Goal: Information Seeking & Learning: Learn about a topic

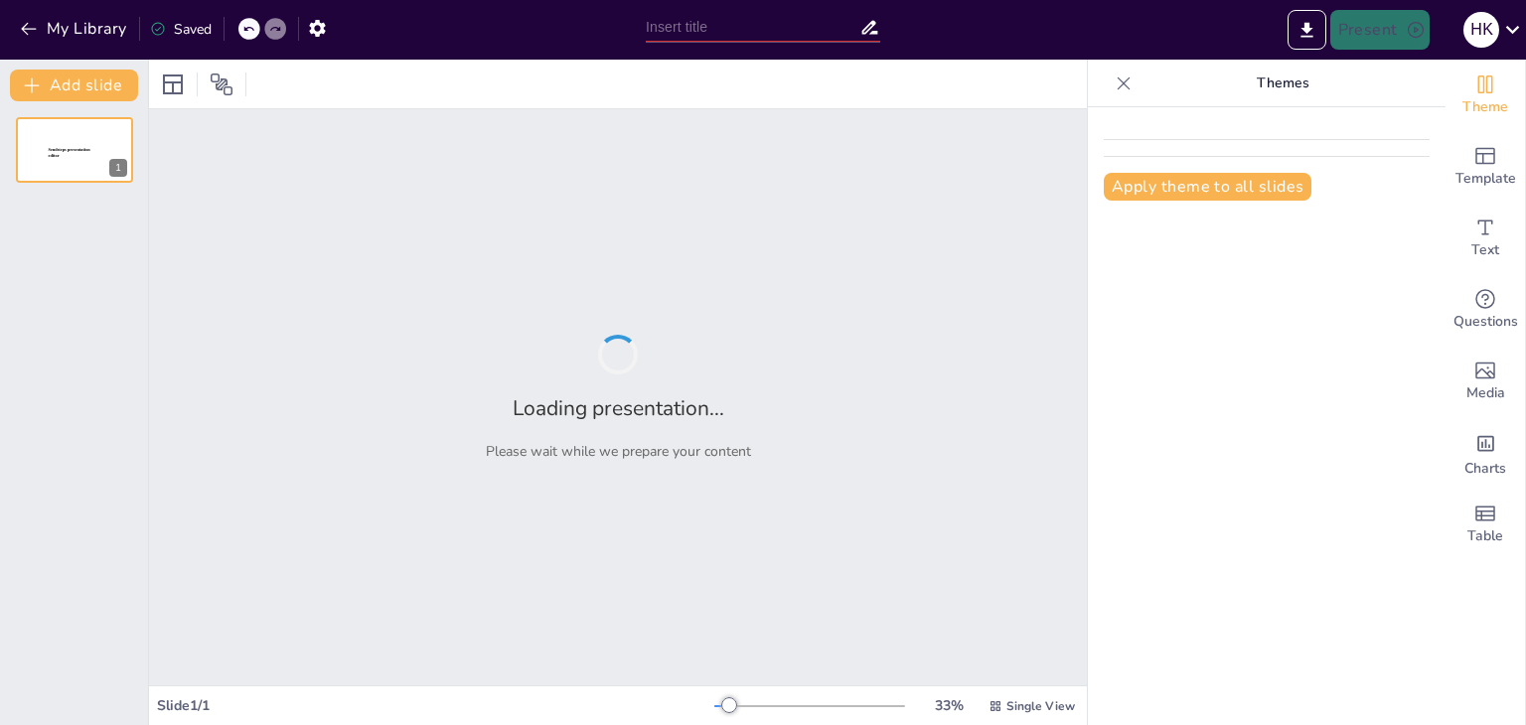
type input "Streamlining Lead Distribution: Best Practices for Manual and Auto Assignment i…"
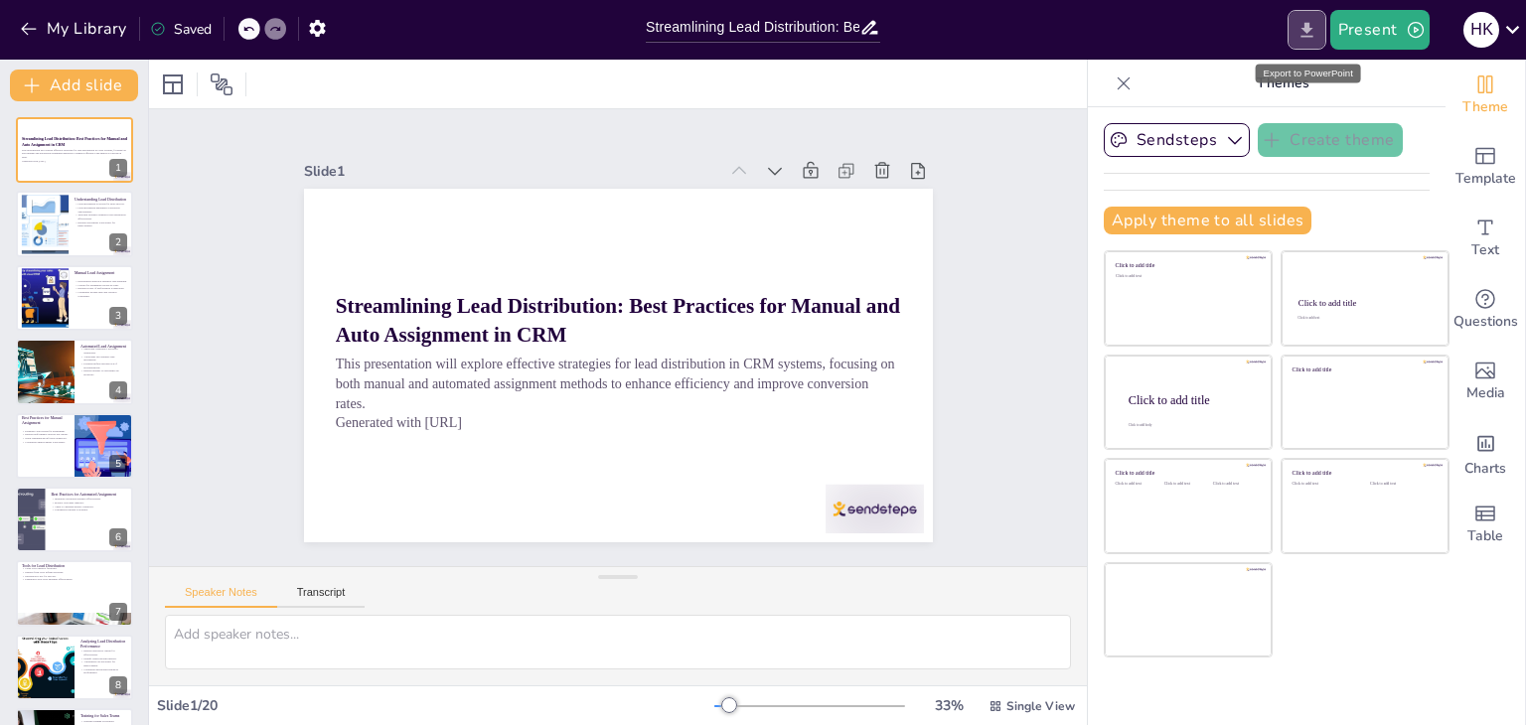
click at [1307, 34] on icon "Export to PowerPoint" at bounding box center [1306, 30] width 21 height 21
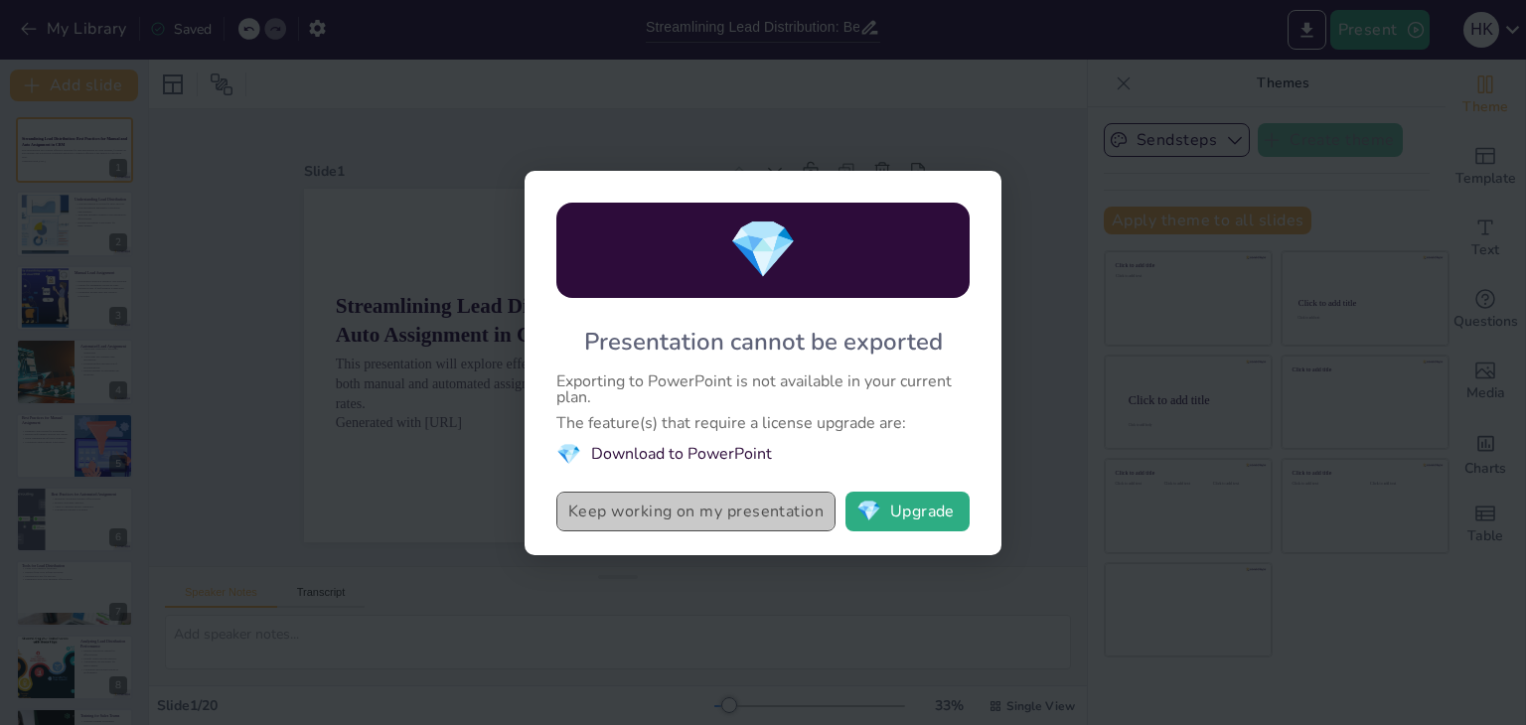
click at [706, 520] on button "Keep working on my presentation" at bounding box center [695, 512] width 279 height 40
checkbox input "true"
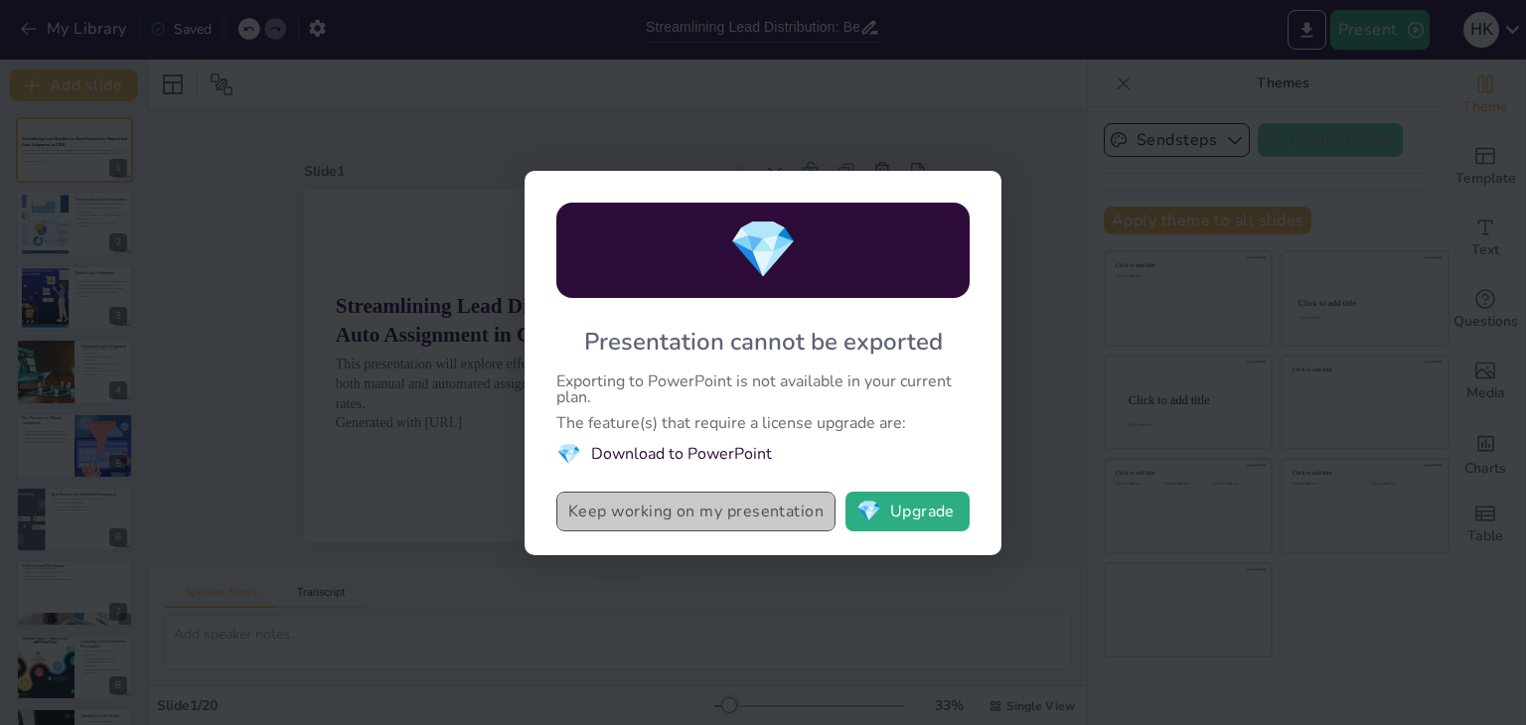
checkbox input "true"
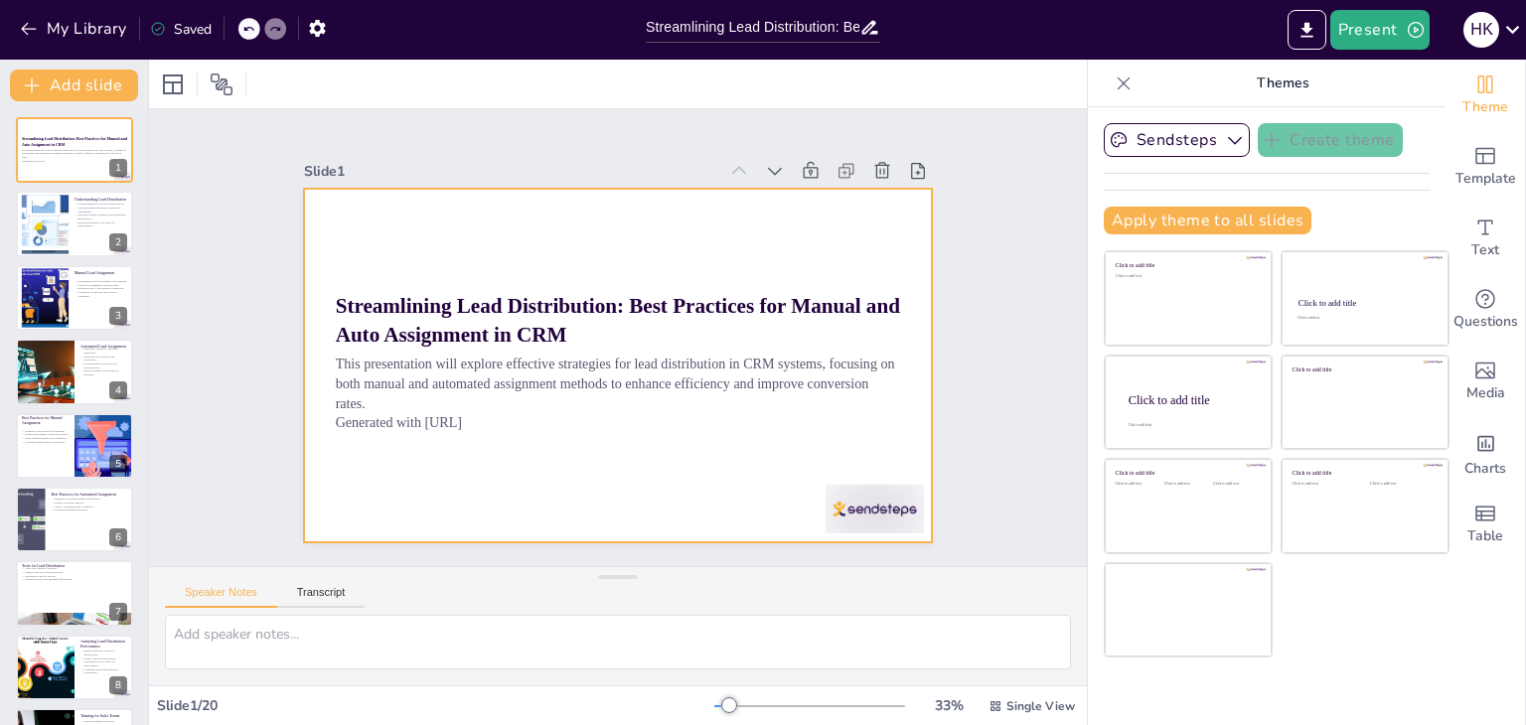
checkbox input "true"
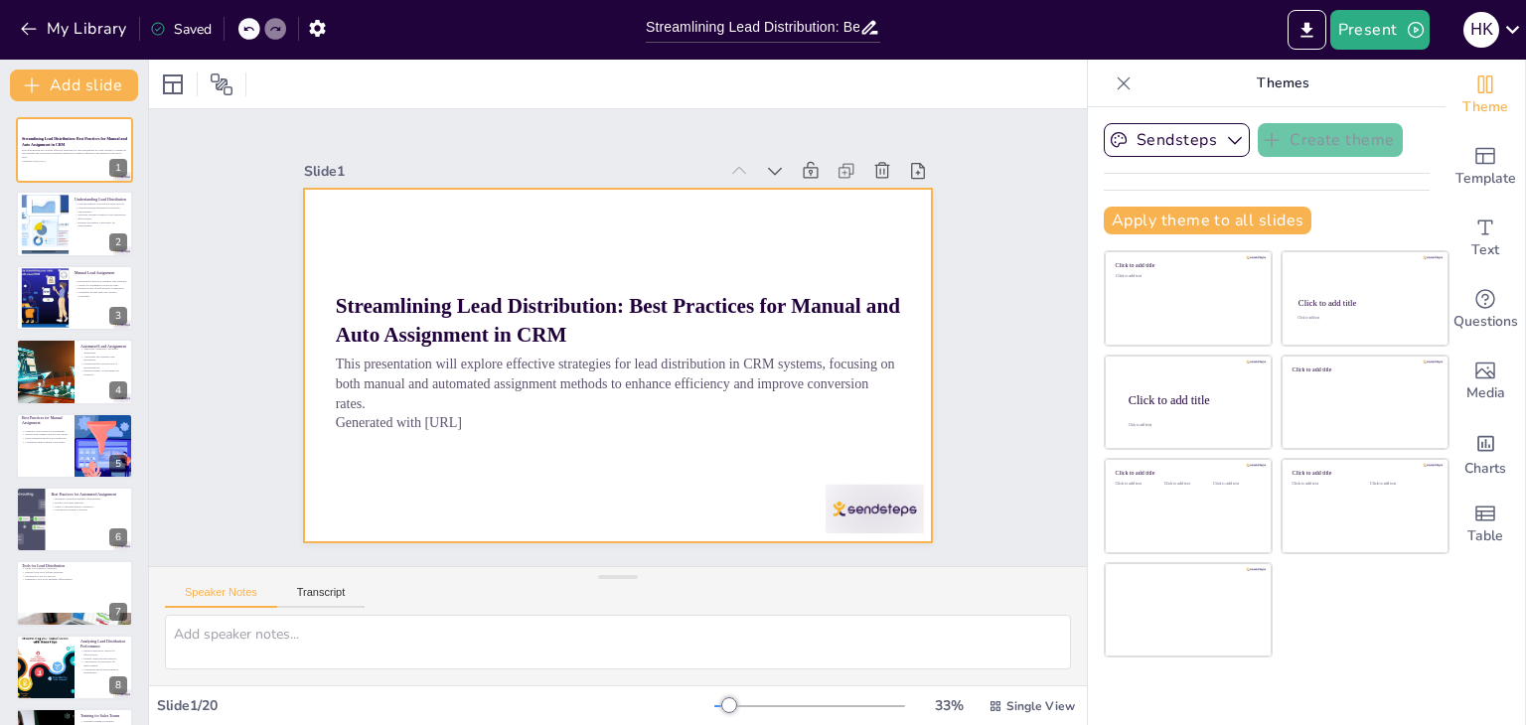
checkbox input "true"
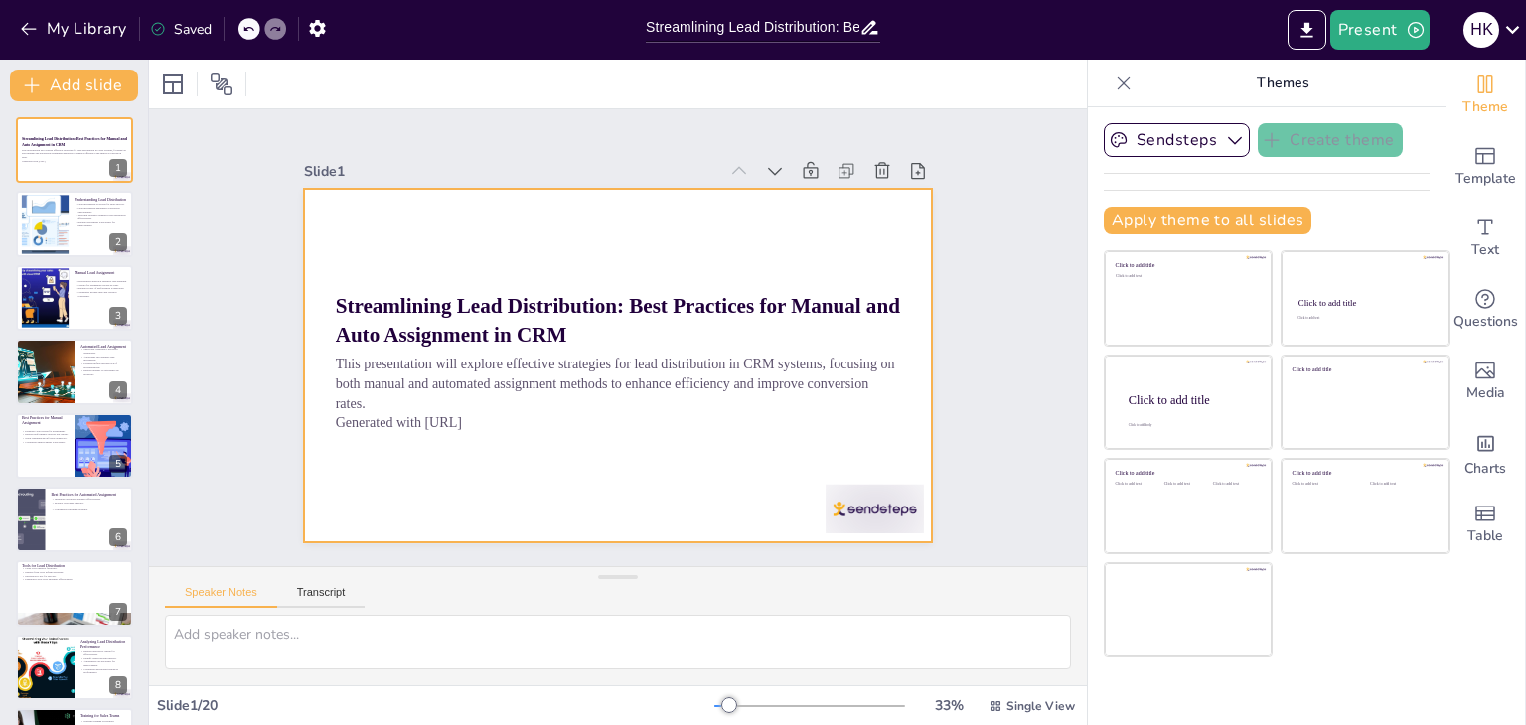
checkbox input "true"
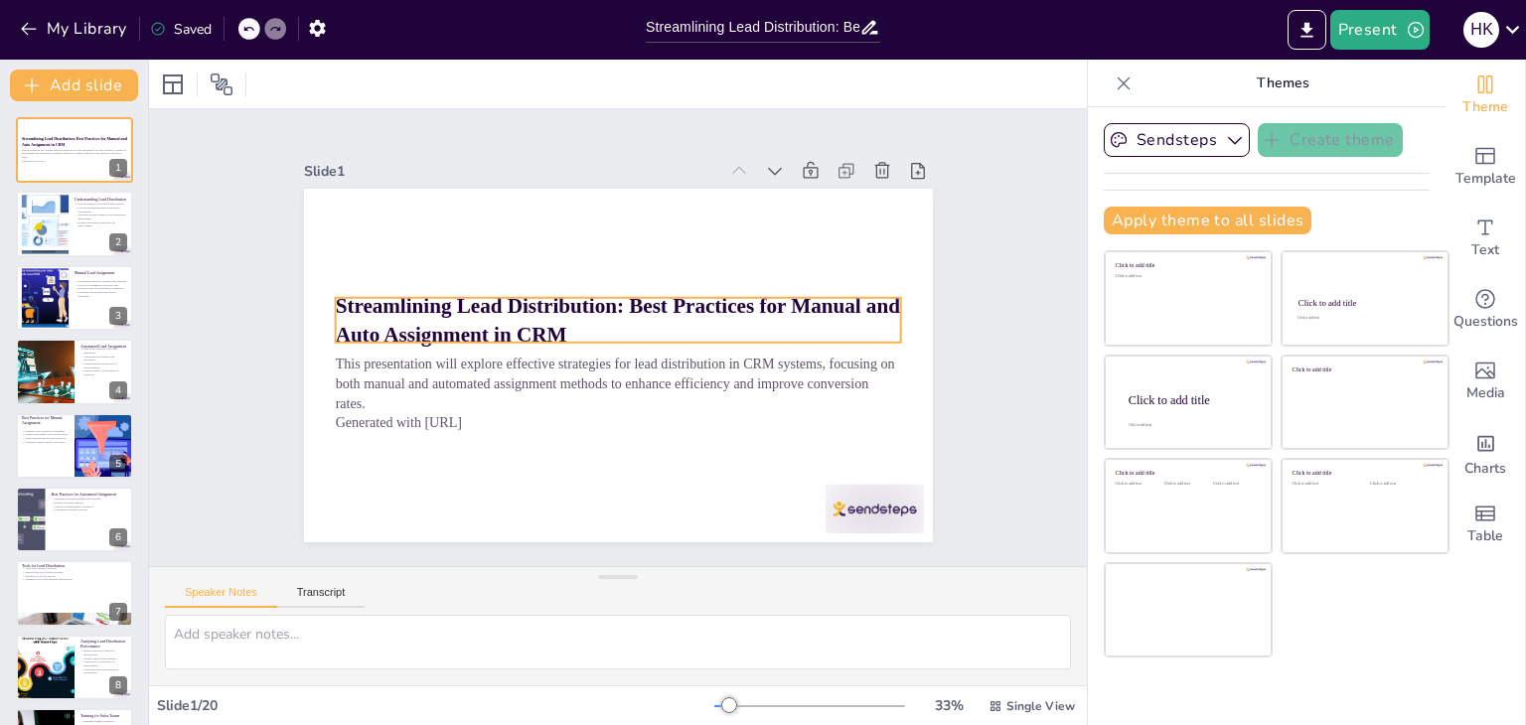
checkbox input "true"
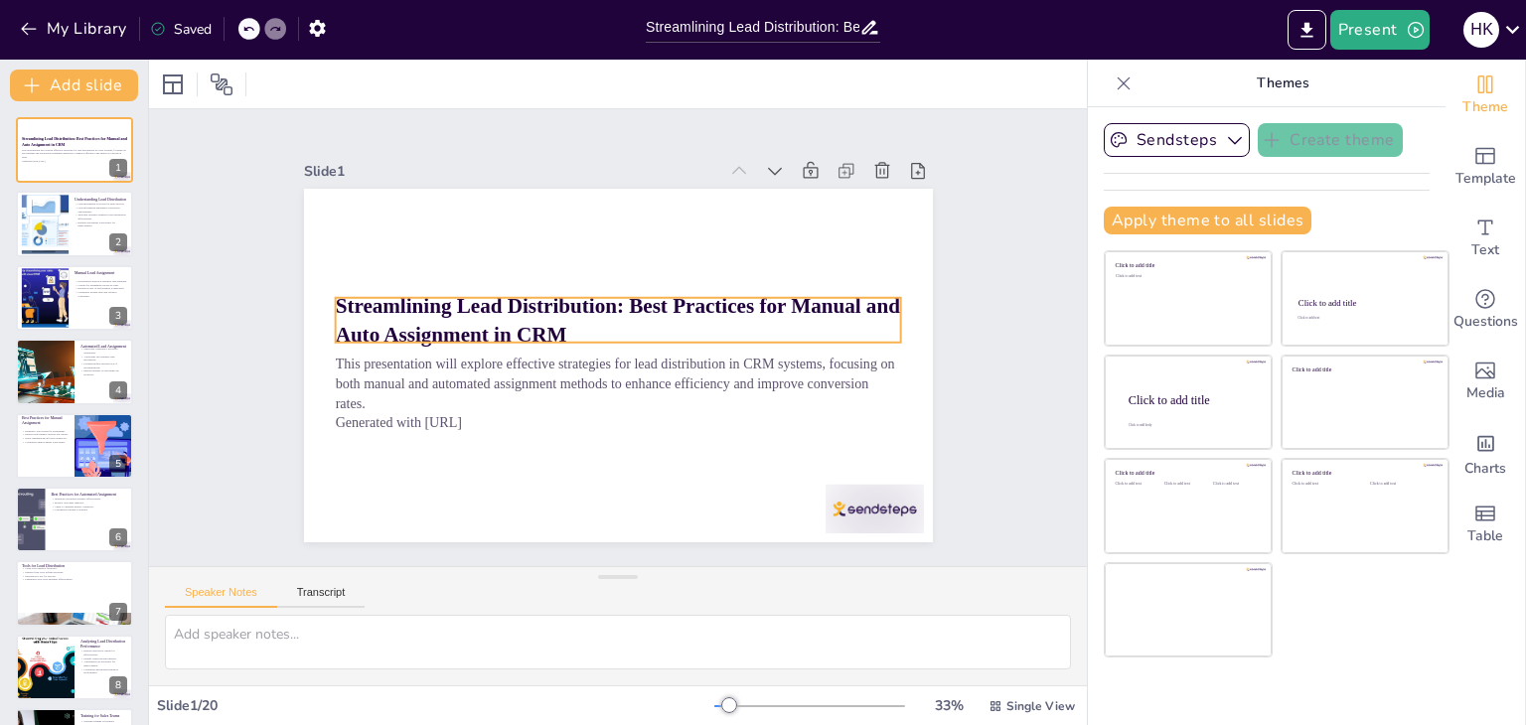
checkbox input "true"
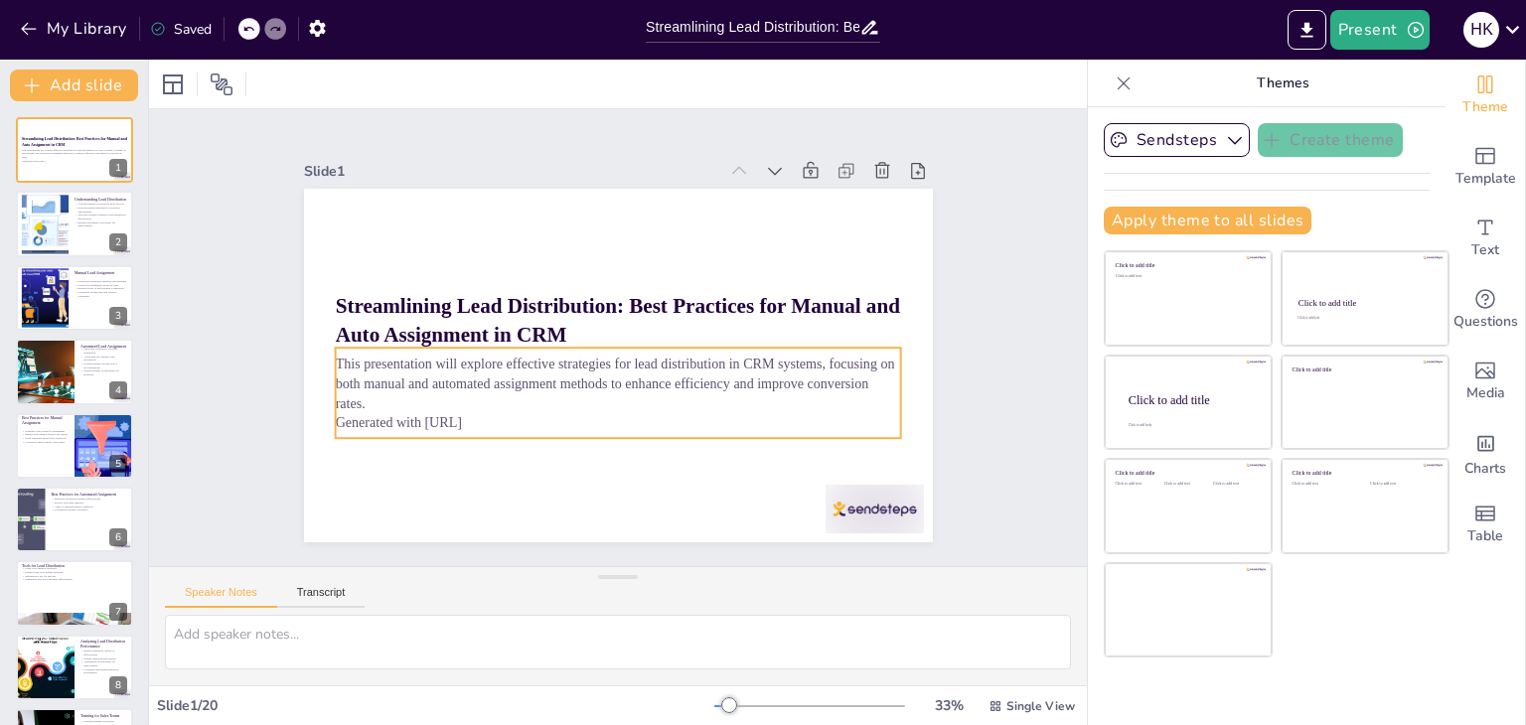
checkbox input "true"
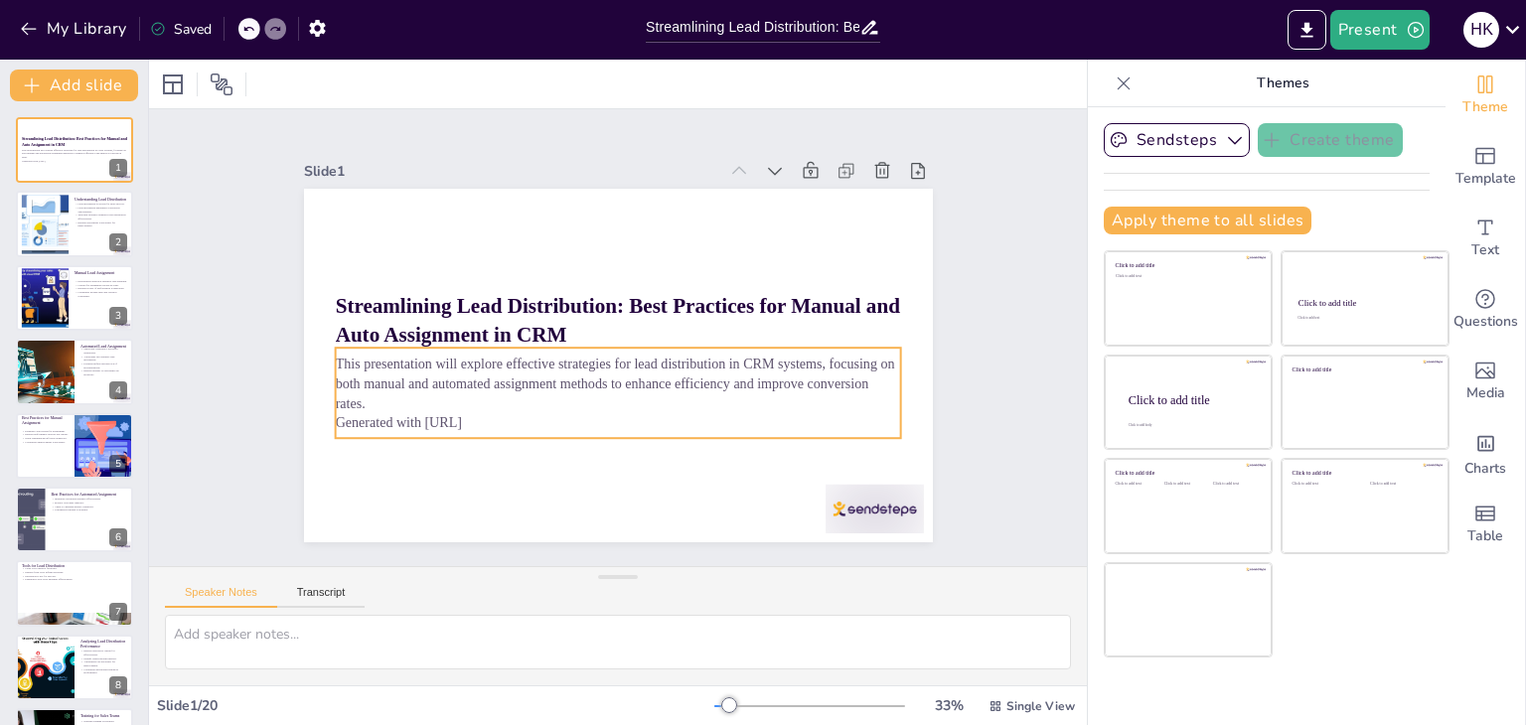
checkbox input "true"
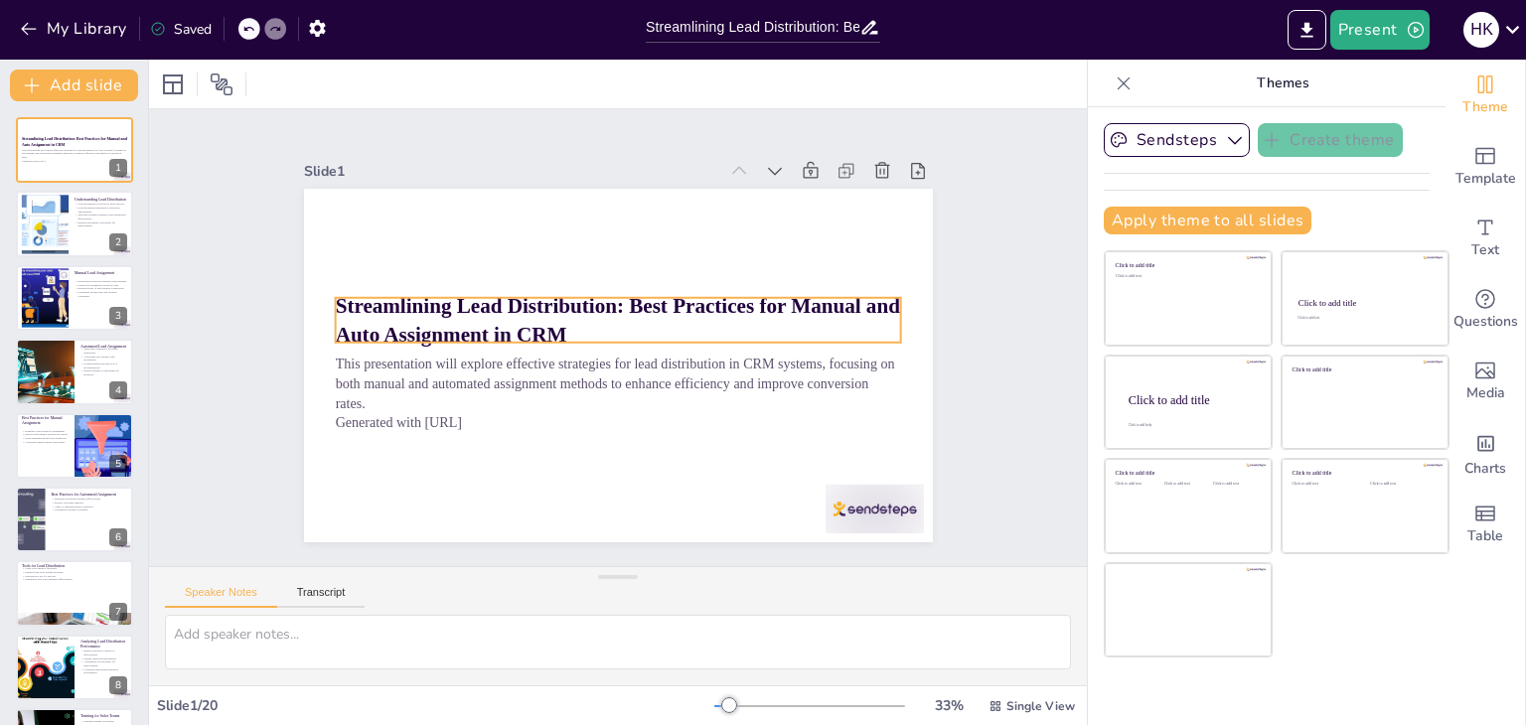
checkbox input "true"
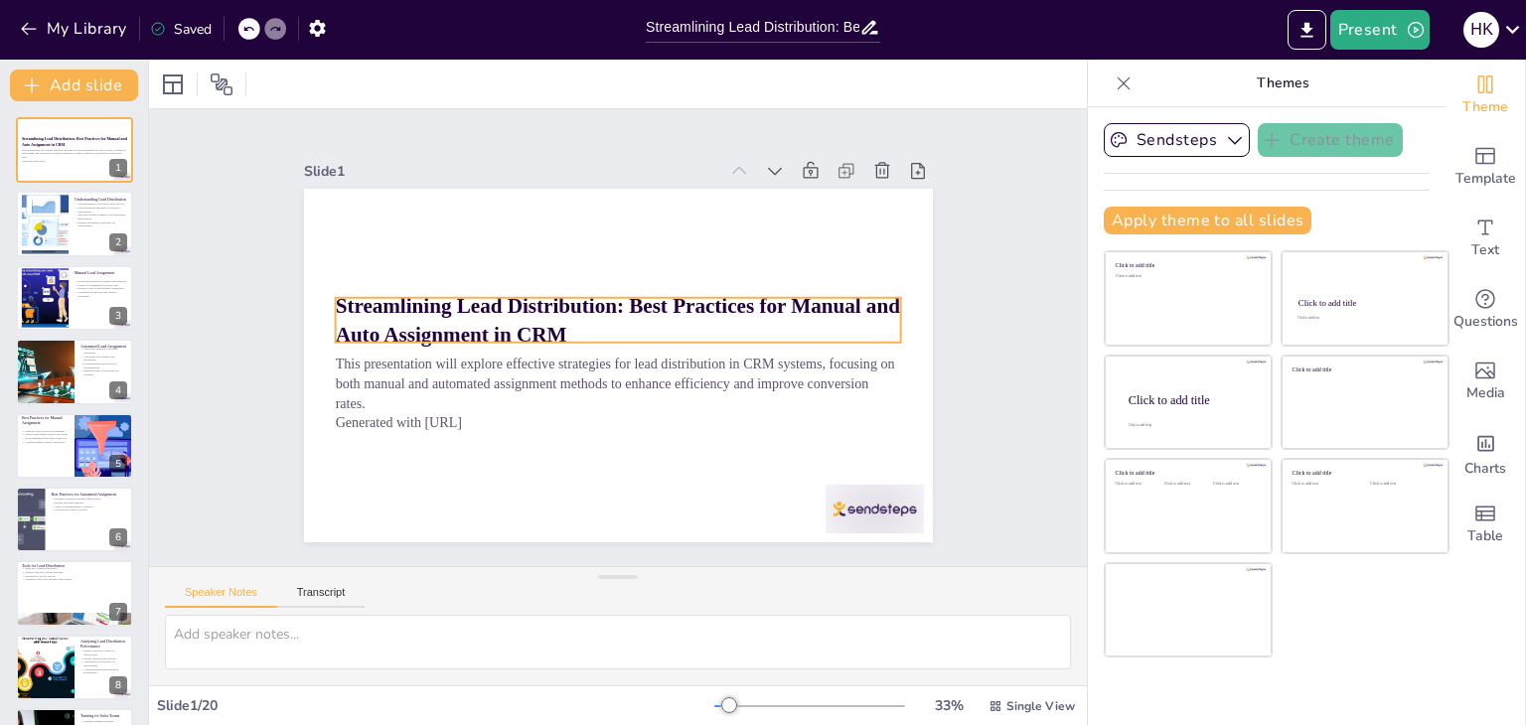
checkbox input "true"
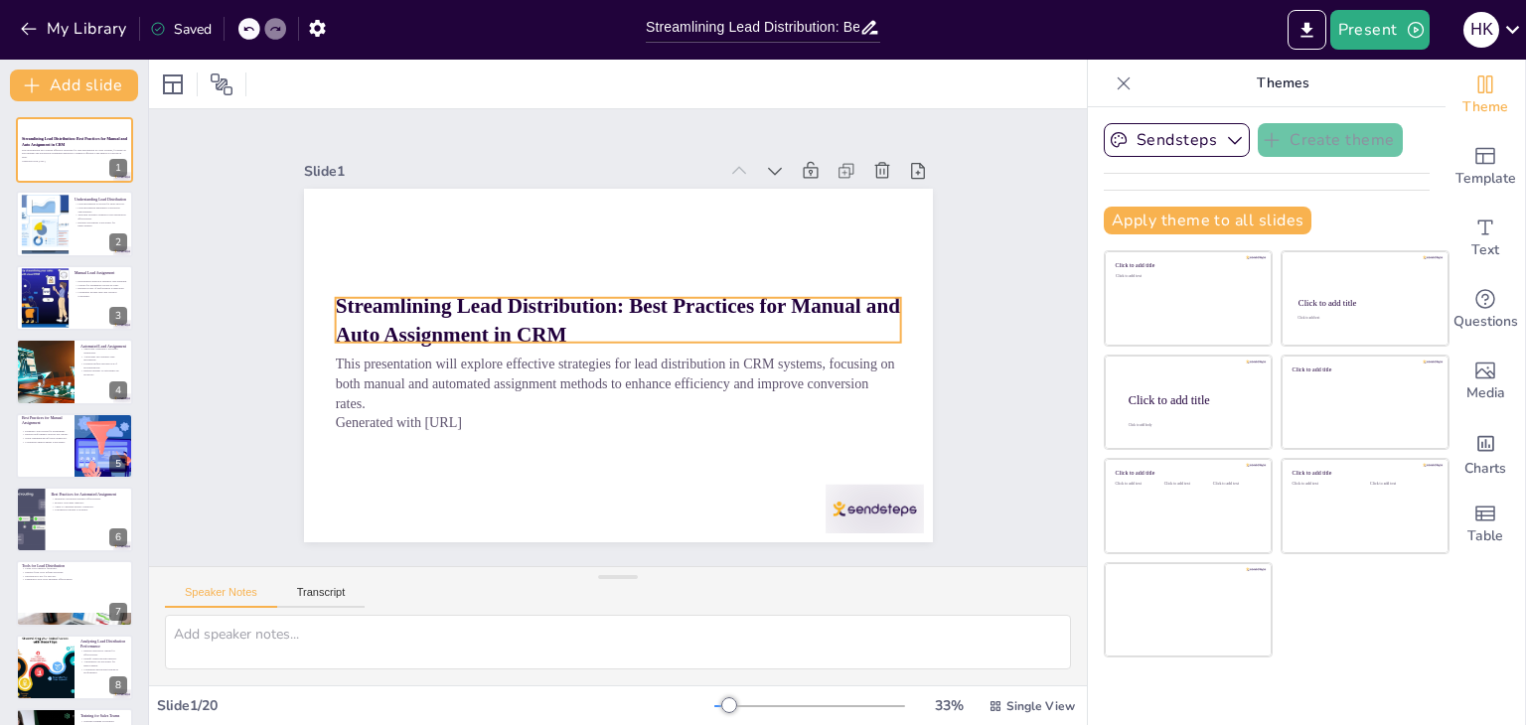
checkbox input "true"
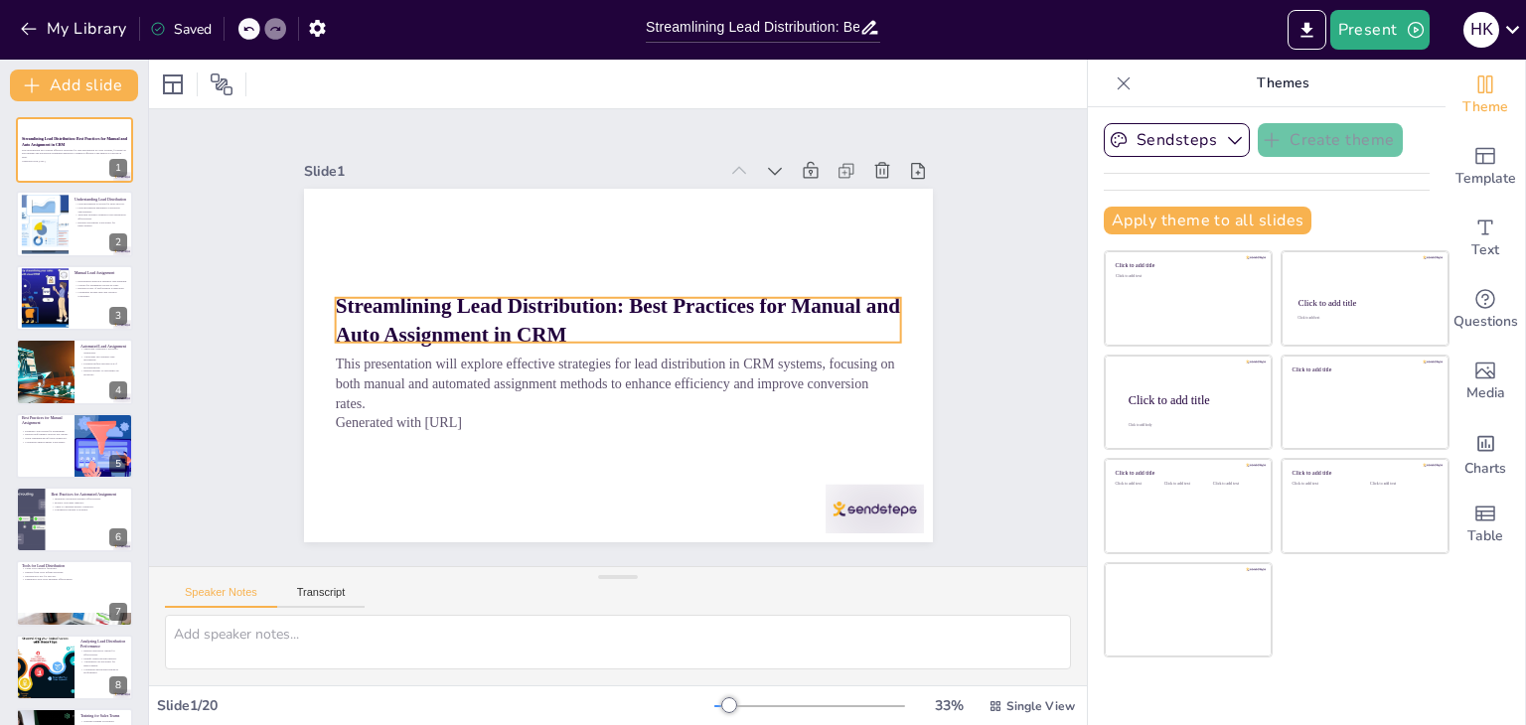
click at [367, 306] on strong "Streamlining Lead Distribution: Best Practices for Manual and Auto Assignment i…" at bounding box center [621, 306] width 563 height 140
checkbox input "true"
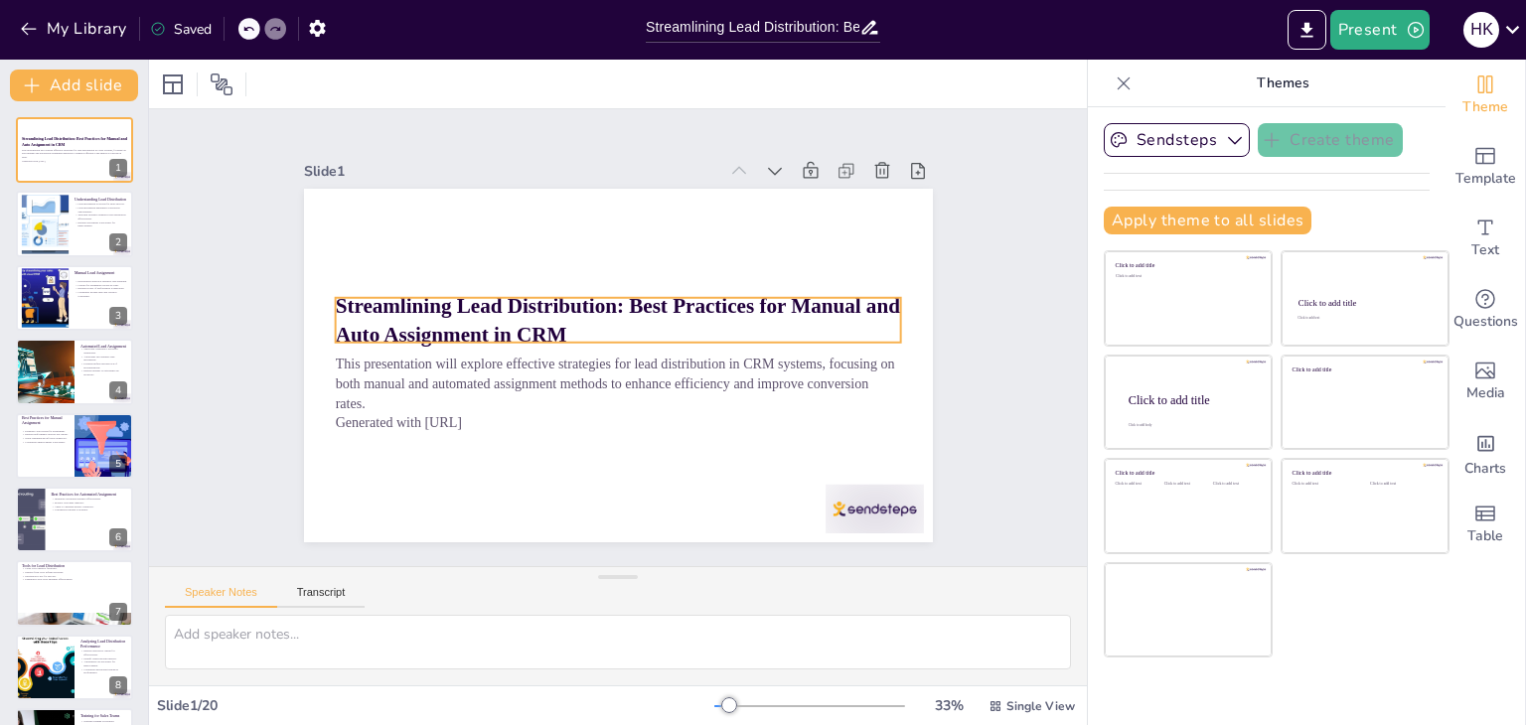
checkbox input "true"
click at [367, 306] on strong "Streamlining Lead Distribution: Best Practices for Manual and Auto Assignment i…" at bounding box center [621, 306] width 563 height 140
checkbox input "true"
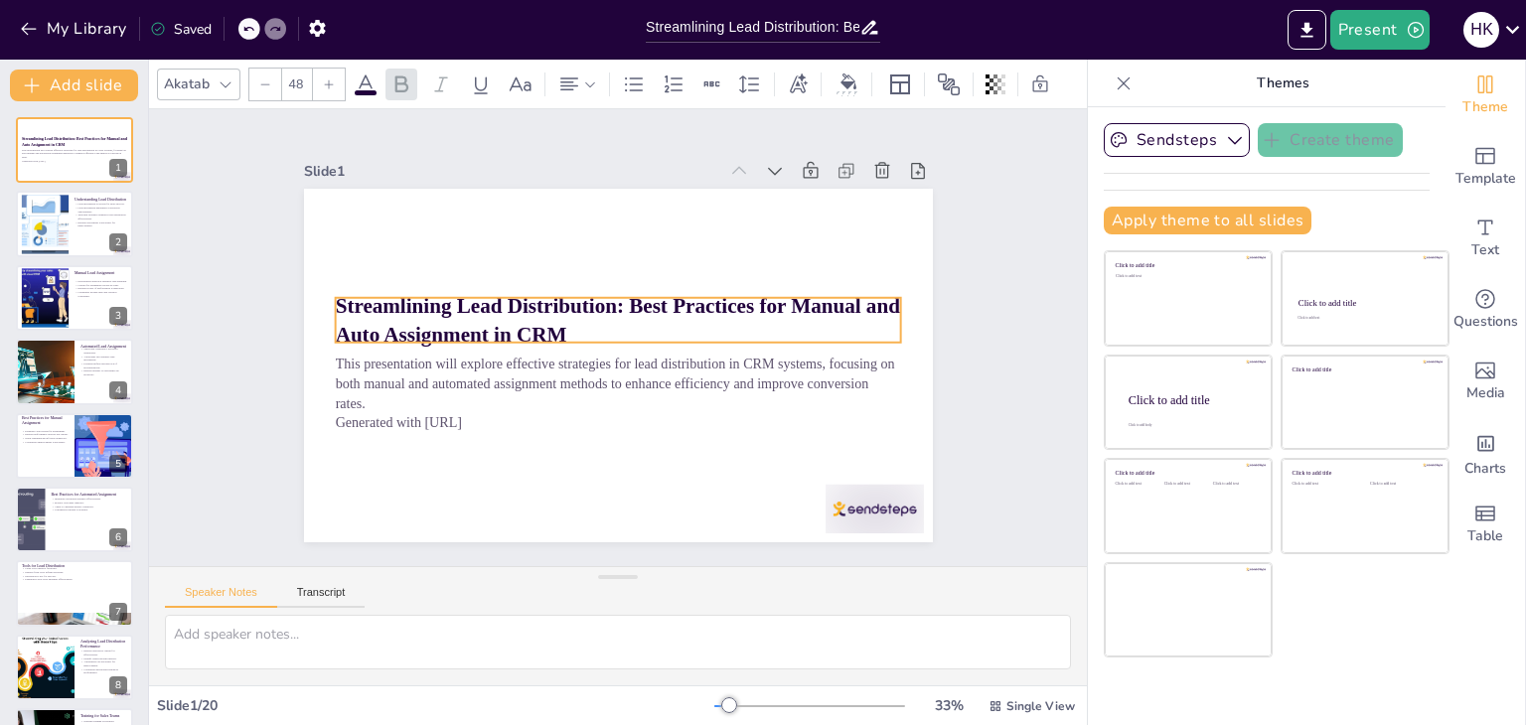
checkbox input "true"
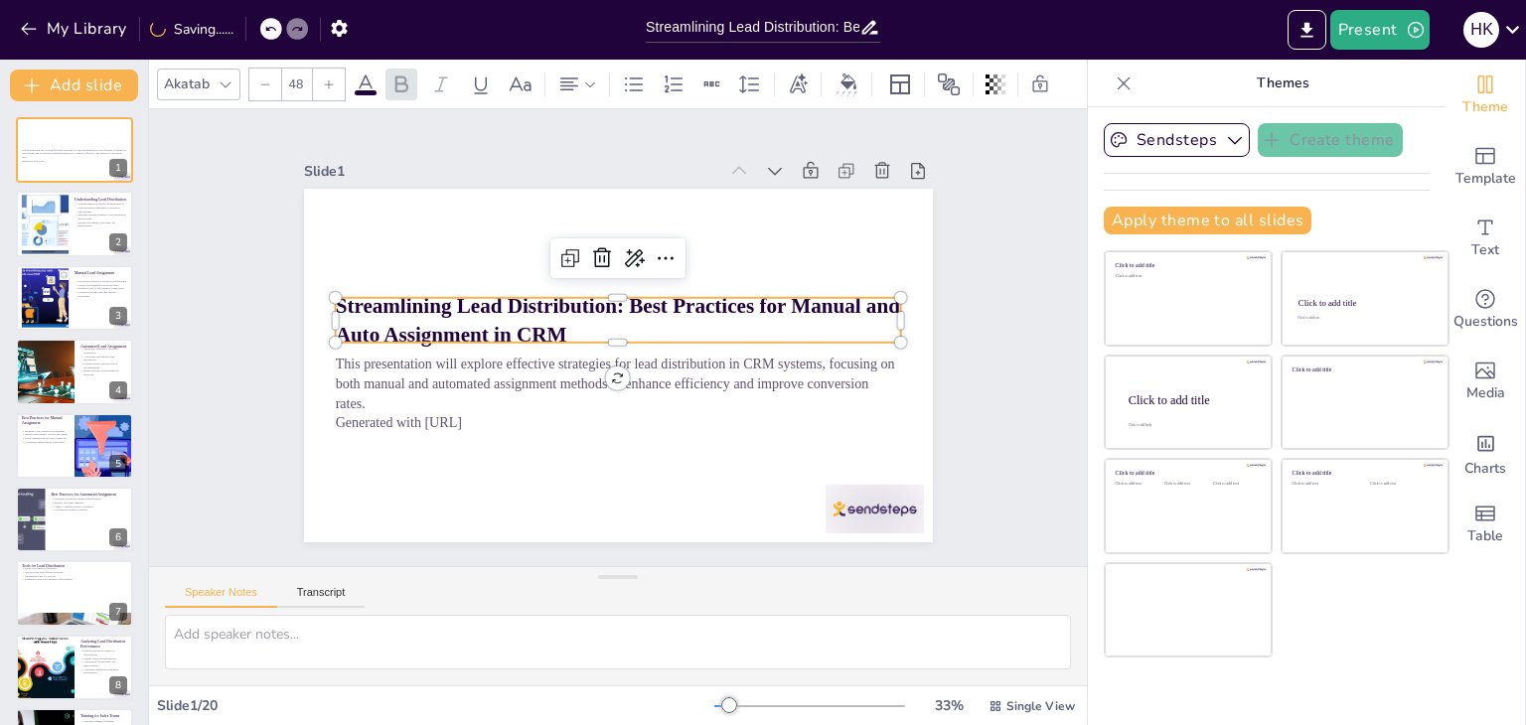
checkbox input "true"
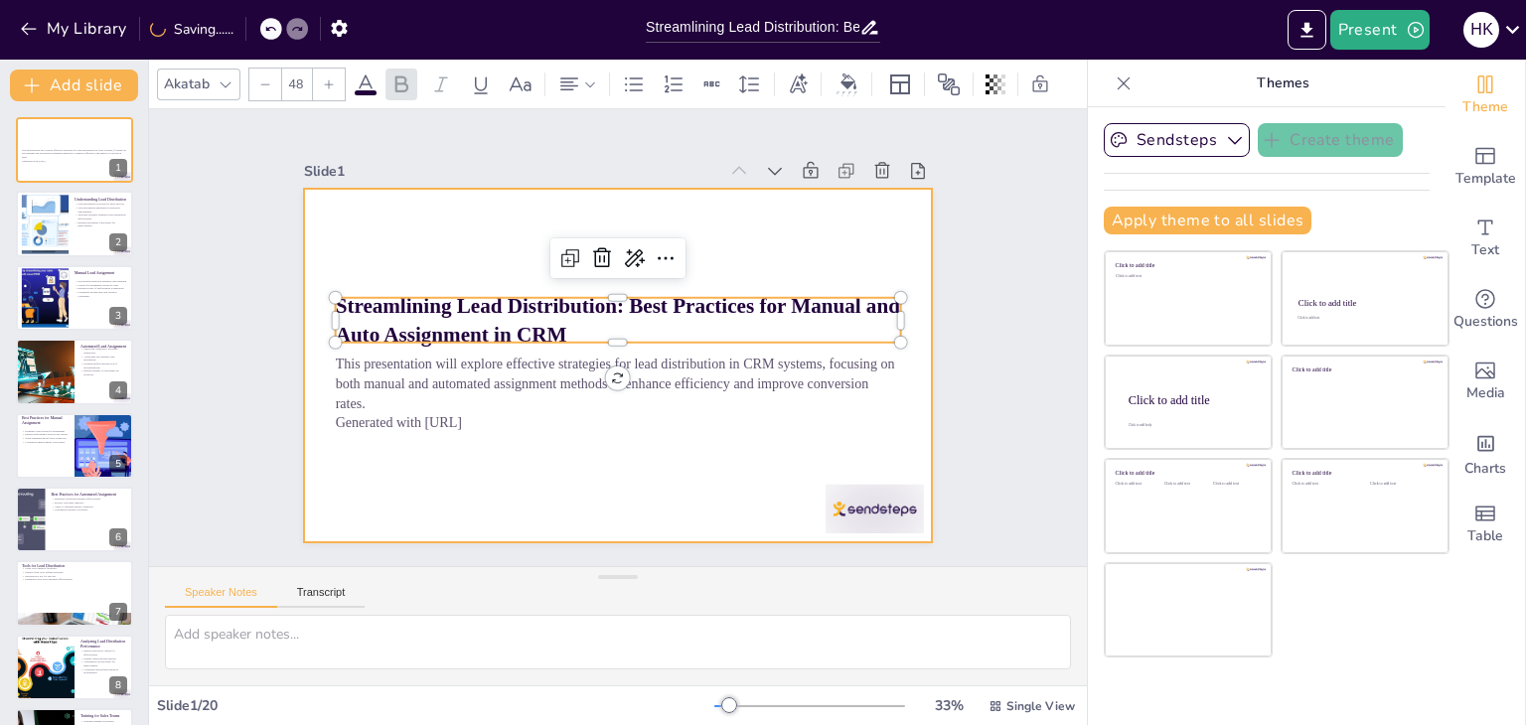
checkbox input "true"
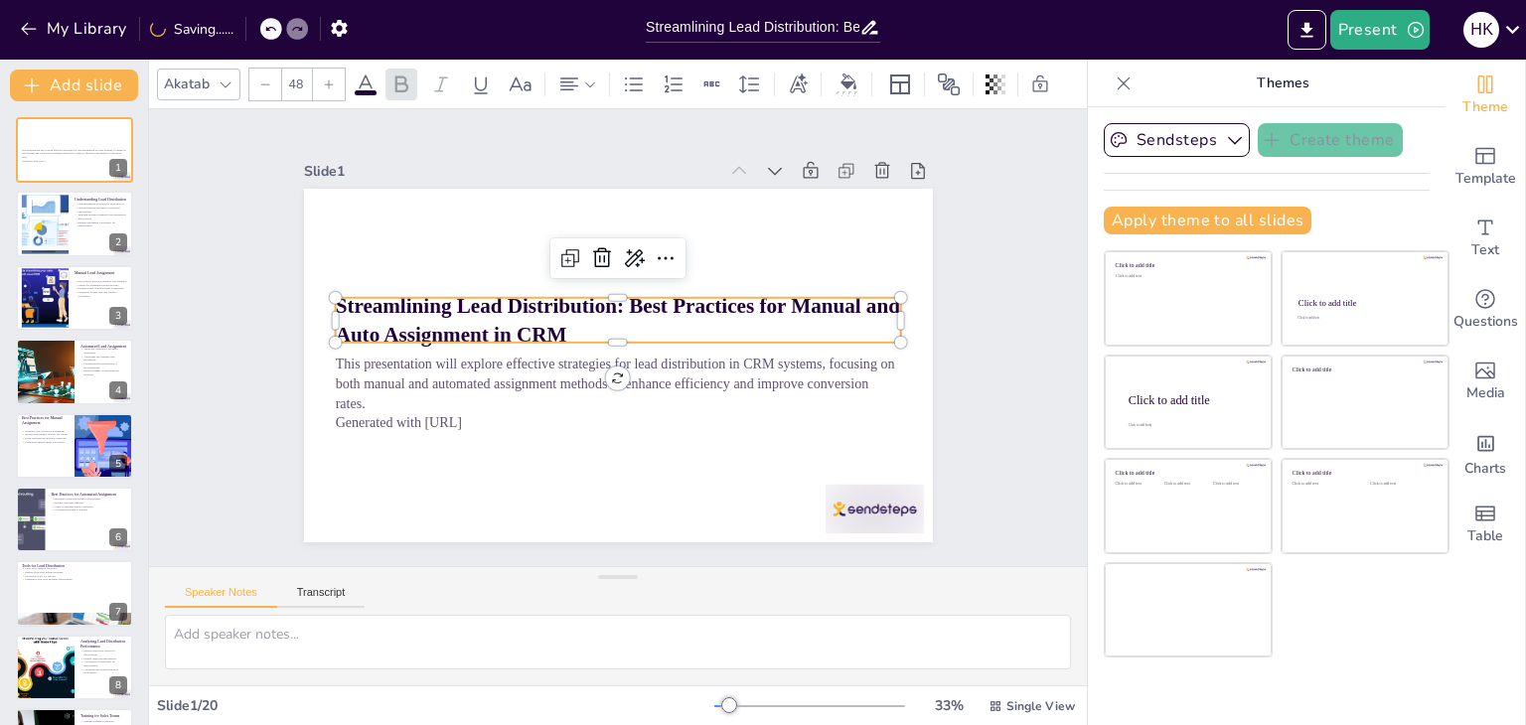
click at [356, 295] on strong "Streamlining Lead Distribution: Best Practices for Manual and Auto Assignment i…" at bounding box center [624, 308] width 537 height 250
click at [336, 295] on strong "Streamlining Lead Distribution: Best Practices for Manual and Auto Assignment i…" at bounding box center [619, 305] width 567 height 82
checkbox input "true"
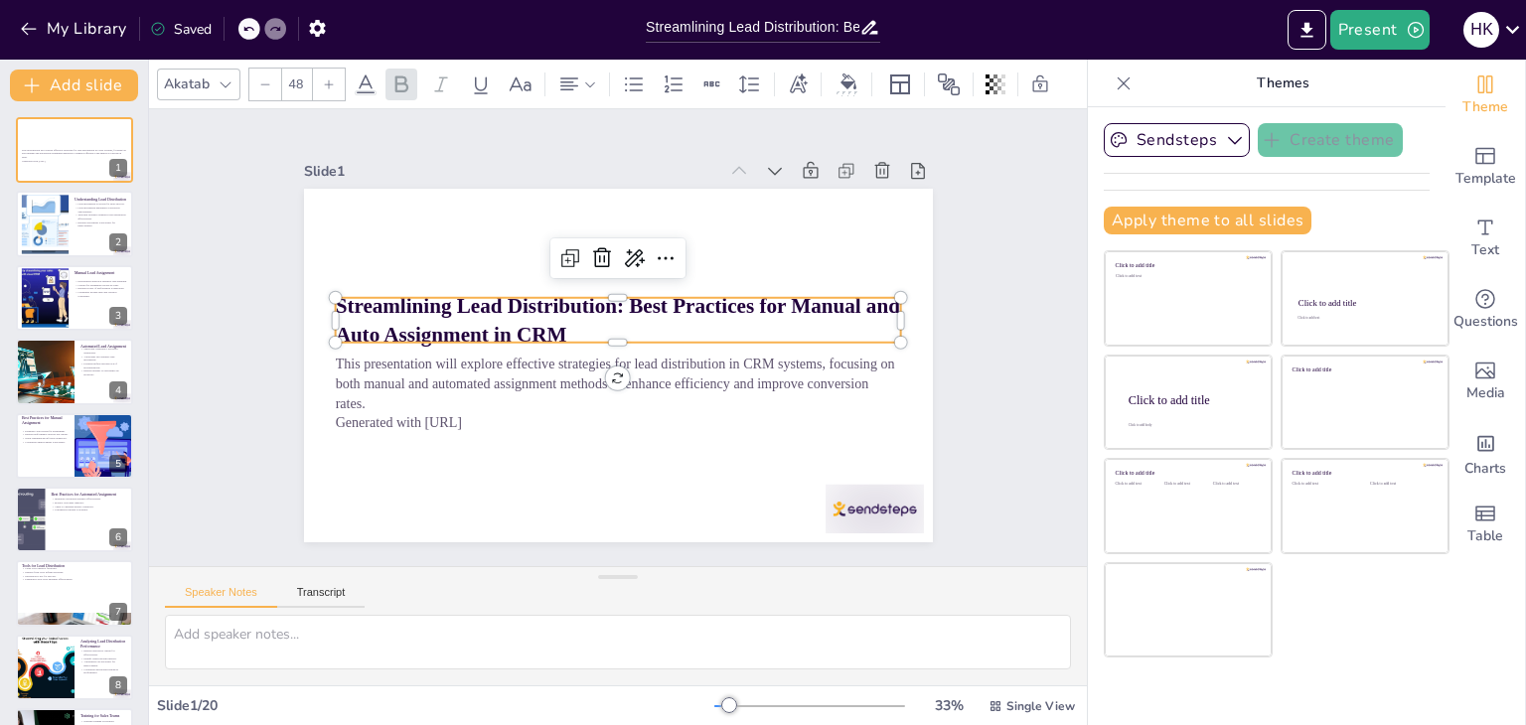
checkbox input "true"
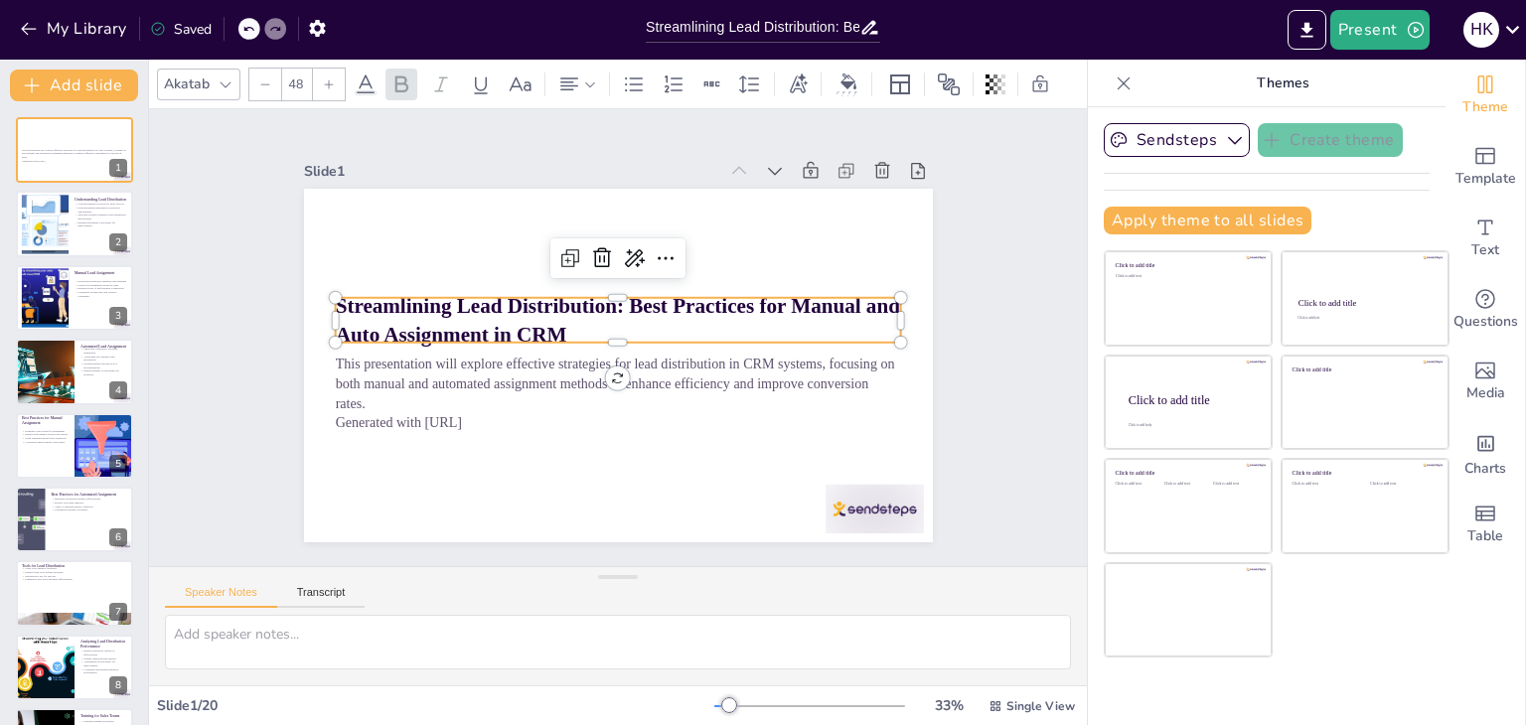
checkbox input "true"
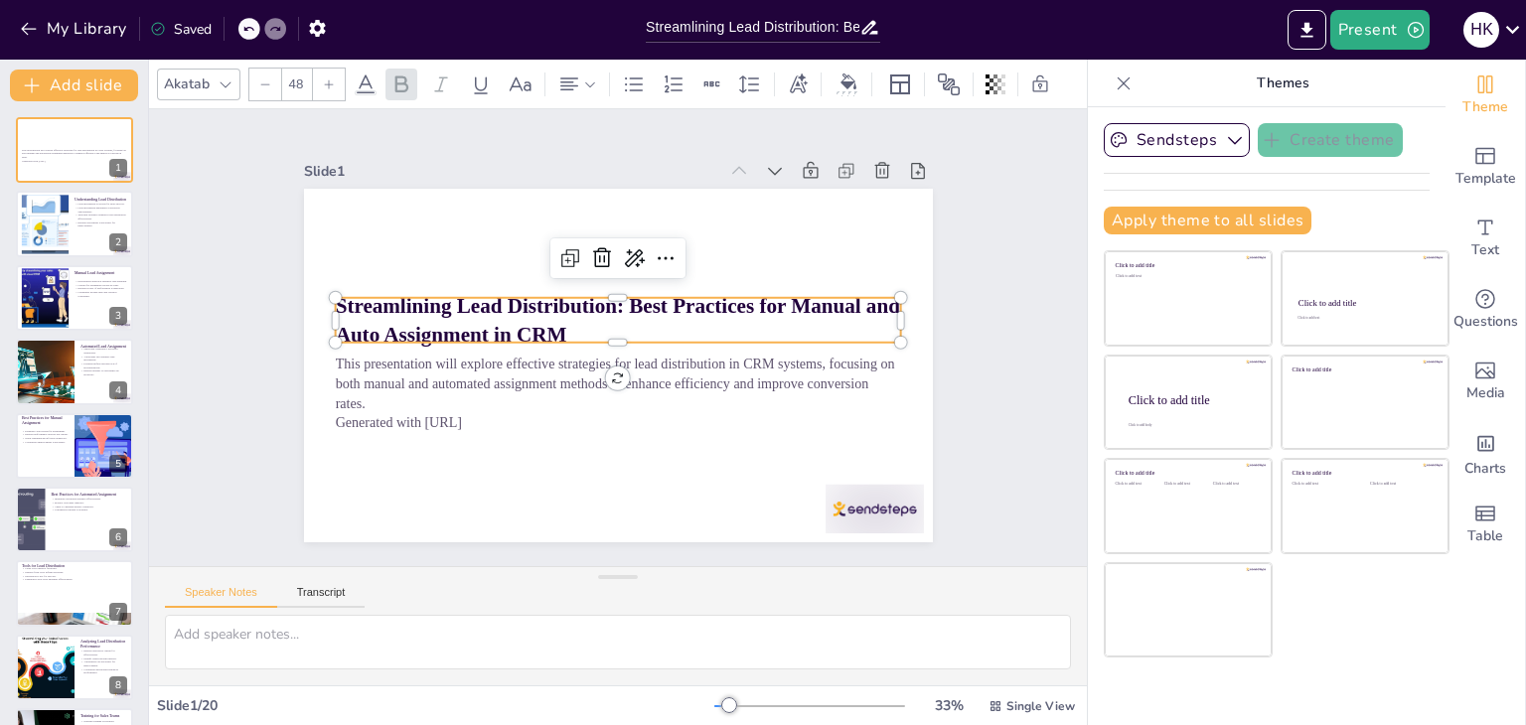
checkbox input "true"
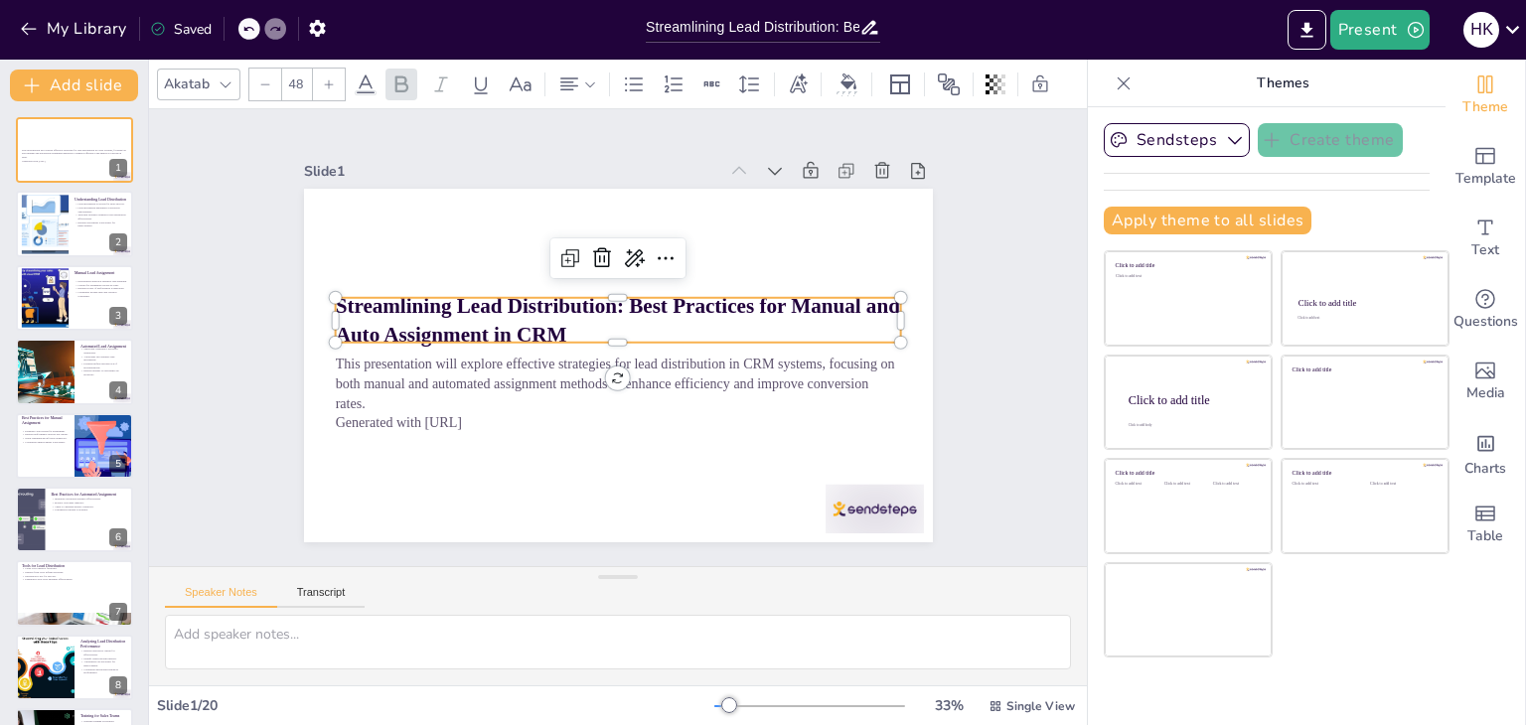
checkbox input "true"
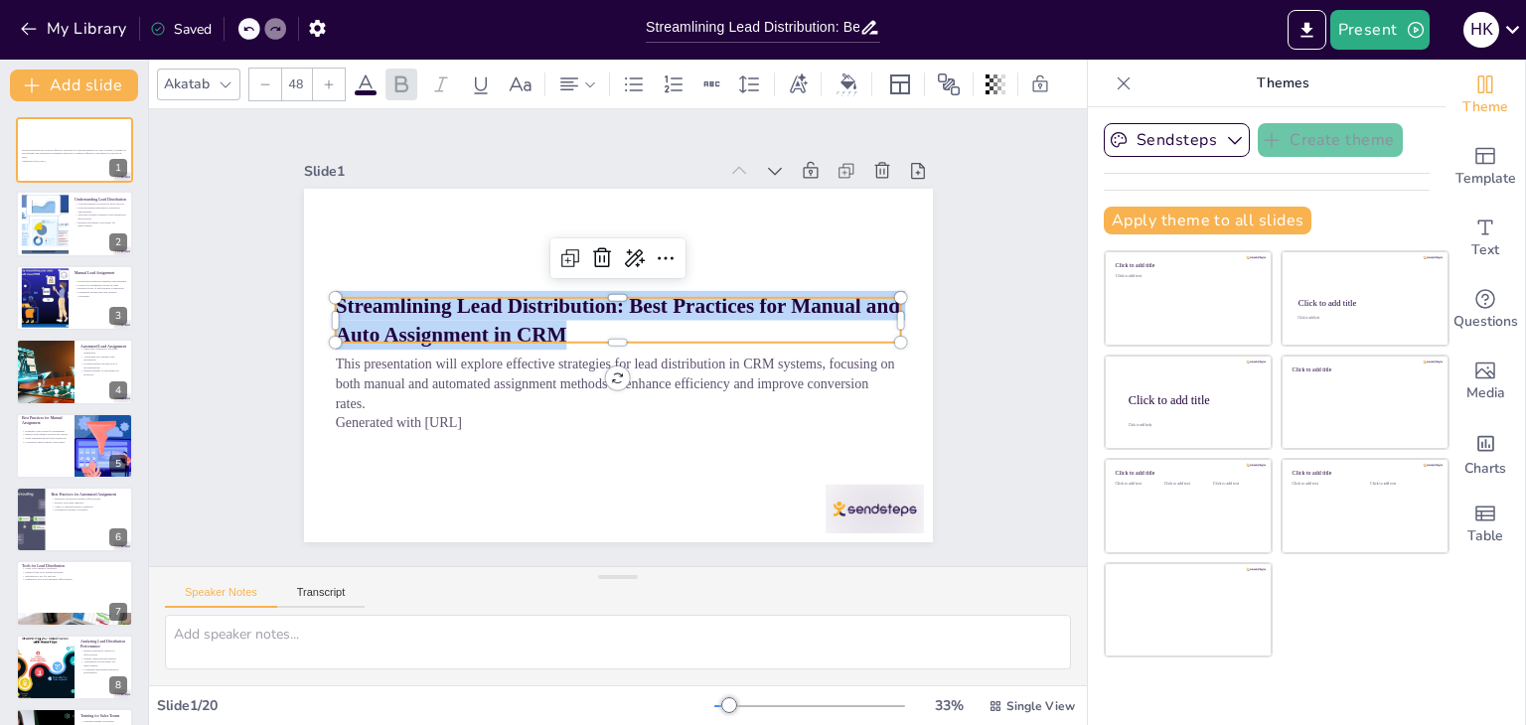
checkbox input "true"
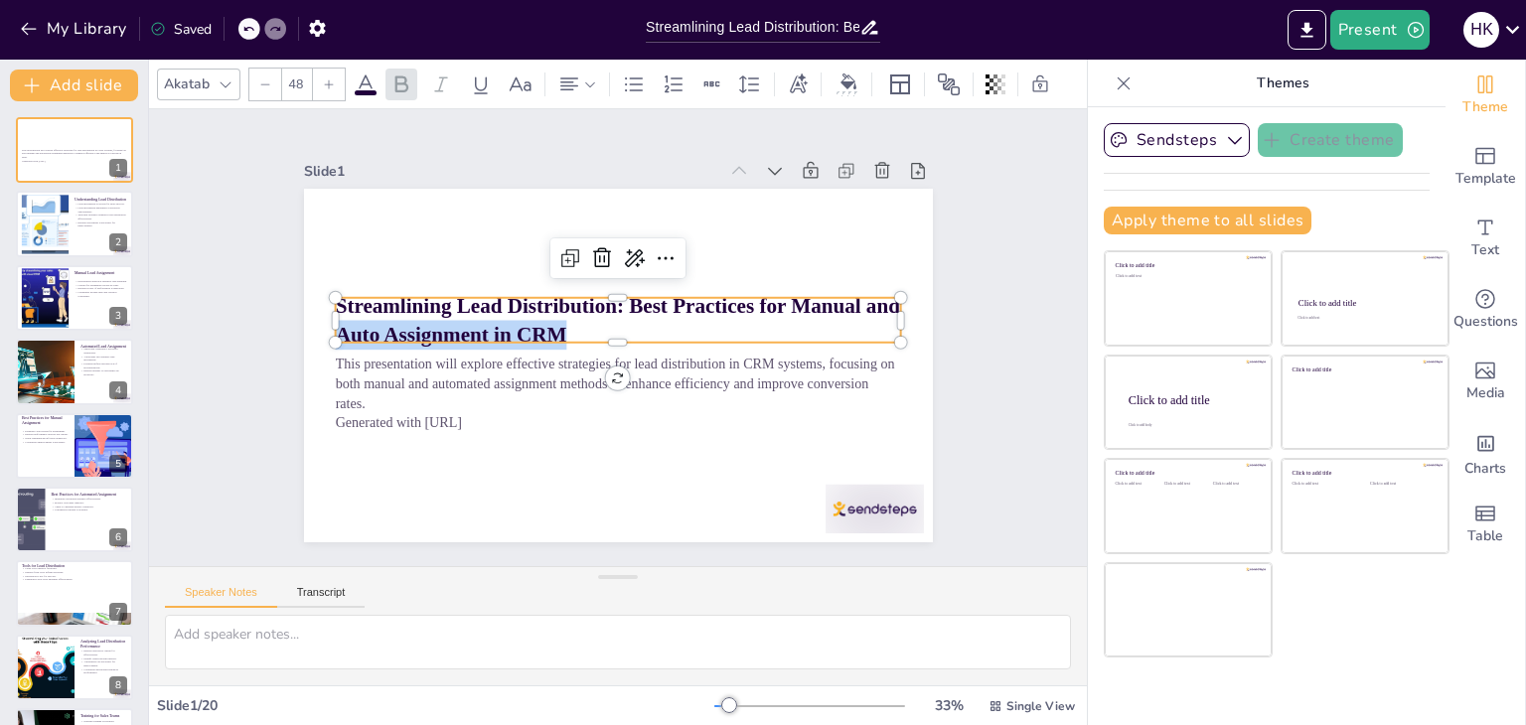
checkbox input "true"
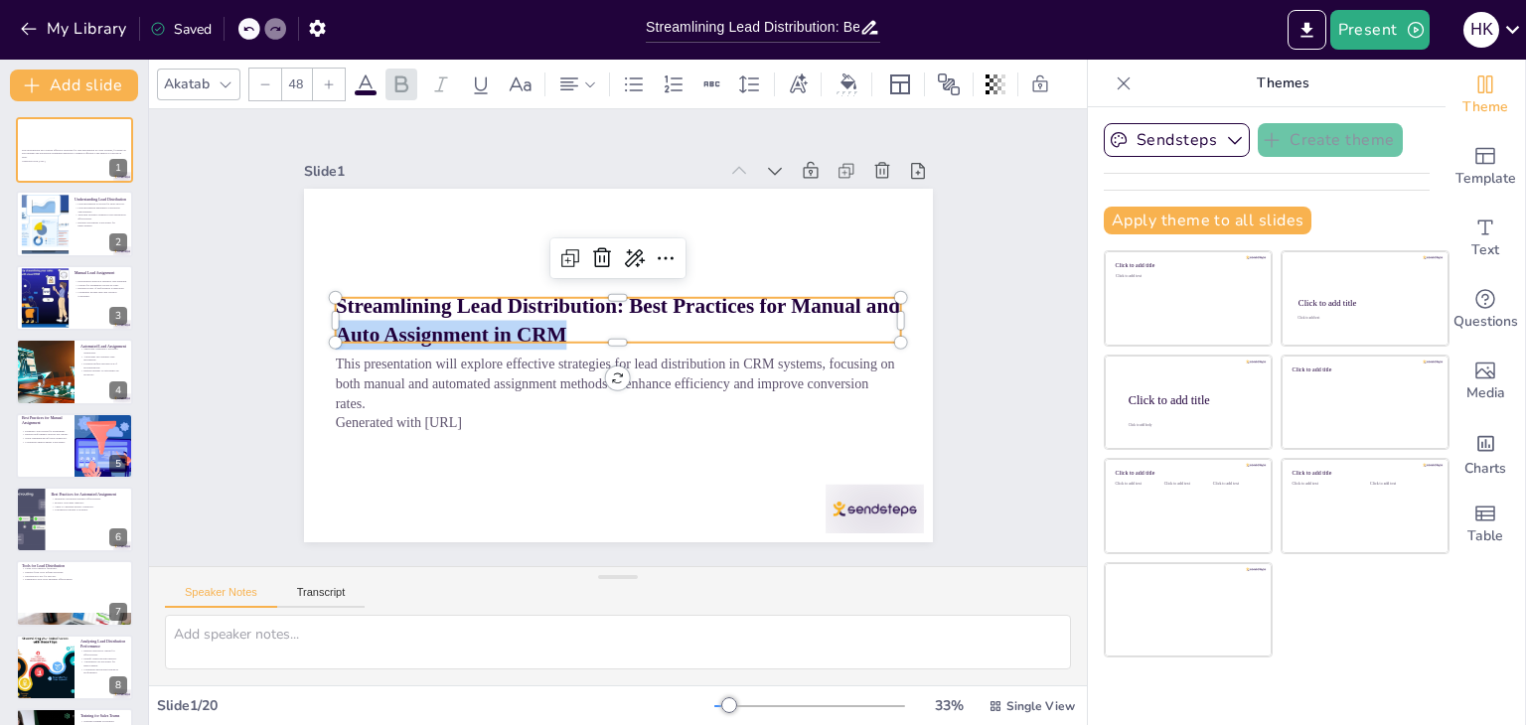
checkbox input "true"
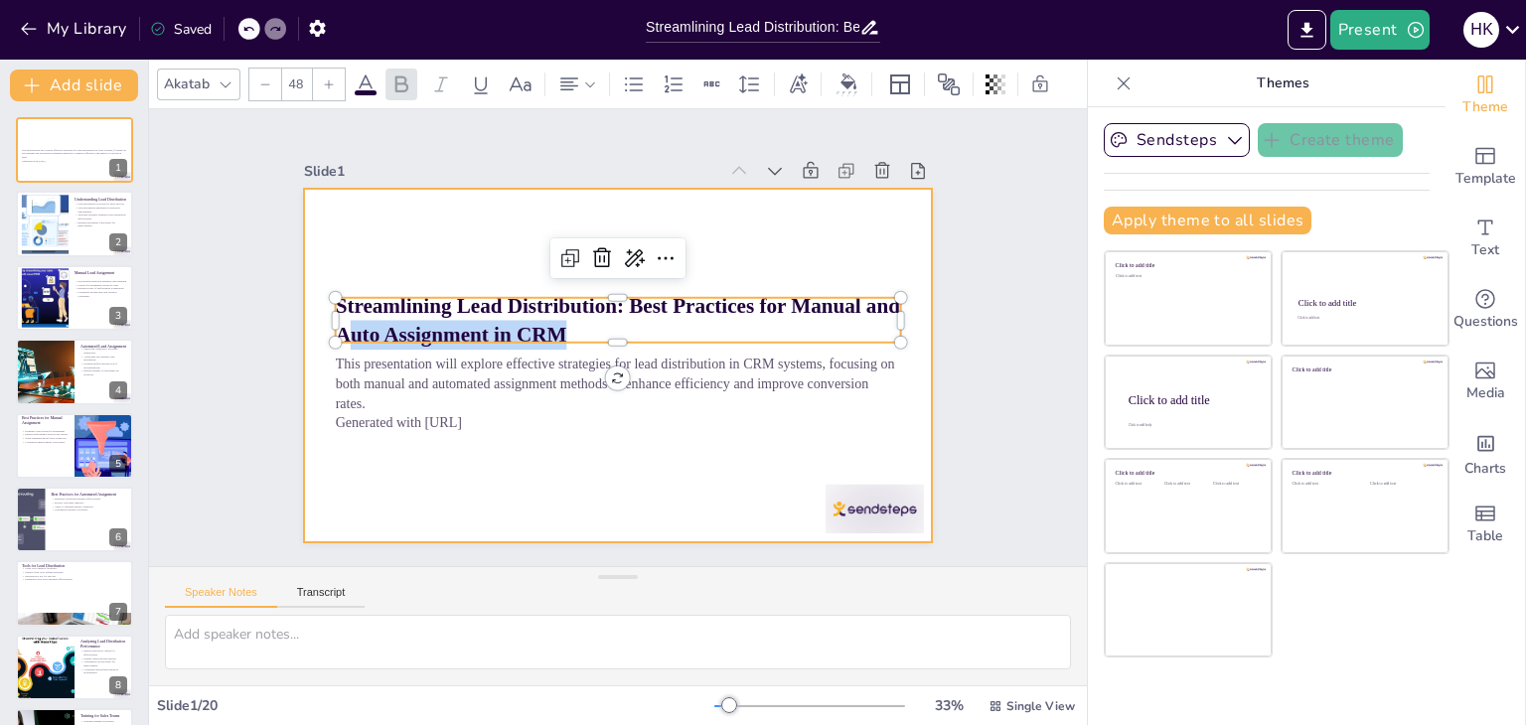
checkbox input "true"
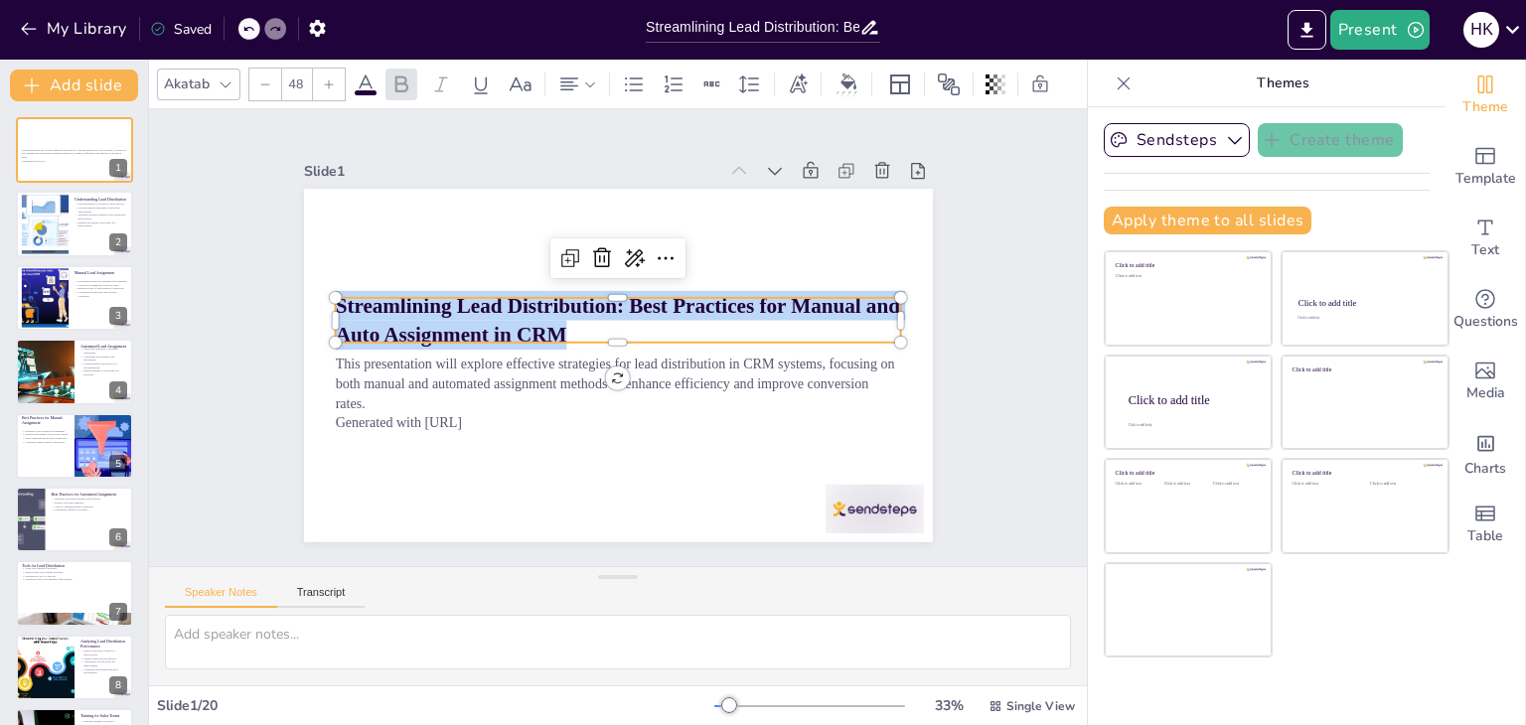
drag, startPoint x: 545, startPoint y: 323, endPoint x: 321, endPoint y: 305, distance: 225.2
click at [336, 305] on strong "Streamlining Lead Distribution: Best Practices for Manual and Auto Assignment i…" at bounding box center [619, 304] width 567 height 81
copy strong "Streamlining Lead Distribution: Best Practices for Manual and Auto Assignment i…"
checkbox input "true"
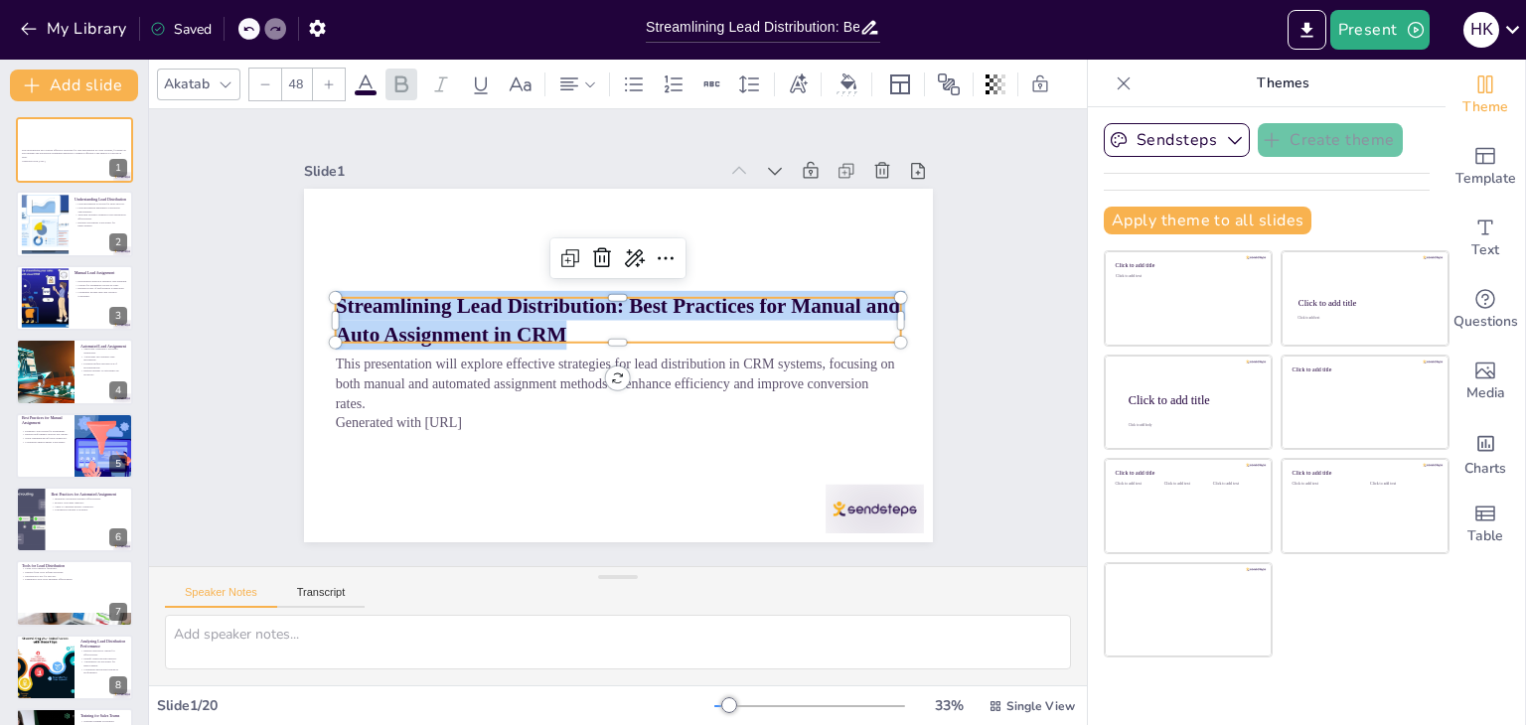
checkbox input "true"
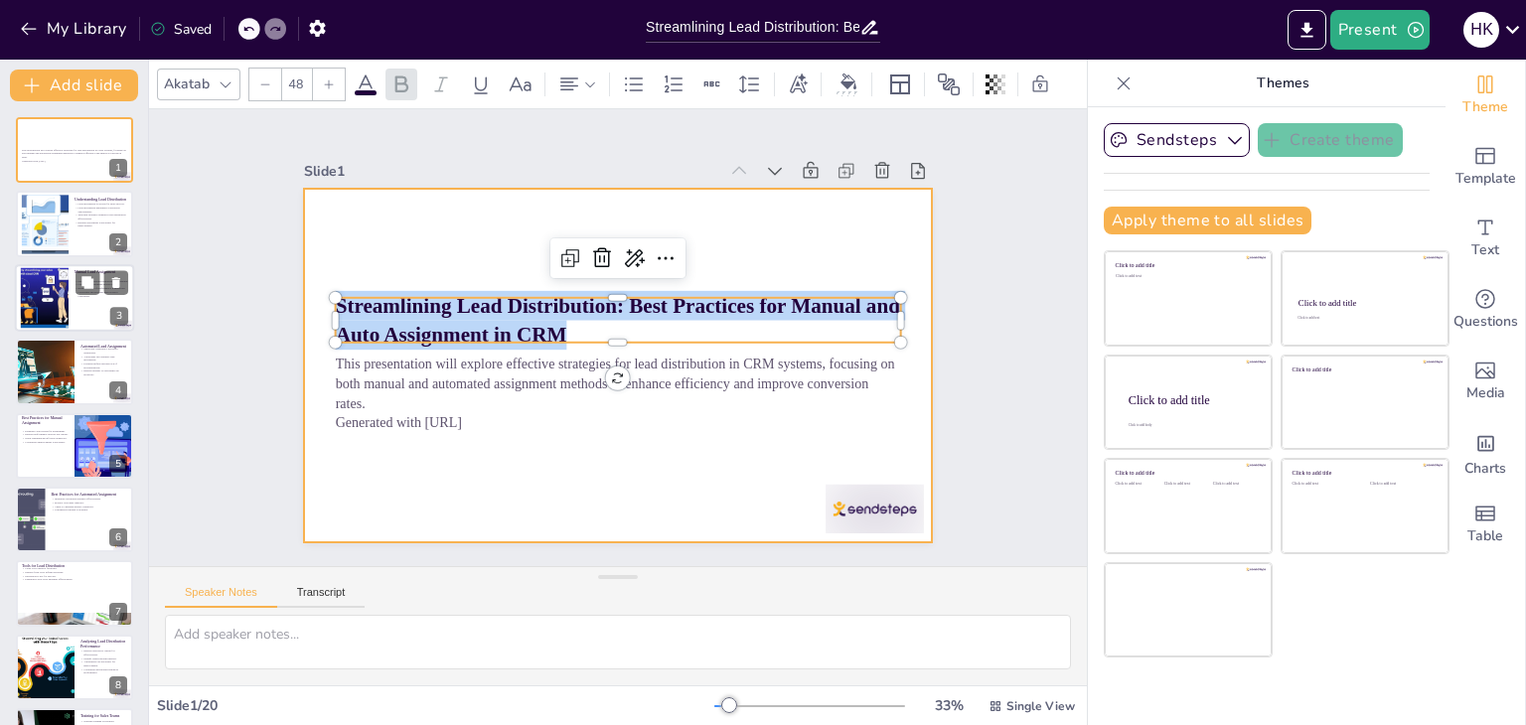
checkbox input "true"
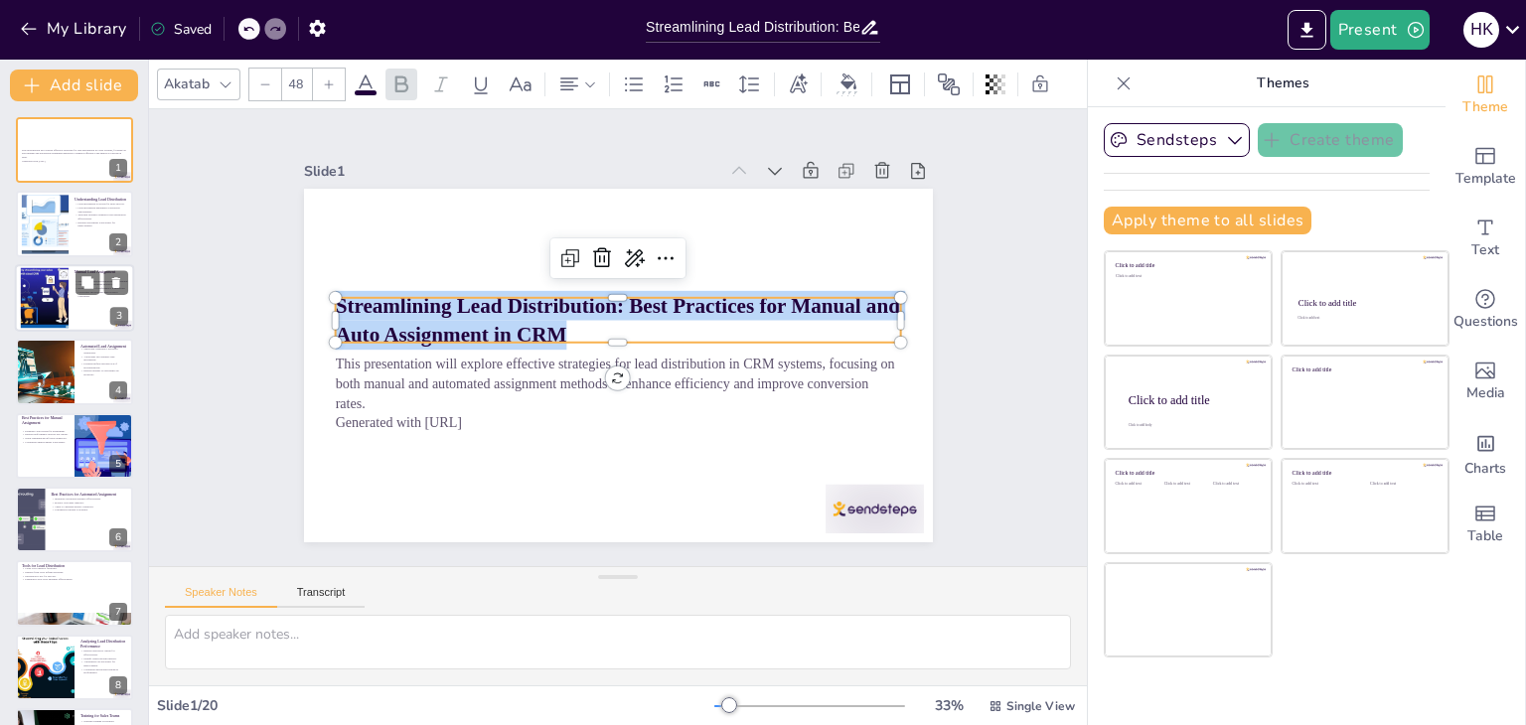
checkbox input "true"
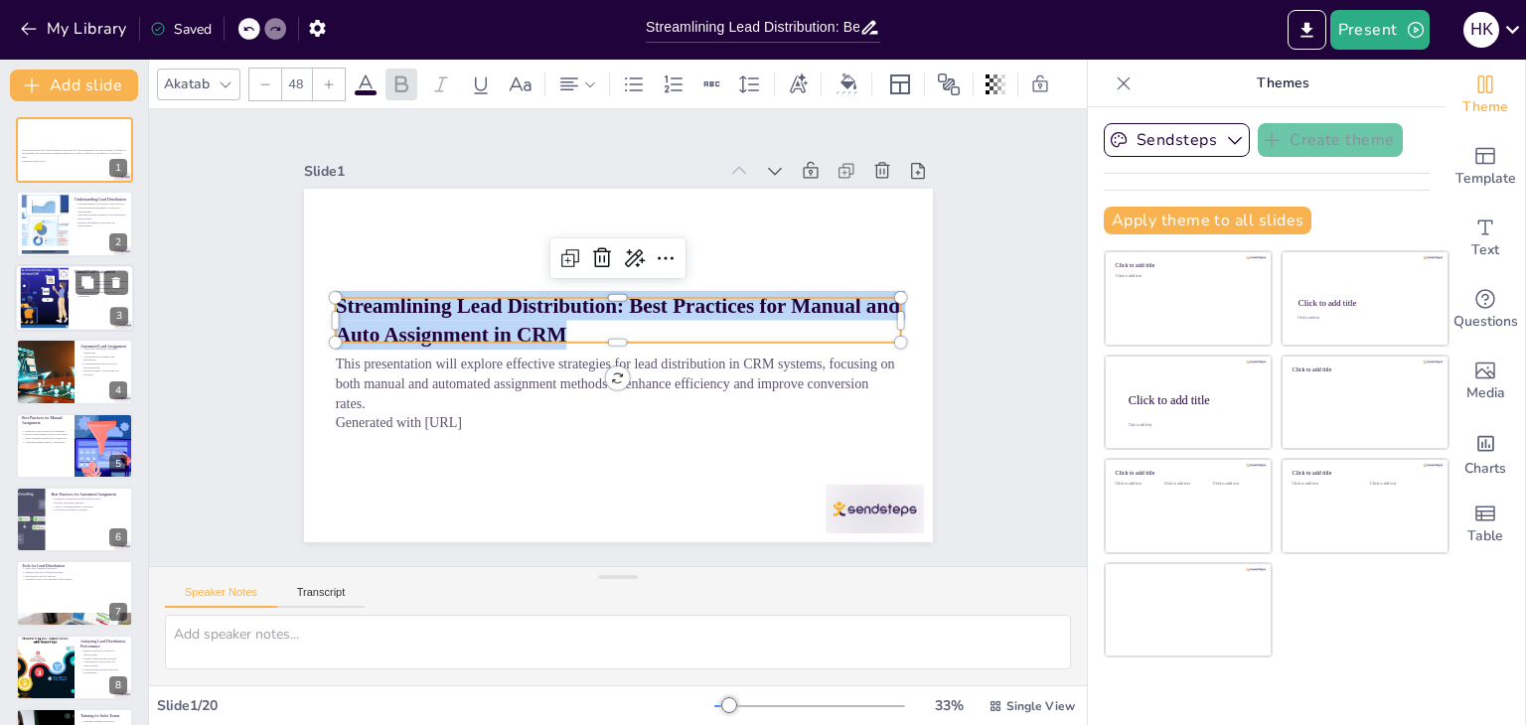
checkbox input "true"
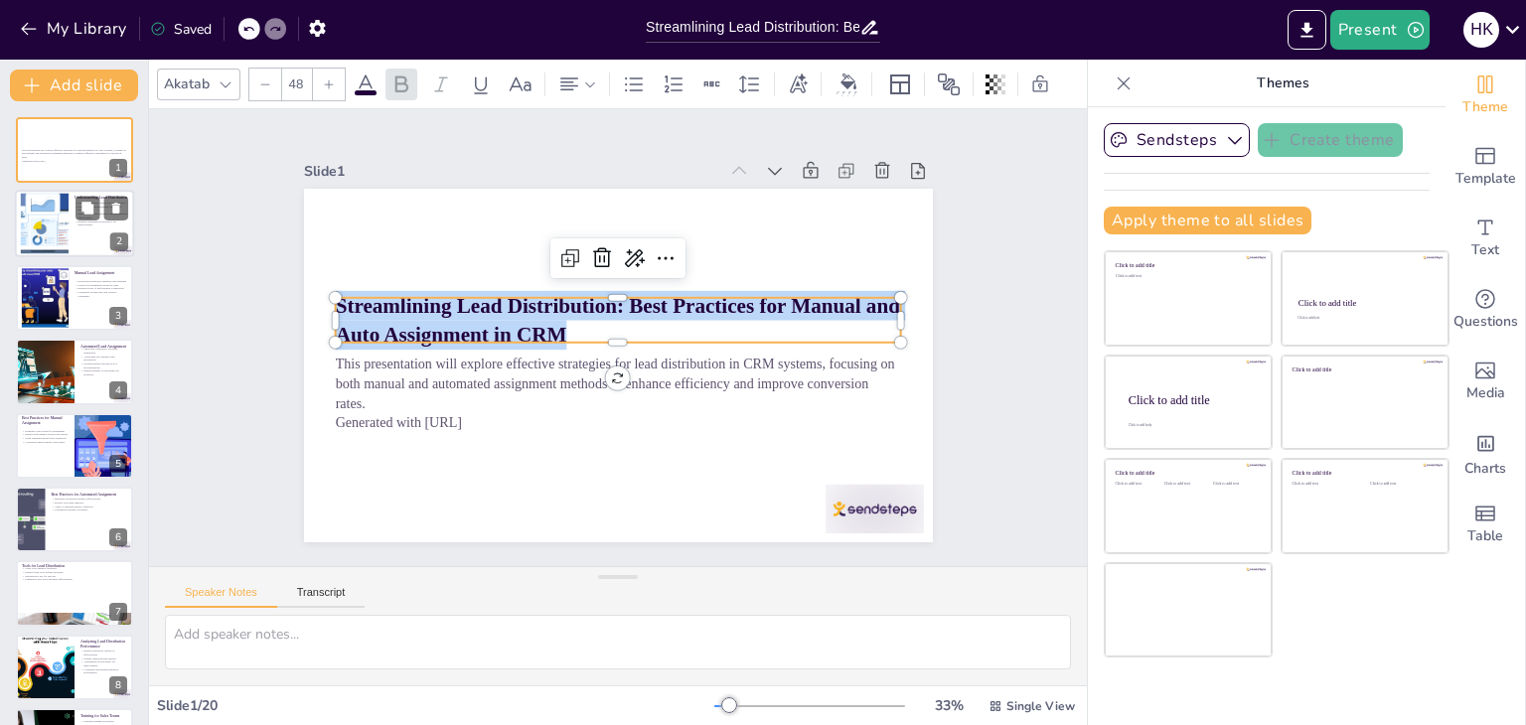
checkbox input "true"
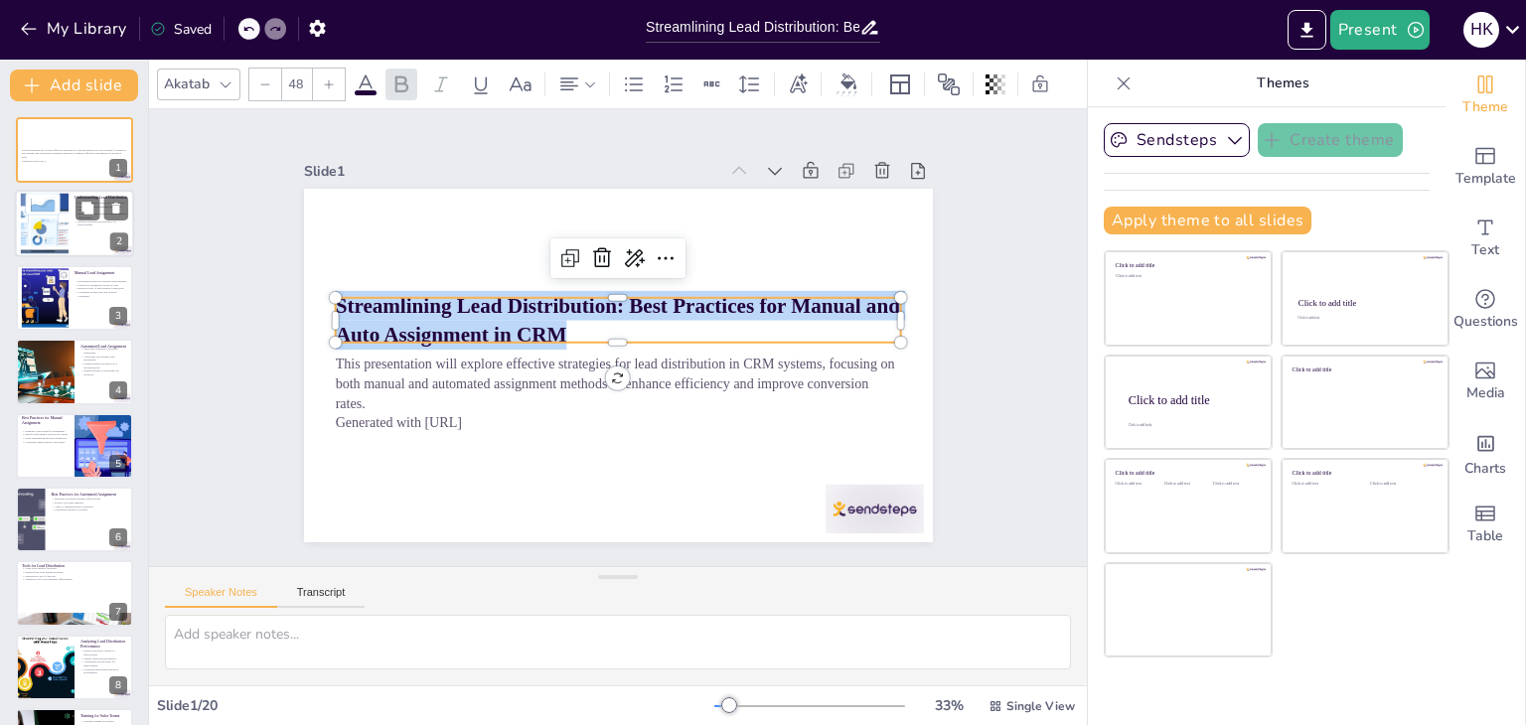
checkbox input "true"
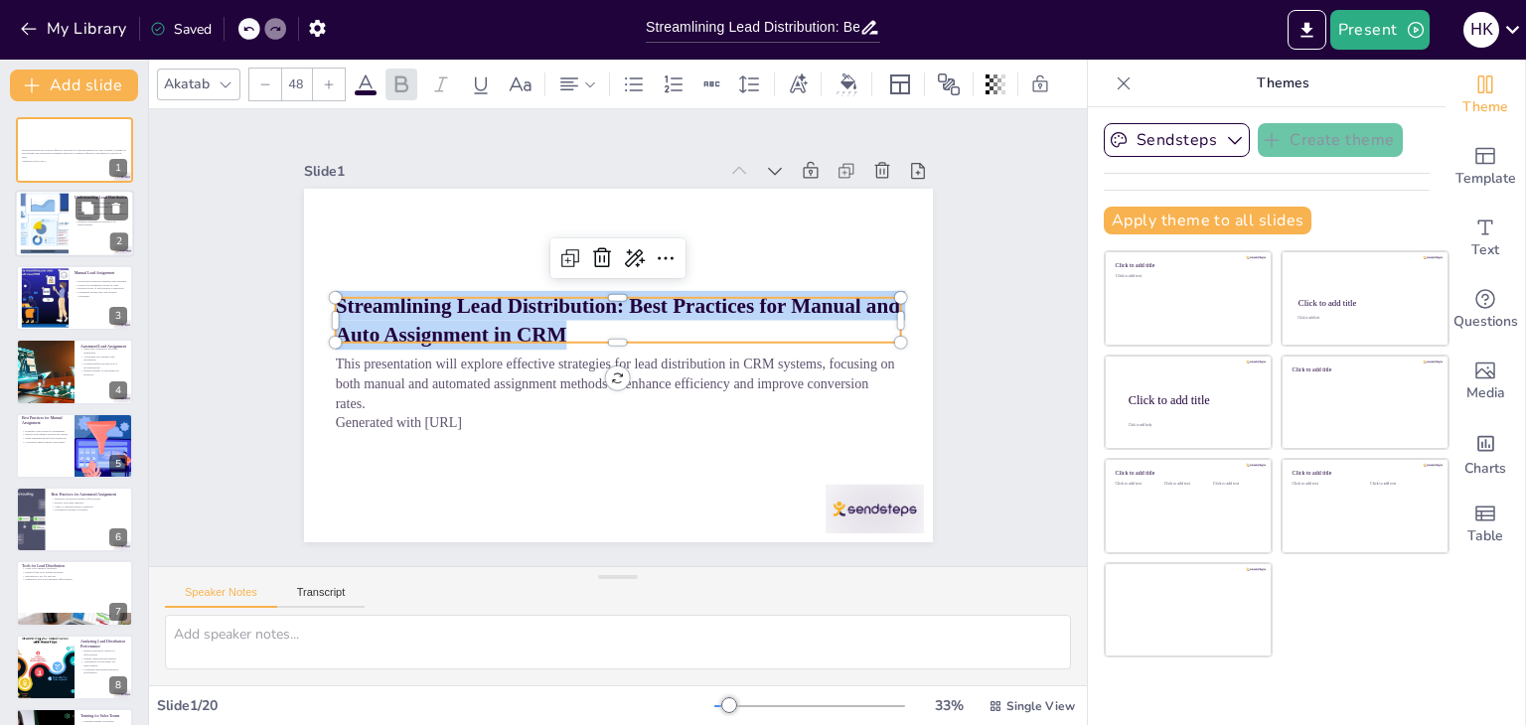
click at [41, 248] on div at bounding box center [44, 224] width 153 height 61
type textarea "Understanding the importance of lead distribution in sales is crucial for impro…"
checkbox input "true"
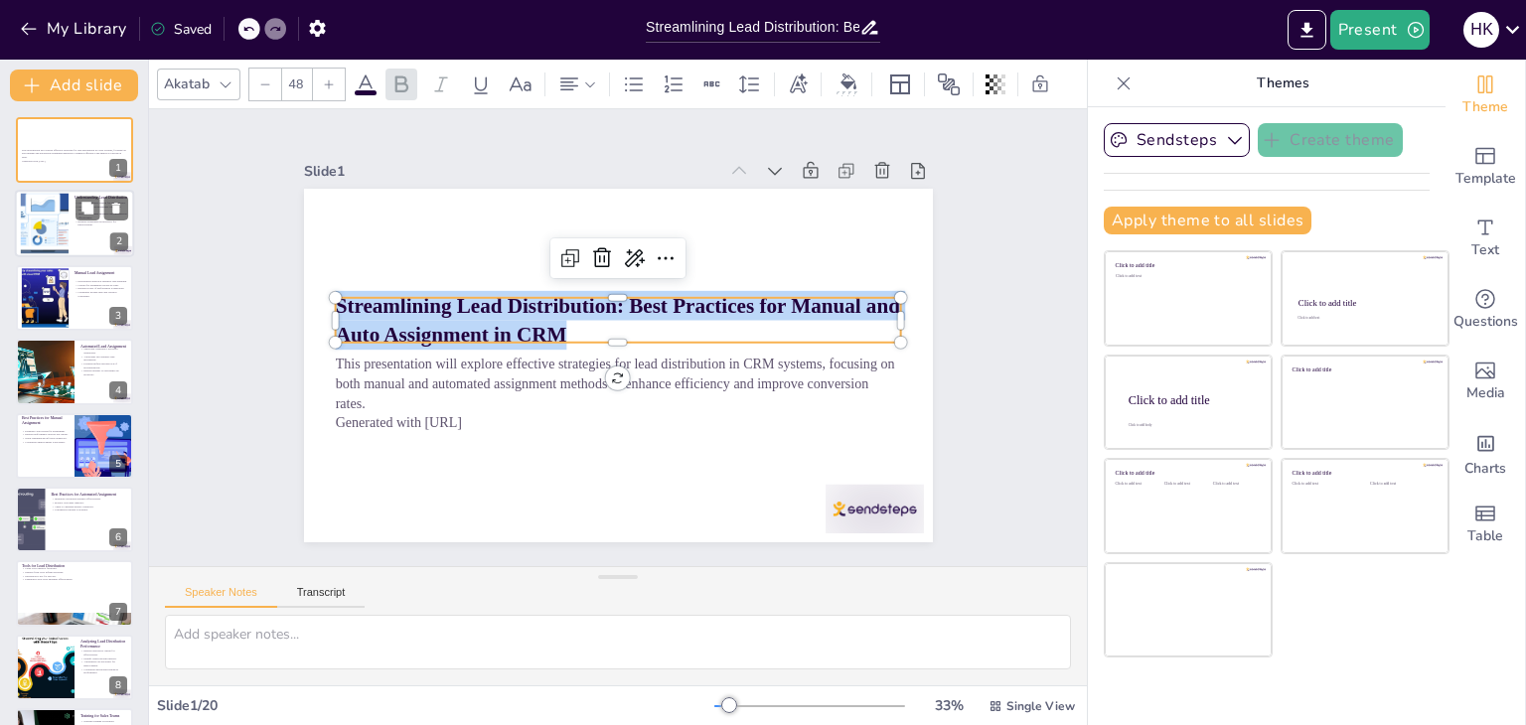
checkbox input "true"
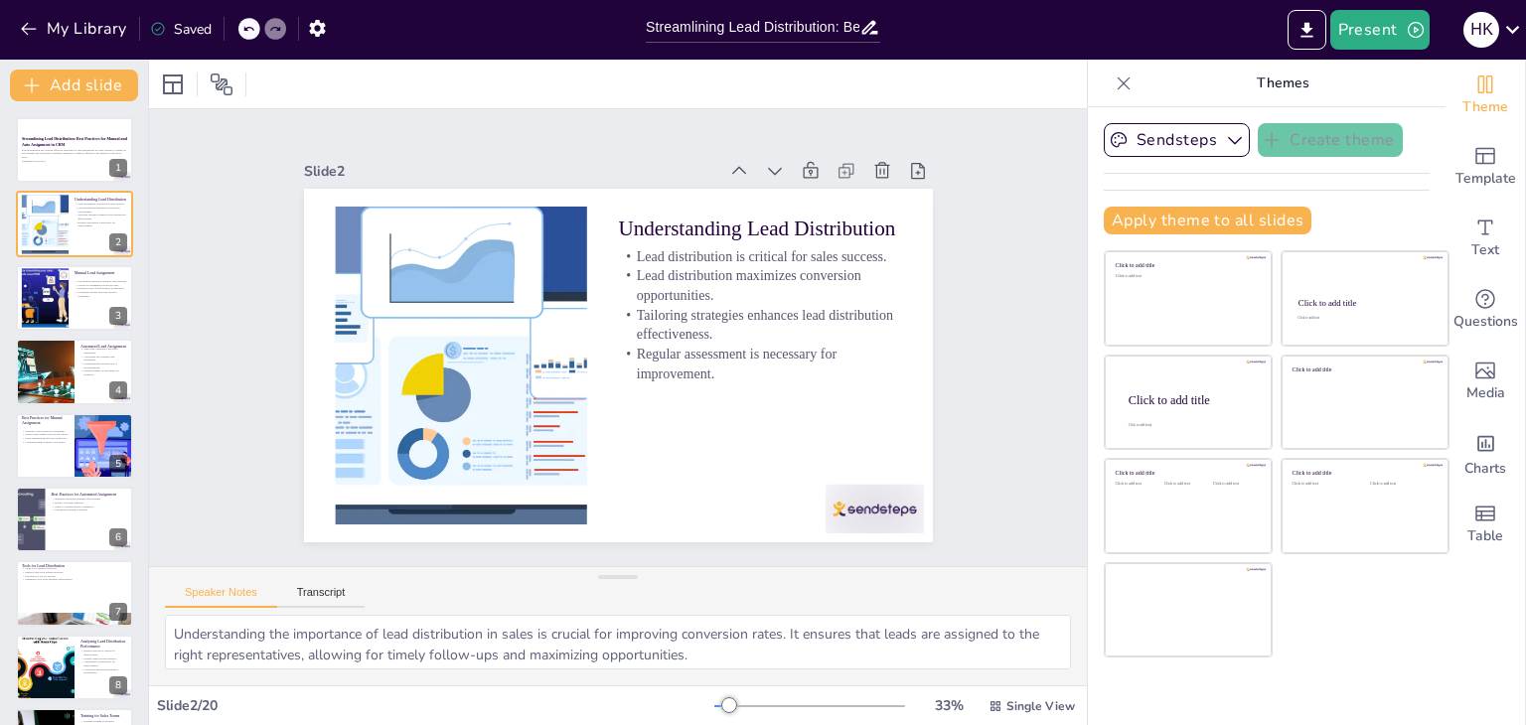
checkbox input "true"
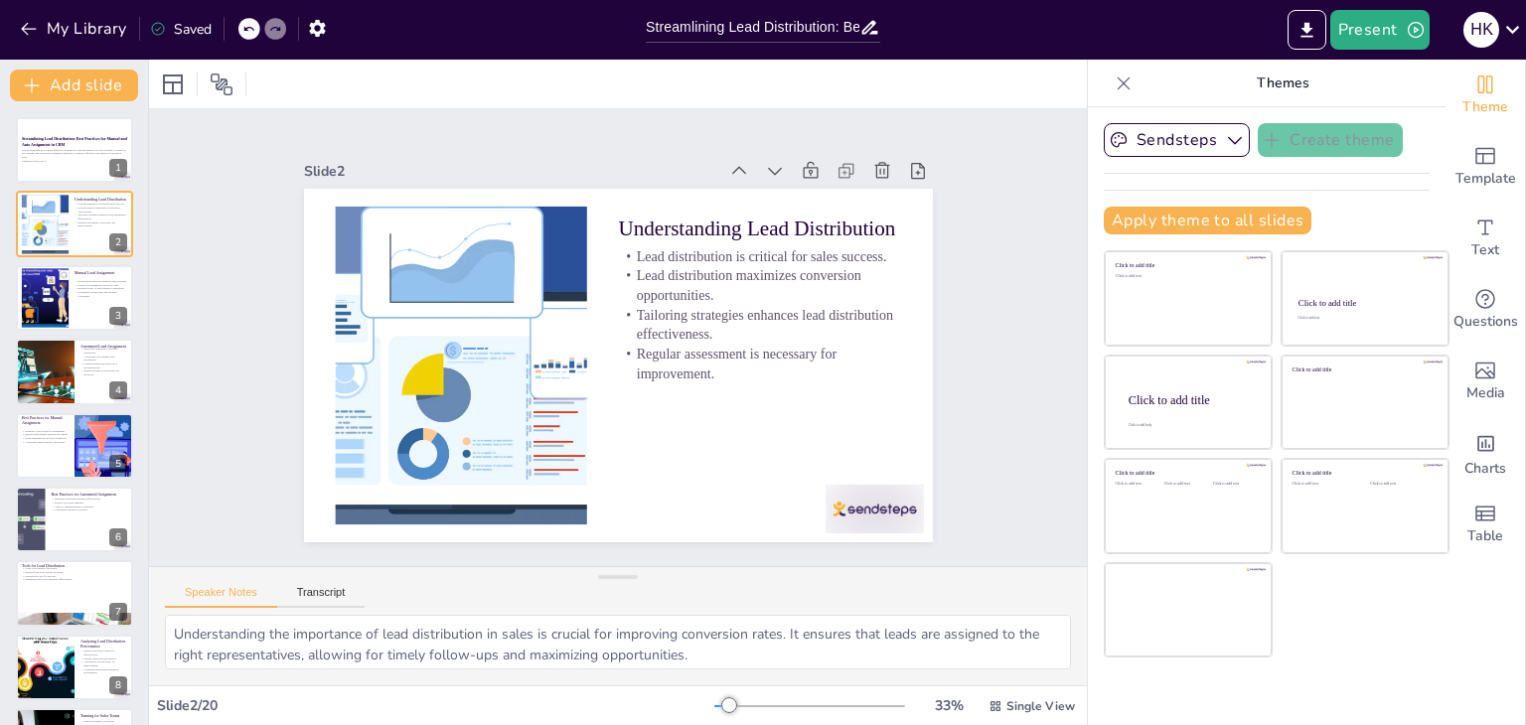
checkbox input "true"
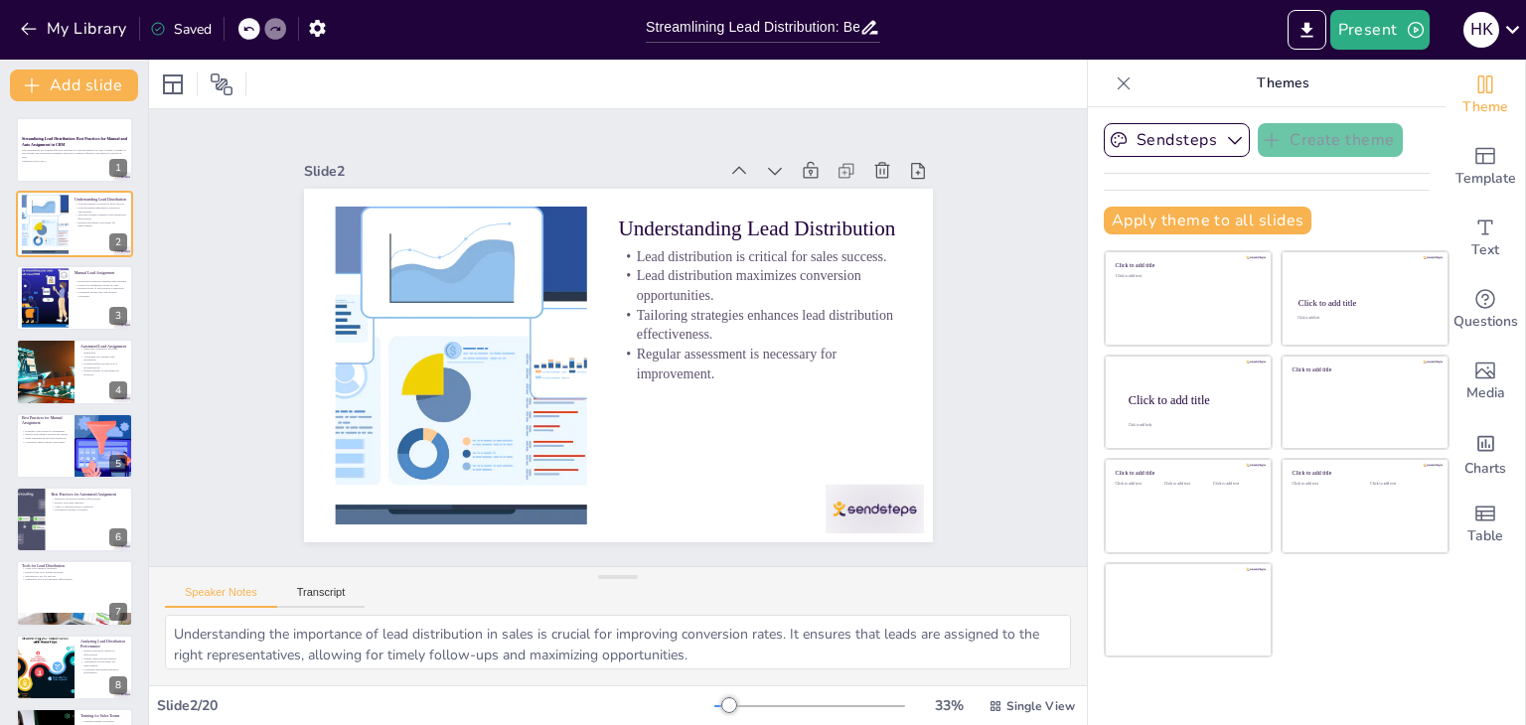
checkbox input "true"
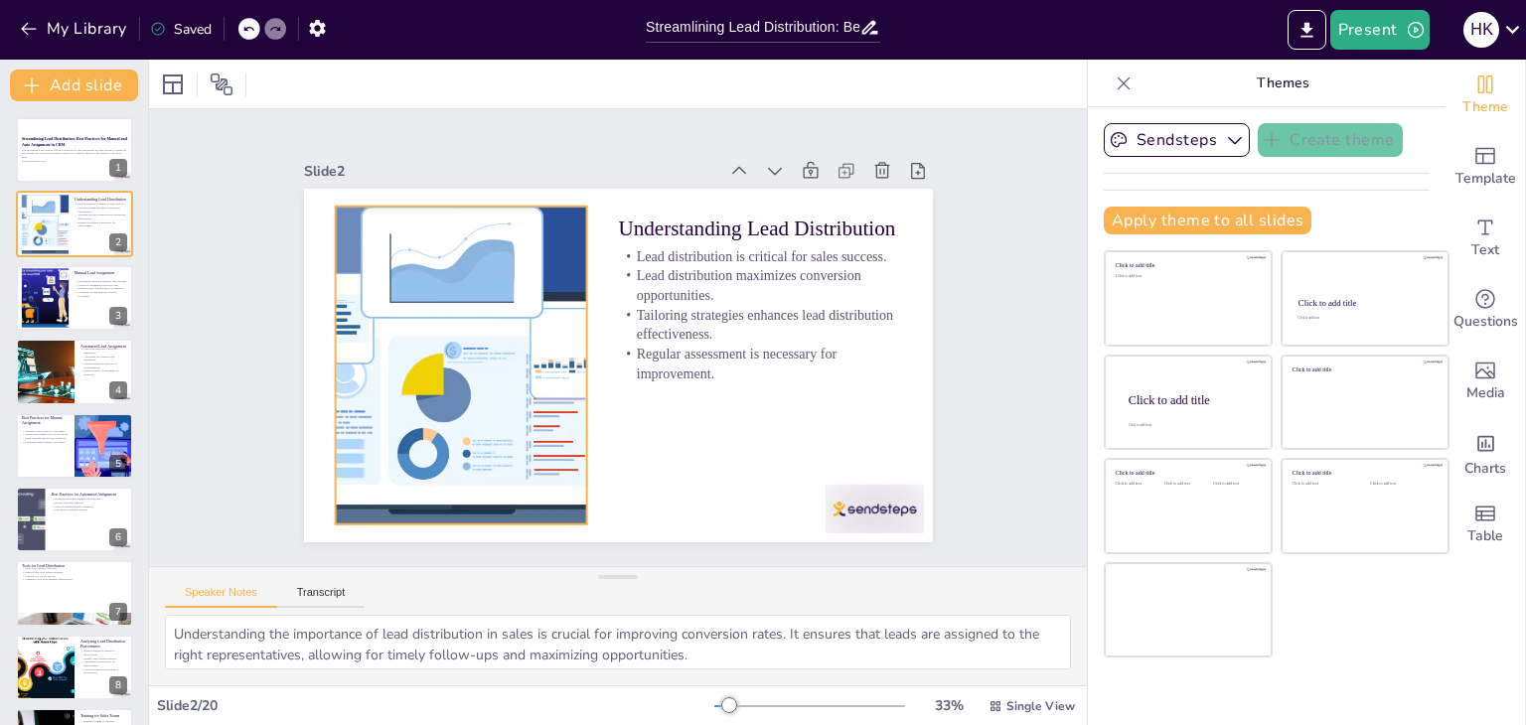
checkbox input "true"
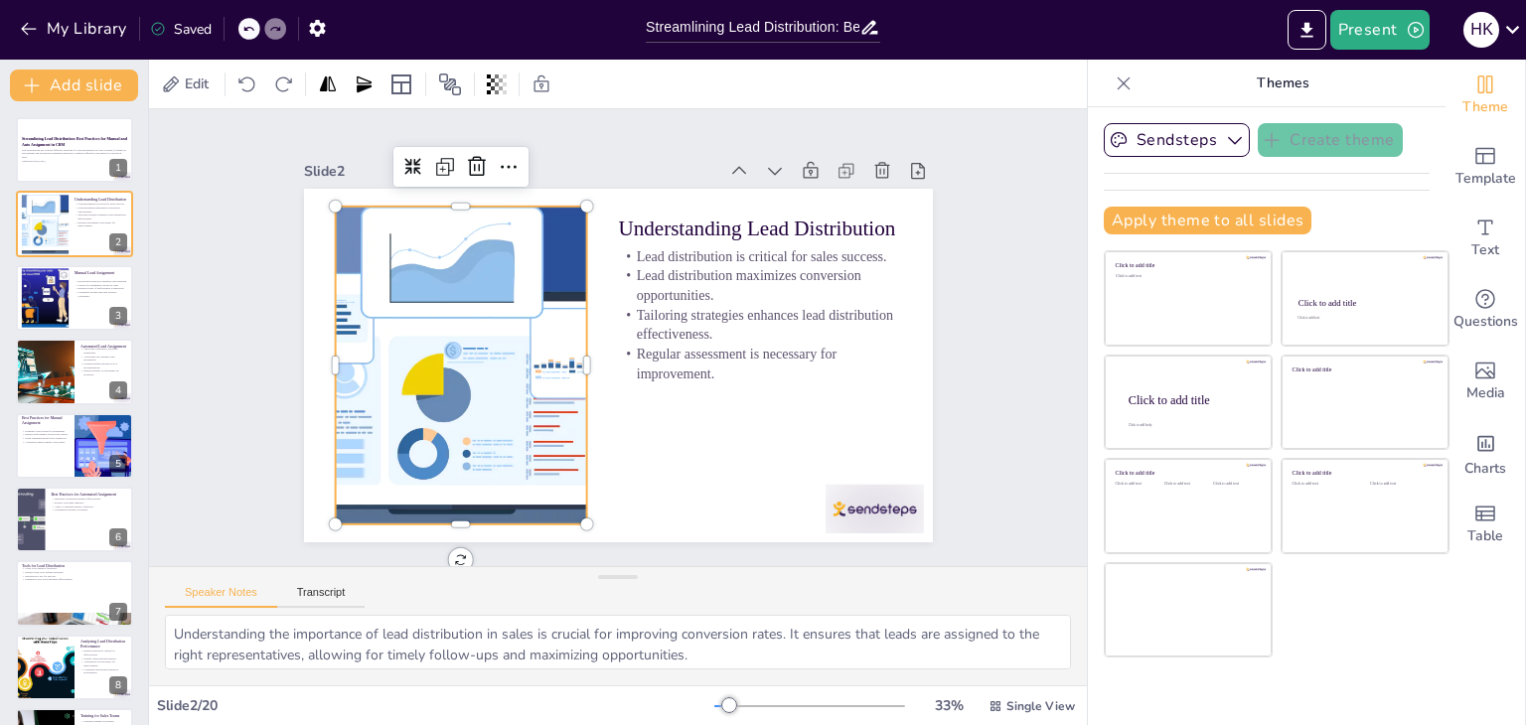
click at [365, 326] on div at bounding box center [459, 349] width 834 height 400
checkbox input "true"
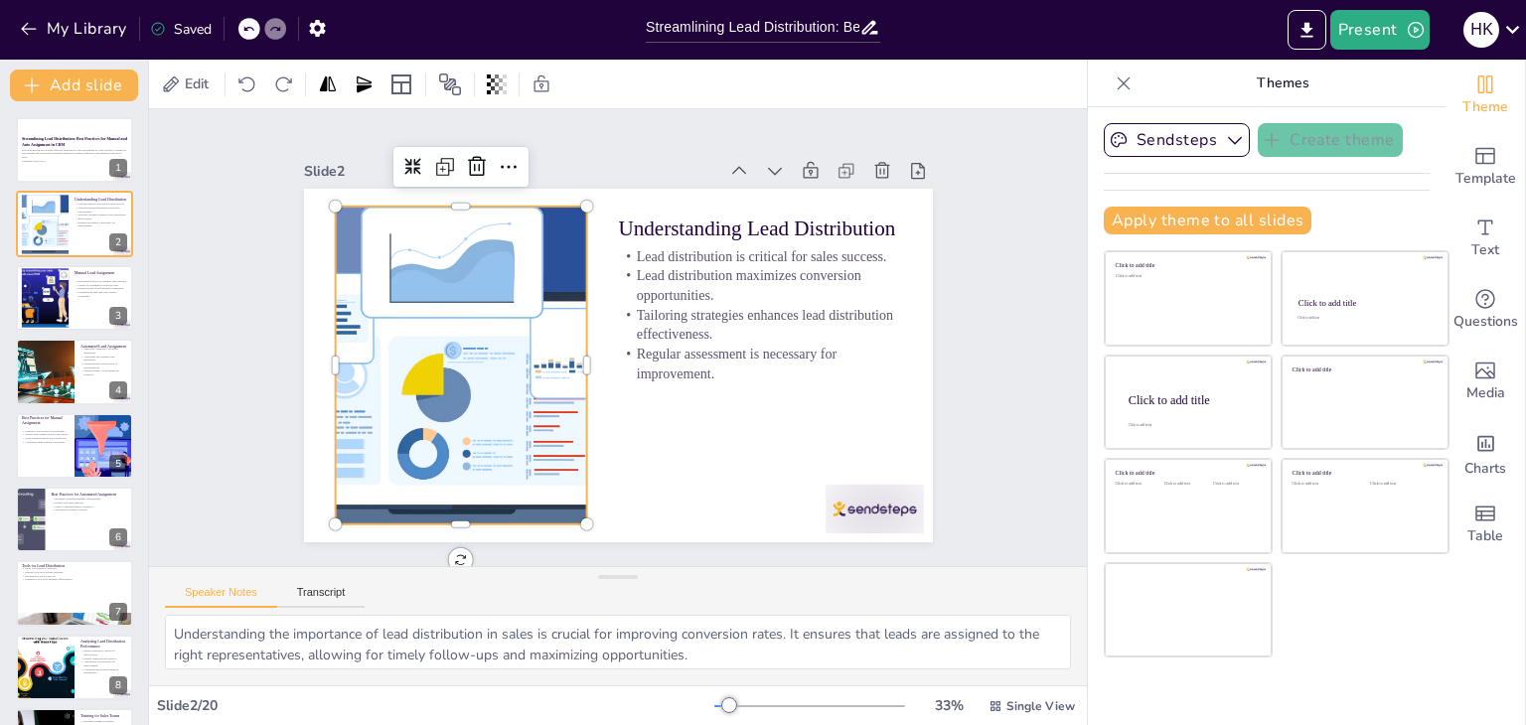
checkbox input "true"
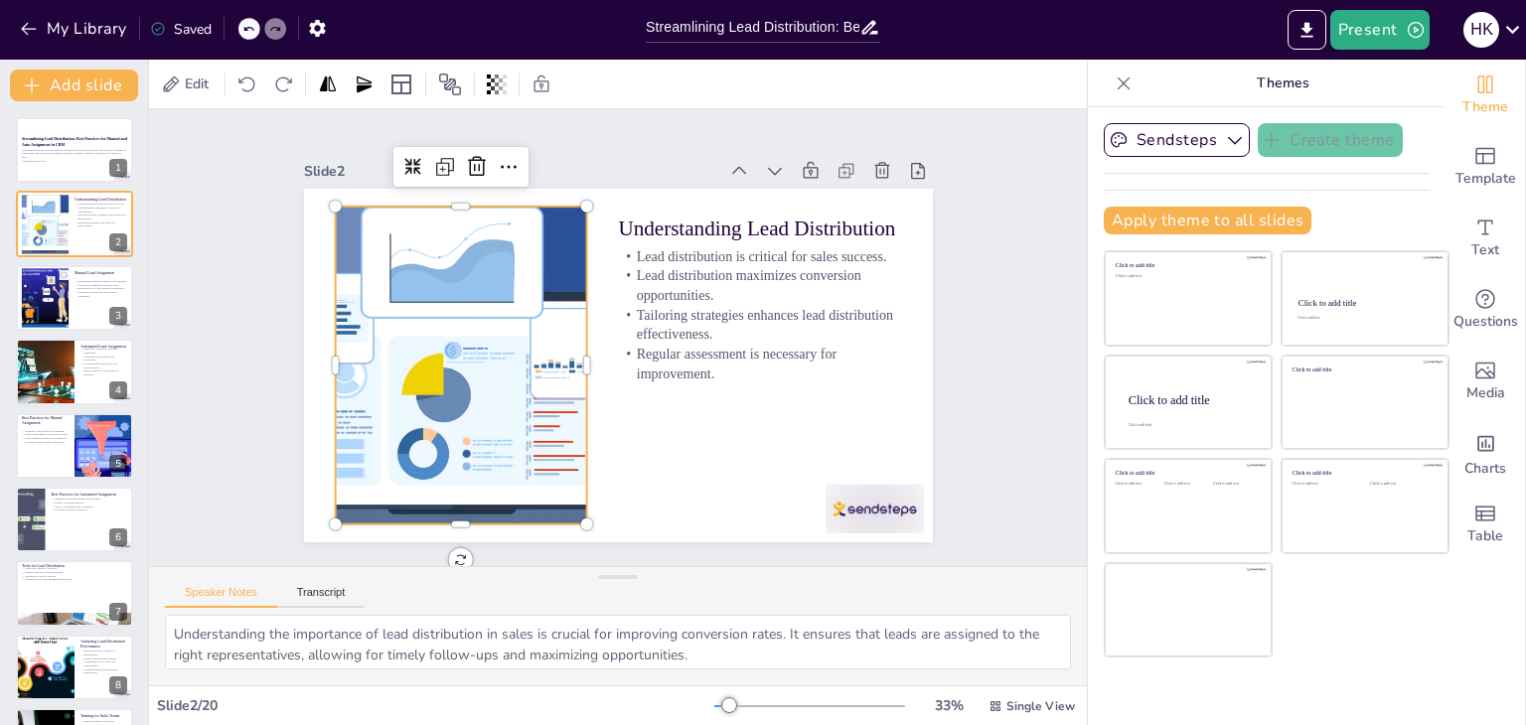
checkbox input "true"
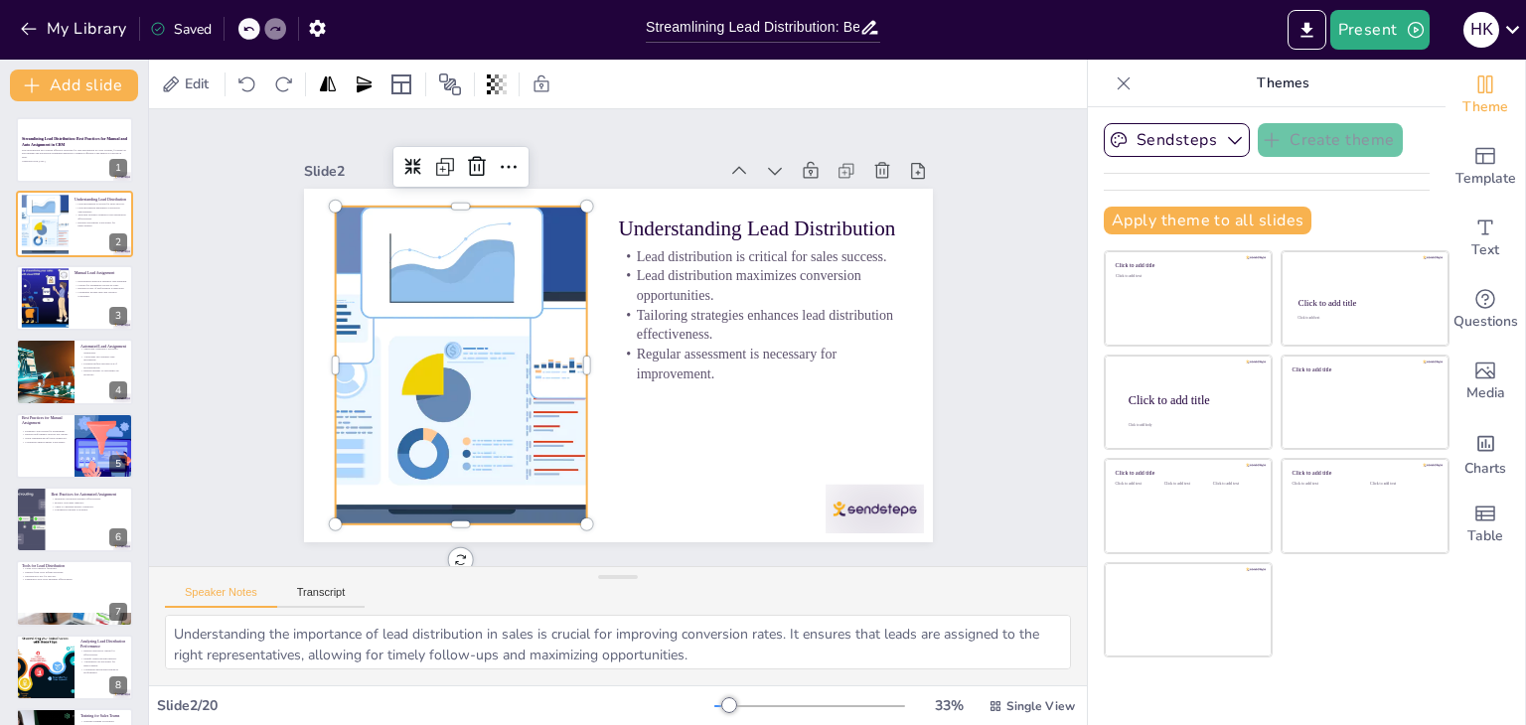
checkbox input "true"
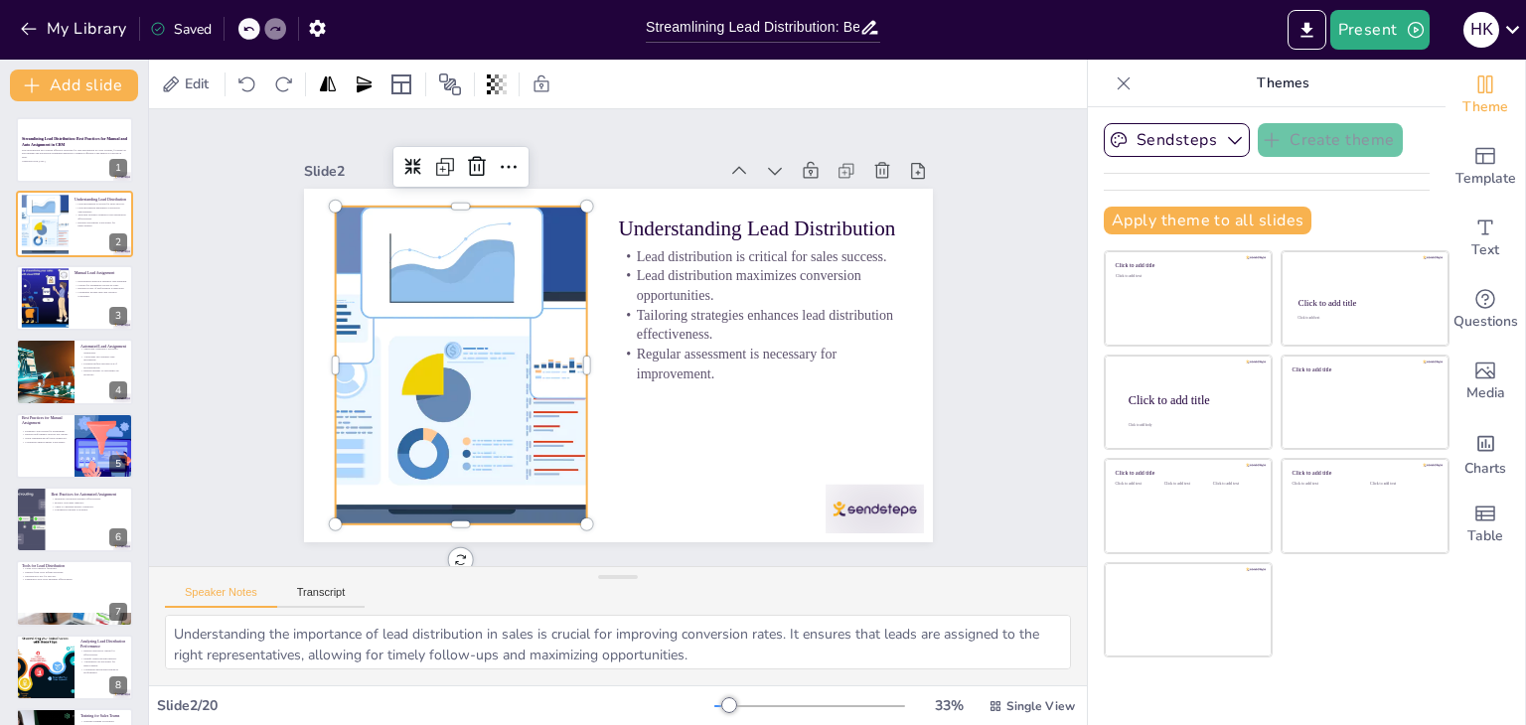
checkbox input "true"
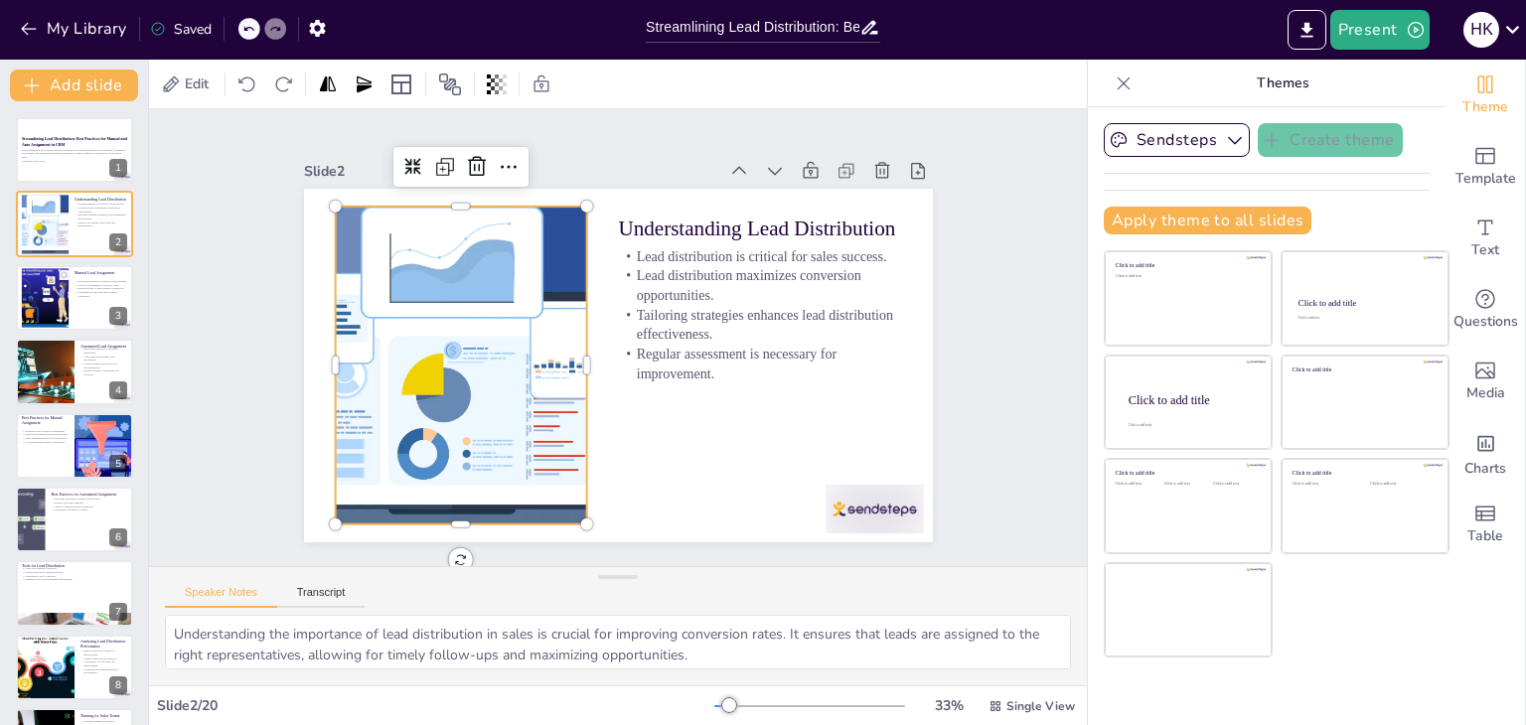
checkbox input "true"
click at [514, 158] on icon at bounding box center [527, 156] width 26 height 26
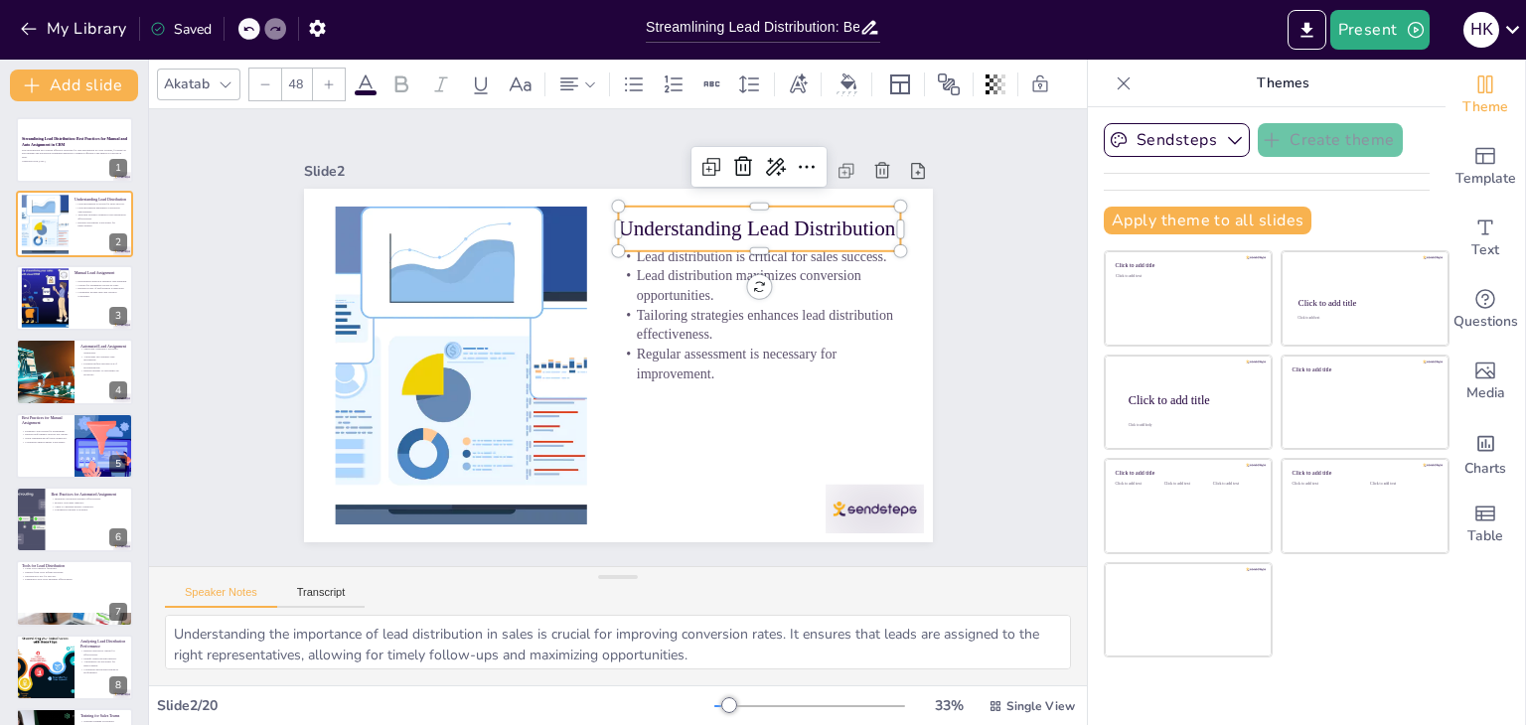
click at [767, 219] on p "Understanding Lead Distribution" at bounding box center [779, 260] width 283 height 87
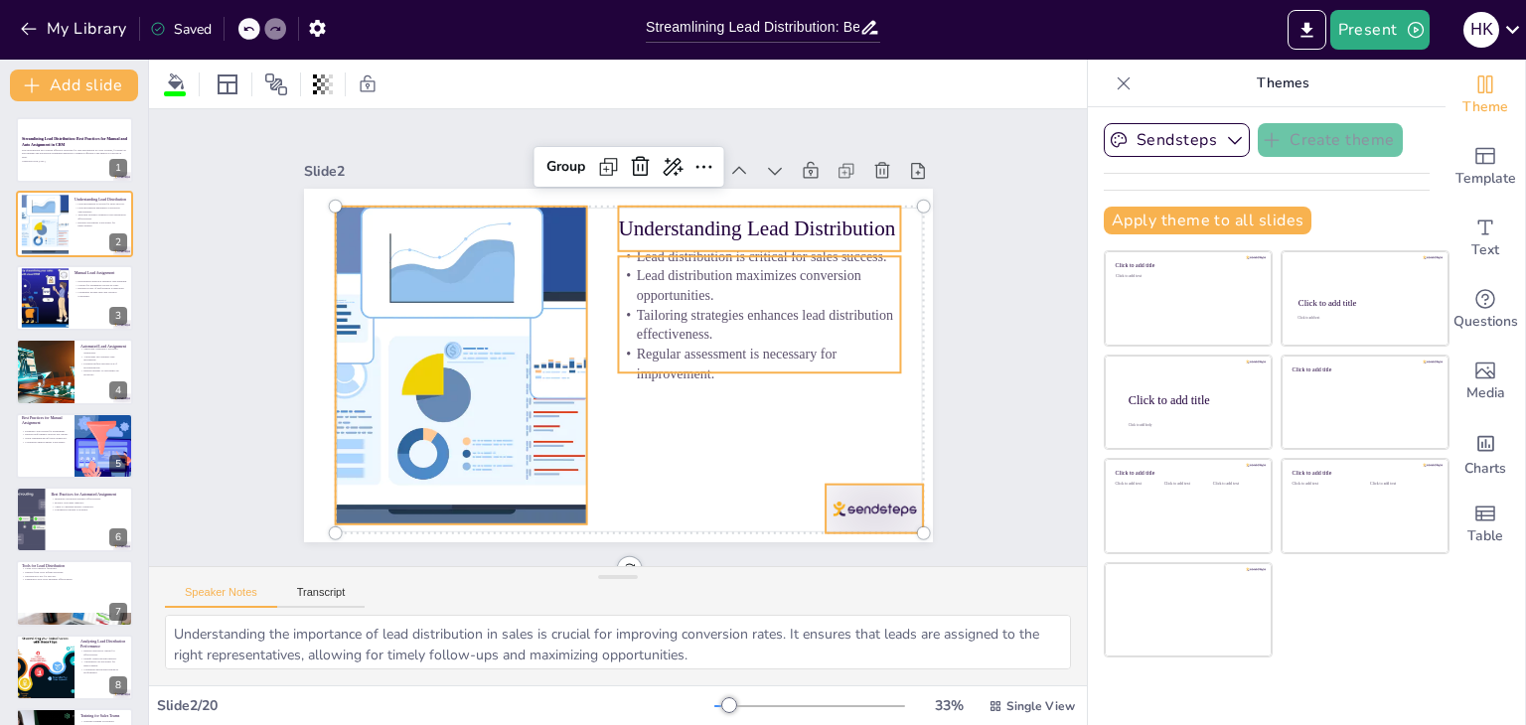
click at [707, 217] on p "Understanding Lead Distribution" at bounding box center [770, 244] width 284 height 59
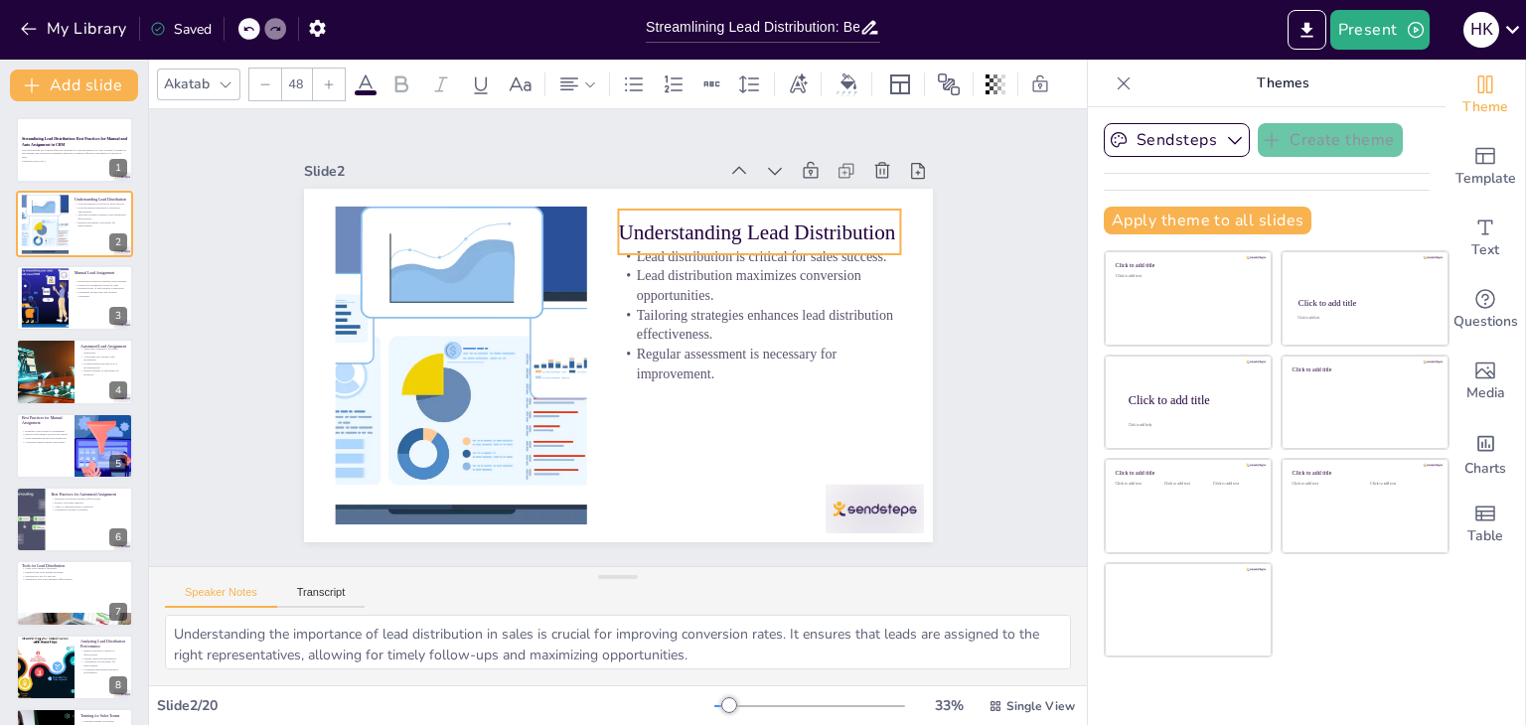
click at [707, 218] on p "Understanding Lead Distribution" at bounding box center [770, 247] width 284 height 59
click at [707, 220] on p "Understanding Lead Distribution" at bounding box center [778, 263] width 283 height 87
click at [707, 224] on p "Understanding Lead Distribution" at bounding box center [785, 281] width 278 height 115
click at [707, 218] on p "Understanding Lead Distribution" at bounding box center [770, 247] width 284 height 59
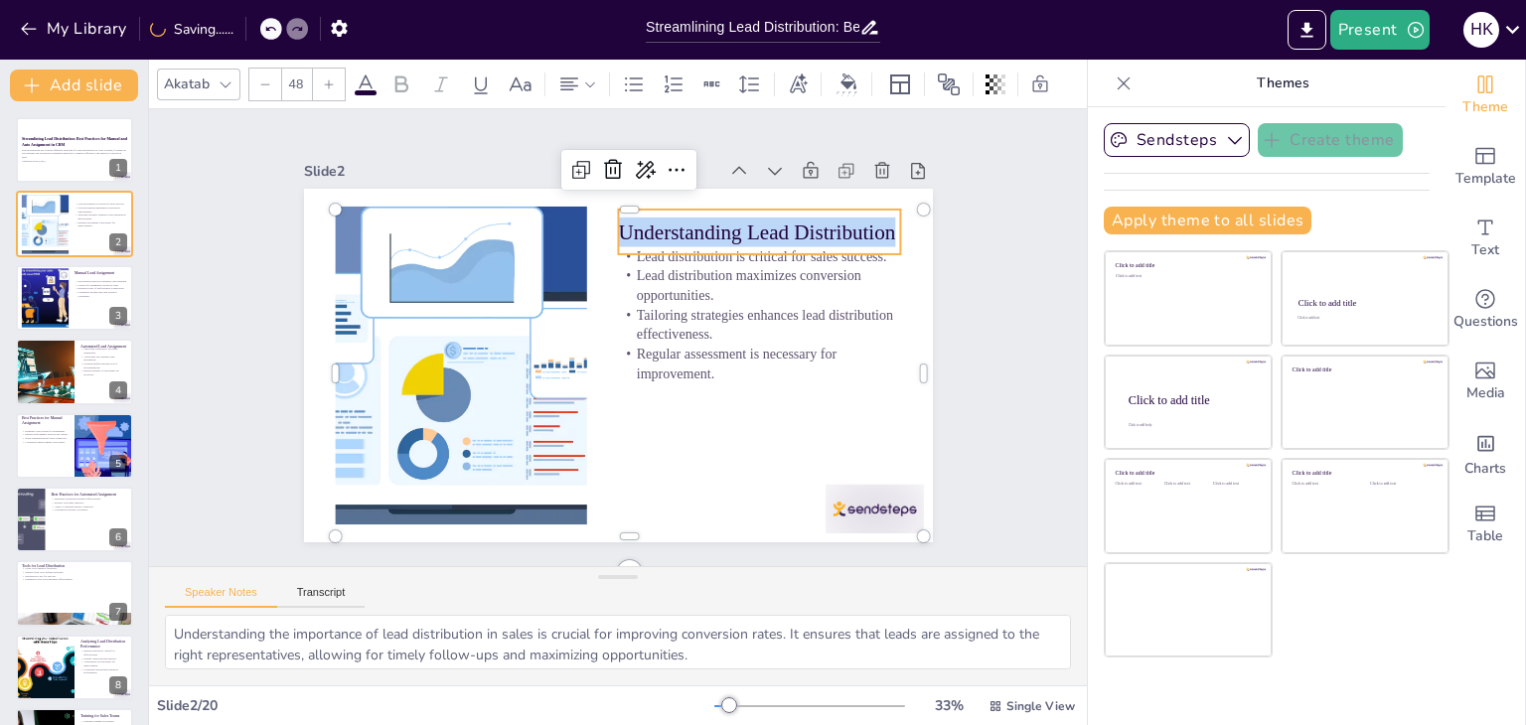
copy p "Understanding Lead Distribution"
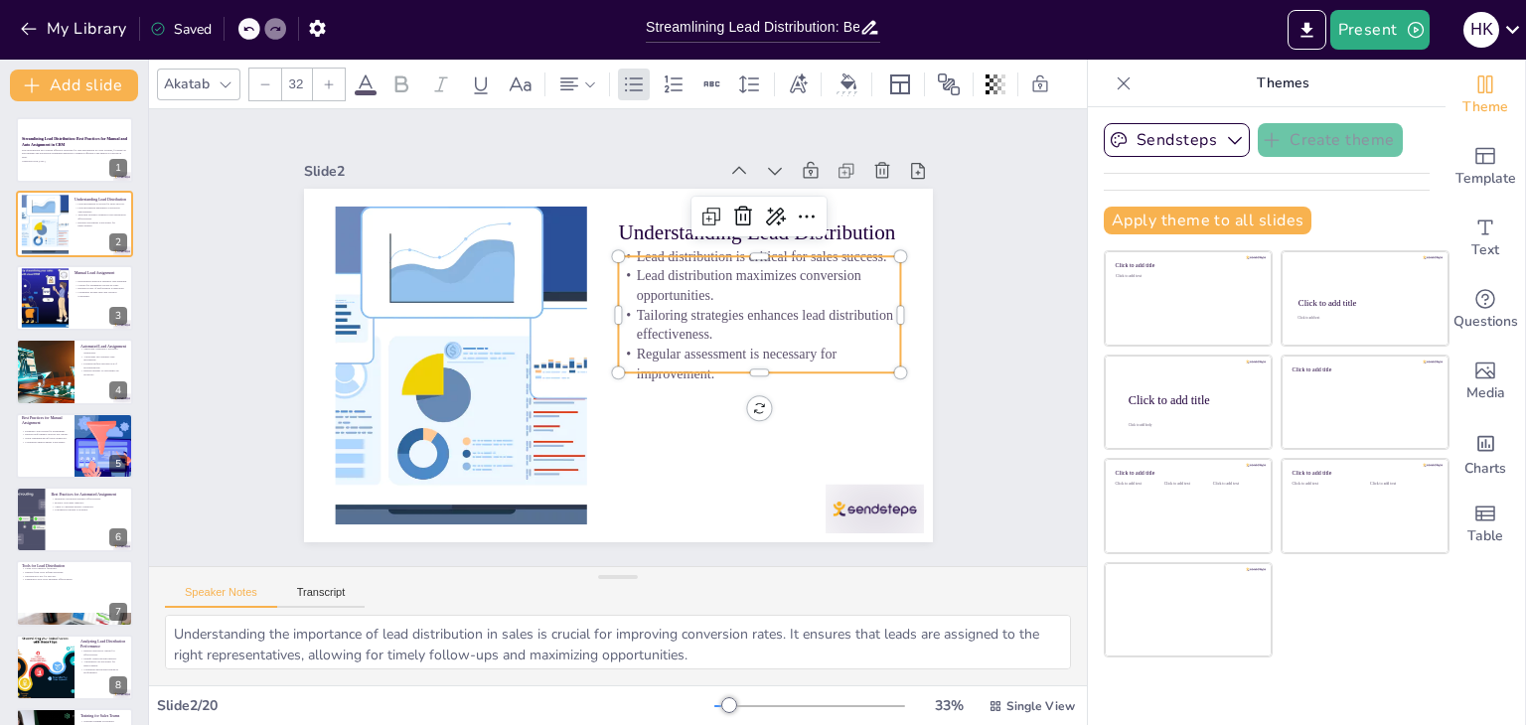
click at [651, 312] on p "Tailoring strategies enhances lead distribution effectiveness." at bounding box center [759, 339] width 285 height 69
click at [651, 312] on p "Tailoring strategies enhances lead distribution effectiveness." at bounding box center [759, 354] width 285 height 97
click at [651, 312] on p "Tailoring strategies enhances lead distribution effectiveness." at bounding box center [741, 409] width 252 height 198
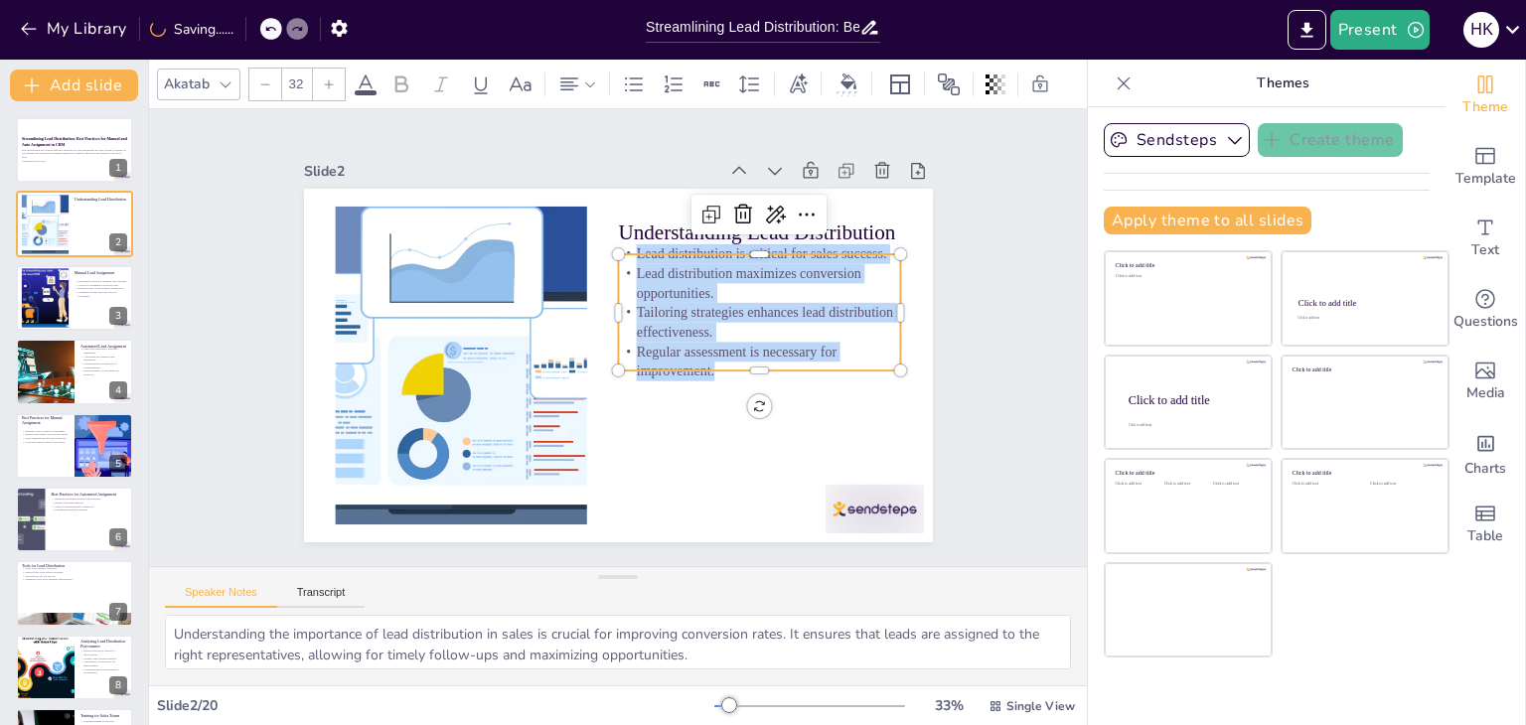
click at [651, 312] on p "Tailoring strategies enhances lead distribution effectiveness." at bounding box center [733, 421] width 236 height 219
click at [1455, 183] on span "Template" at bounding box center [1485, 179] width 61 height 22
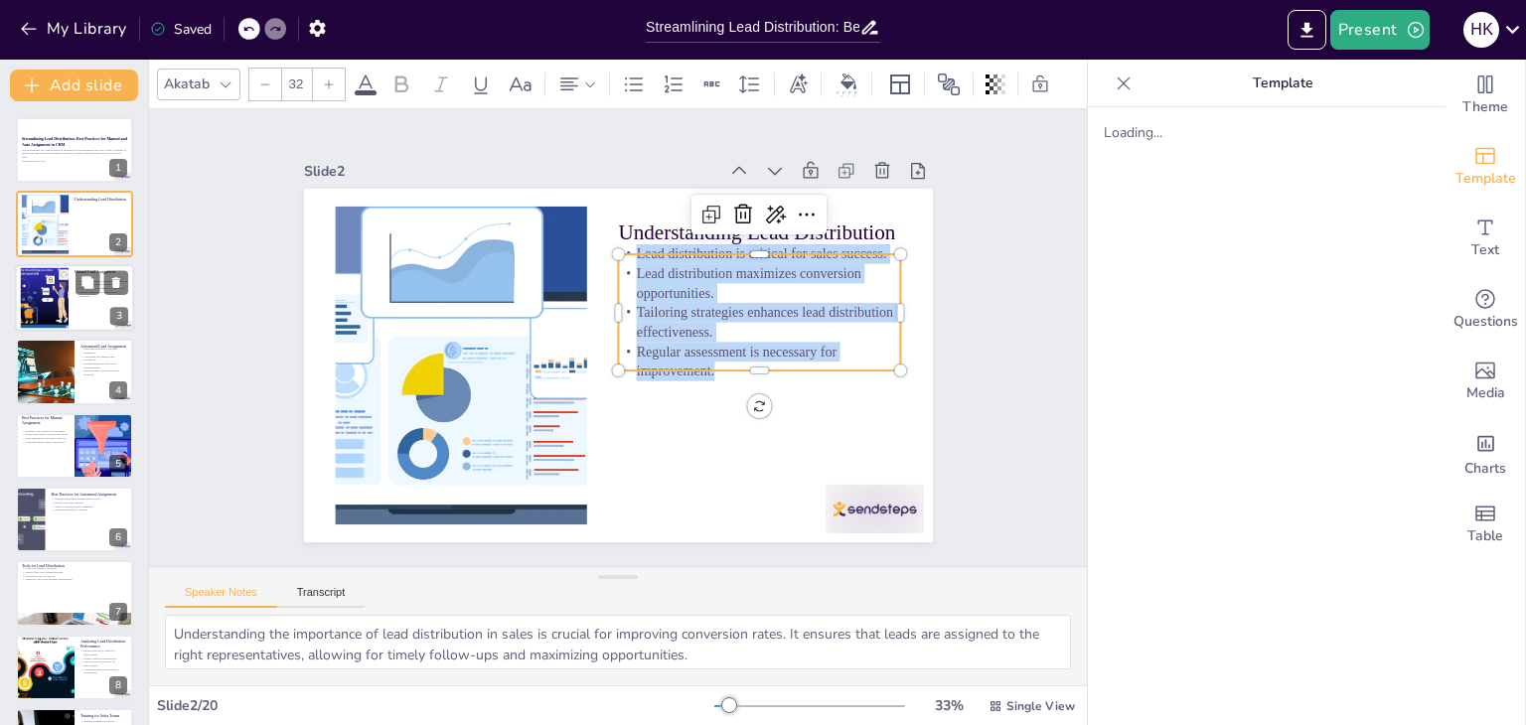
click at [59, 290] on div at bounding box center [44, 297] width 107 height 61
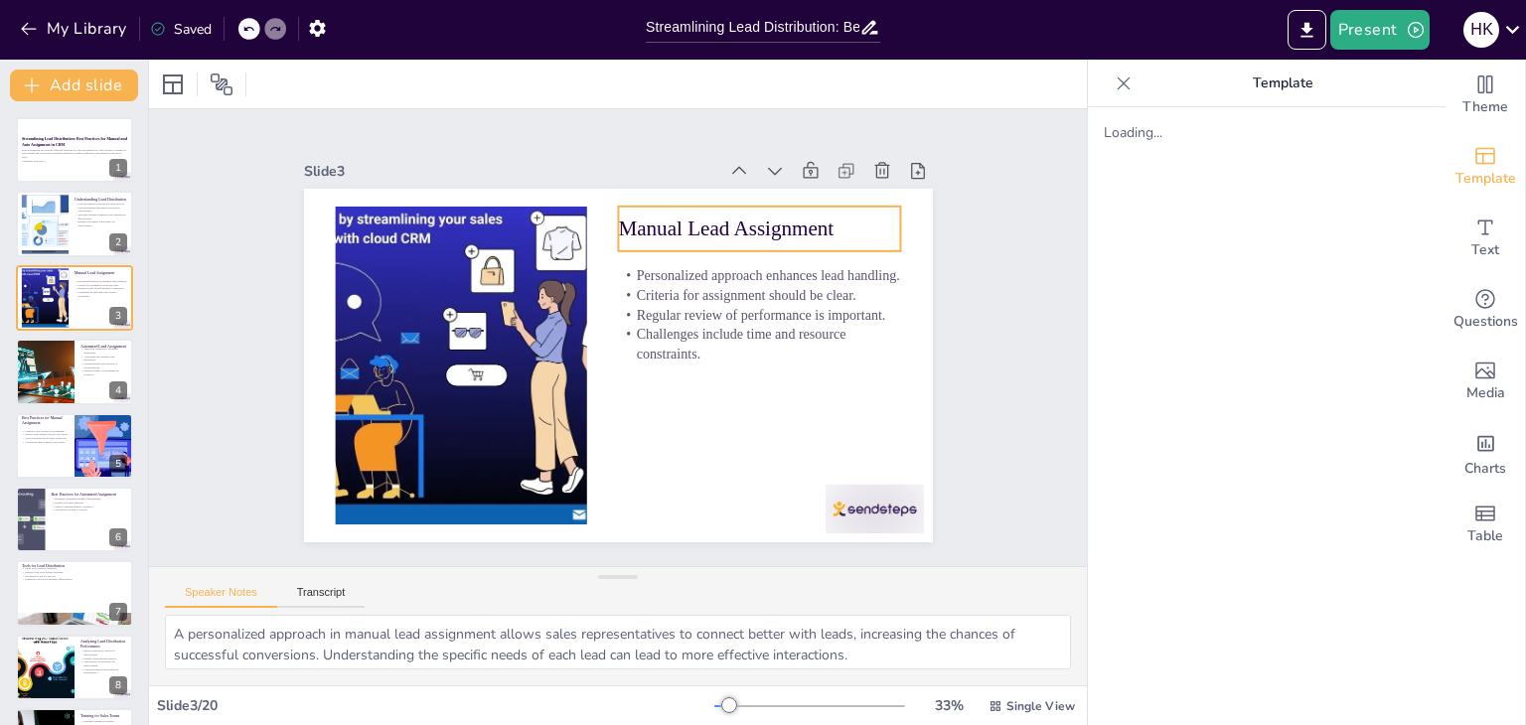
click at [638, 217] on p "Manual Lead Assignment" at bounding box center [779, 260] width 283 height 87
click at [628, 216] on p "Manual Lead Assignment" at bounding box center [770, 244] width 284 height 59
click at [639, 224] on p "Manual Lead Assignment" at bounding box center [770, 244] width 284 height 59
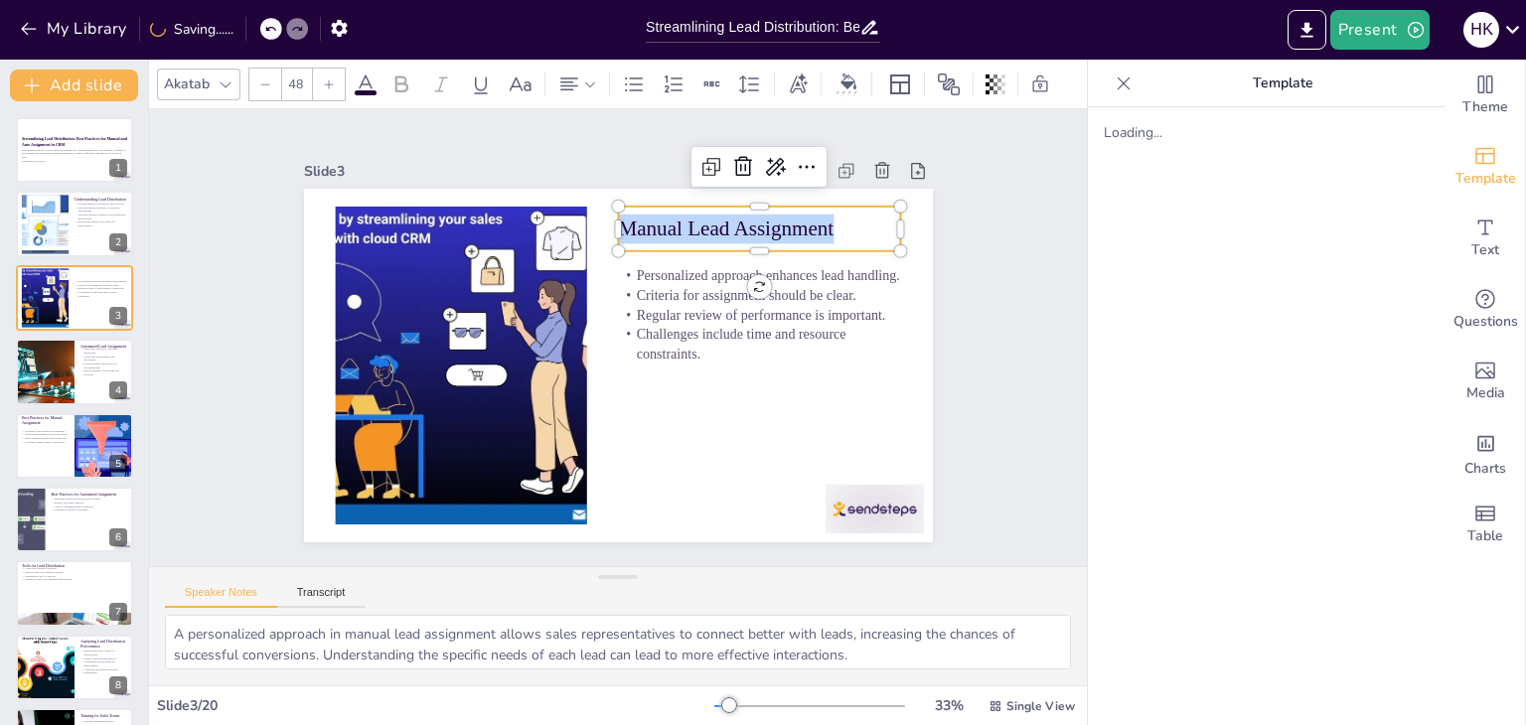
copy p "Manual Lead Assignment"
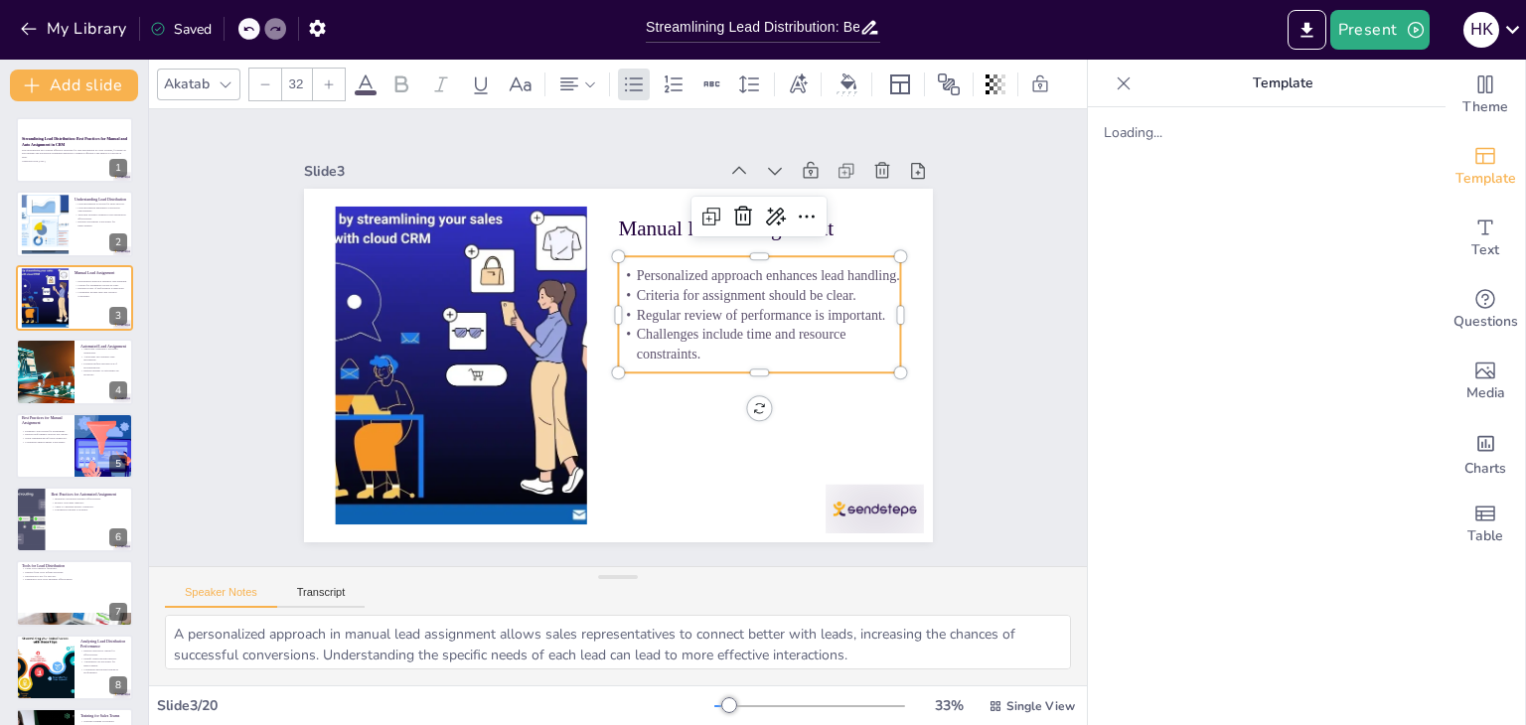
click at [642, 303] on p "Criteria for assignment should be clear." at bounding box center [744, 415] width 204 height 224
click at [648, 317] on p "Criteria for assignment should be clear." at bounding box center [714, 450] width 133 height 266
click at [640, 299] on p "Criteria for assignment should be clear." at bounding box center [752, 401] width 224 height 204
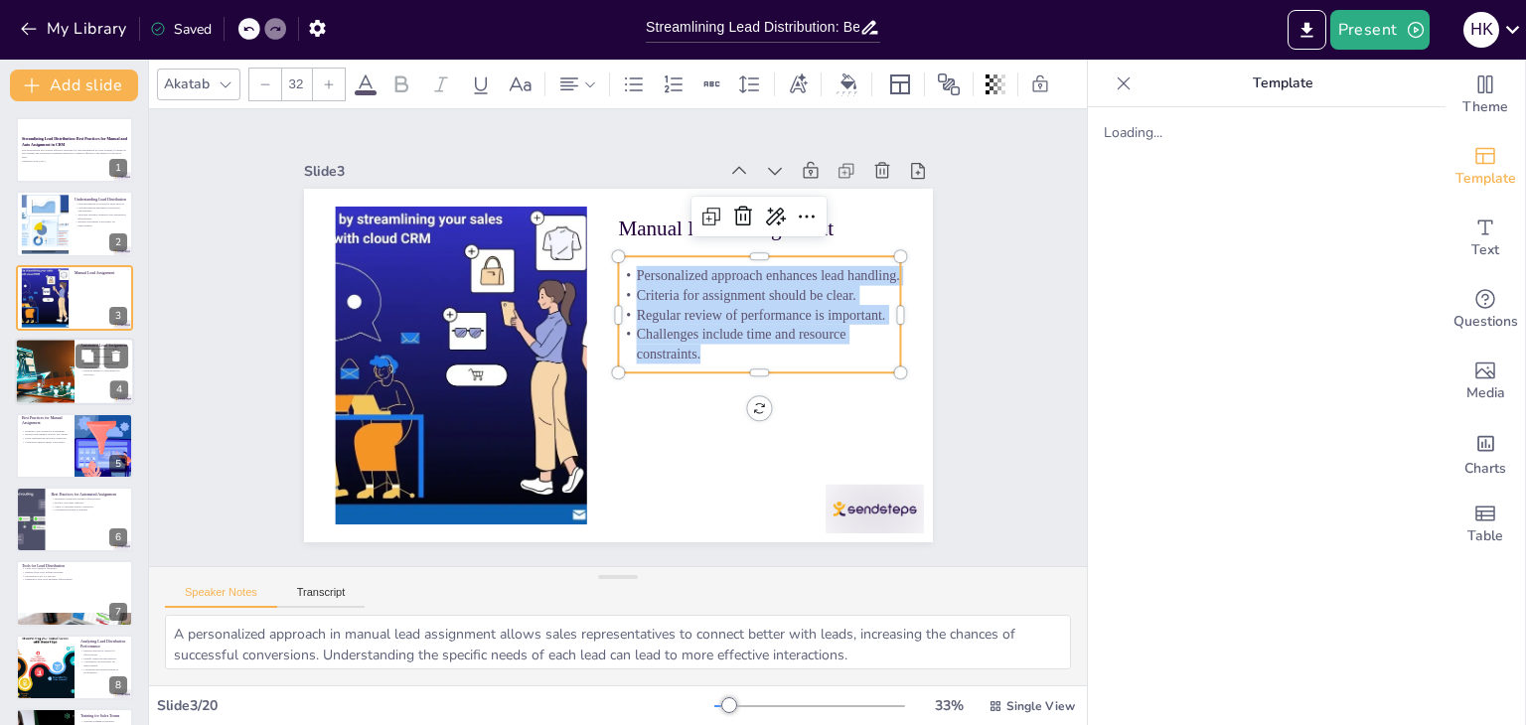
click at [63, 367] on div at bounding box center [44, 372] width 117 height 68
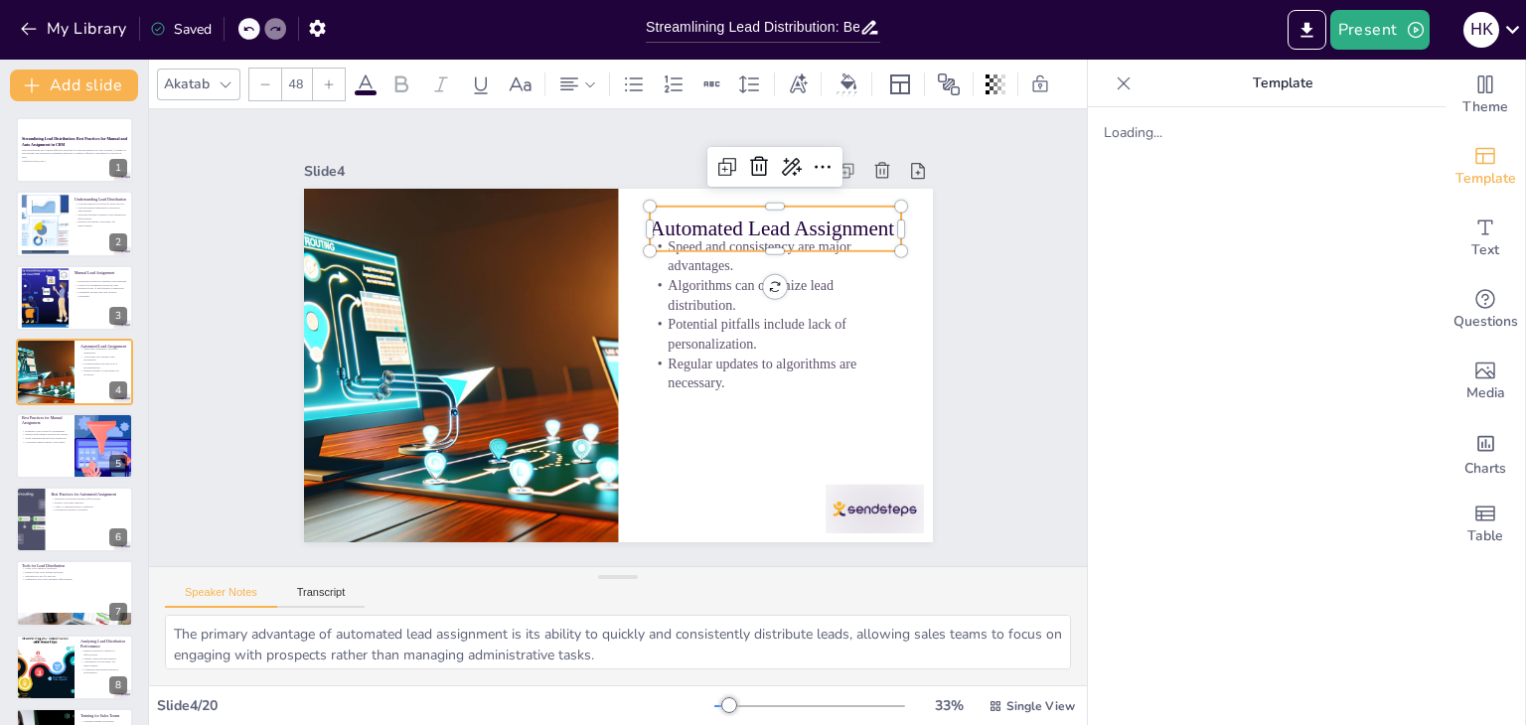
click at [676, 229] on p "Automated Lead Assignment" at bounding box center [800, 281] width 248 height 105
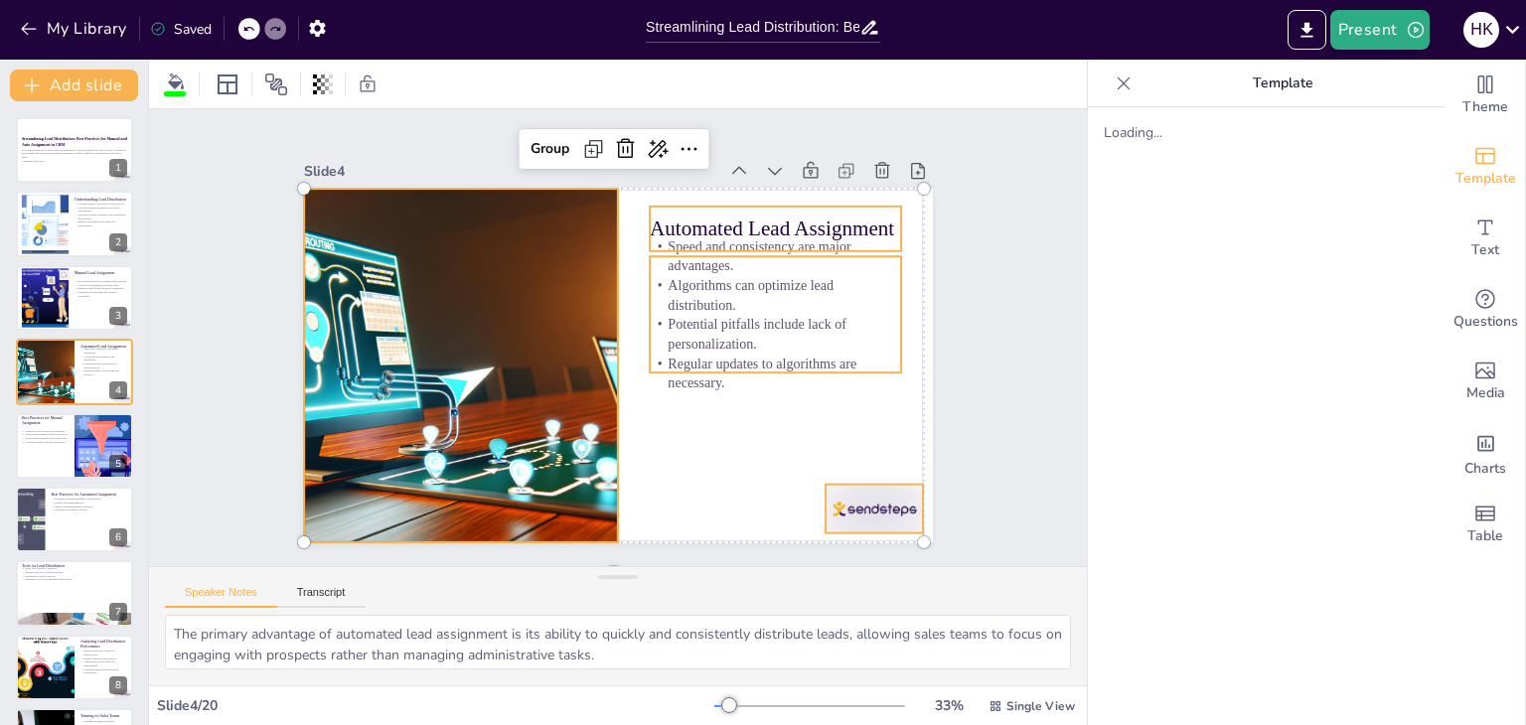
click at [672, 240] on p "Speed and consistency are major advantages." at bounding box center [783, 273] width 254 height 66
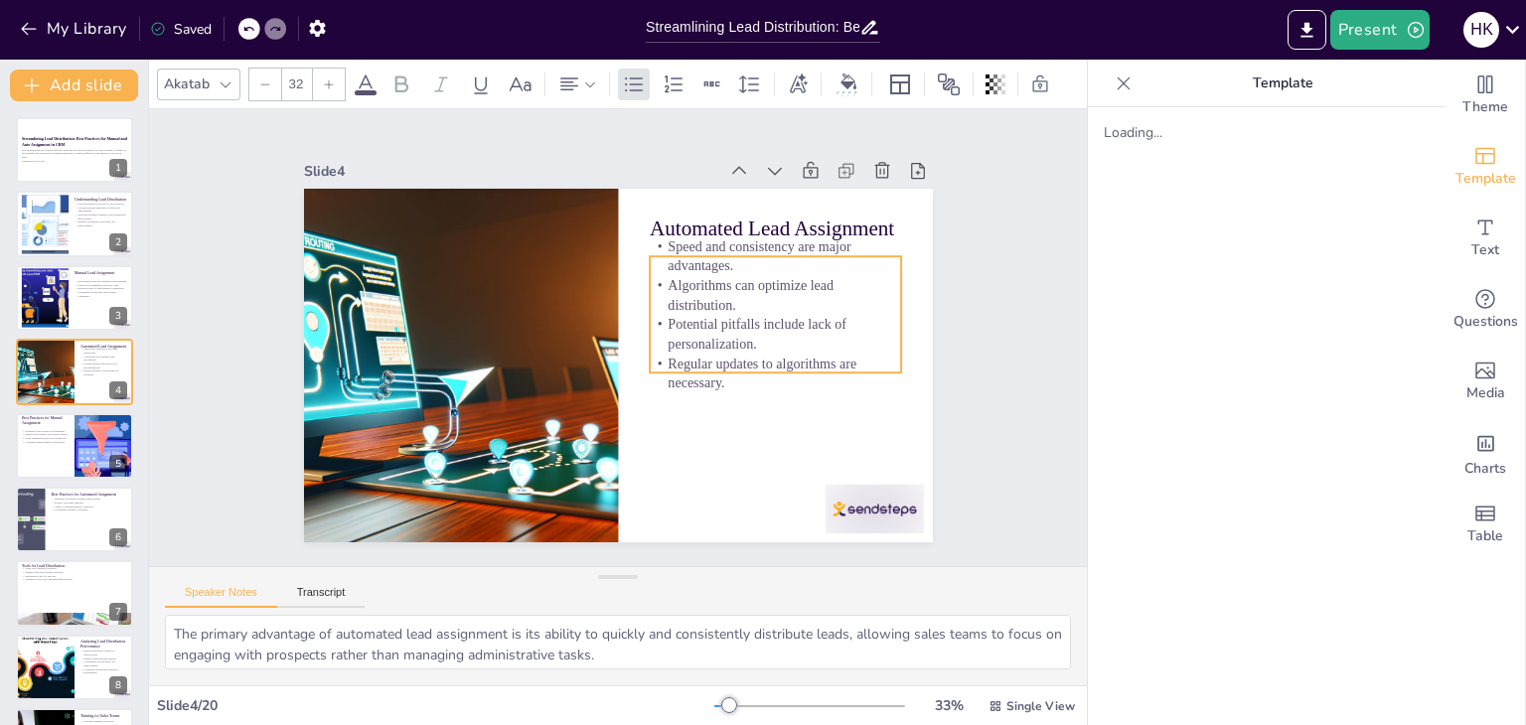
click at [672, 240] on p "Speed and consistency are major advantages." at bounding box center [783, 273] width 254 height 66
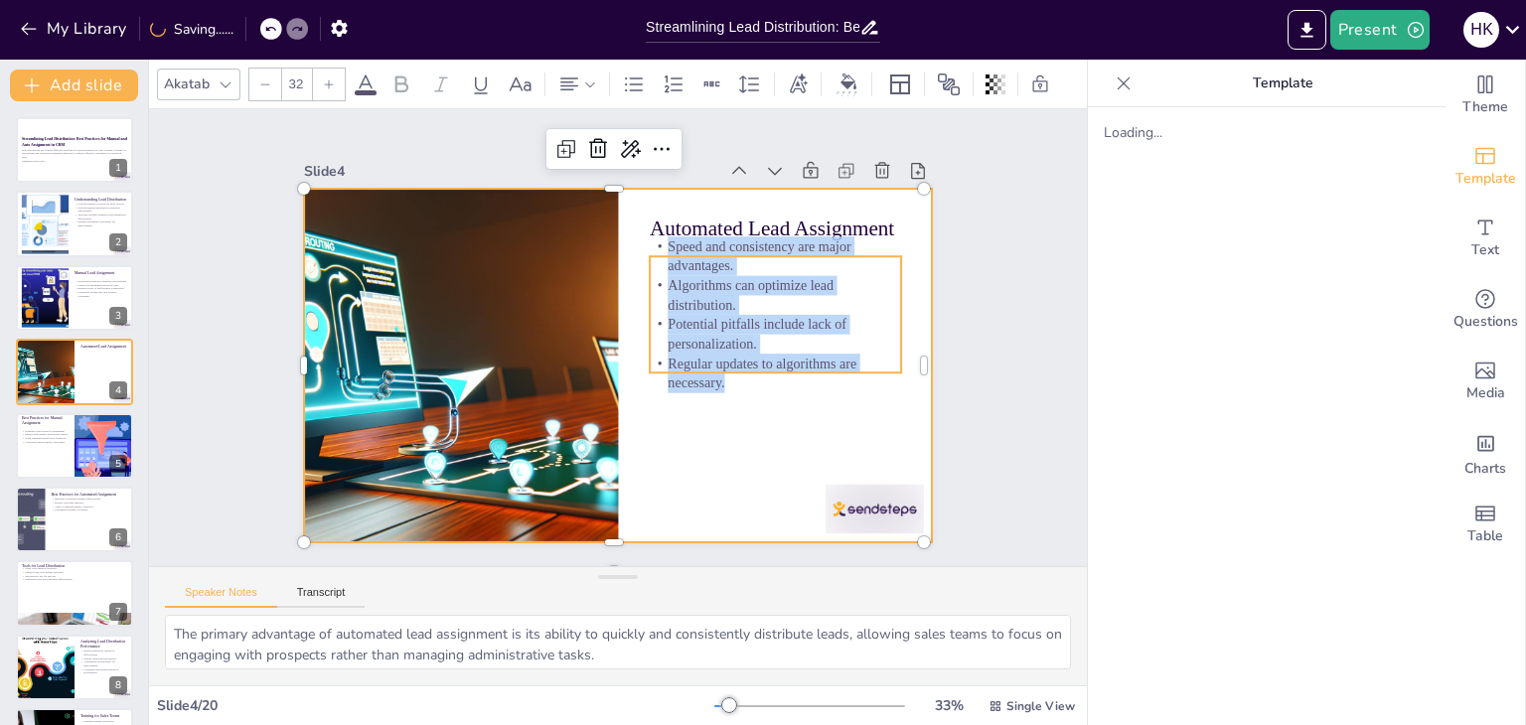
click at [693, 397] on div at bounding box center [615, 365] width 663 height 417
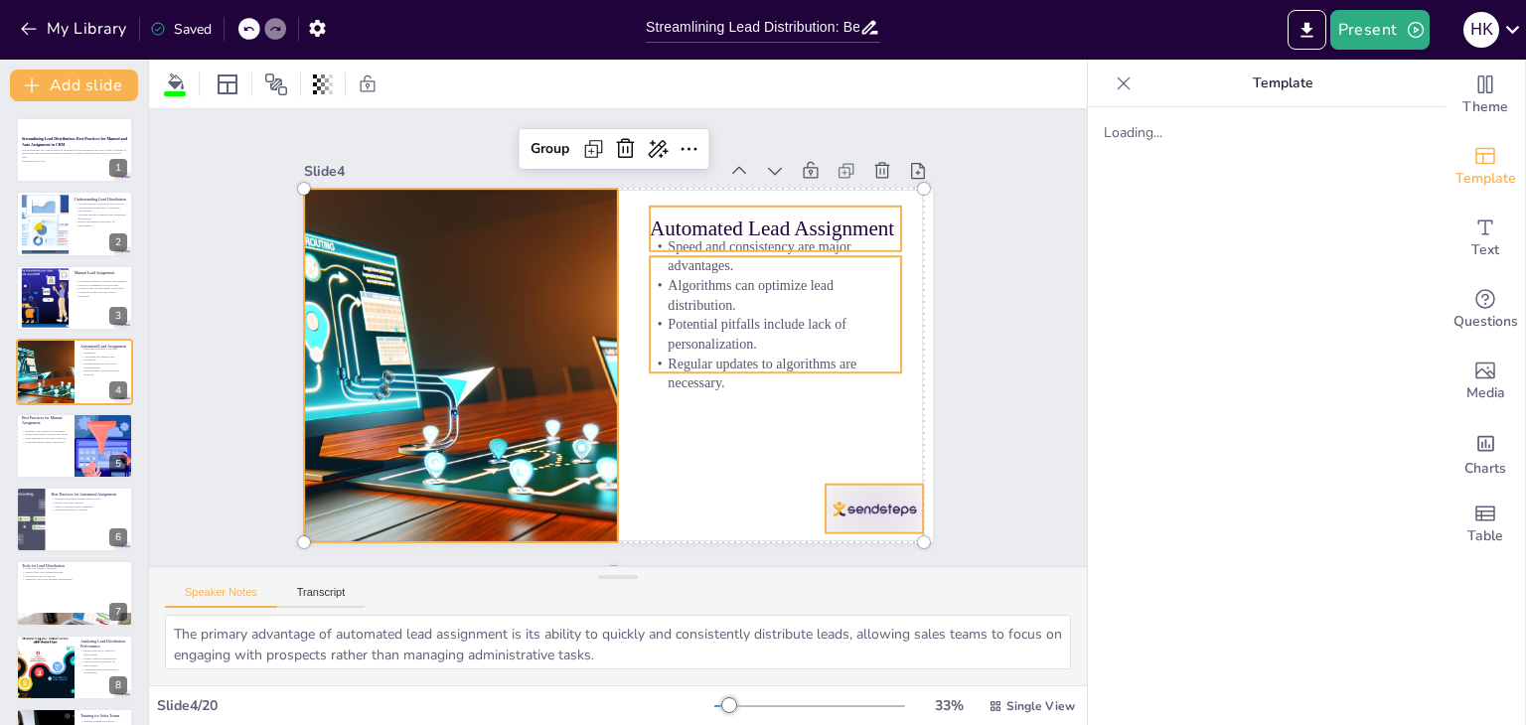
click at [698, 256] on p "Automated Lead Assignment" at bounding box center [808, 342] width 221 height 172
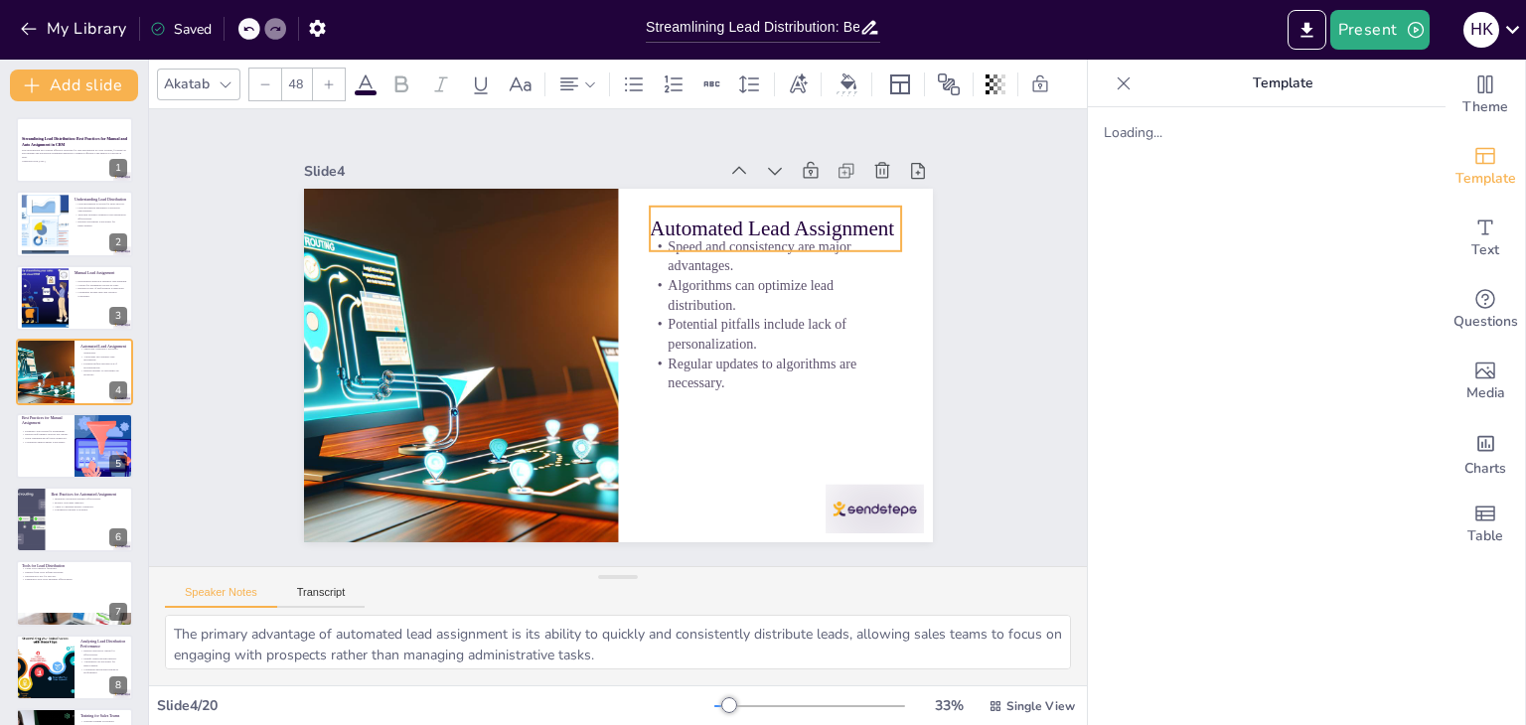
click at [659, 219] on p "Automated Lead Assignment" at bounding box center [785, 247] width 253 height 56
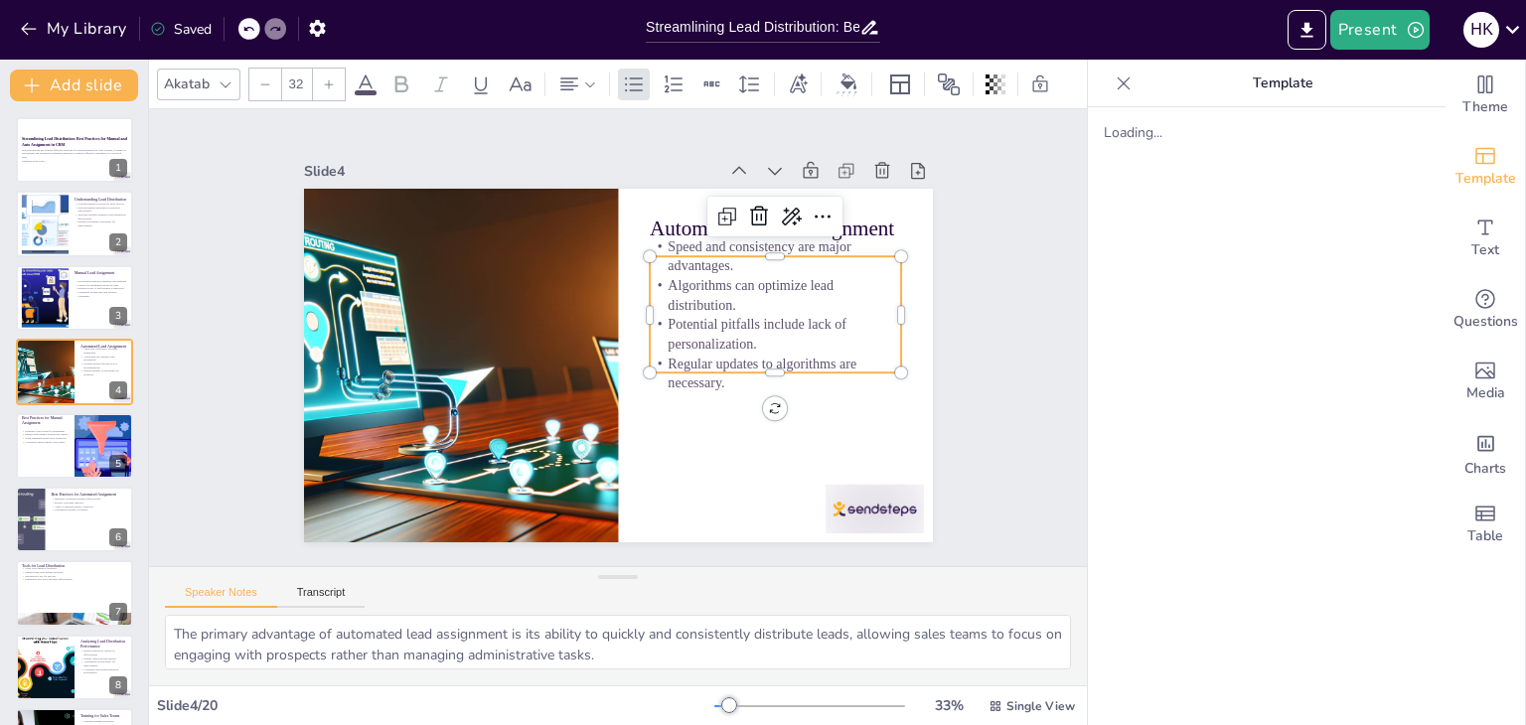
click at [669, 283] on p "Algorithms can optimize lead distribution." at bounding box center [781, 328] width 254 height 90
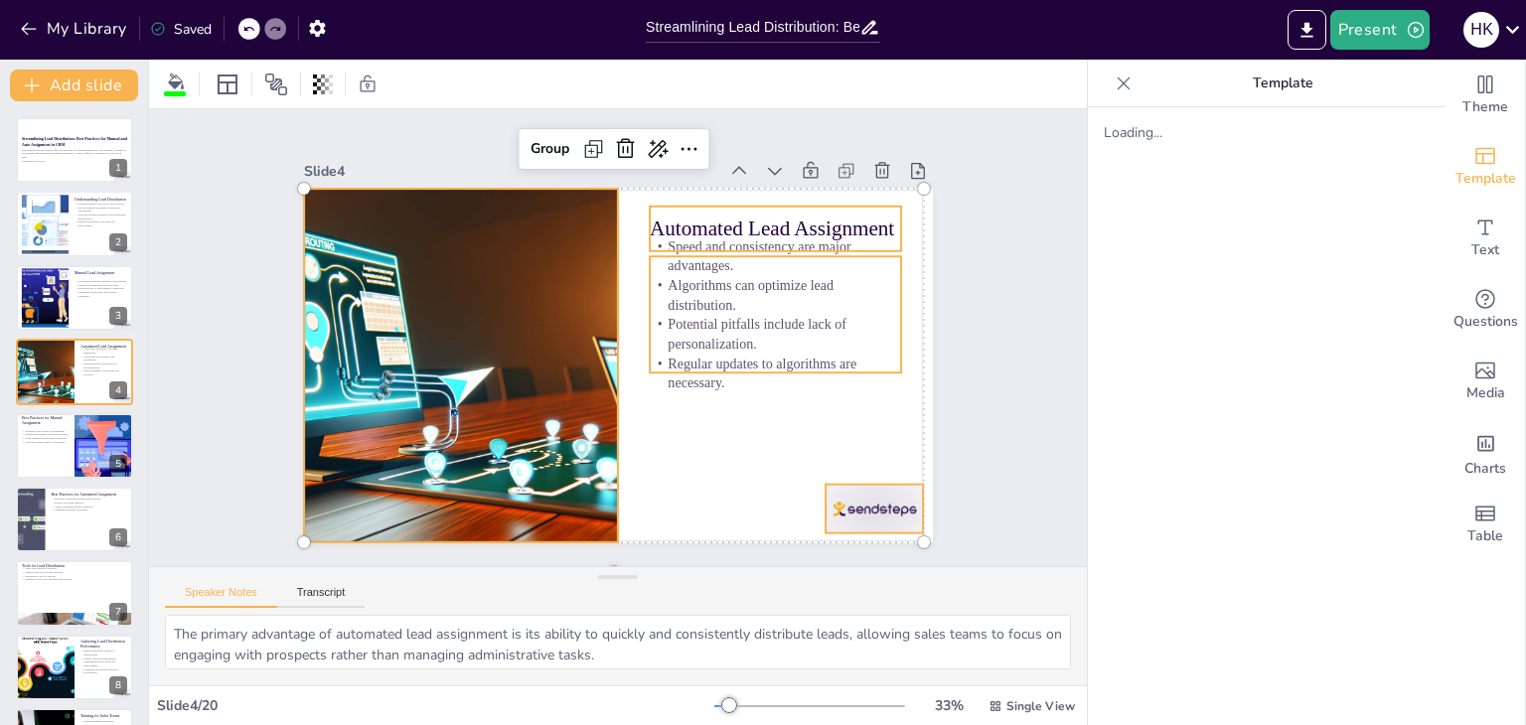
click at [669, 279] on p "Algorithms can optimize lead distribution." at bounding box center [779, 312] width 254 height 66
click at [669, 283] on p "Algorithms can optimize lead distribution." at bounding box center [781, 328] width 254 height 90
click at [669, 279] on p "Algorithms can optimize lead distribution." at bounding box center [779, 312] width 254 height 66
click at [669, 327] on p "Algorithms can optimize lead distribution." at bounding box center [745, 440] width 180 height 226
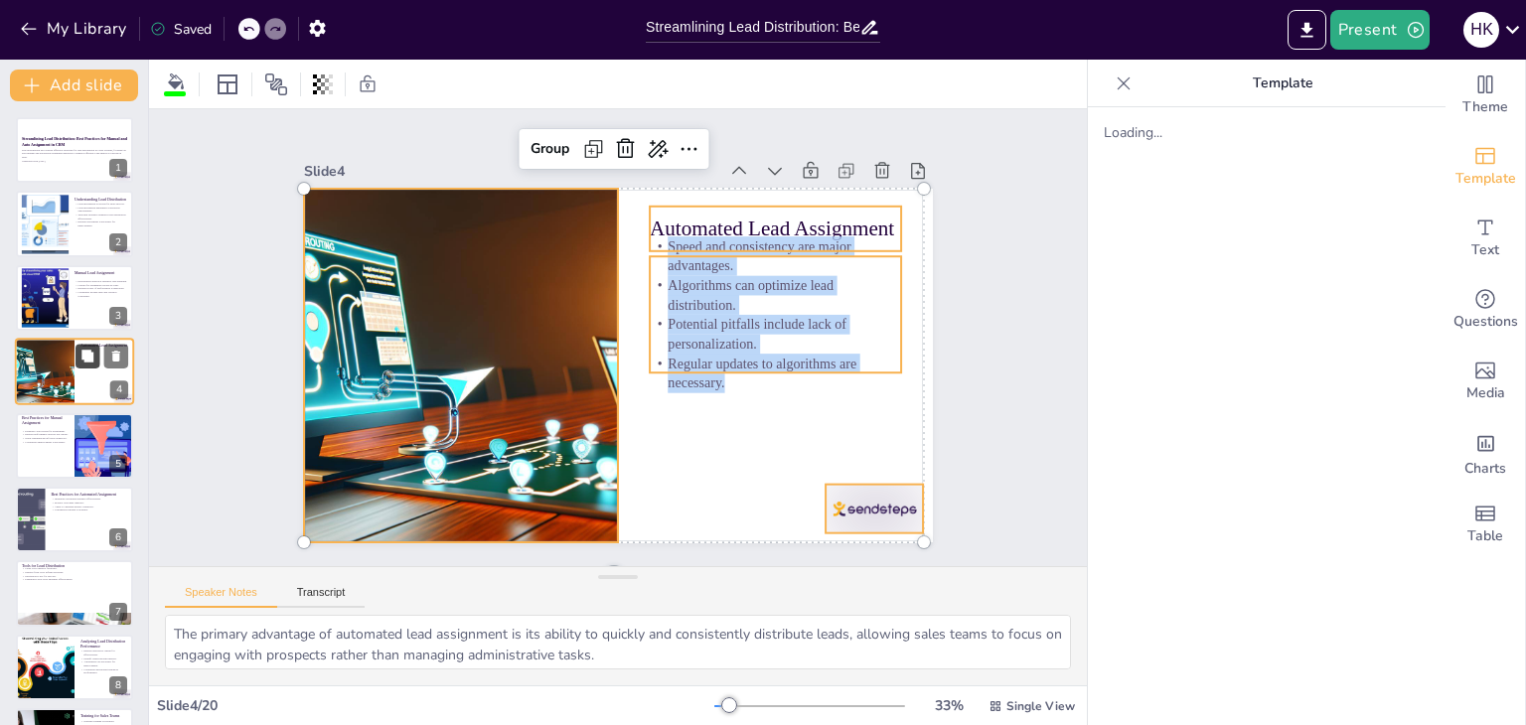
click at [78, 355] on button at bounding box center [87, 357] width 24 height 24
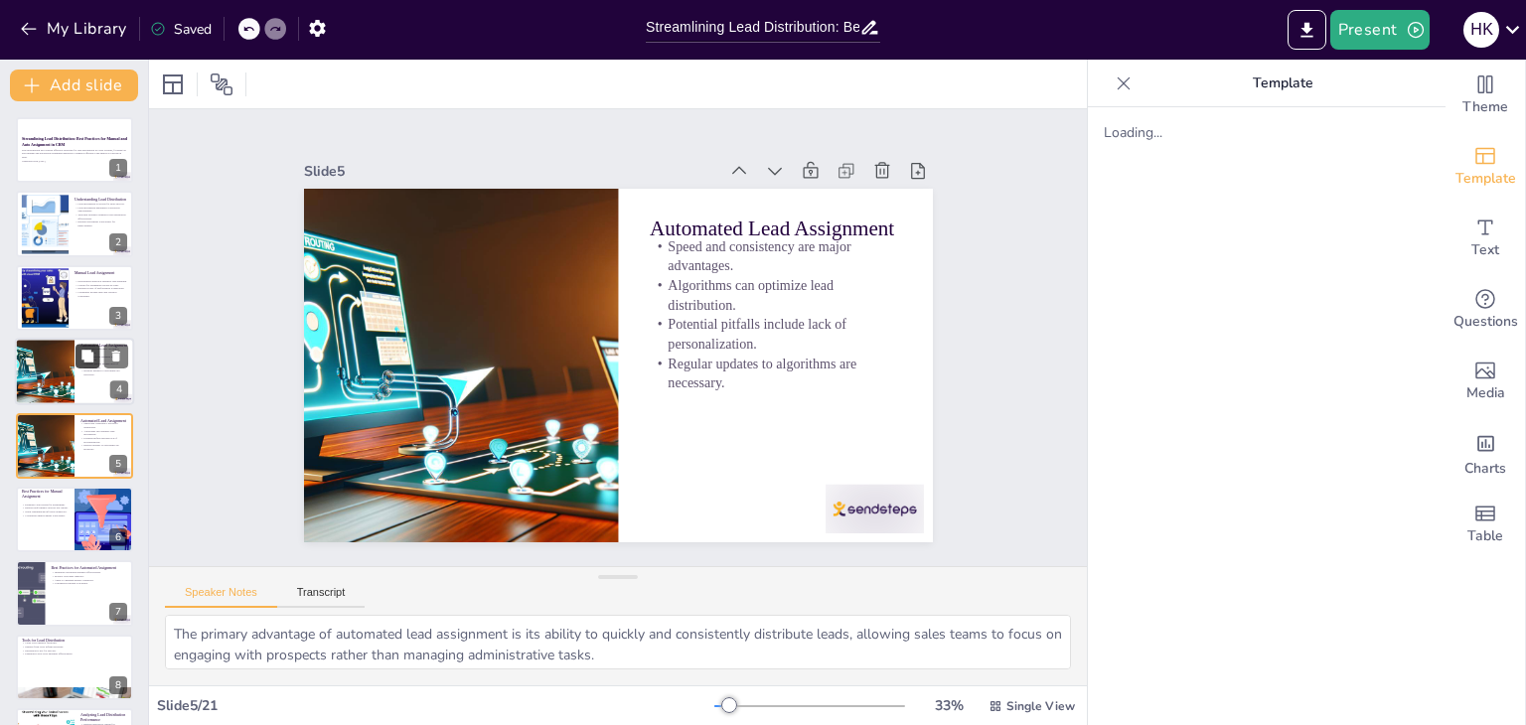
scroll to position [32, 0]
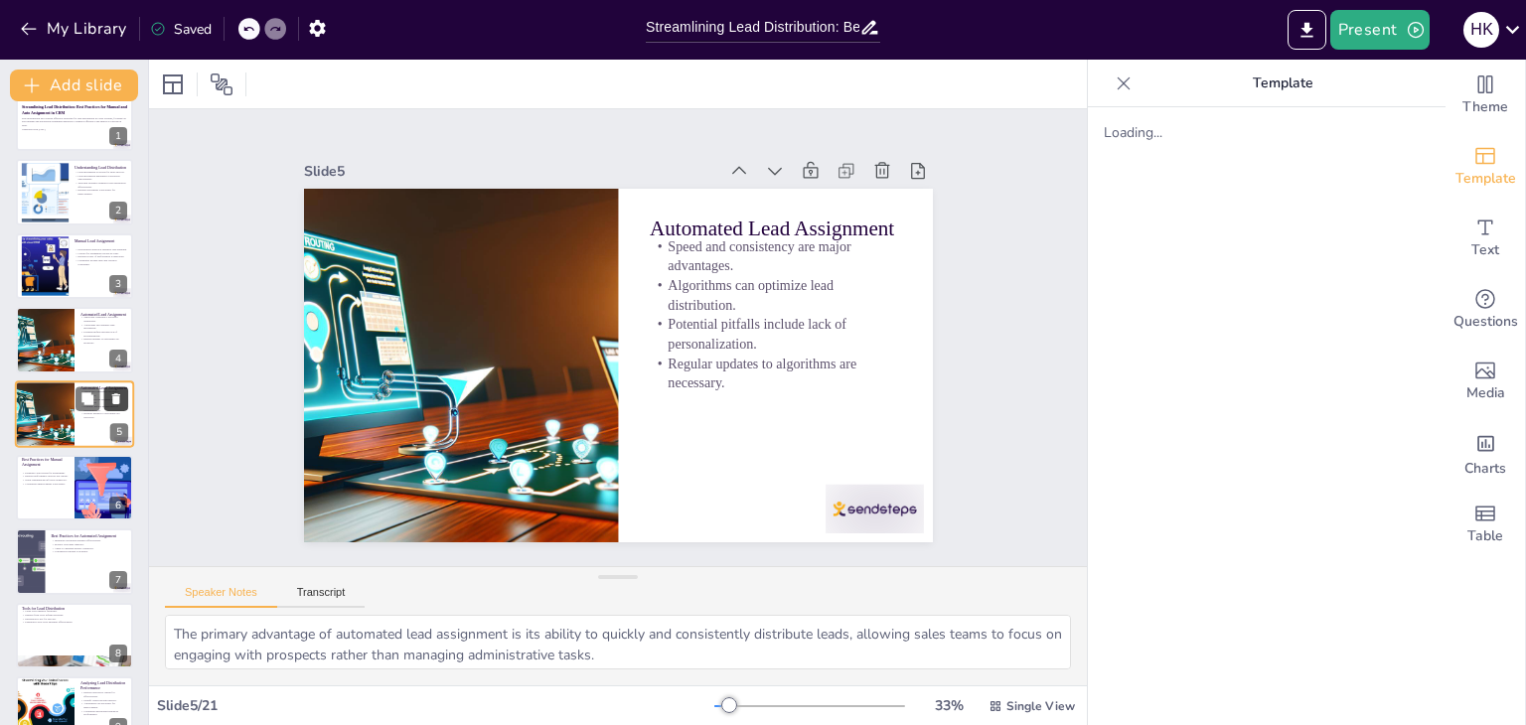
click at [119, 393] on icon at bounding box center [116, 398] width 14 height 14
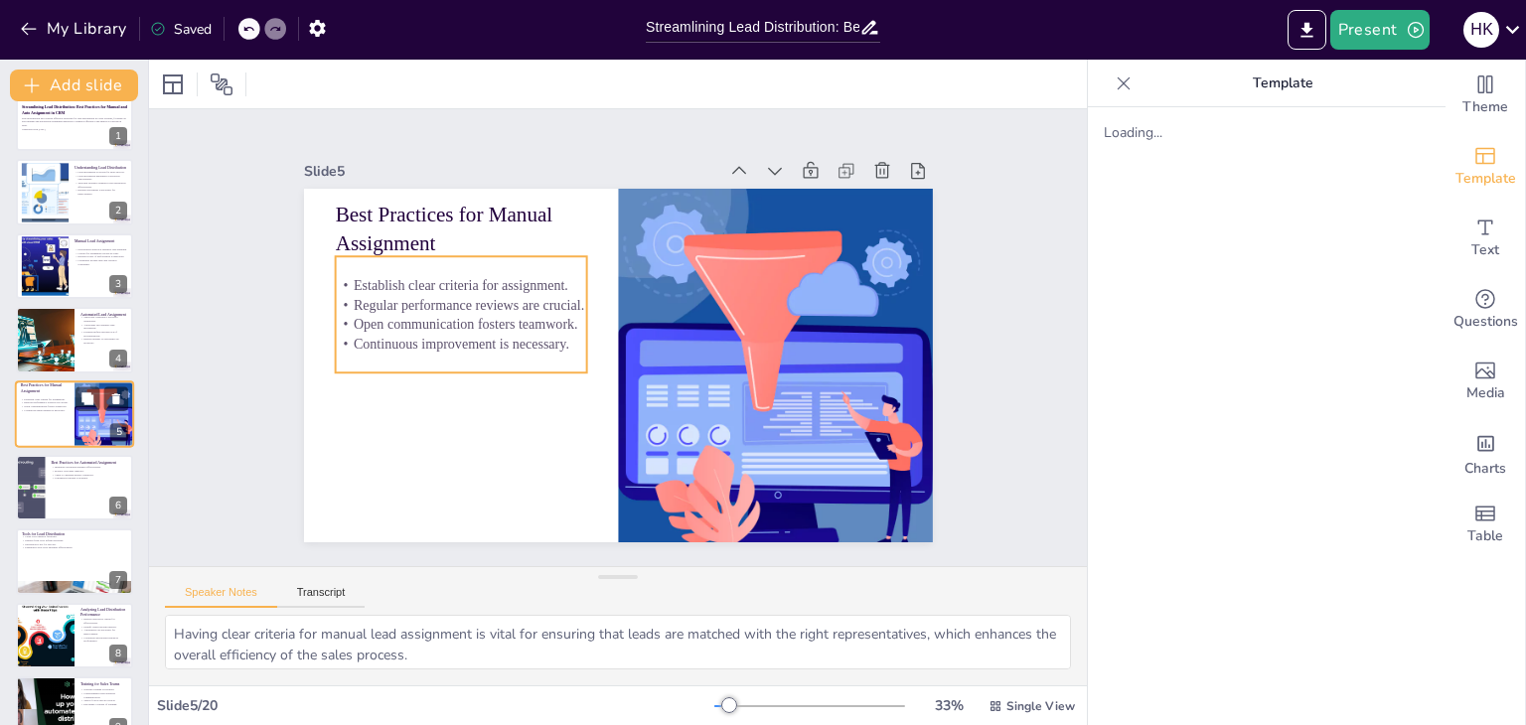
click at [39, 410] on div "Establish clear criteria for assignment. Regular performance reviews are crucia…" at bounding box center [45, 404] width 48 height 22
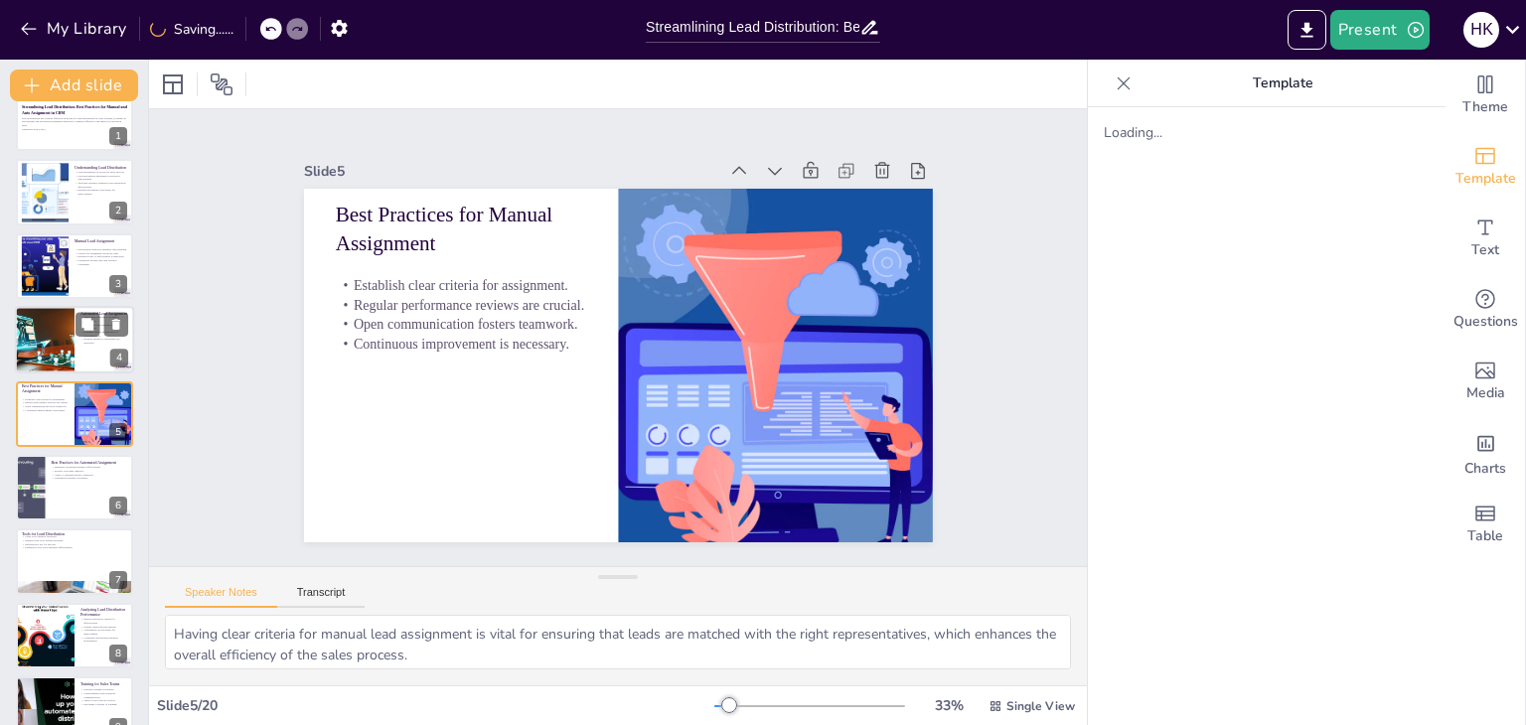
click at [58, 346] on div at bounding box center [44, 340] width 117 height 68
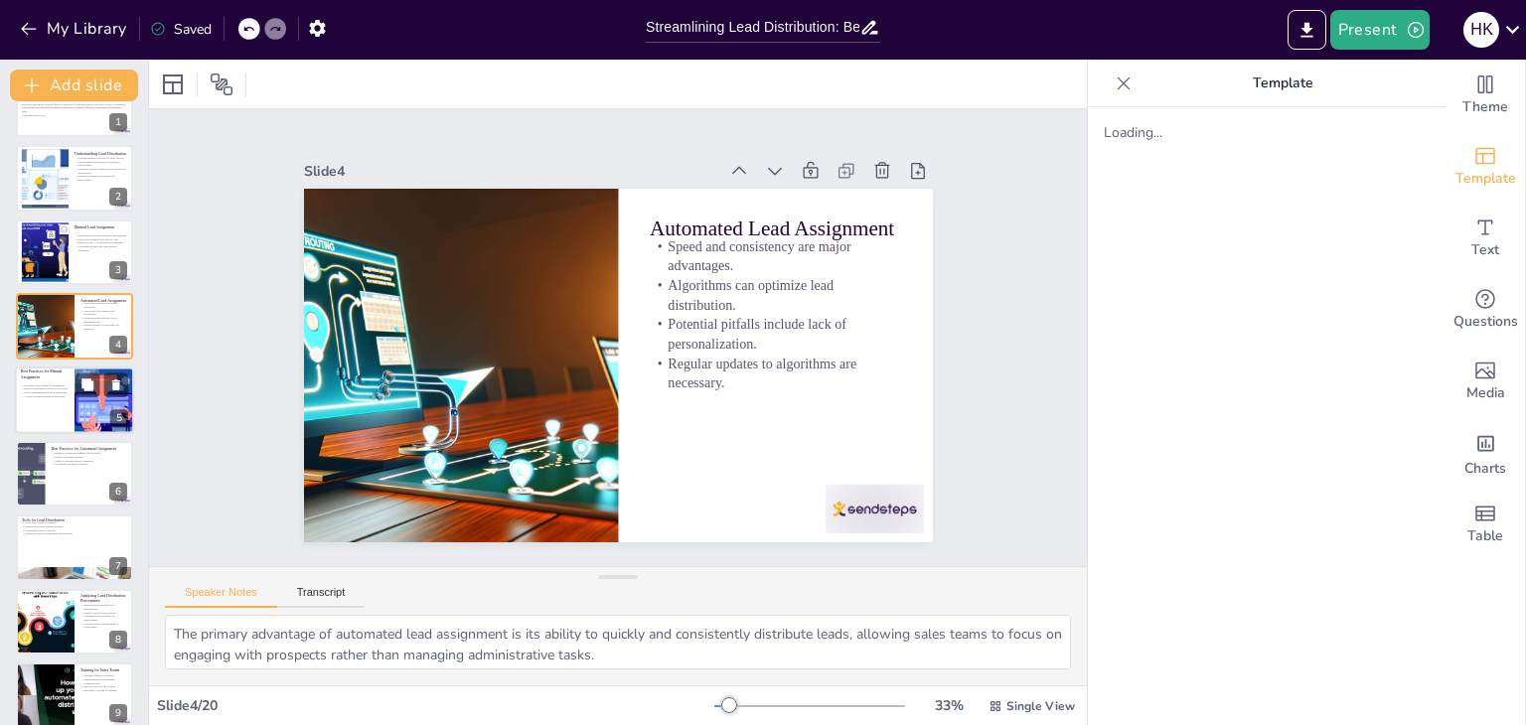
scroll to position [35, 0]
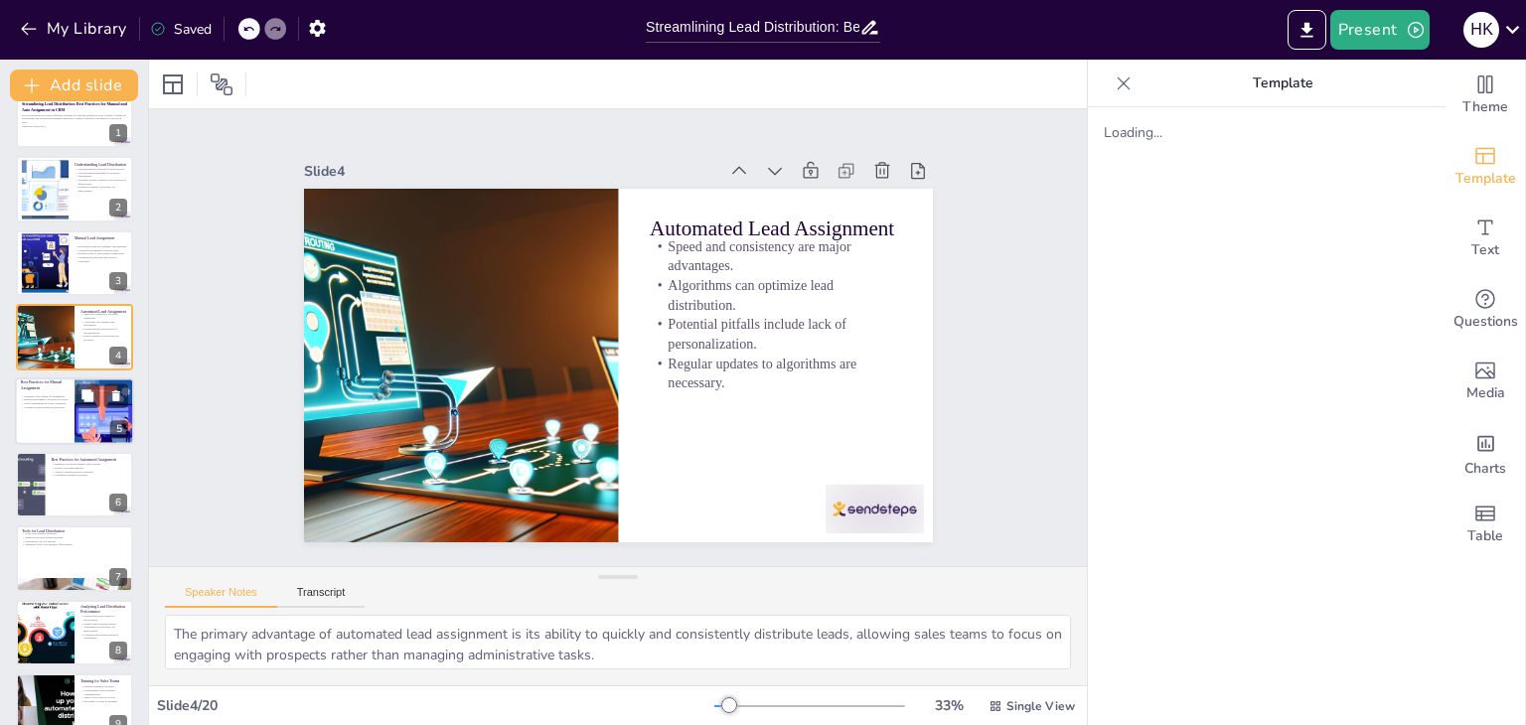
click at [48, 419] on div at bounding box center [74, 411] width 119 height 68
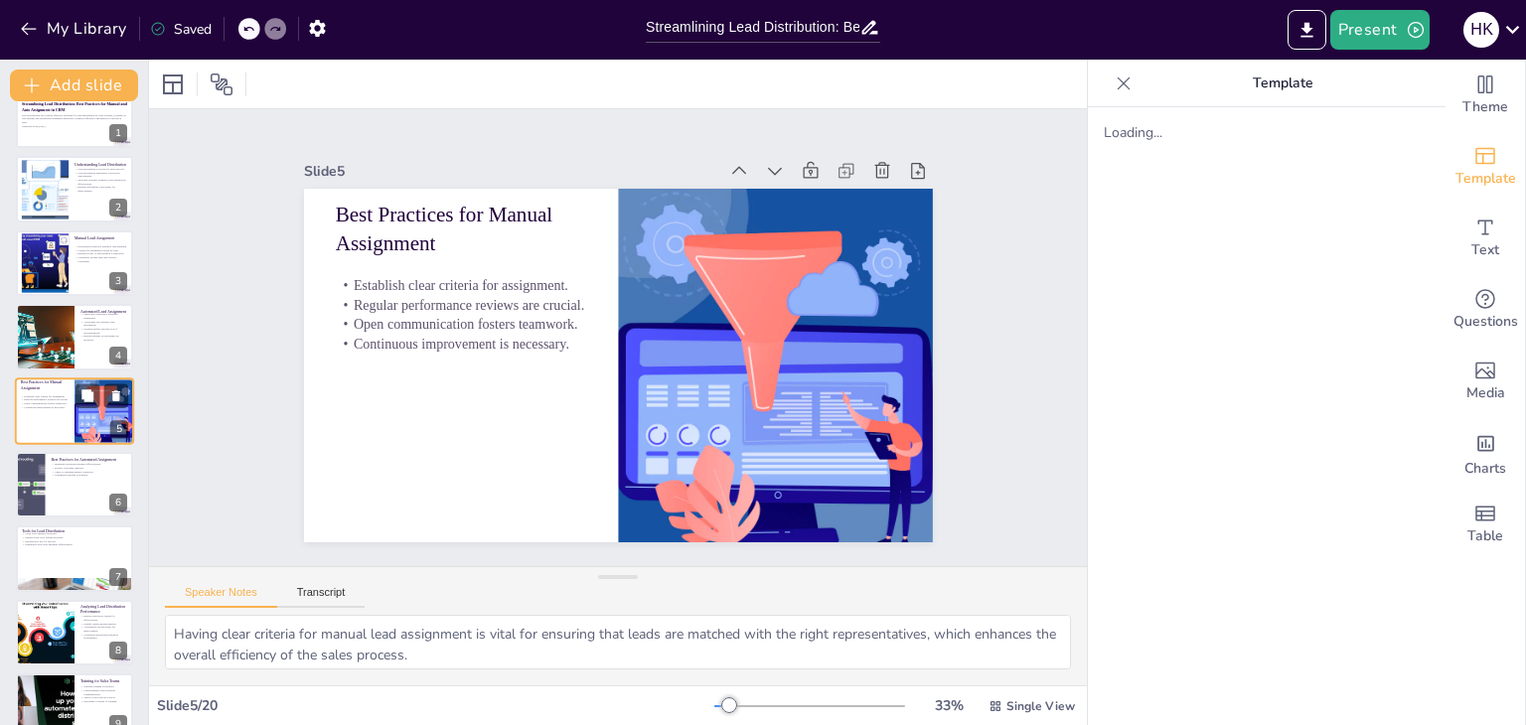
scroll to position [32, 0]
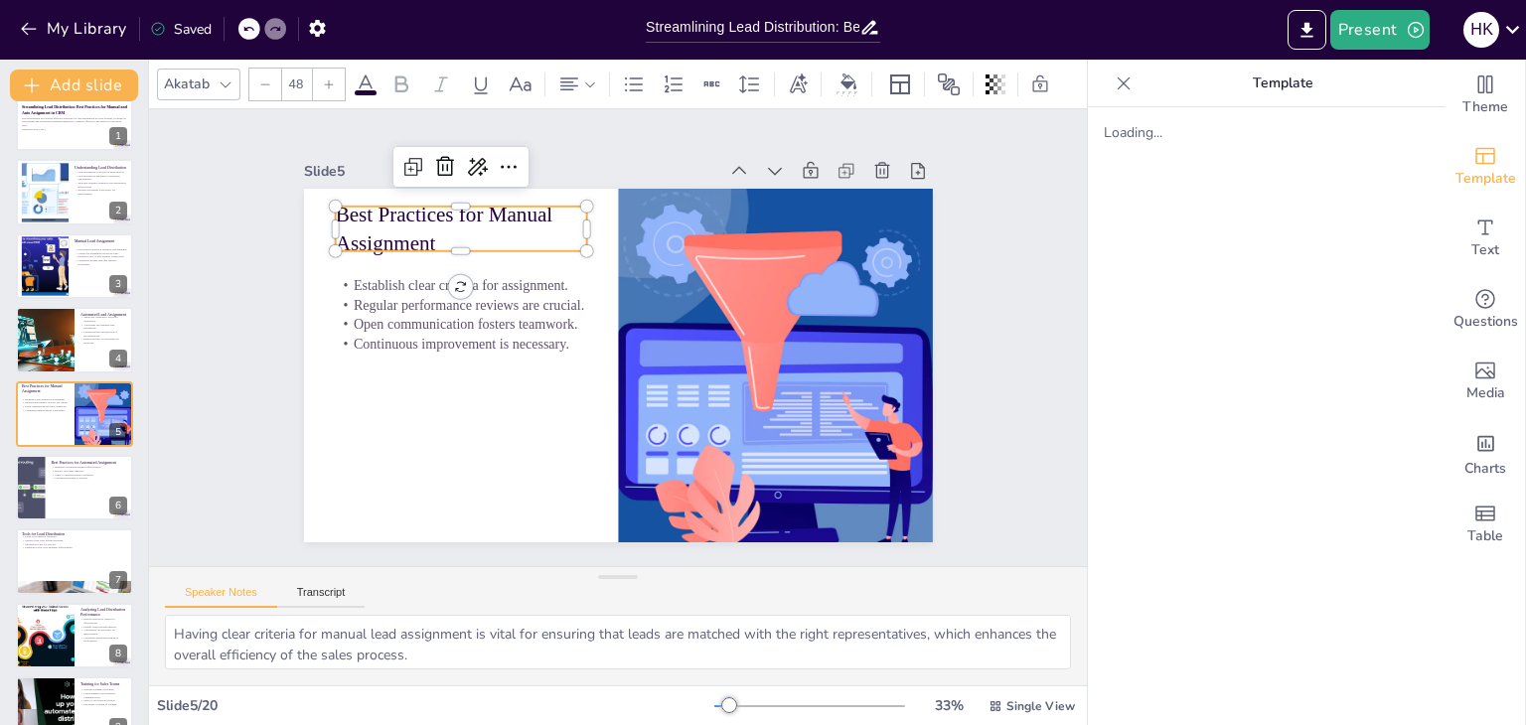
click at [411, 217] on p "Best Practices for Manual Assignment" at bounding box center [460, 229] width 251 height 59
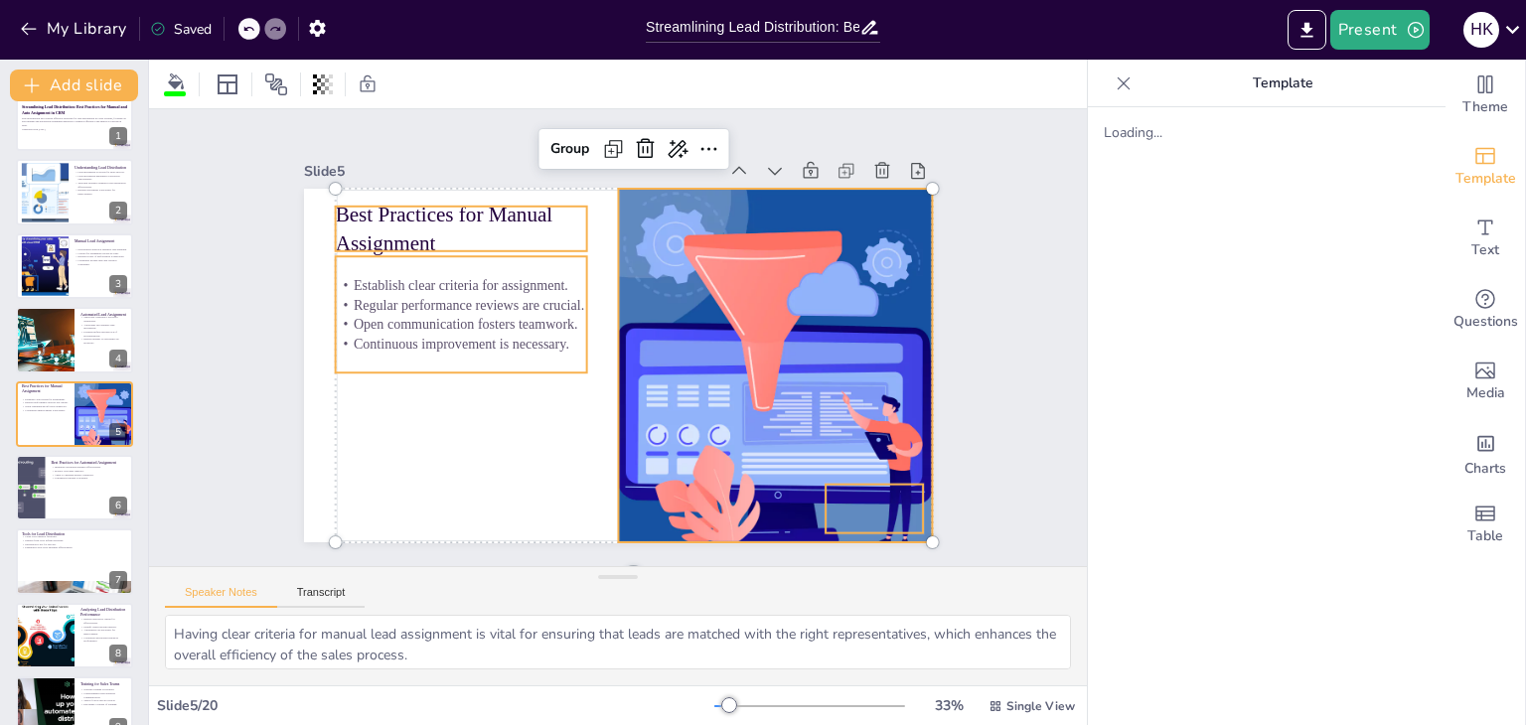
click at [516, 217] on p "Best Practices for Manual Assignment" at bounding box center [614, 147] width 196 height 238
click at [411, 217] on p "Best Practices for Manual Assignment" at bounding box center [460, 229] width 251 height 59
click at [370, 216] on p "Best Practices for Manual Assignment" at bounding box center [487, 198] width 258 height 109
copy p "Best Practices for Manual Assignment"
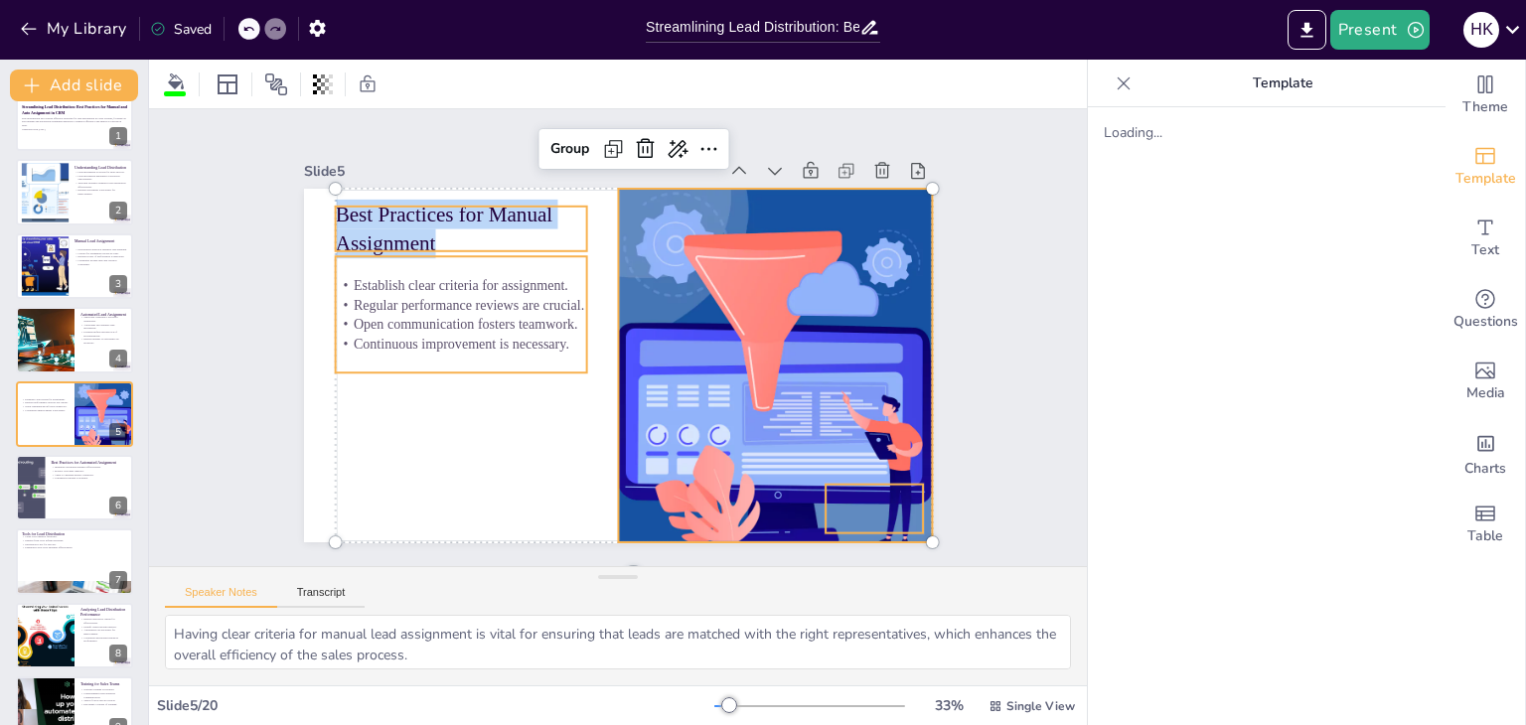
click at [470, 298] on p "Regular performance reviews are crucial." at bounding box center [465, 289] width 252 height 46
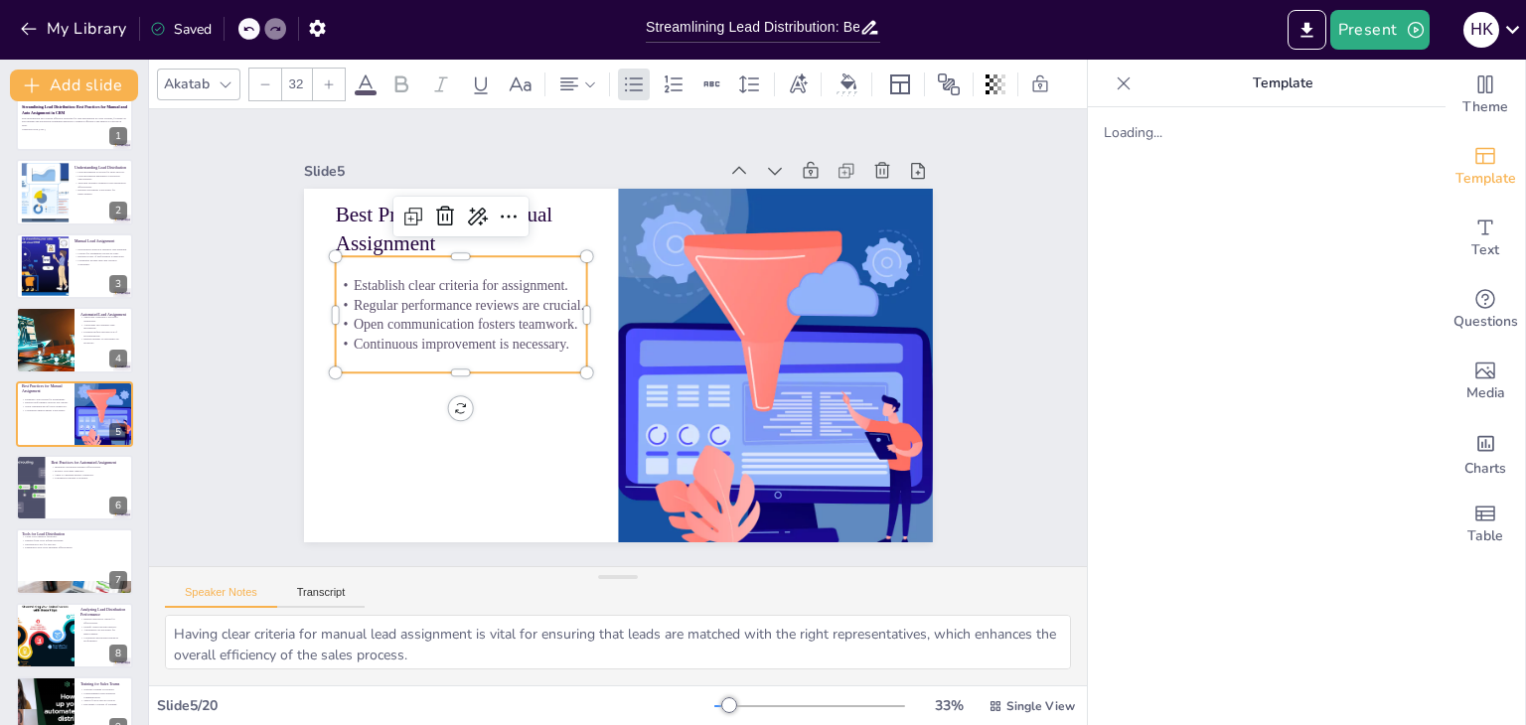
click at [427, 296] on p "Regular performance reviews are crucial." at bounding box center [465, 289] width 252 height 46
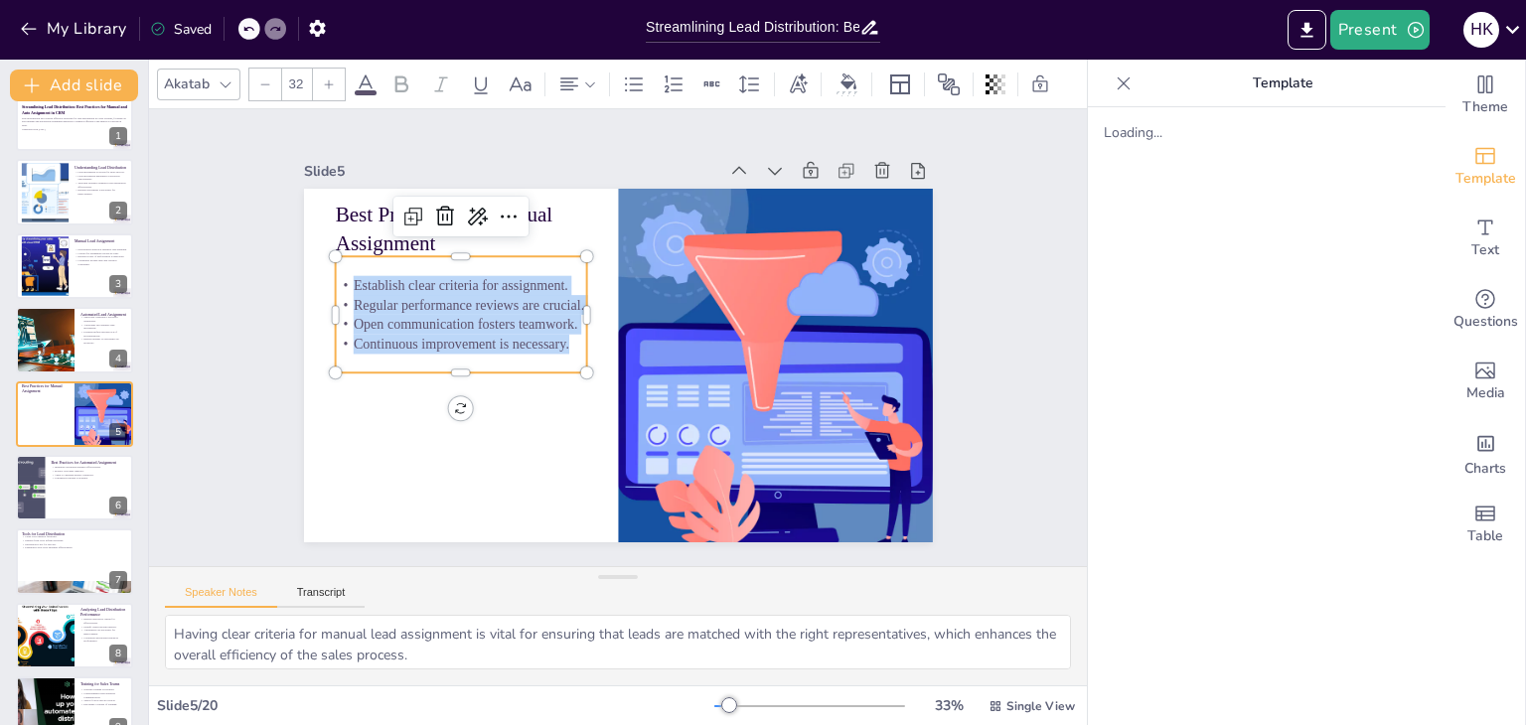
copy div "Establish clear criteria for assignment. Regular performance reviews are crucia…"
click at [84, 454] on div at bounding box center [74, 488] width 119 height 68
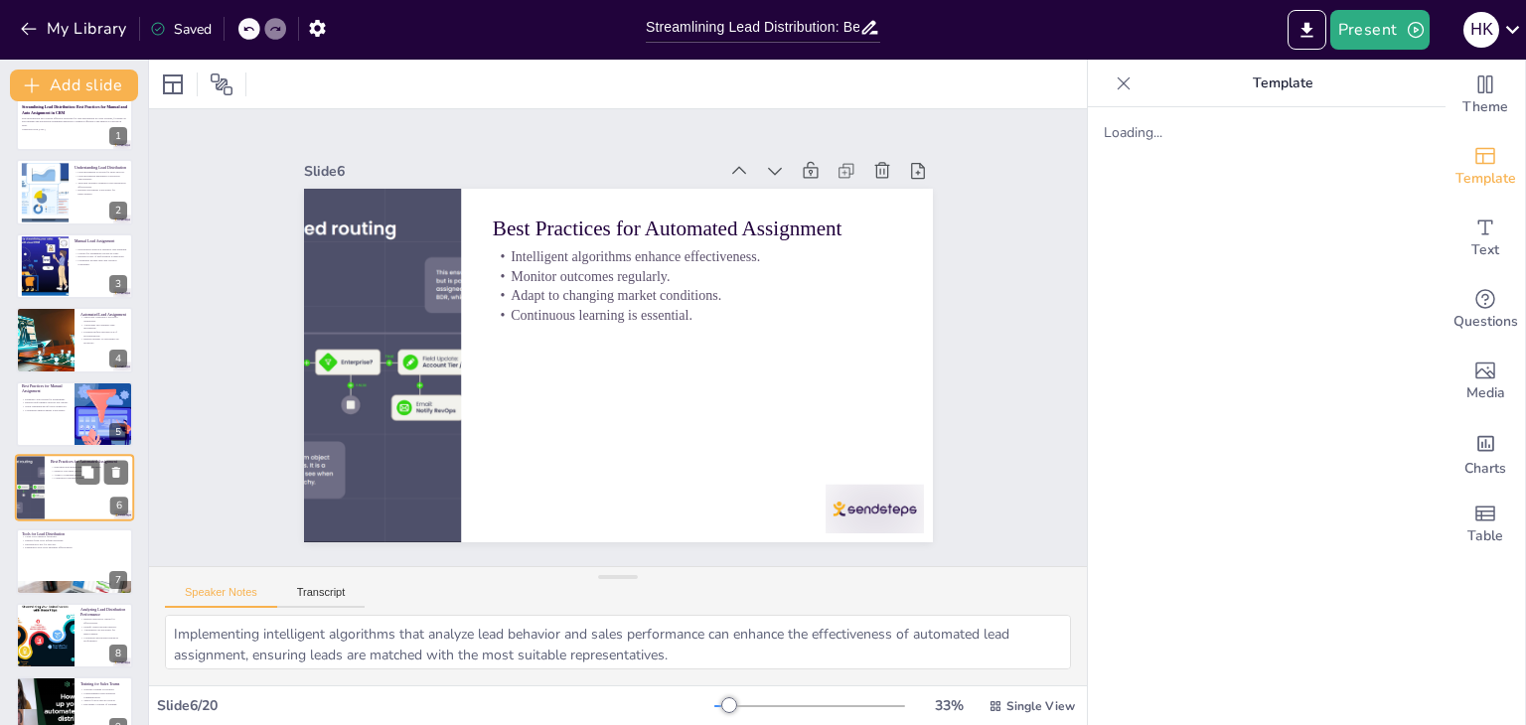
scroll to position [106, 0]
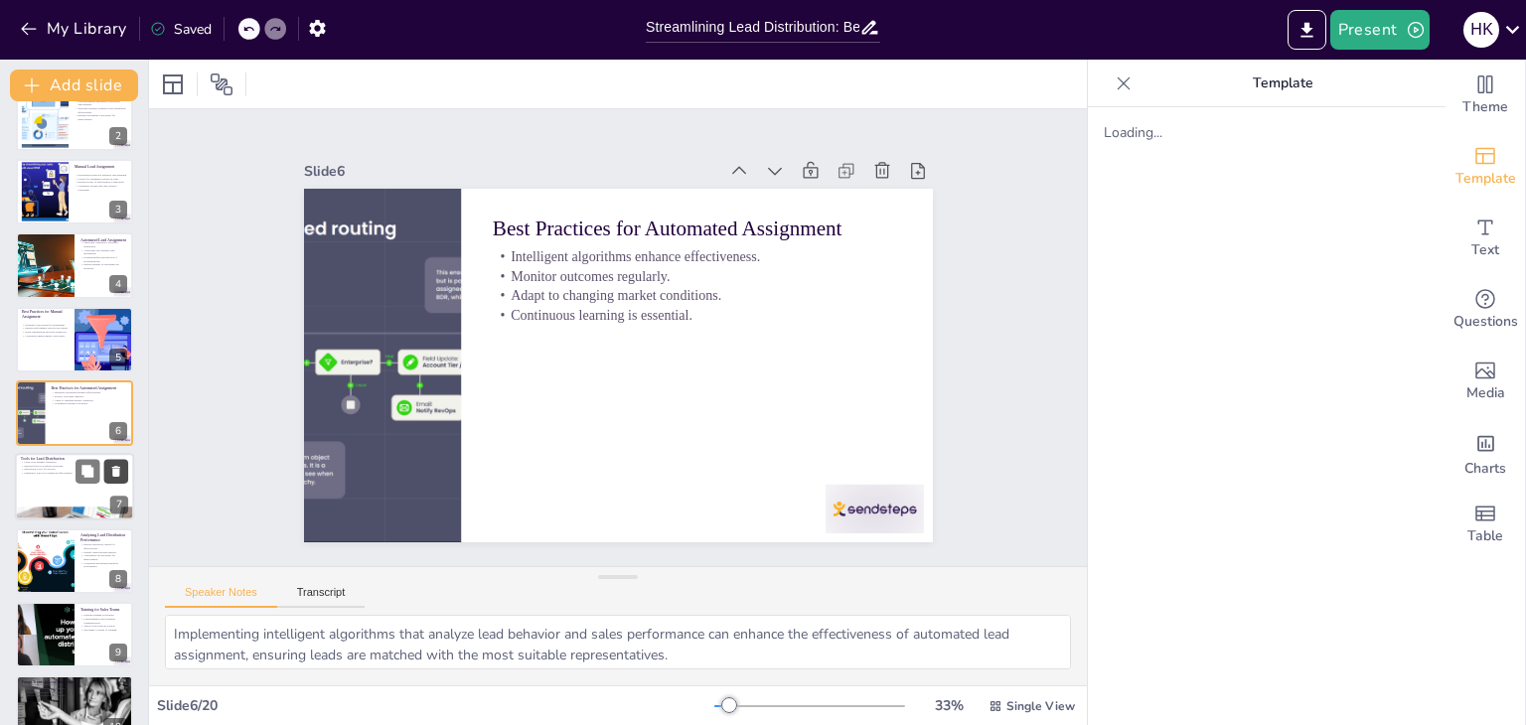
click at [115, 465] on icon at bounding box center [116, 472] width 14 height 14
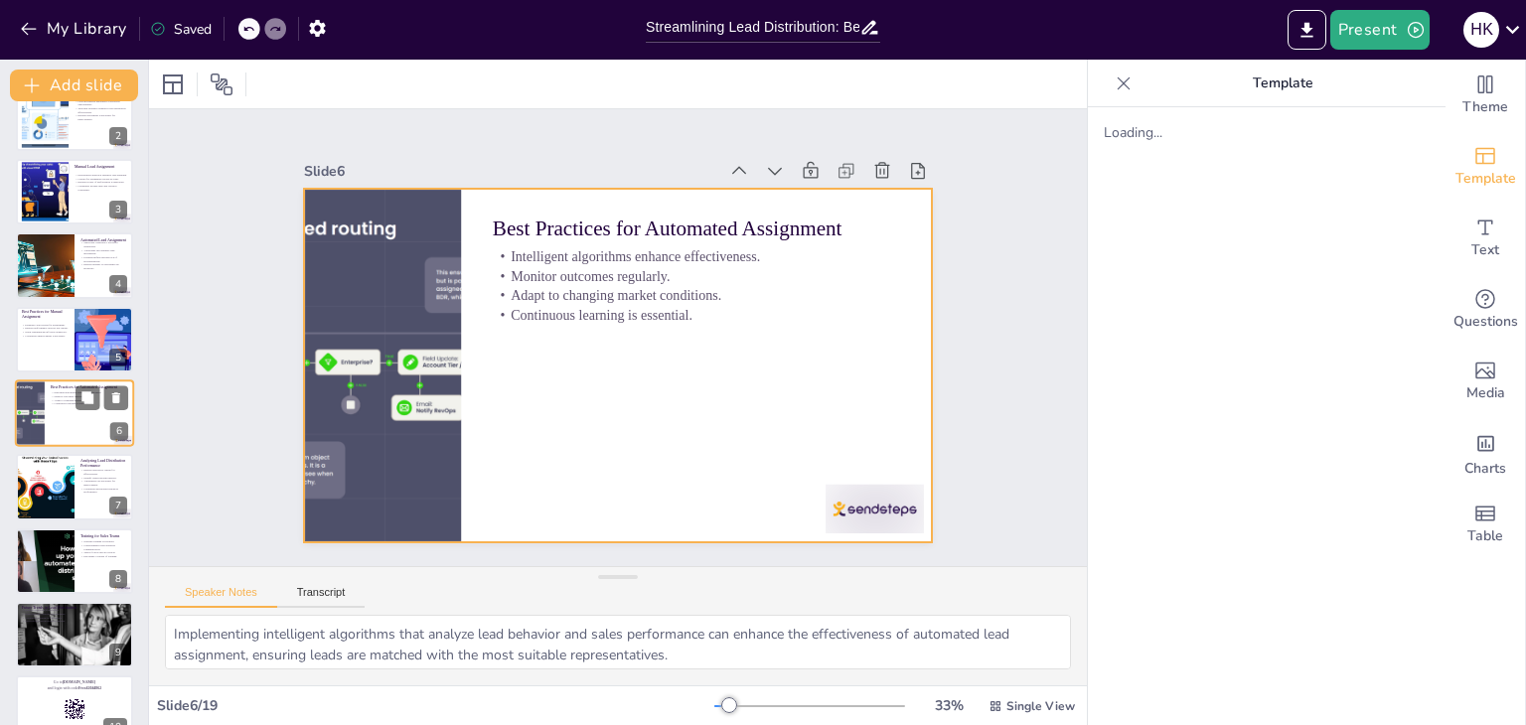
click at [72, 414] on div at bounding box center [74, 413] width 119 height 68
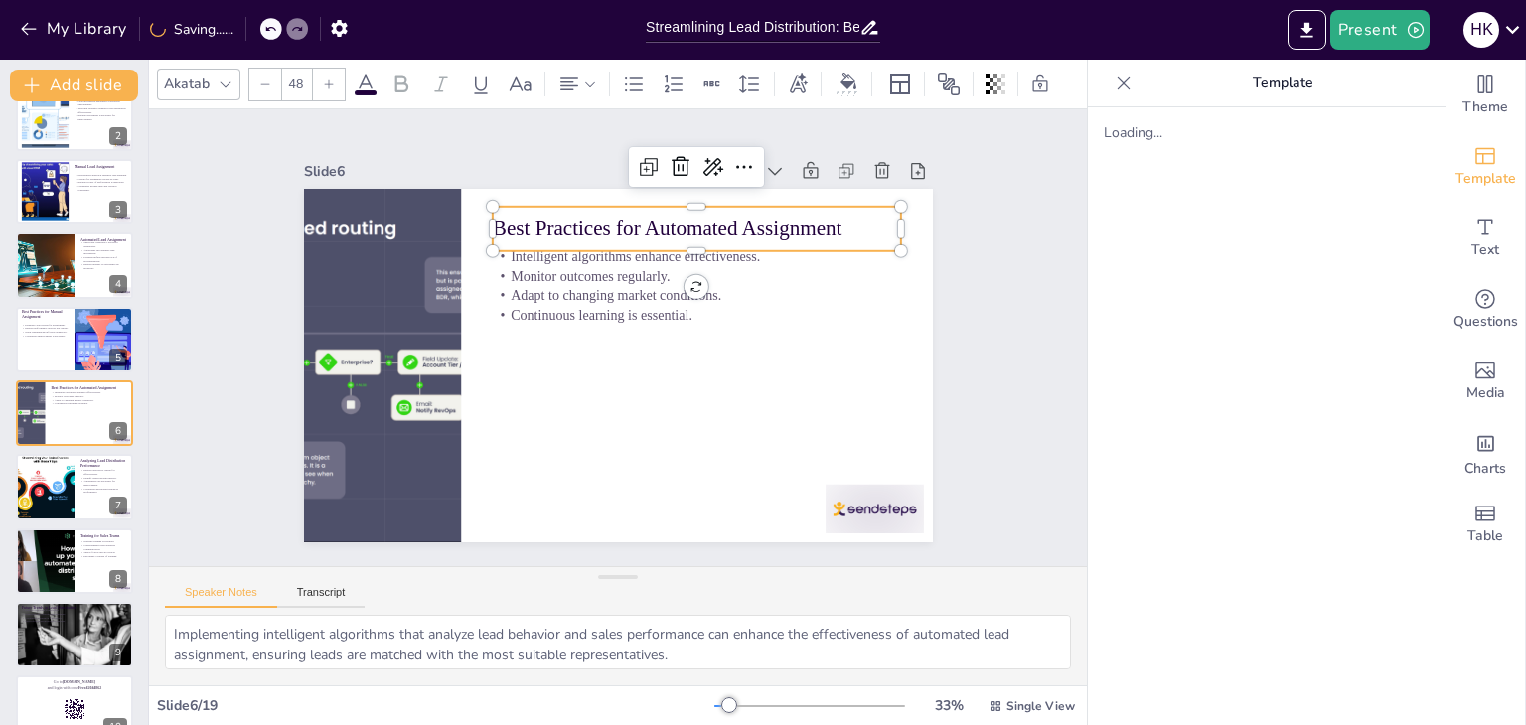
click at [669, 224] on p "Best Practices for Automated Assignment" at bounding box center [746, 378] width 154 height 397
click at [515, 224] on p "Best Practices for Automated Assignment" at bounding box center [718, 247] width 406 height 113
click at [503, 224] on p "Best Practices for Automated Assignment" at bounding box center [707, 238] width 409 height 73
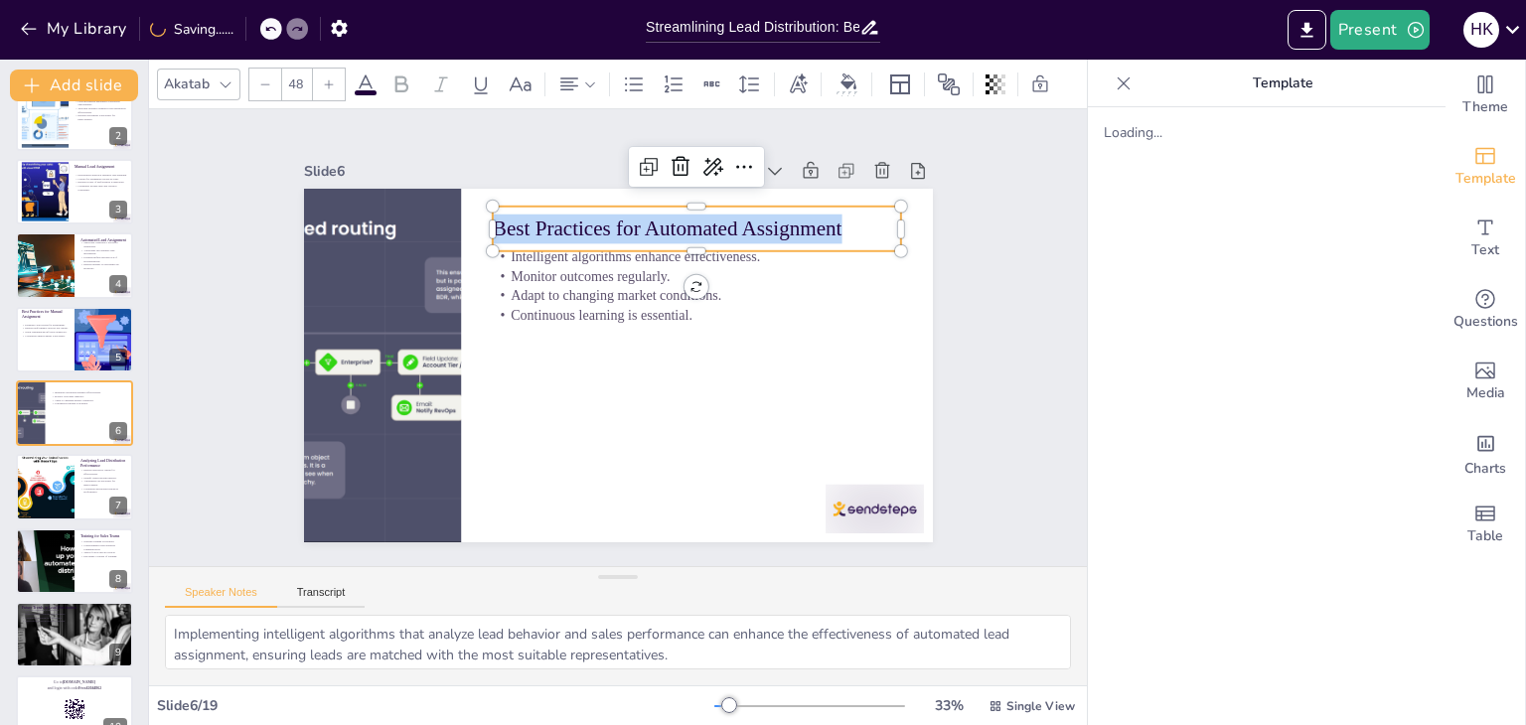
copy p "Best Practices for Automated Assignment"
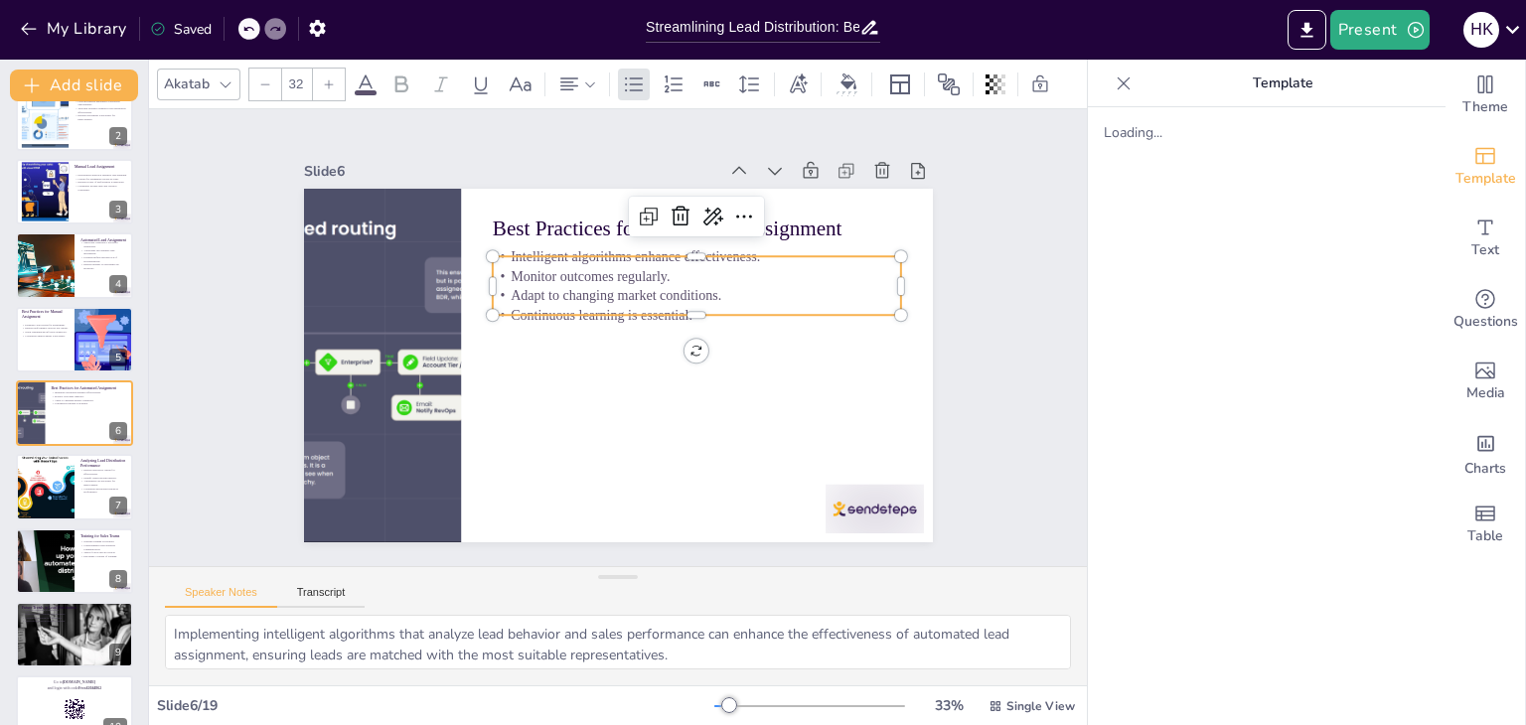
click at [584, 270] on p "Monitor outcomes regularly." at bounding box center [703, 284] width 408 height 63
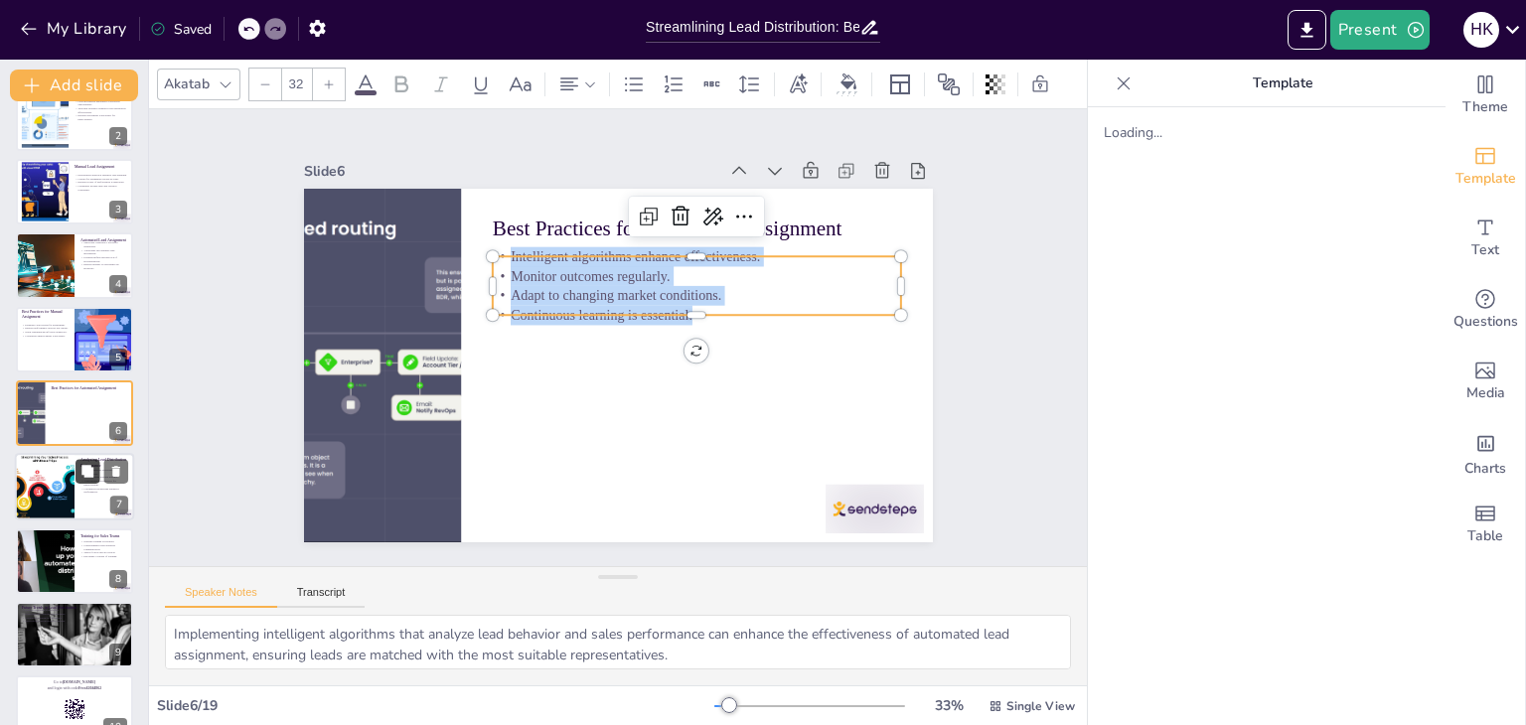
click at [80, 479] on button at bounding box center [87, 472] width 24 height 24
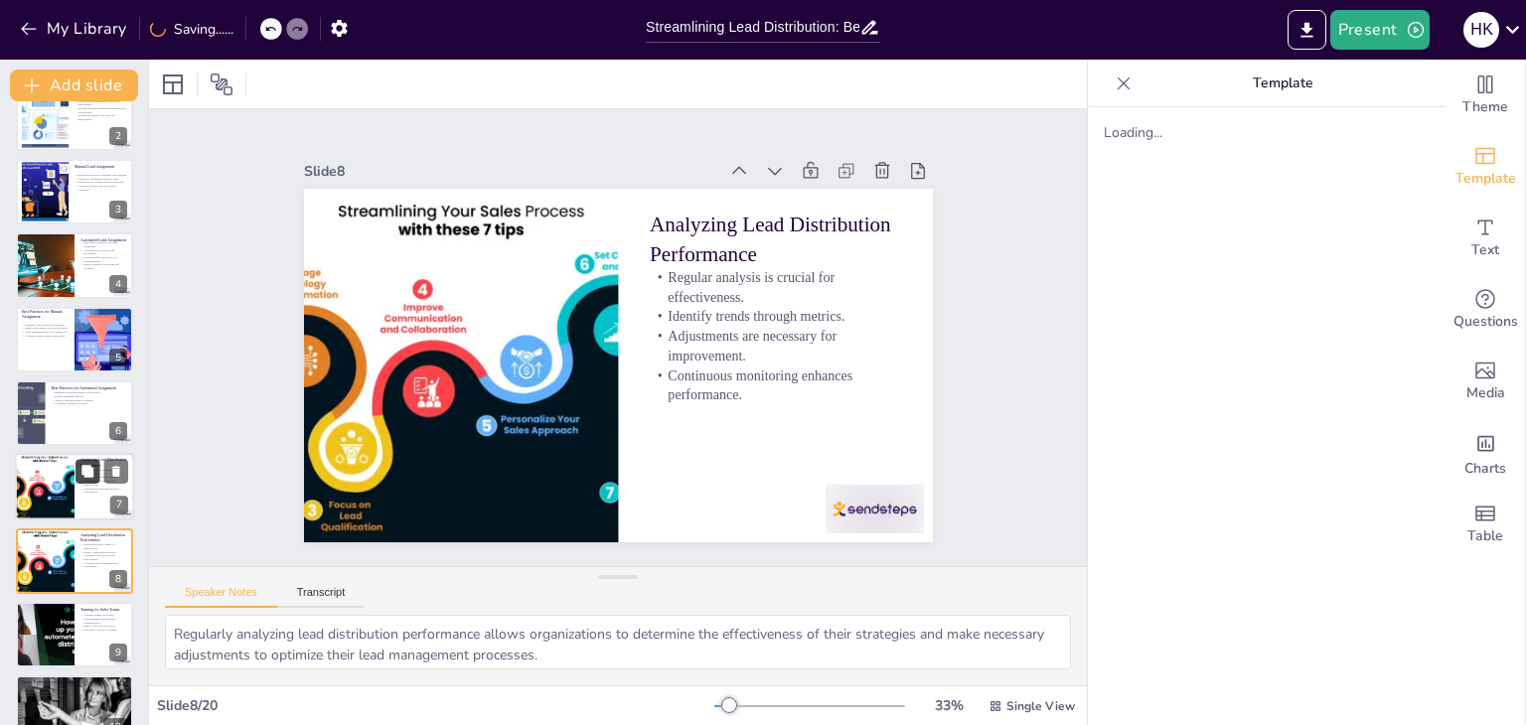
scroll to position [254, 0]
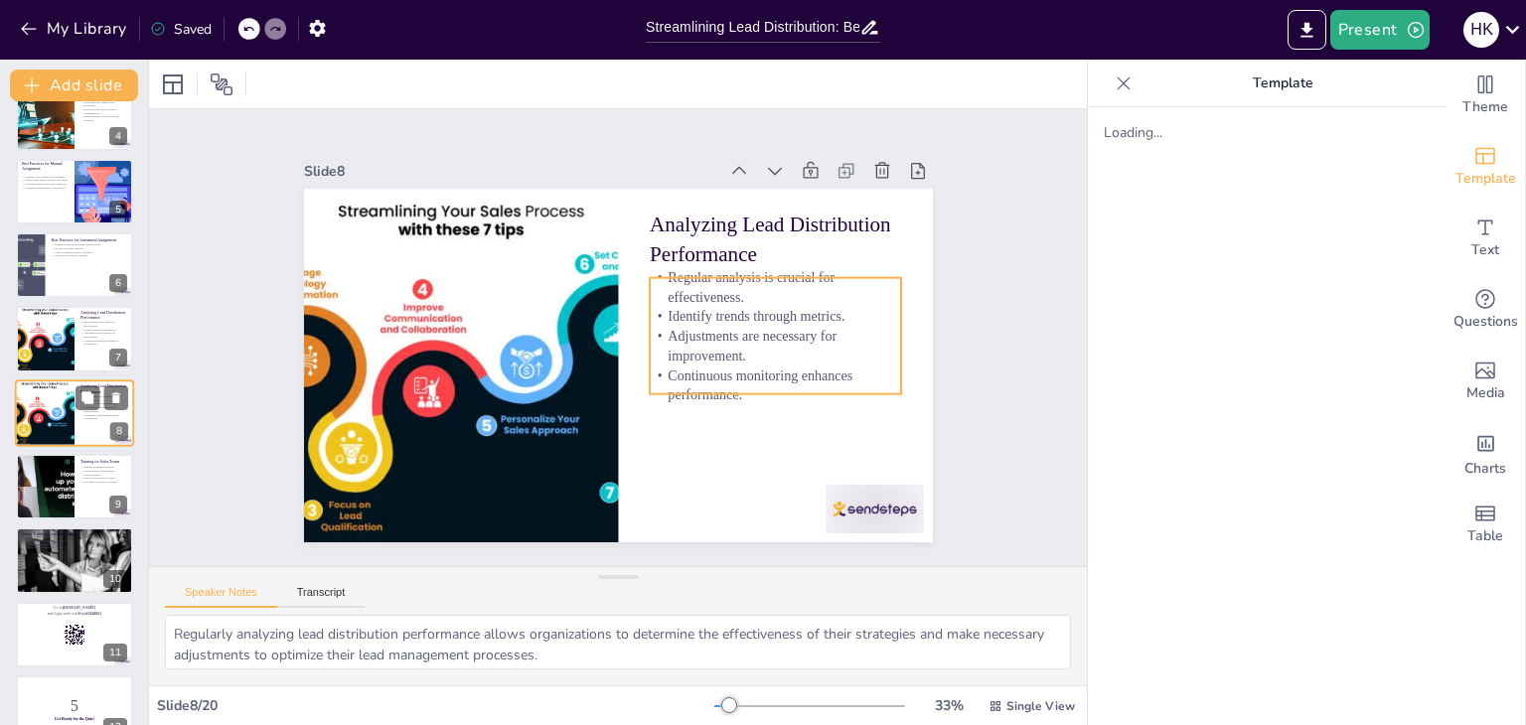
click at [96, 418] on p "Continuous monitoring enhances performance." at bounding box center [104, 416] width 48 height 7
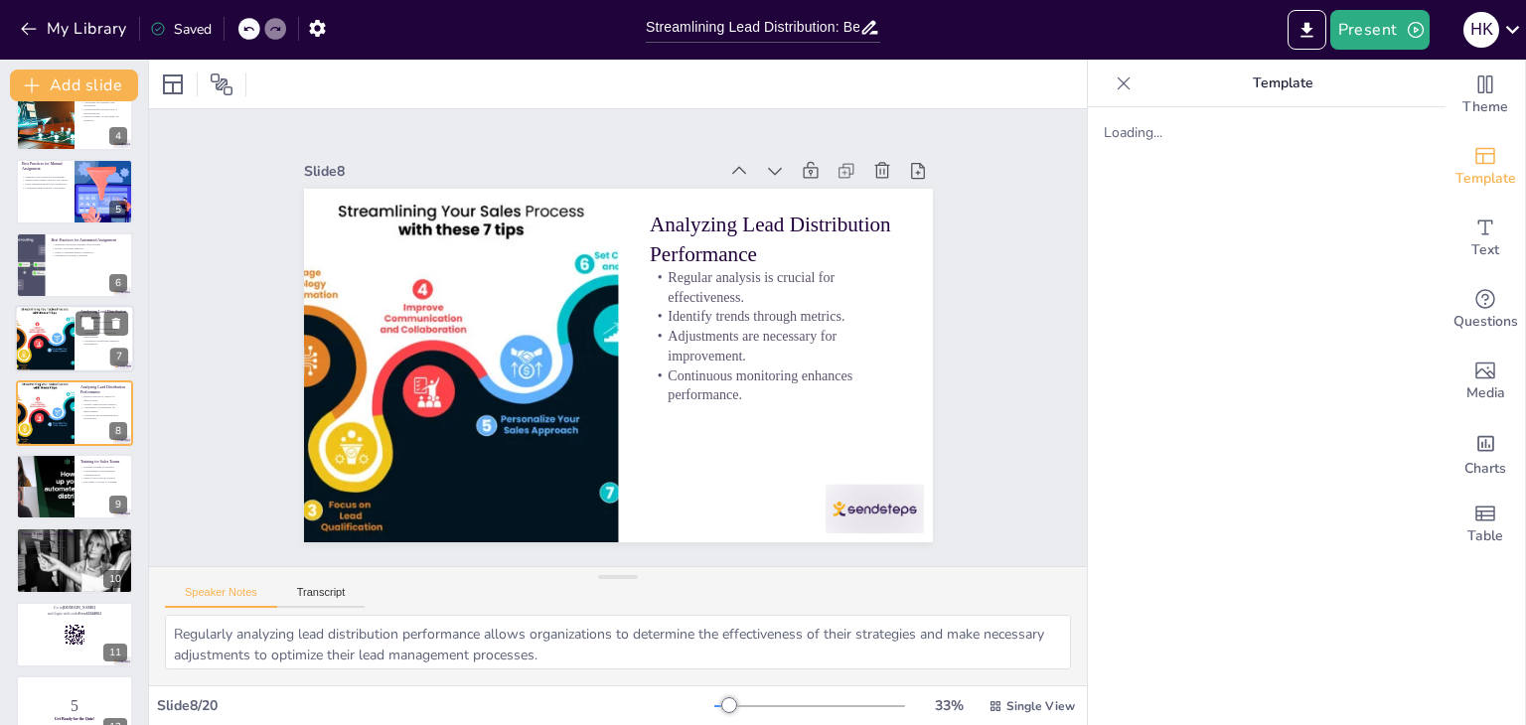
click at [87, 355] on div at bounding box center [74, 340] width 119 height 68
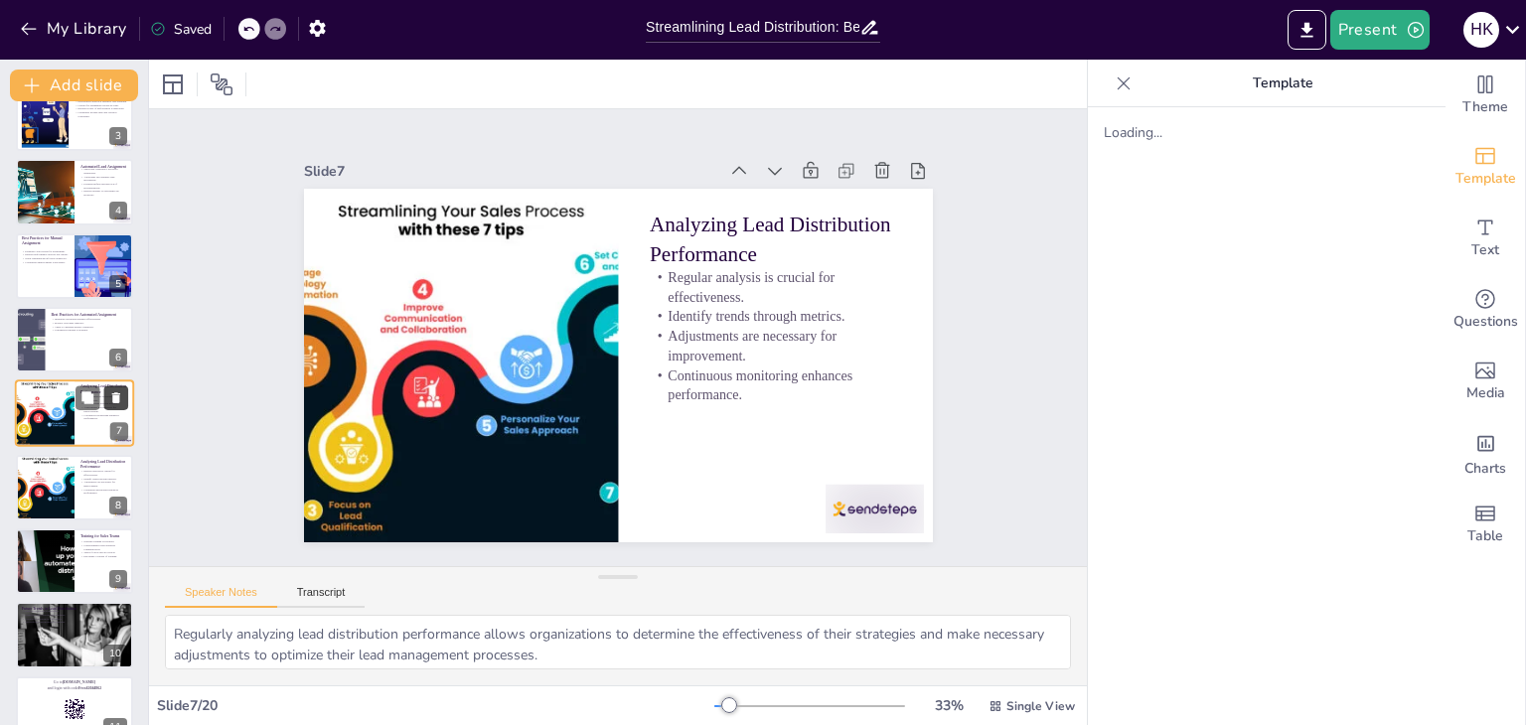
click at [115, 402] on icon at bounding box center [116, 398] width 8 height 11
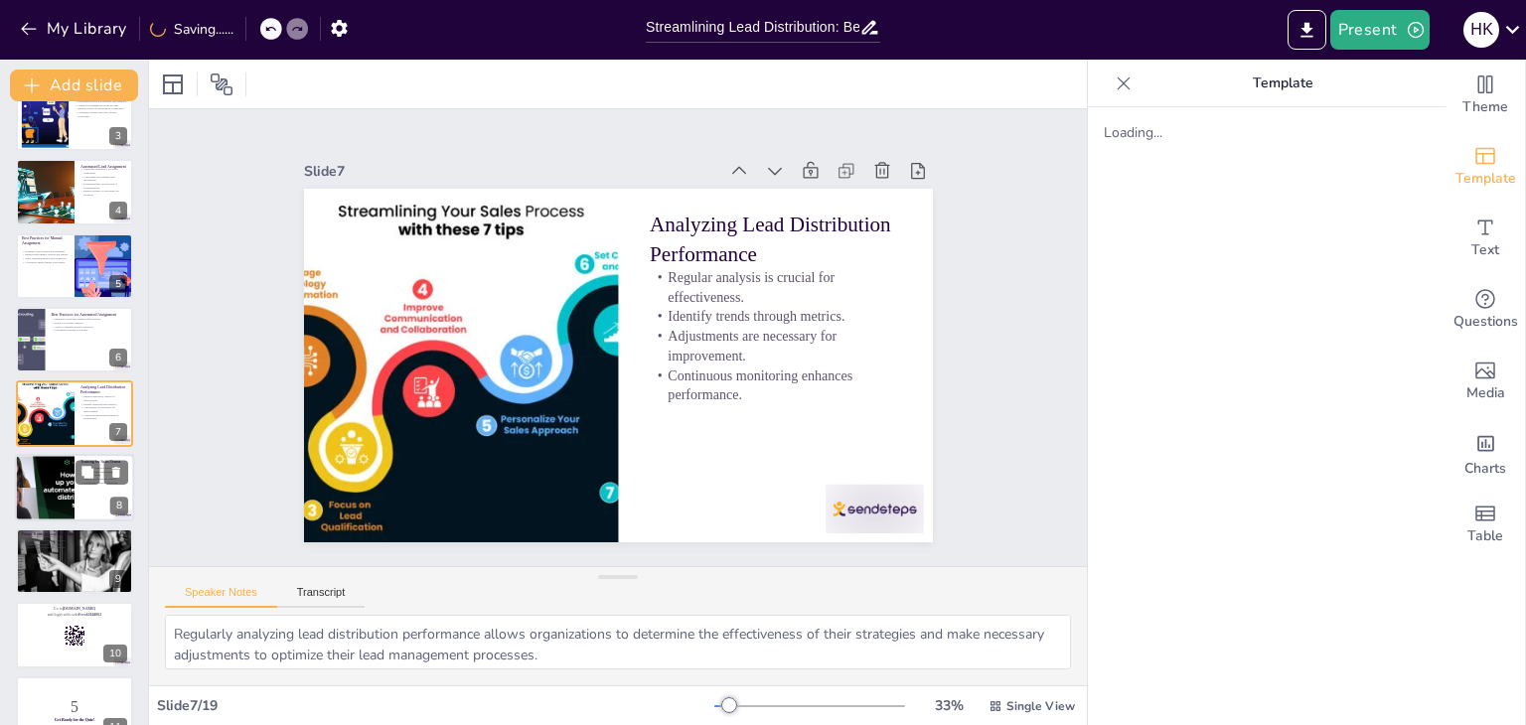
click at [83, 490] on div at bounding box center [74, 488] width 119 height 68
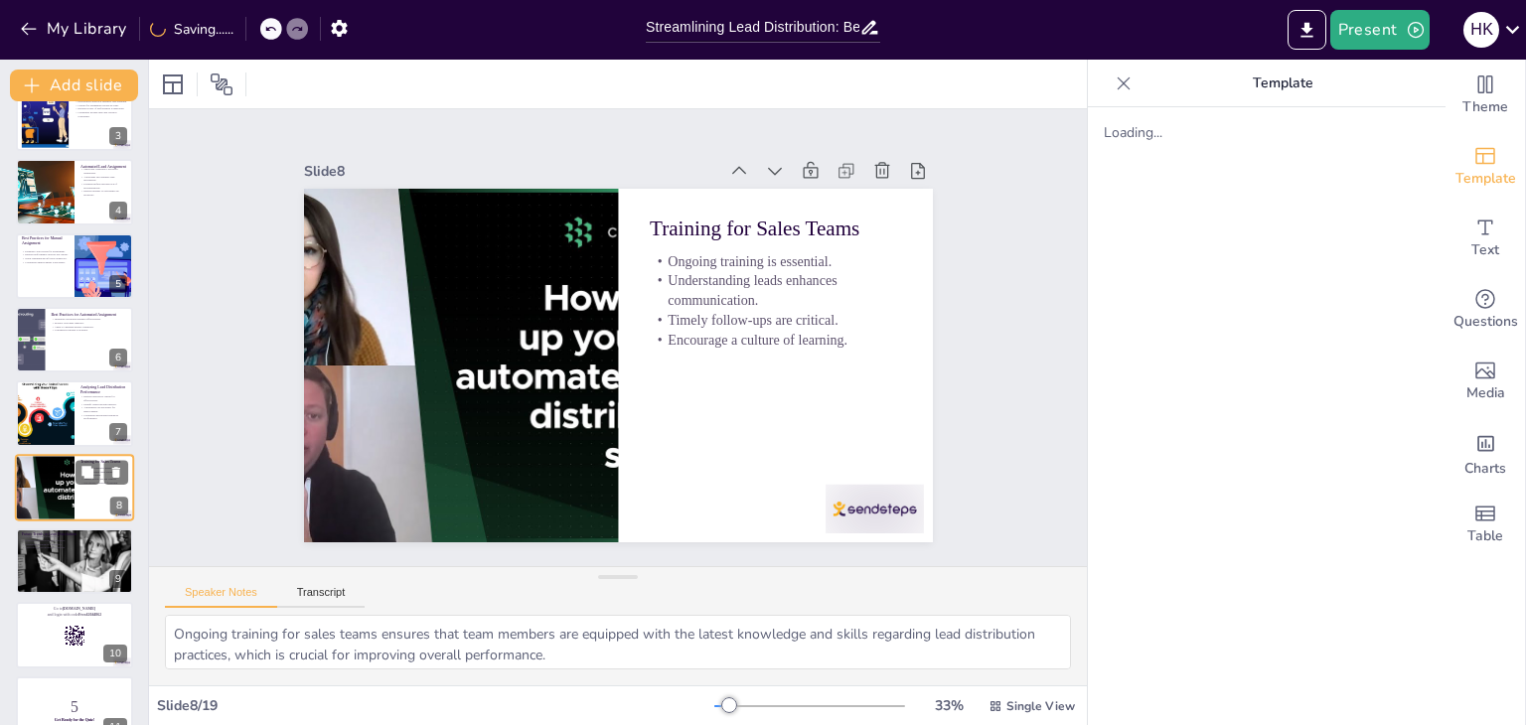
scroll to position [254, 0]
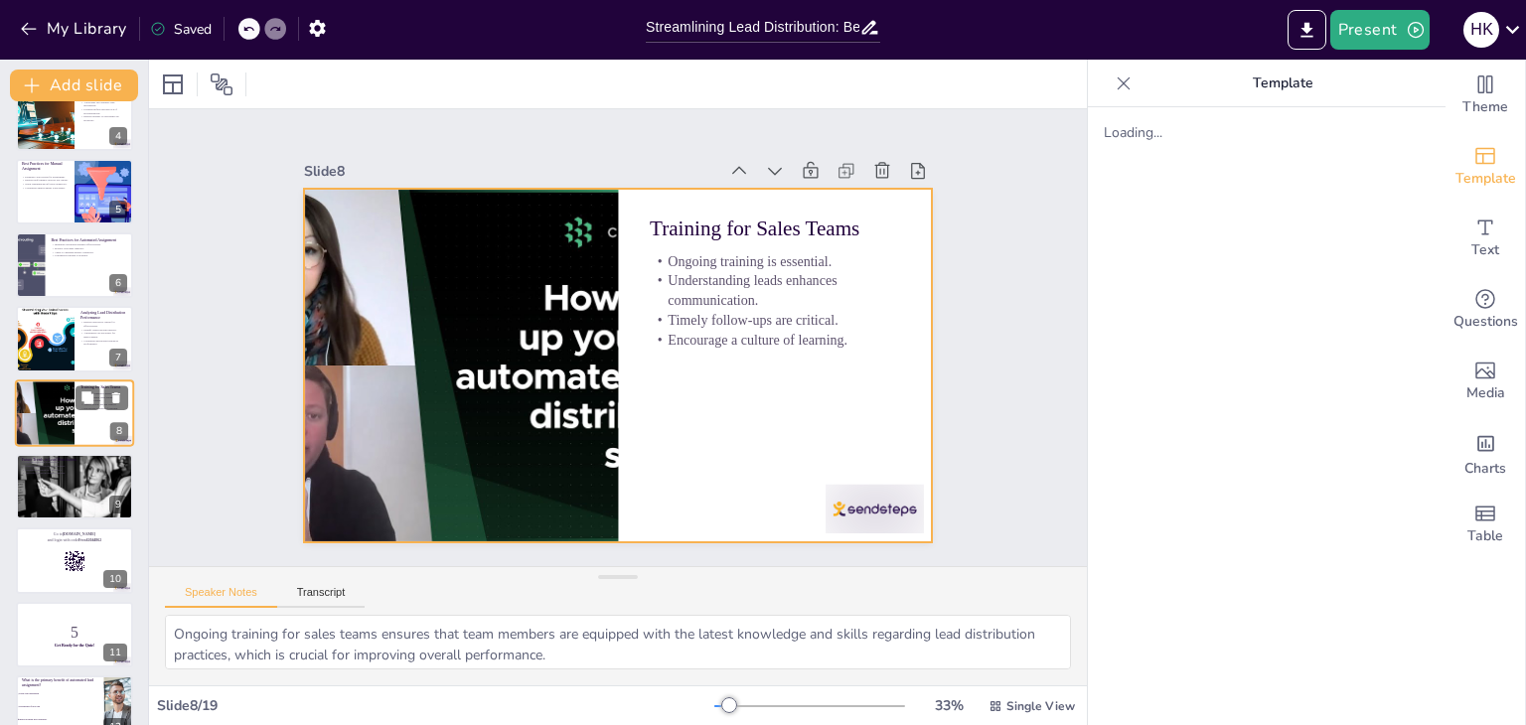
click at [92, 423] on div at bounding box center [74, 413] width 119 height 68
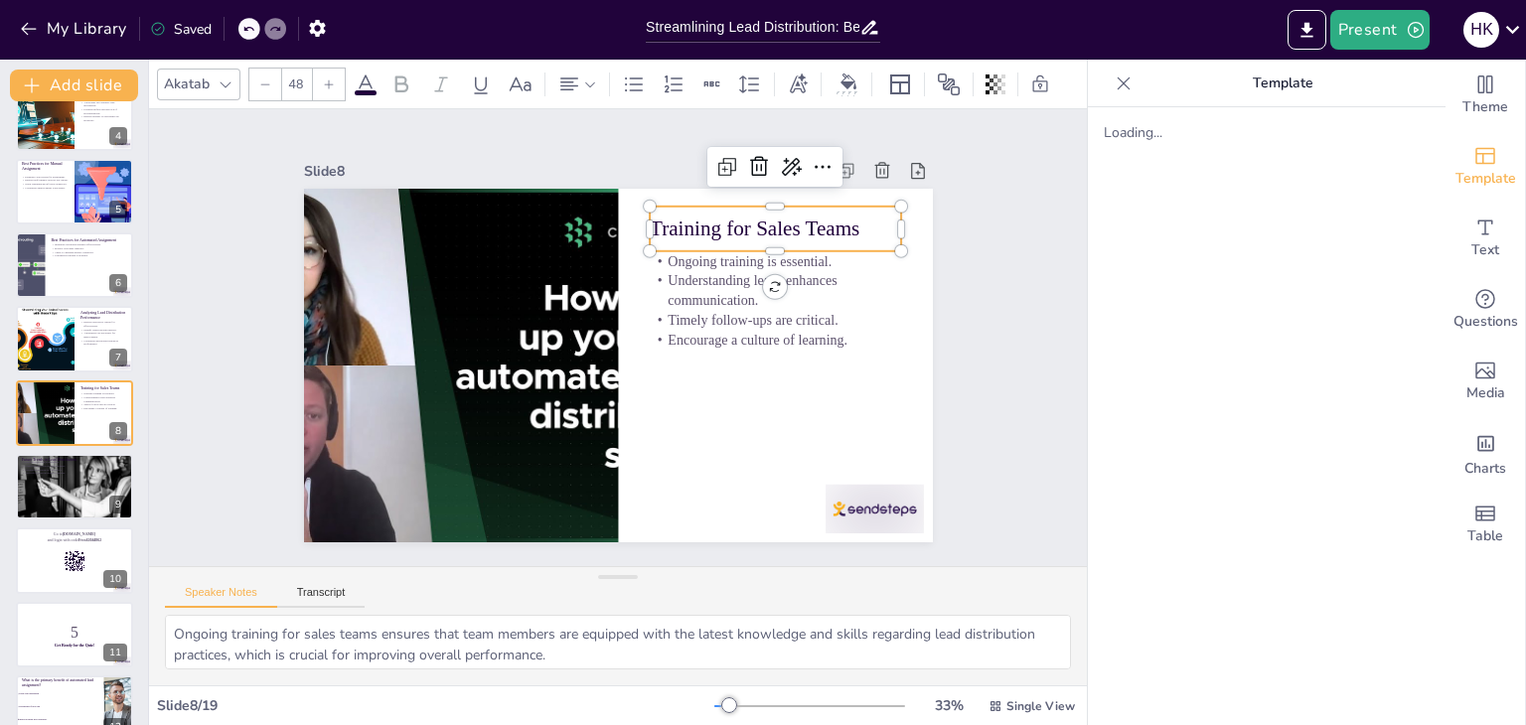
click at [676, 229] on p "Training for Sales Teams" at bounding box center [800, 281] width 248 height 105
click at [659, 227] on p "Training for Sales Teams" at bounding box center [785, 247] width 253 height 56
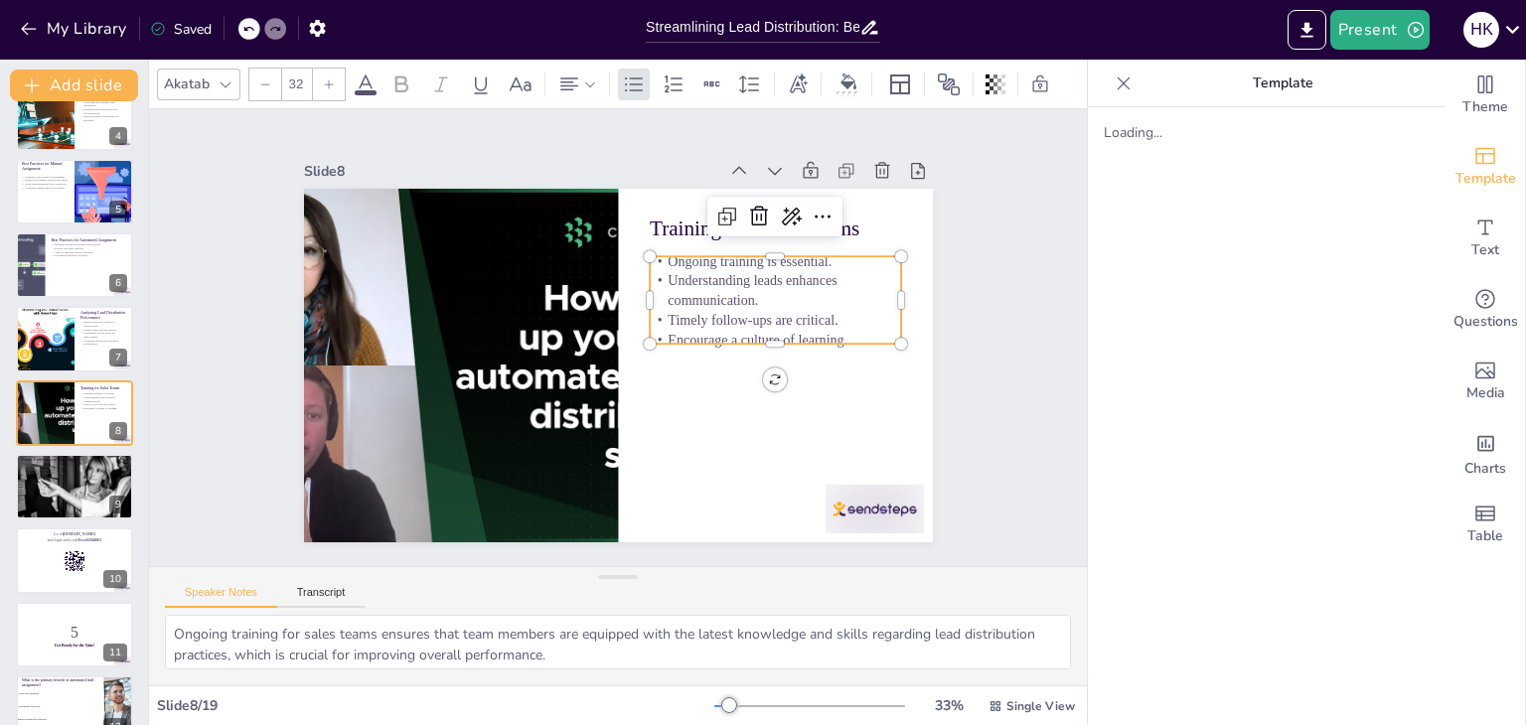
click at [687, 300] on p "Understanding leads enhances communication." at bounding box center [782, 324] width 254 height 90
click at [687, 300] on p "Understanding leads enhances communication." at bounding box center [777, 376] width 237 height 160
click at [687, 300] on p "Understanding leads enhances communication." at bounding box center [782, 324] width 254 height 90
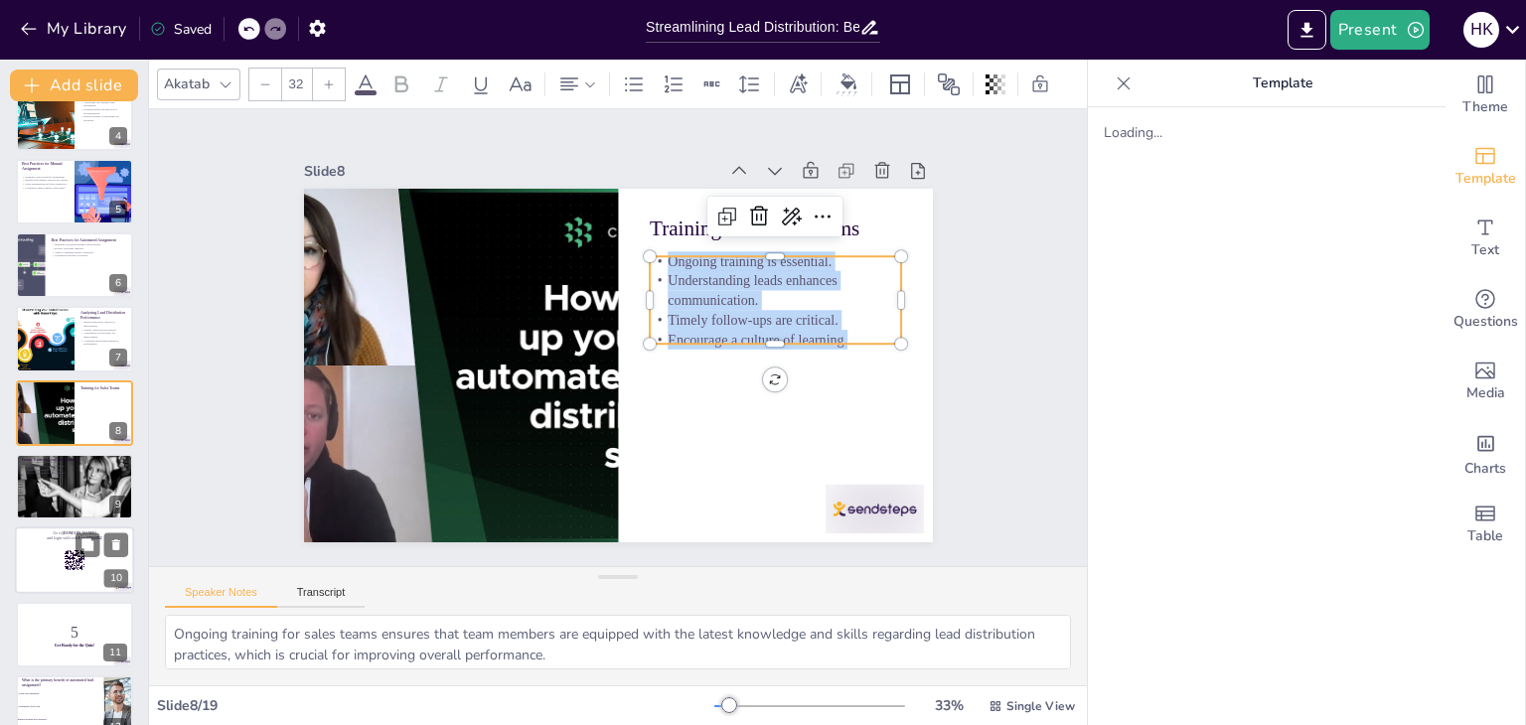
click at [51, 555] on div at bounding box center [74, 561] width 119 height 68
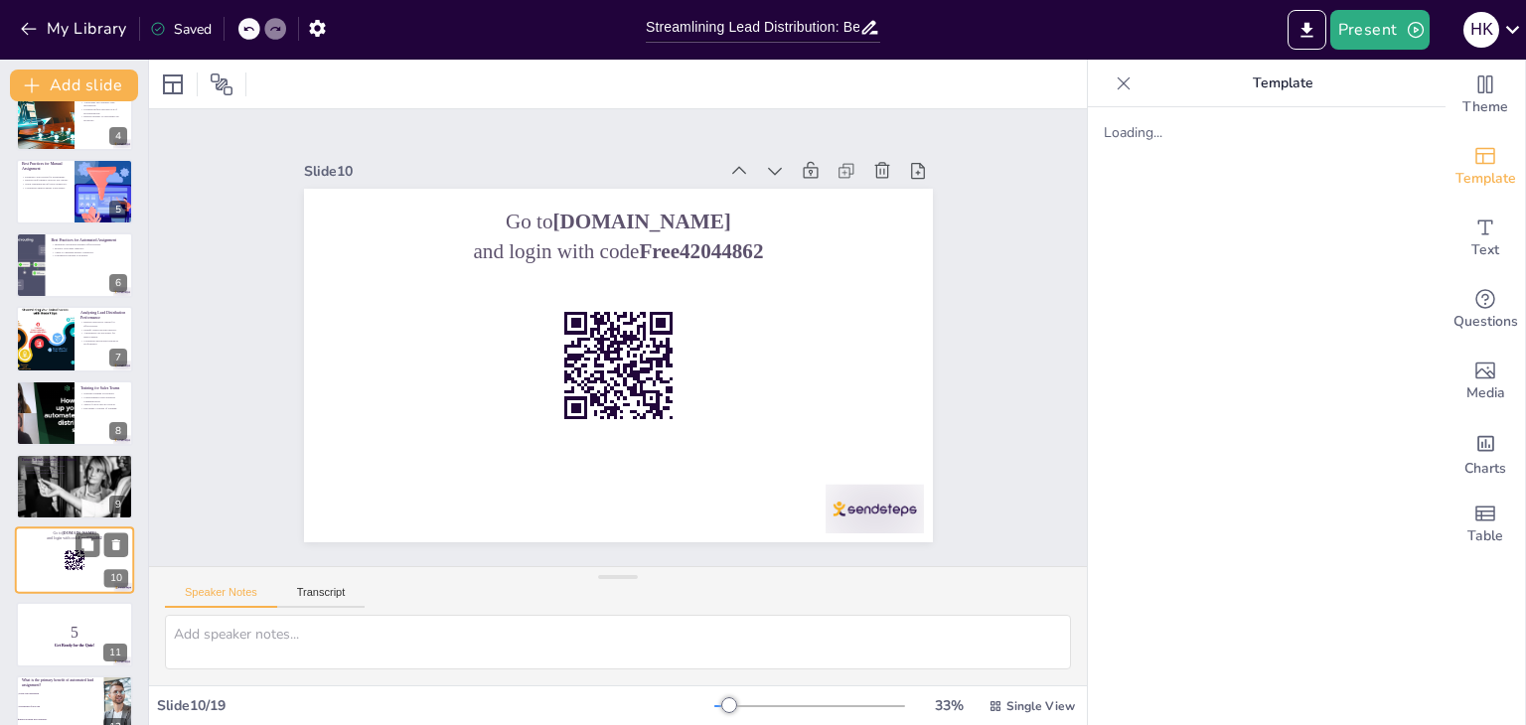
scroll to position [401, 0]
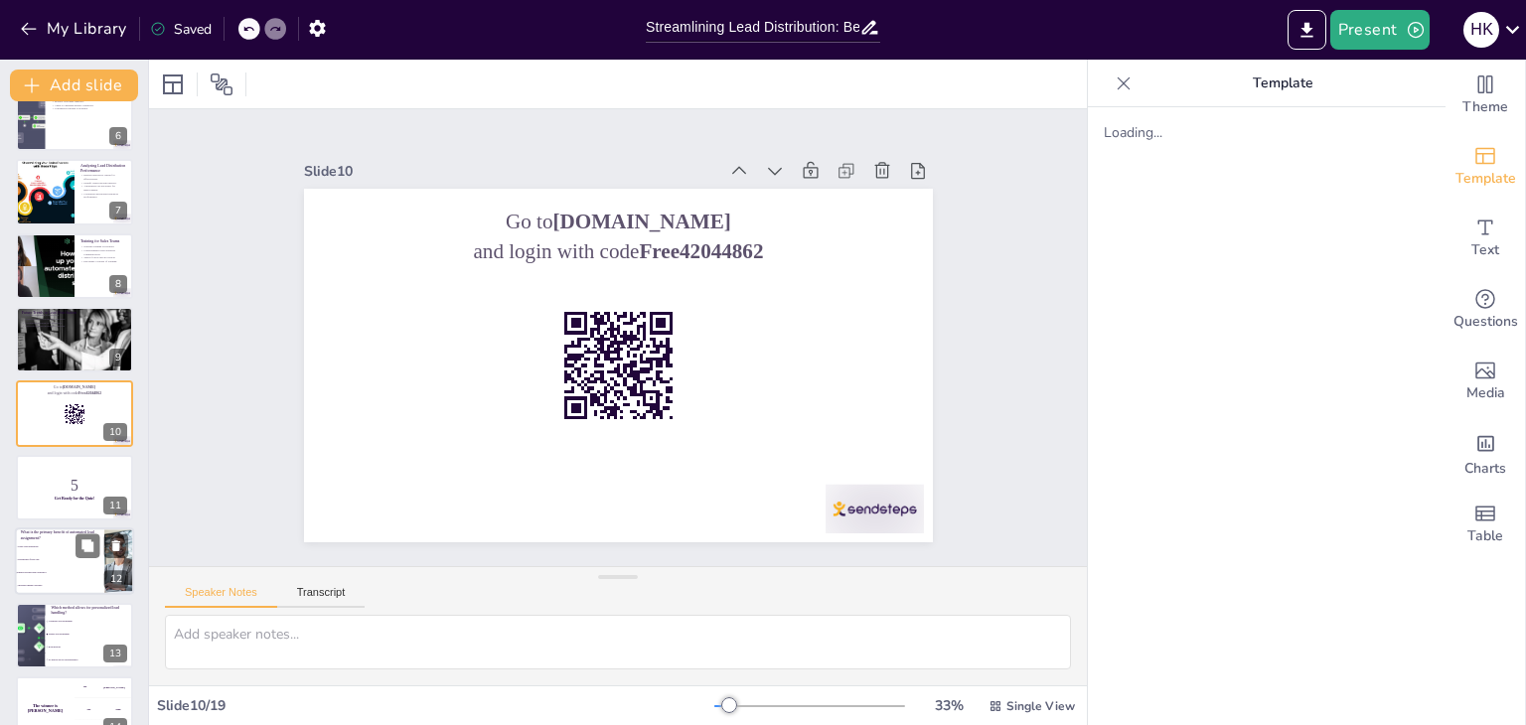
click at [72, 554] on li "Personalized follow-ups" at bounding box center [59, 560] width 89 height 13
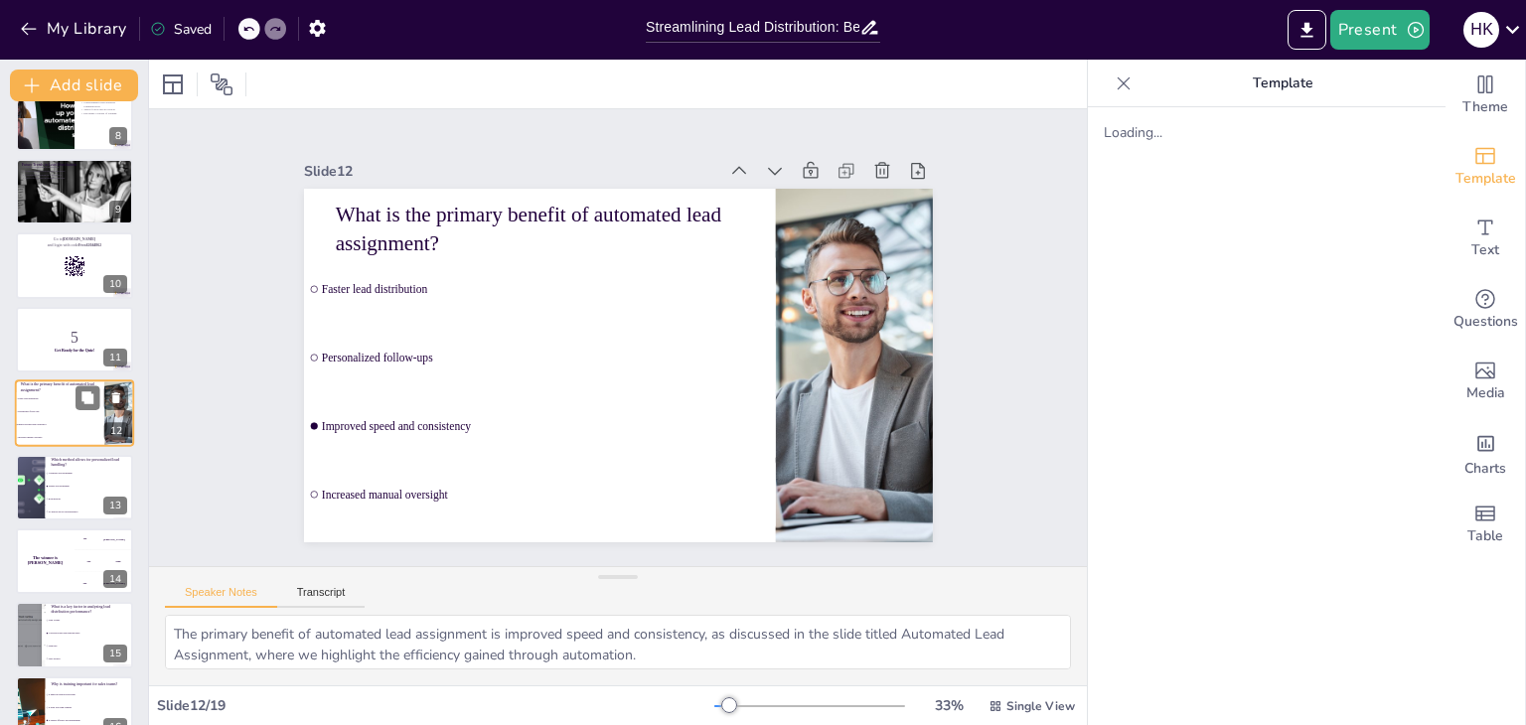
scroll to position [593, 0]
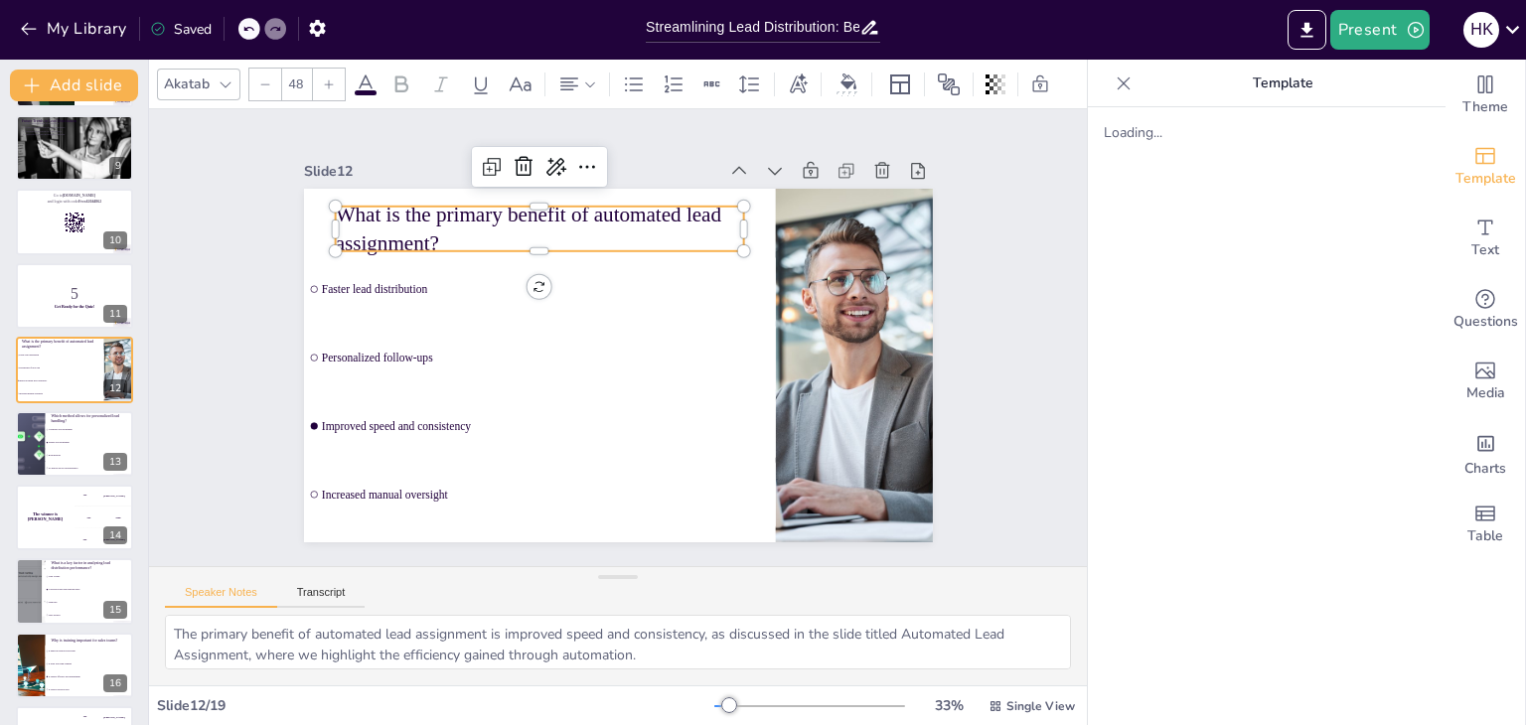
click at [352, 236] on p "What is the primary benefit of automated lead assignment?" at bounding box center [551, 221] width 412 height 101
click at [358, 236] on p "What is the primary benefit of automated lead assignment?" at bounding box center [564, 215] width 412 height 142
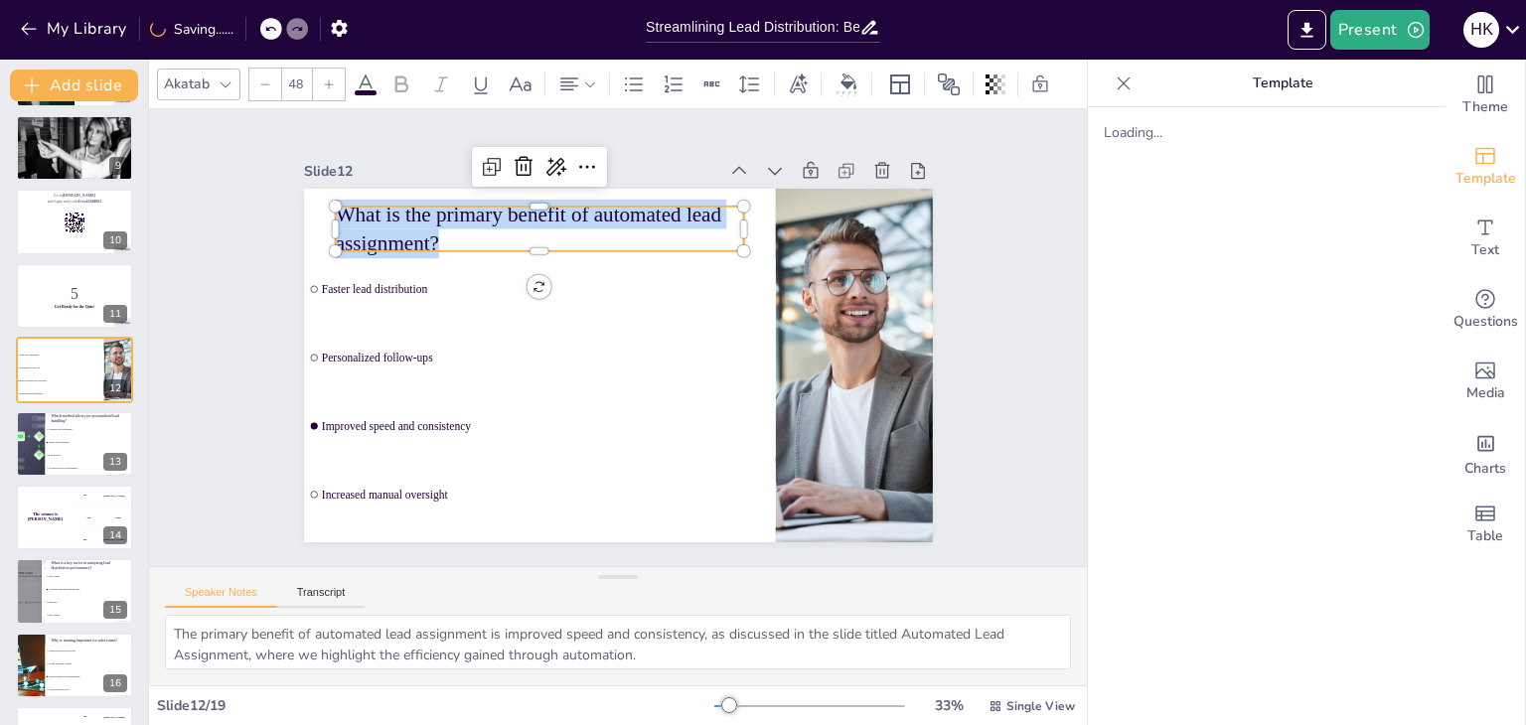
copy p "What is the primary benefit of automated lead assignment?"
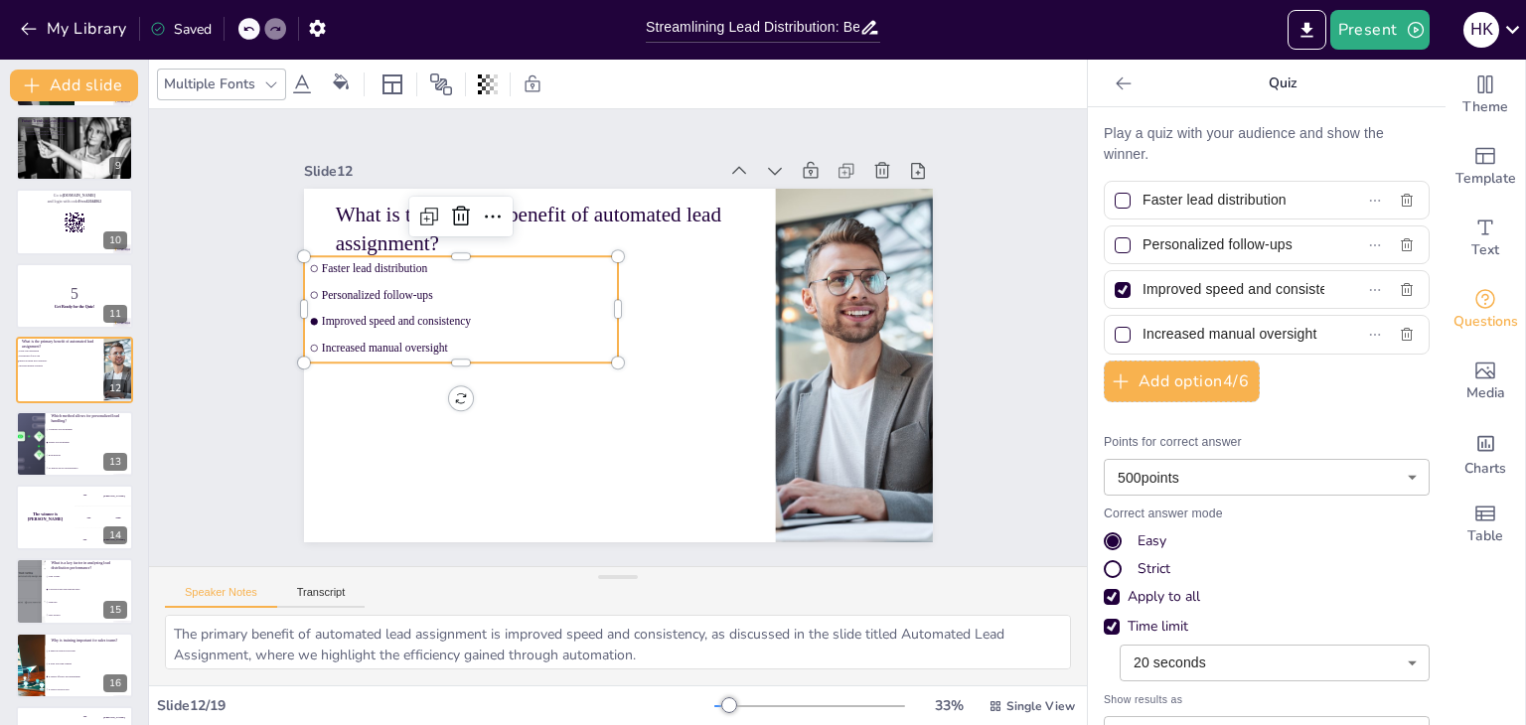
click at [368, 313] on ul "Faster lead distribution Personalized follow-ups Improved speed and consistency…" at bounding box center [465, 293] width 324 height 138
click at [397, 315] on span "Improved speed and consistency" at bounding box center [466, 321] width 291 height 13
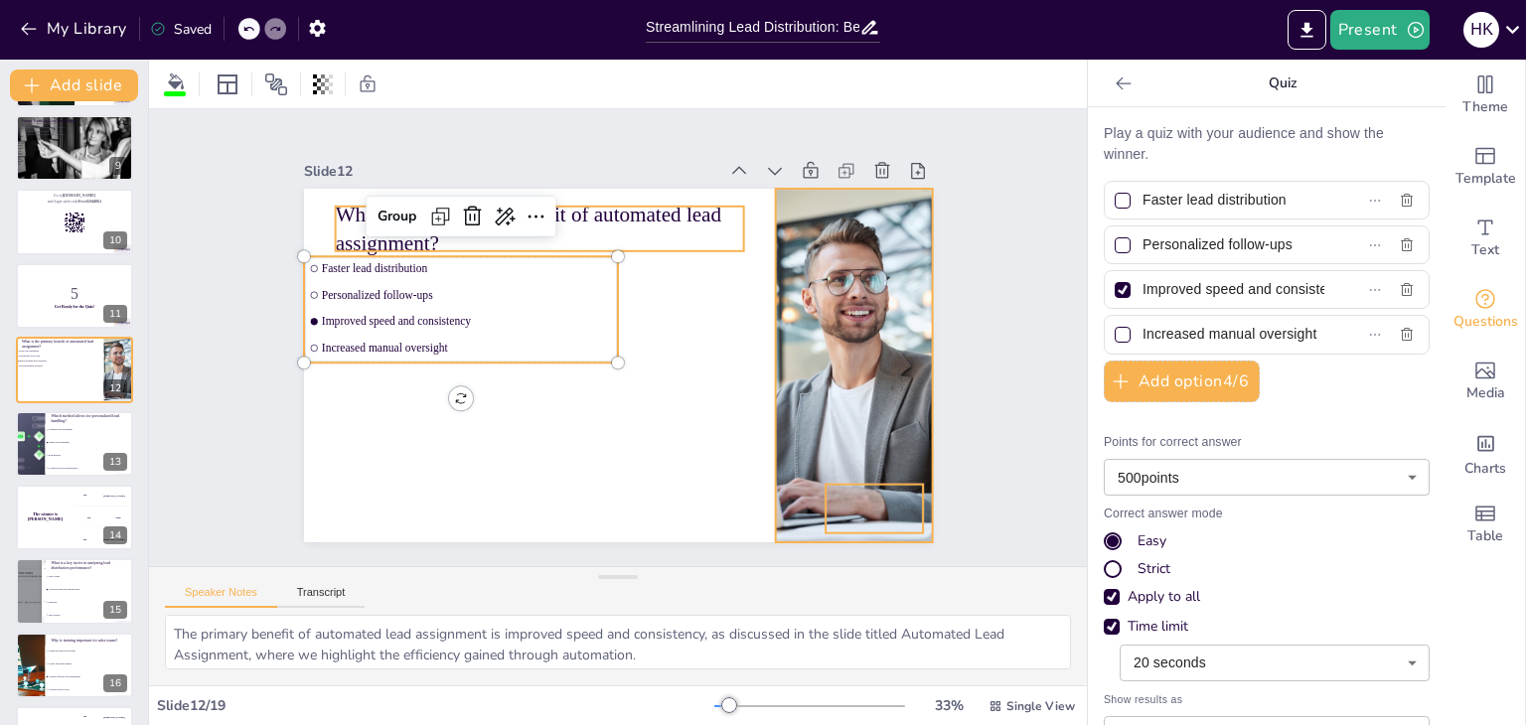
click at [397, 311] on span "Improved speed and consistency" at bounding box center [469, 306] width 291 height 44
click at [498, 309] on span "Improved speed and consistency" at bounding box center [474, 291] width 288 height 74
click at [1115, 294] on div at bounding box center [1123, 290] width 16 height 16
click at [1142, 294] on input "Improved speed and consistency" at bounding box center [1233, 289] width 182 height 29
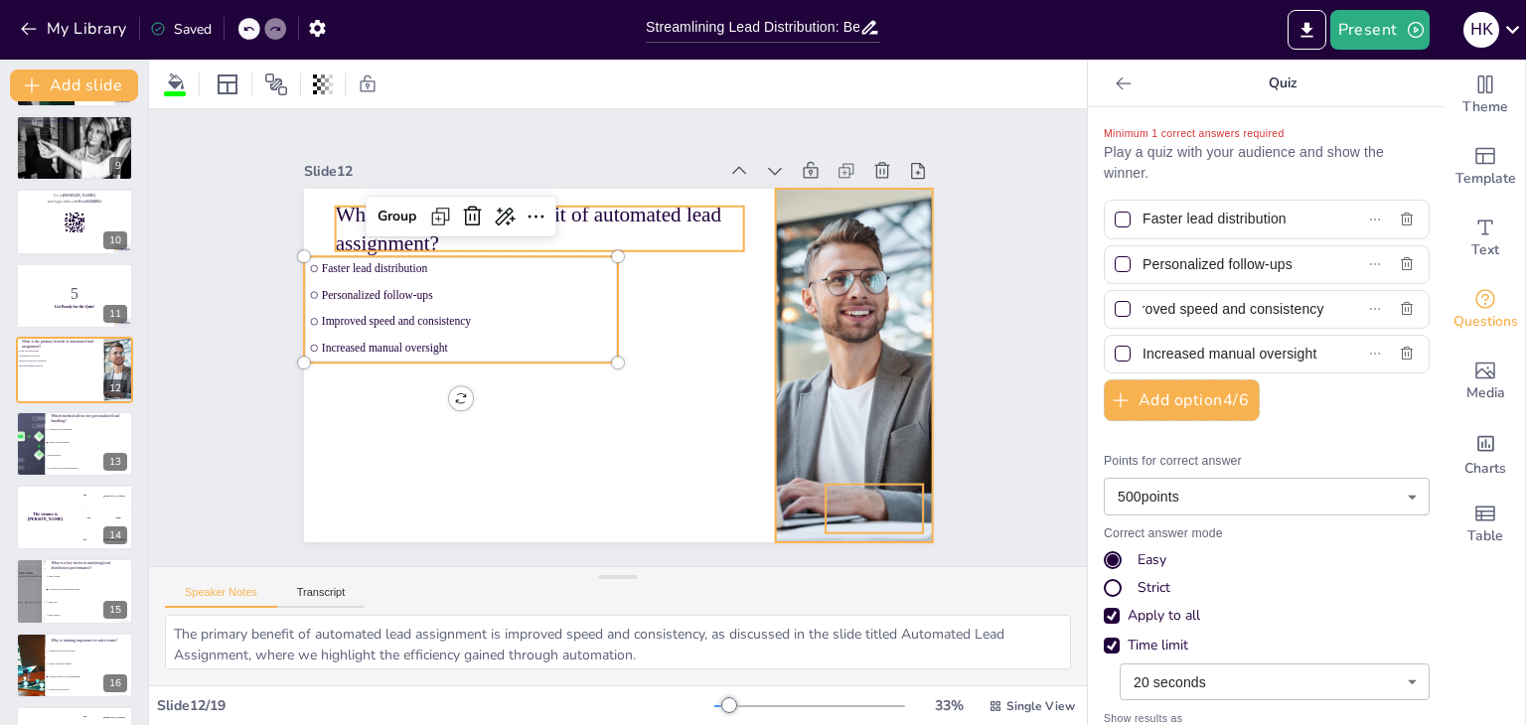
scroll to position [0, 0]
click at [543, 327] on ul "Faster lead distribution Personalized follow-ups Improved speed and consistency…" at bounding box center [579, 183] width 224 height 331
click at [500, 322] on li "Improved speed and consistency" at bounding box center [463, 305] width 315 height 57
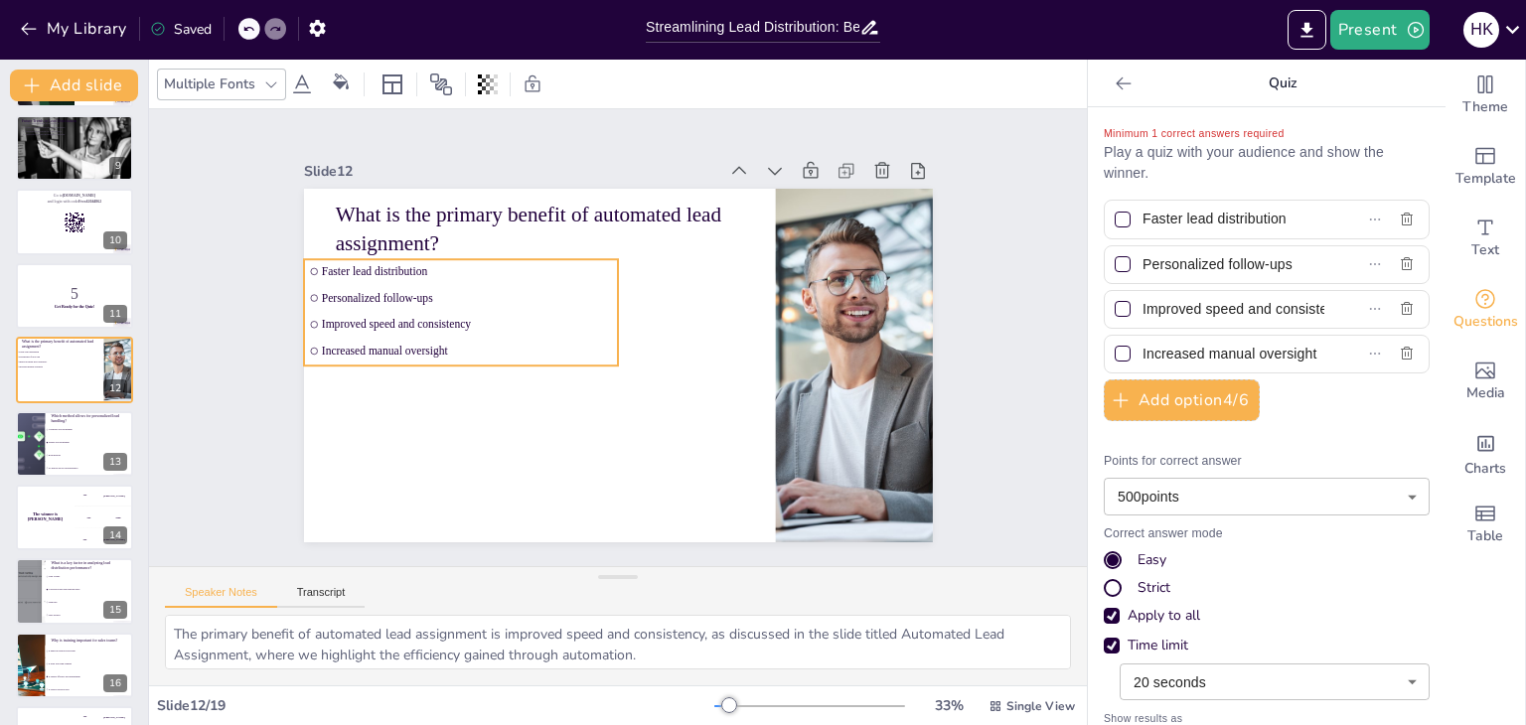
click at [500, 322] on li "Improved speed and consistency" at bounding box center [467, 291] width 313 height 88
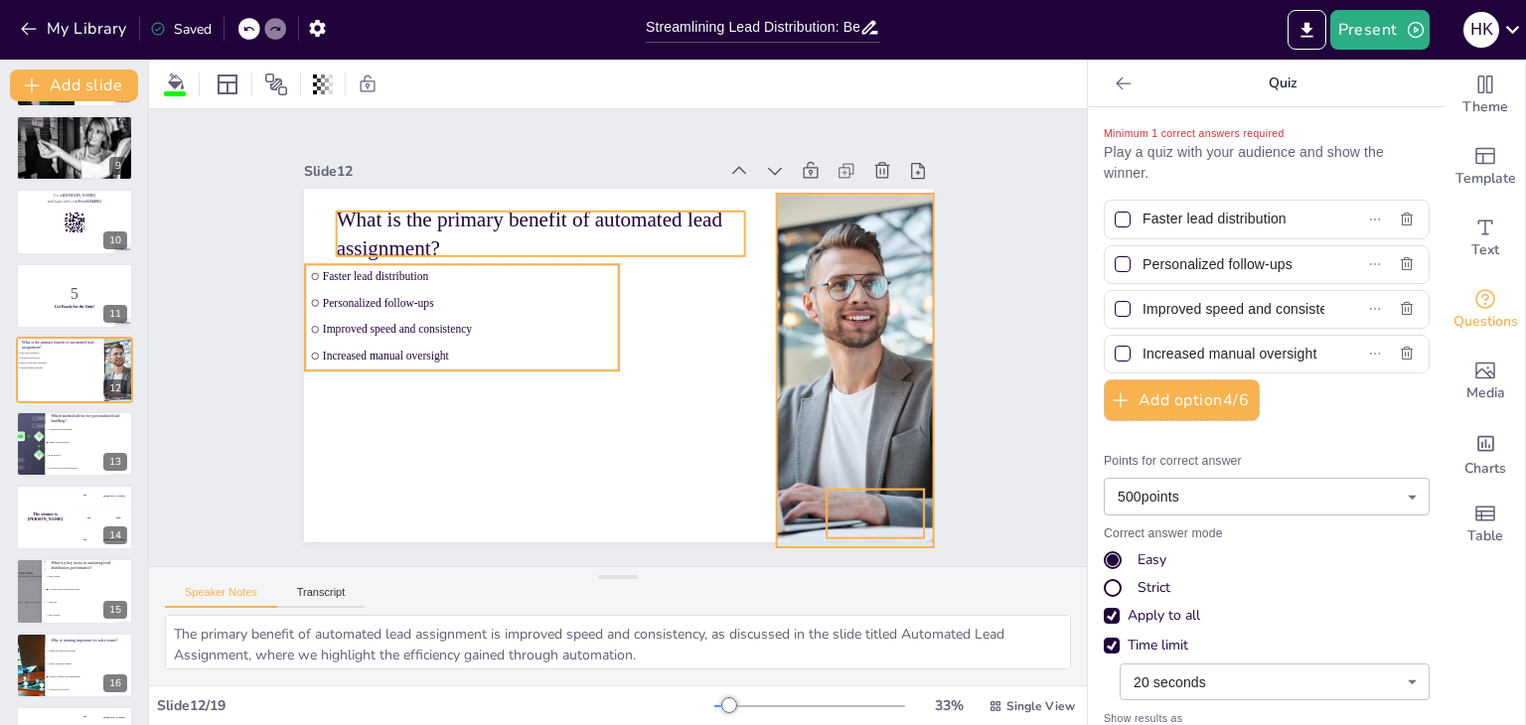
click at [311, 262] on li "Faster lead distribution" at bounding box center [468, 260] width 315 height 57
click at [354, 294] on span "Personalized follow-ups" at bounding box center [472, 287] width 291 height 44
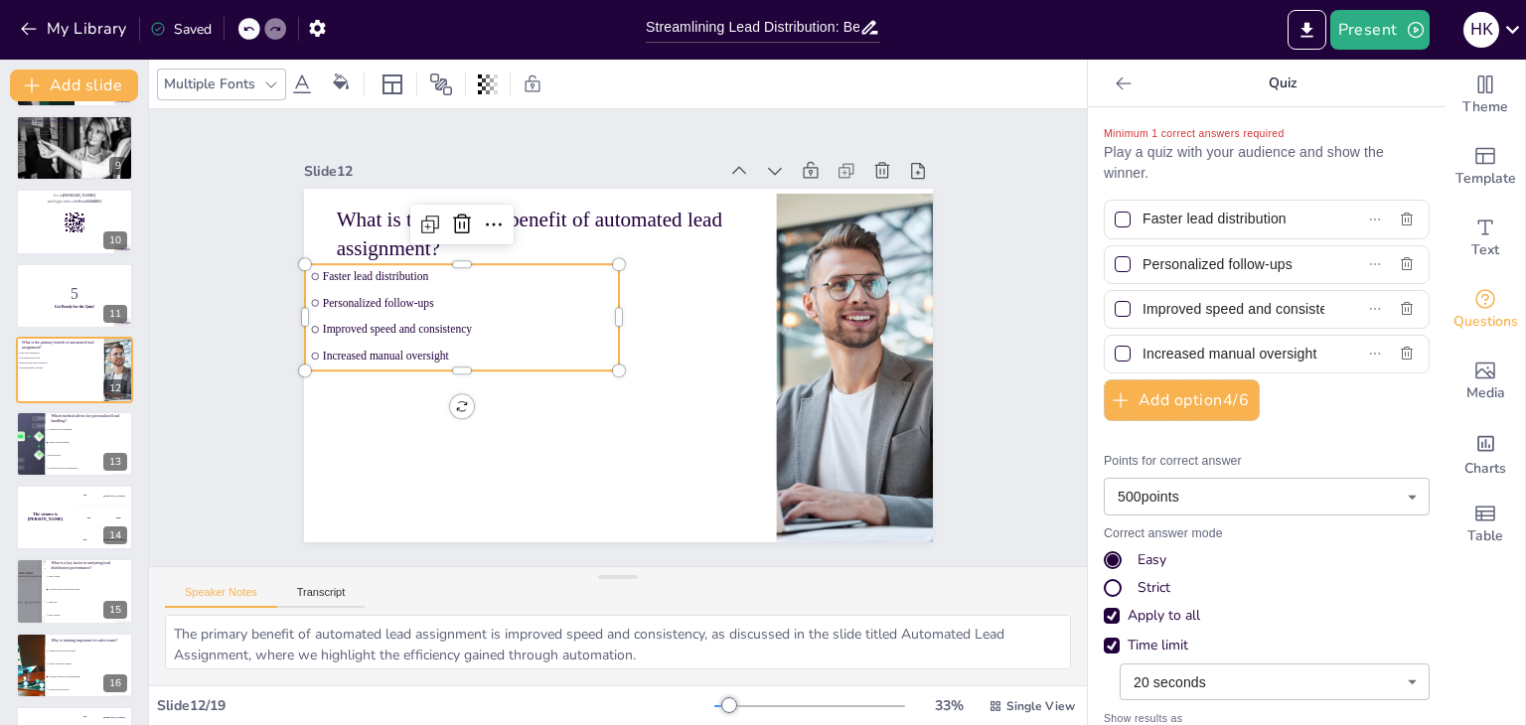
click at [467, 294] on span "Personalized follow-ups" at bounding box center [558, 196] width 182 height 243
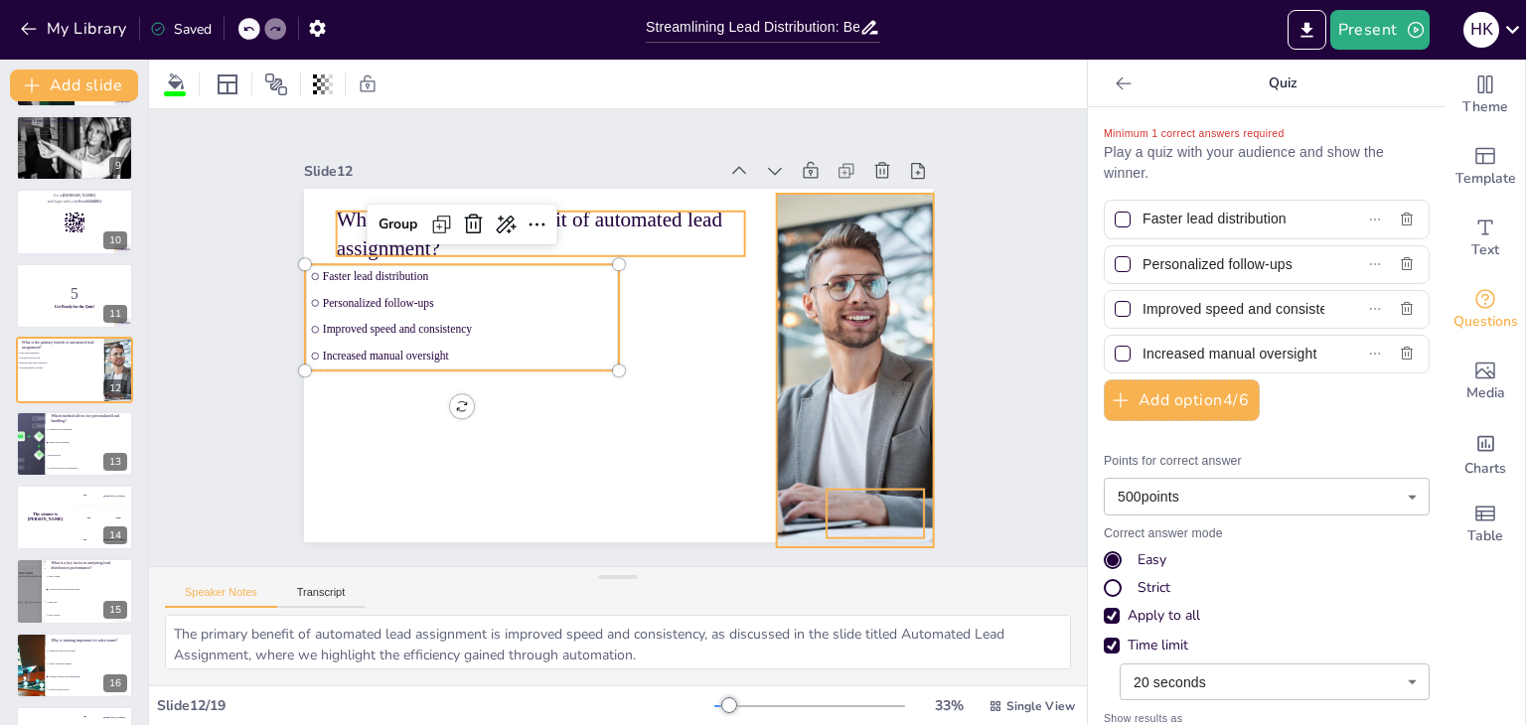
click at [354, 294] on span "Personalized follow-ups" at bounding box center [479, 272] width 288 height 74
click at [340, 272] on span "Faster lead distribution" at bounding box center [484, 247] width 288 height 74
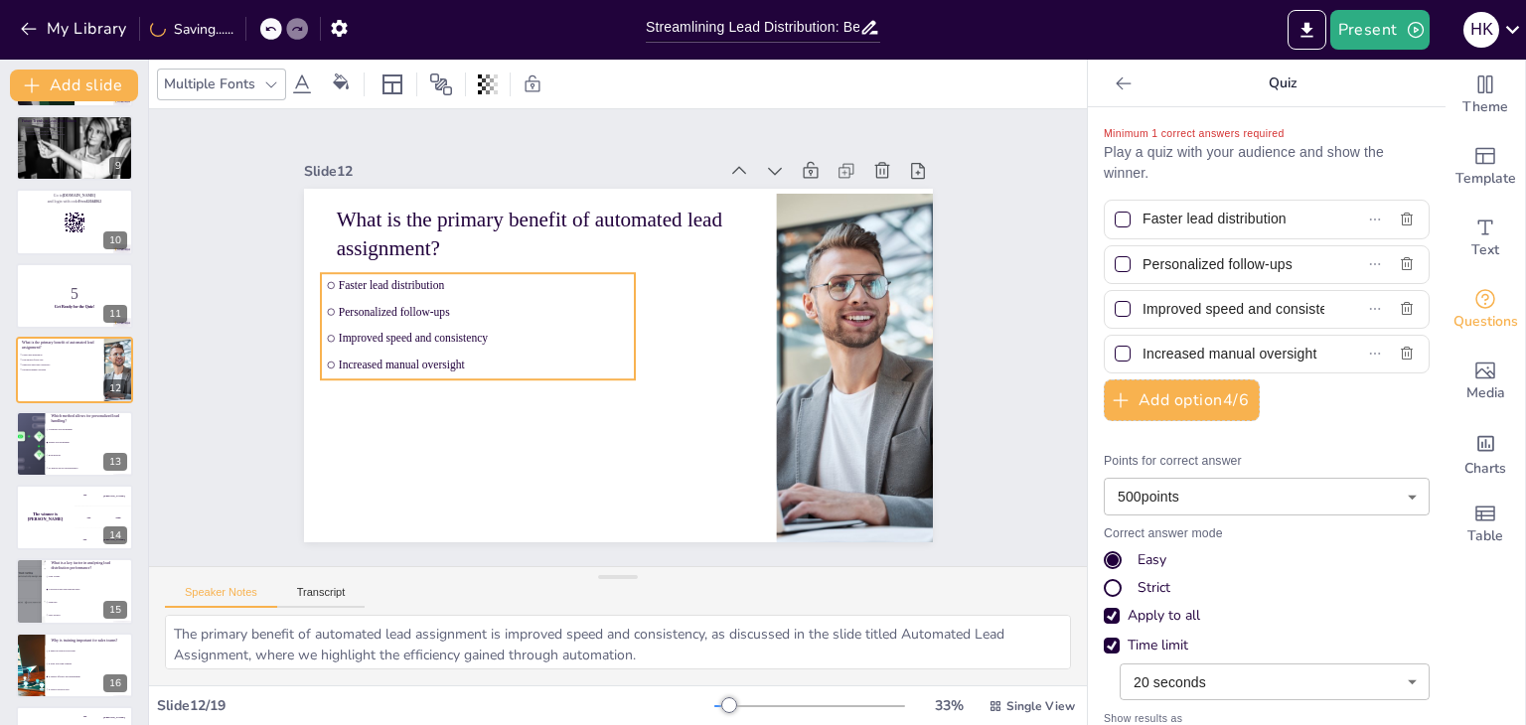
drag, startPoint x: 314, startPoint y: 272, endPoint x: 330, endPoint y: 281, distance: 18.2
click at [354, 281] on span "Faster lead distribution" at bounding box center [498, 259] width 288 height 74
click at [64, 463] on li "No method allows personalization" at bounding box center [89, 468] width 89 height 13
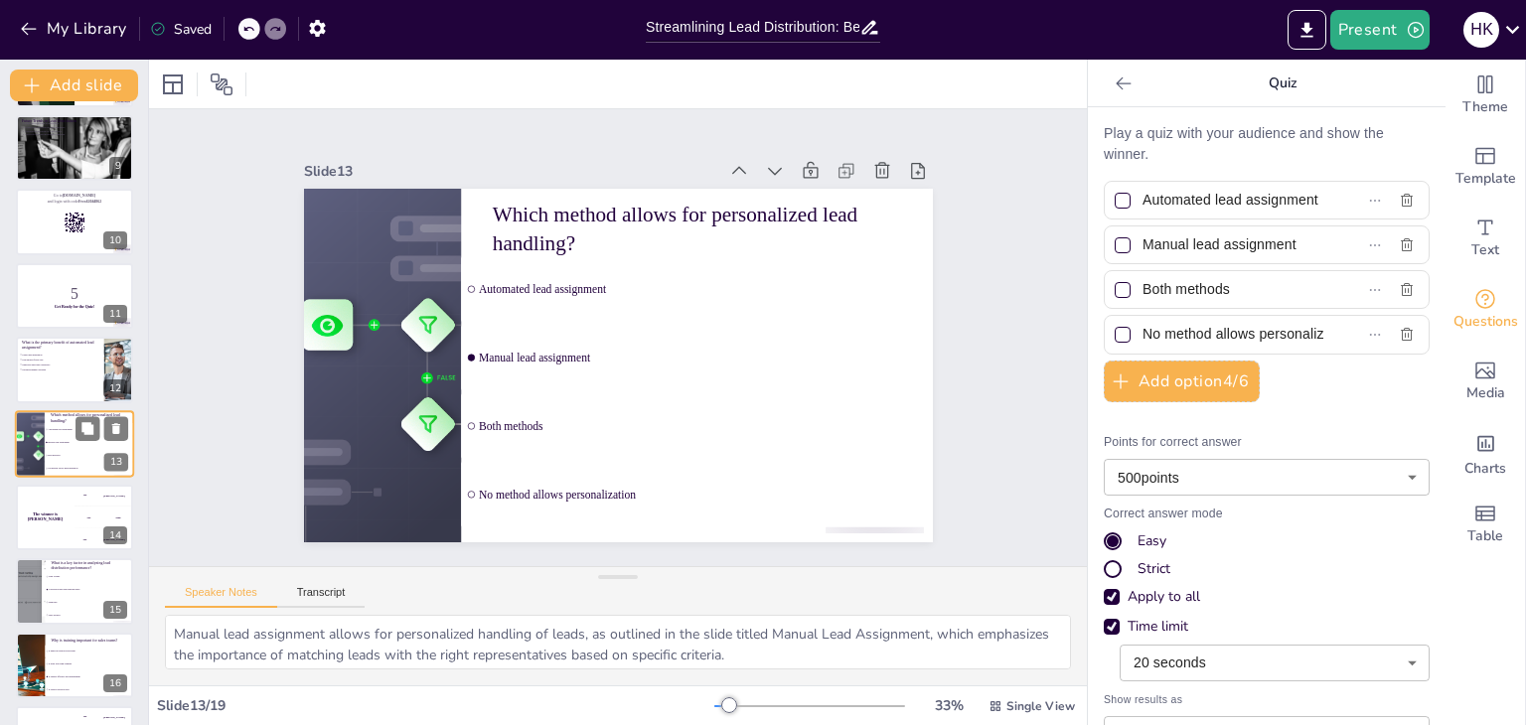
scroll to position [624, 0]
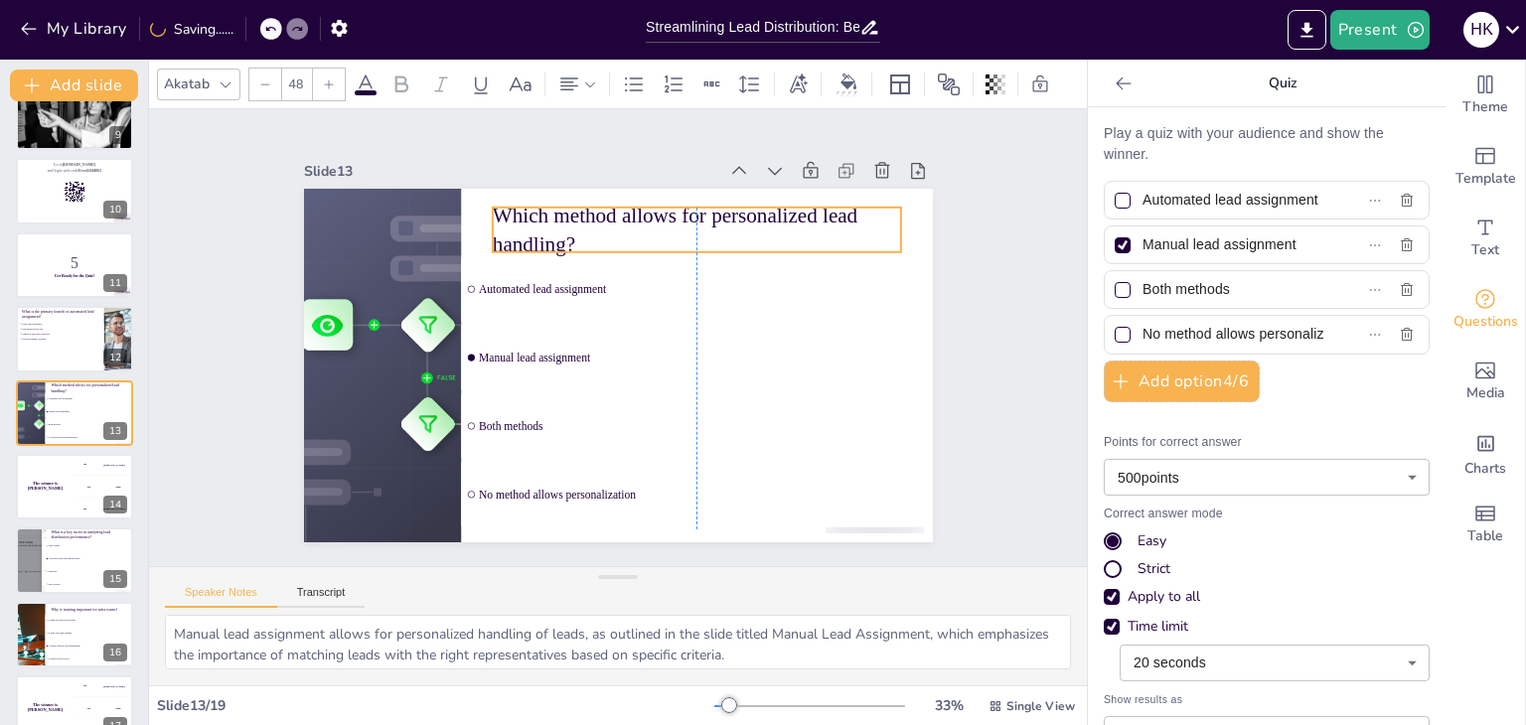
click at [522, 204] on p "Which method allows for personalized lead handling?" at bounding box center [725, 259] width 406 height 182
click at [94, 402] on icon at bounding box center [87, 397] width 14 height 14
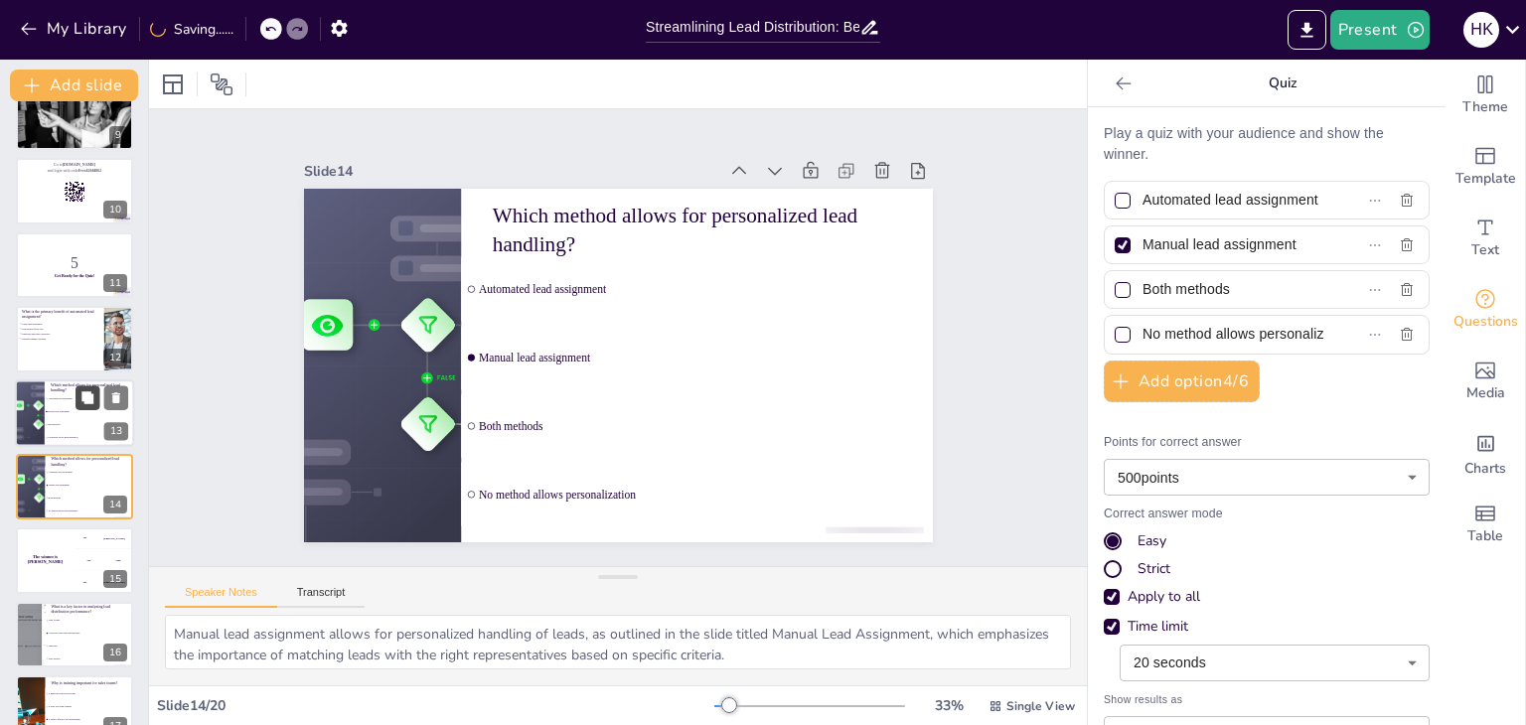
scroll to position [697, 0]
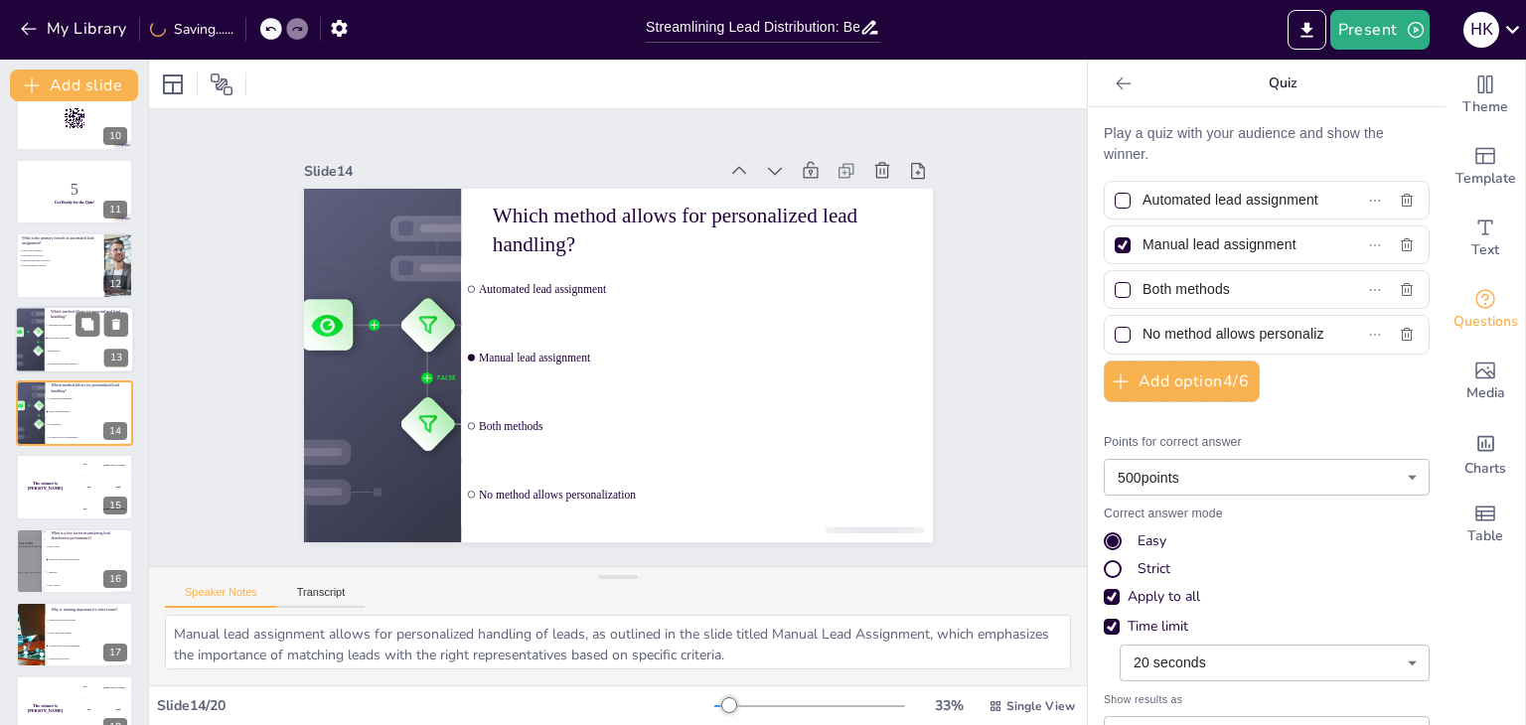
click at [70, 338] on span "Manual lead assignment" at bounding box center [90, 338] width 85 height 3
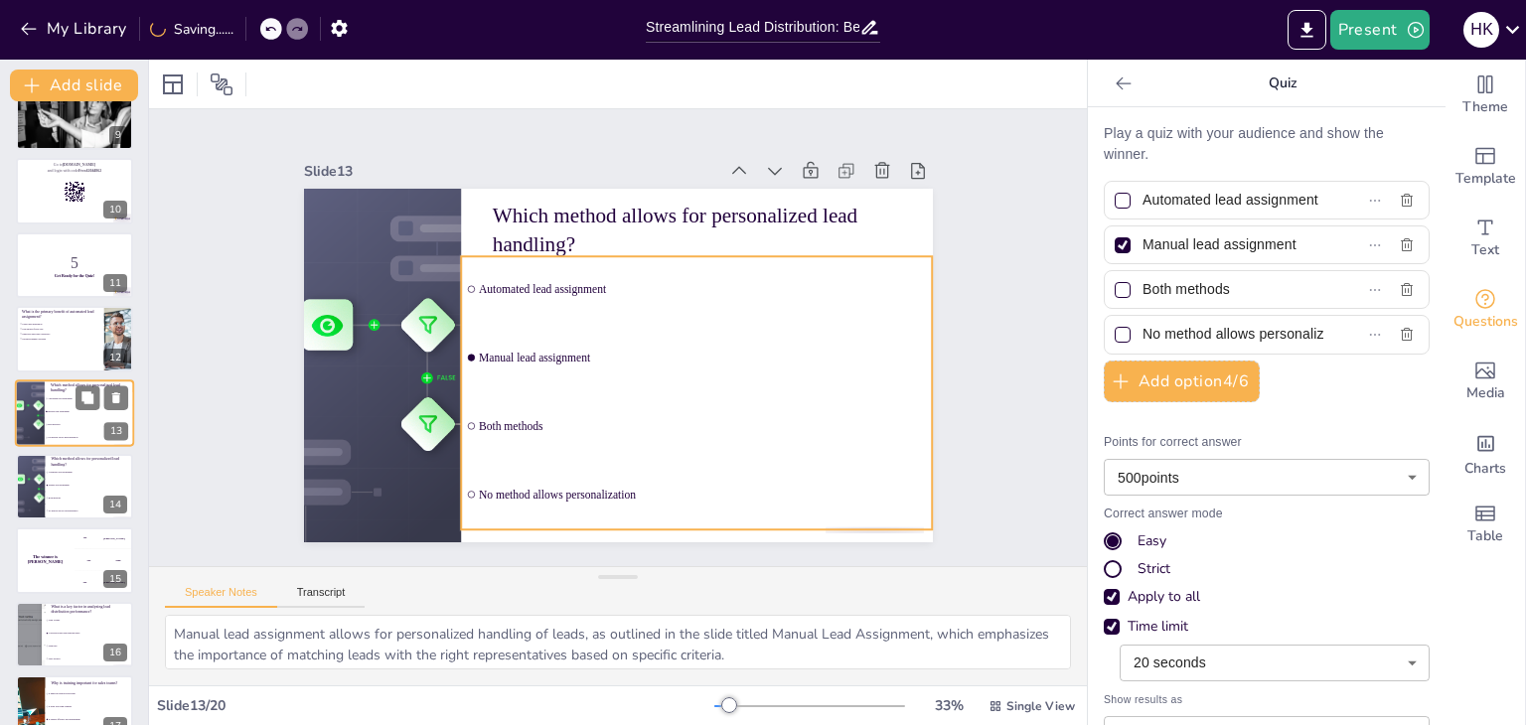
click at [86, 438] on li "No method allows personalization" at bounding box center [89, 437] width 89 height 13
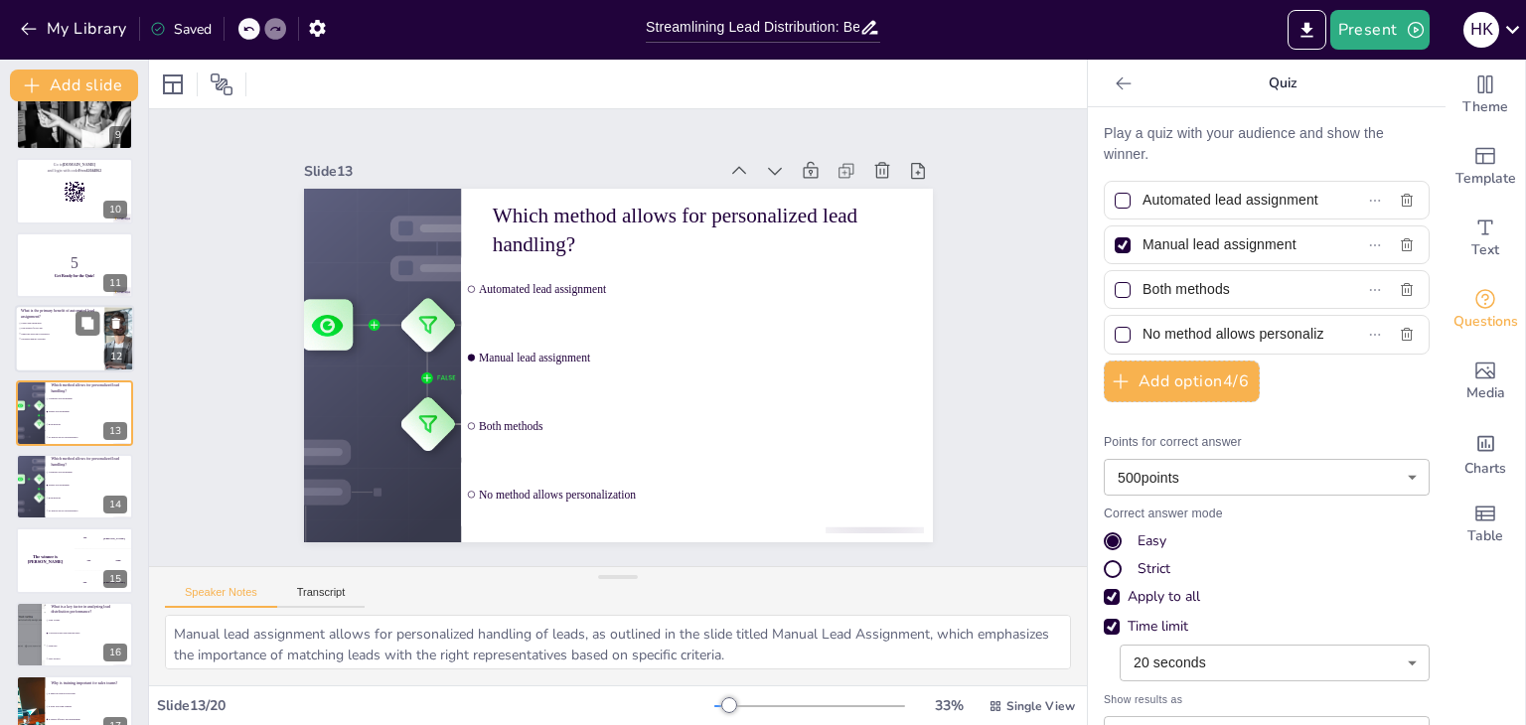
click at [52, 358] on div at bounding box center [74, 339] width 119 height 68
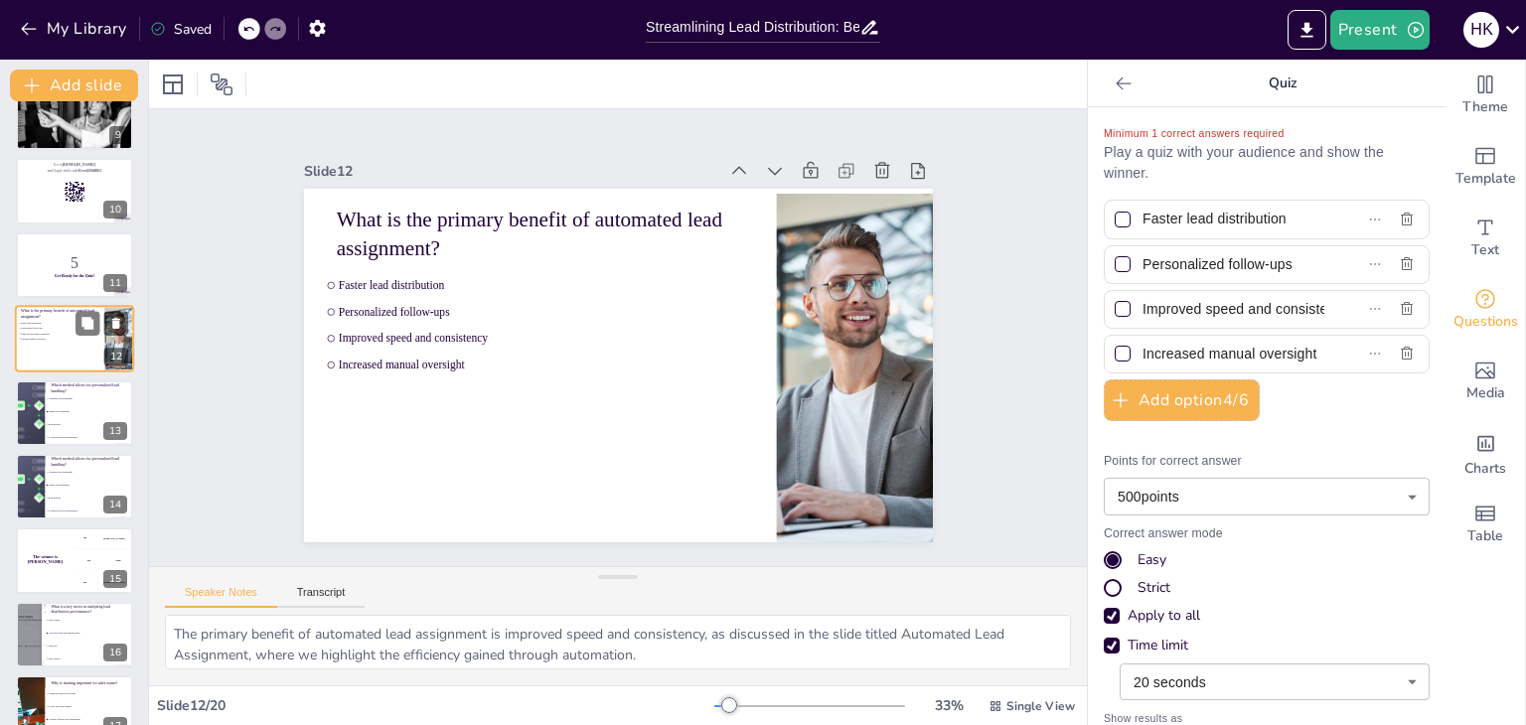
scroll to position [549, 0]
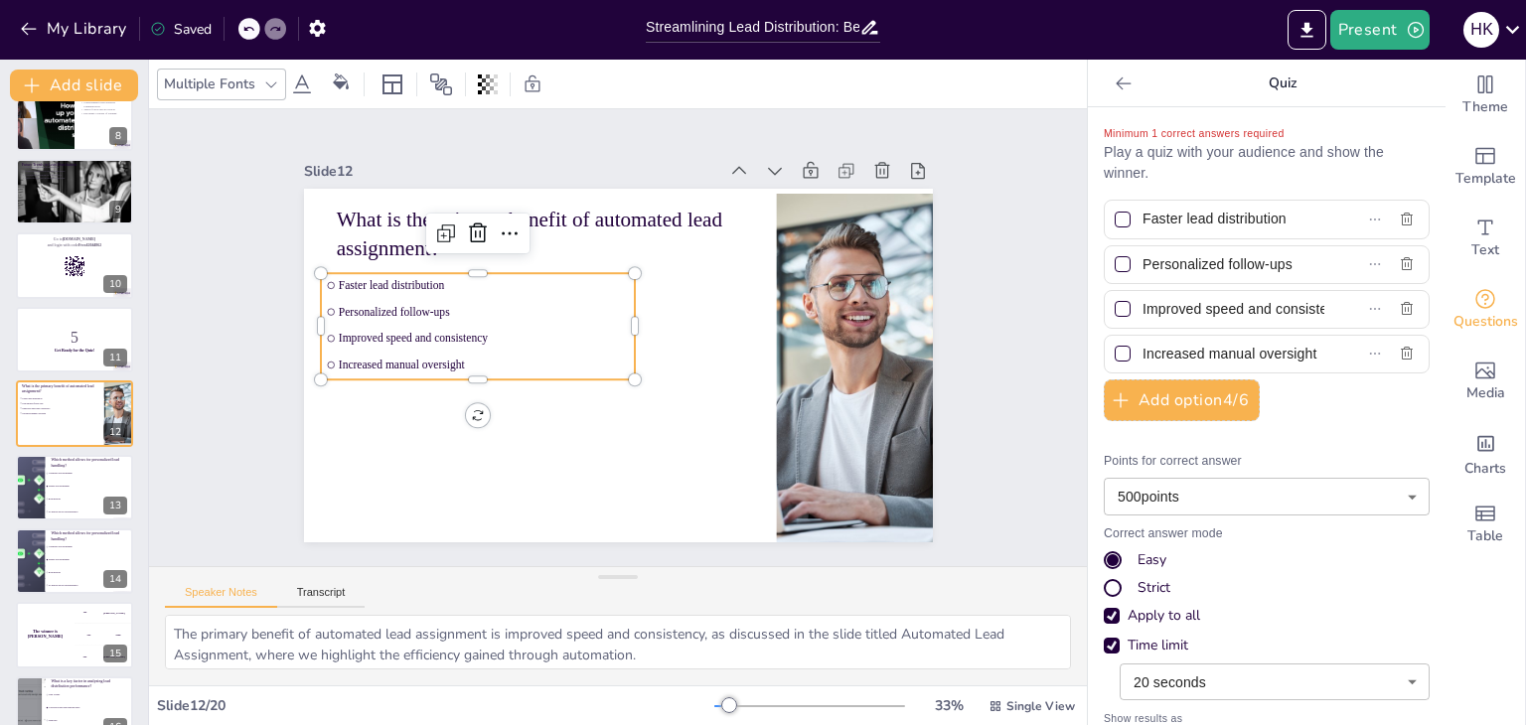
click at [339, 332] on span "Improved speed and consistency" at bounding box center [484, 325] width 291 height 44
drag, startPoint x: 234, startPoint y: 28, endPoint x: 250, endPoint y: 28, distance: 15.9
click at [250, 28] on div "My Library Saved" at bounding box center [168, 28] width 336 height 36
click at [250, 28] on icon at bounding box center [248, 29] width 10 height 5
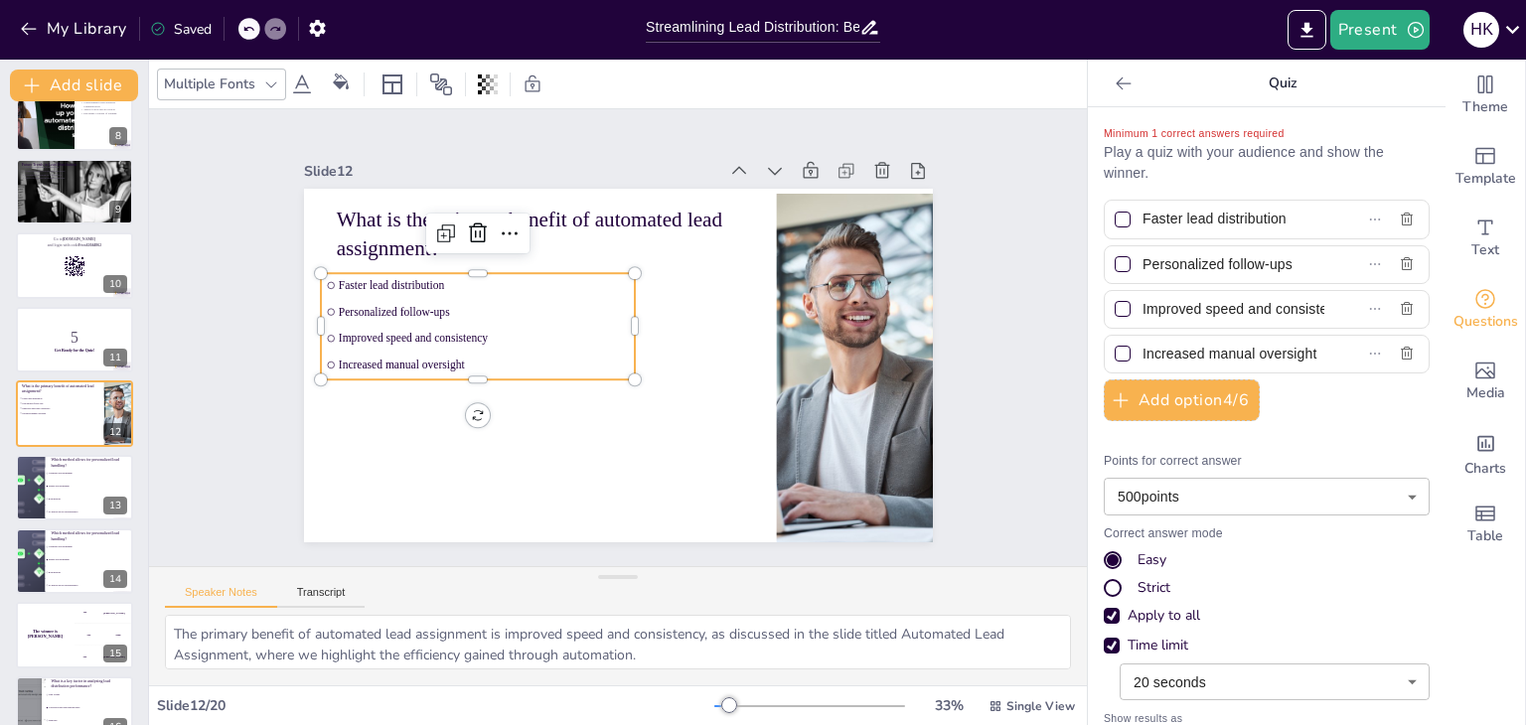
click at [250, 28] on icon at bounding box center [248, 29] width 10 height 5
click at [60, 511] on span "No method allows personalization" at bounding box center [90, 512] width 85 height 3
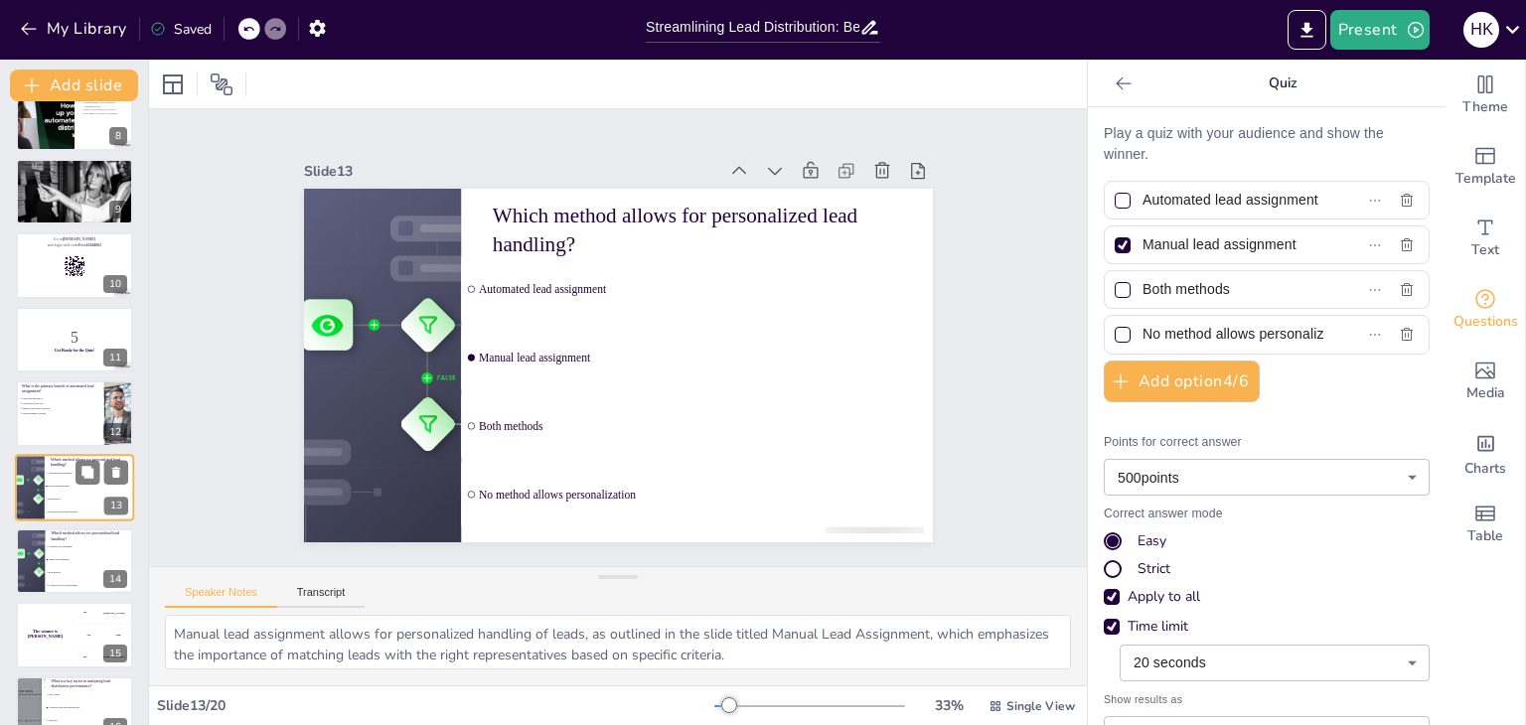
scroll to position [624, 0]
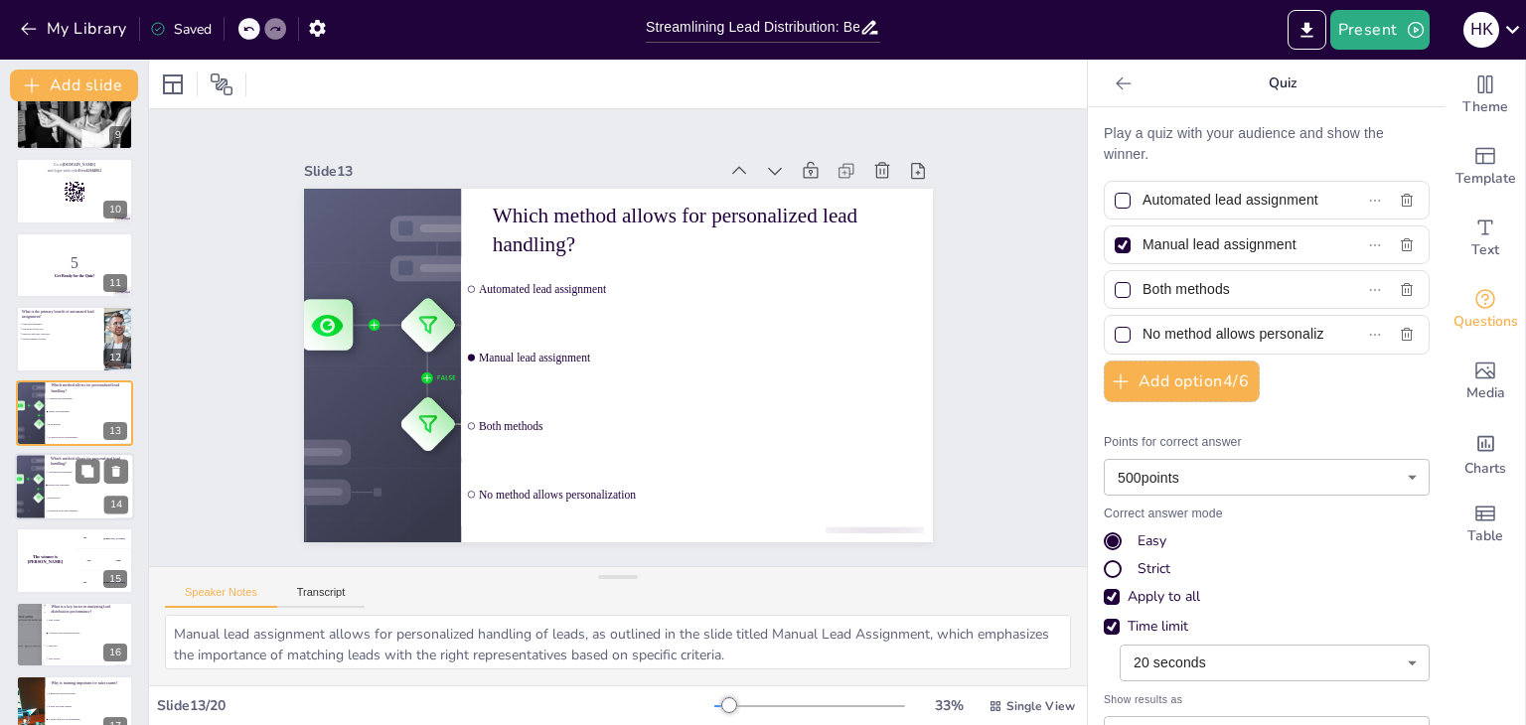
click at [72, 492] on li "Both methods" at bounding box center [89, 498] width 89 height 13
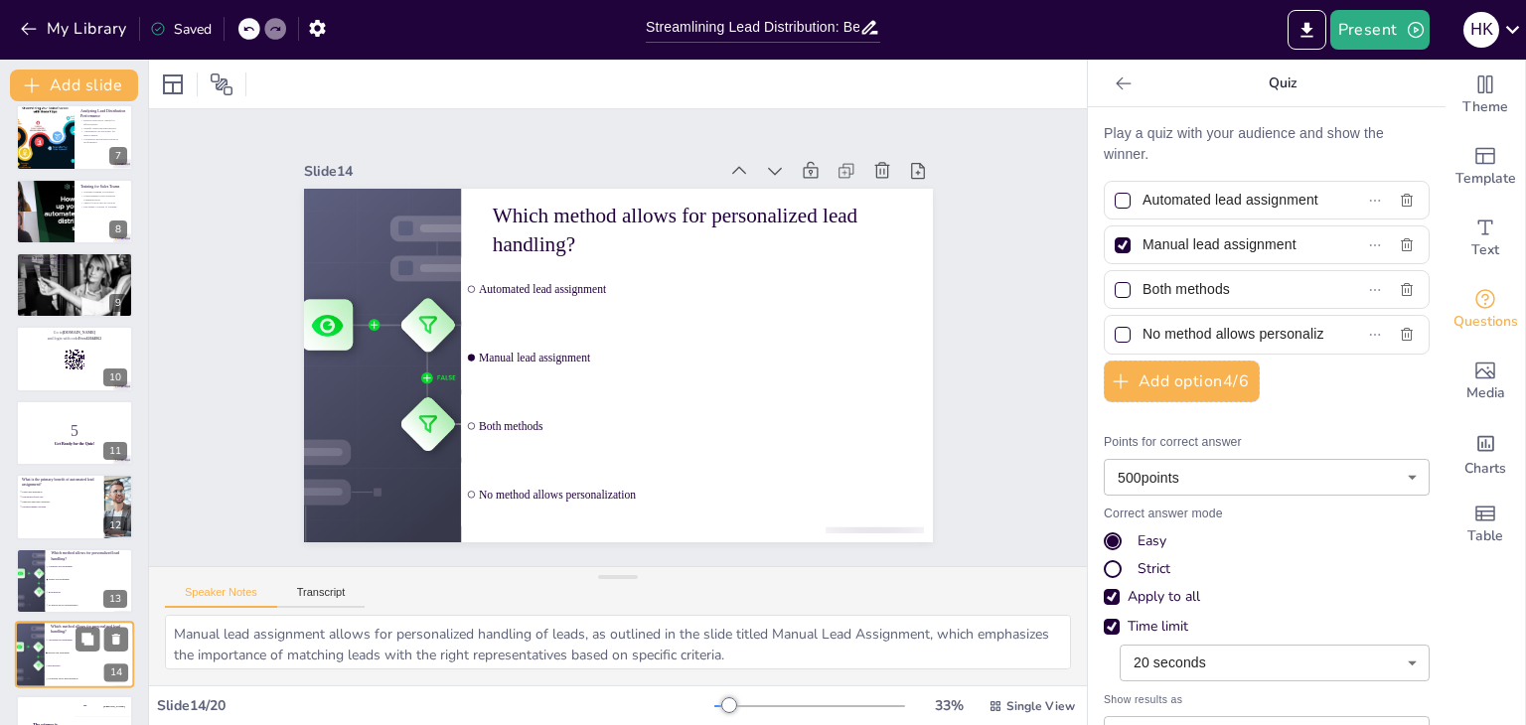
scroll to position [397, 0]
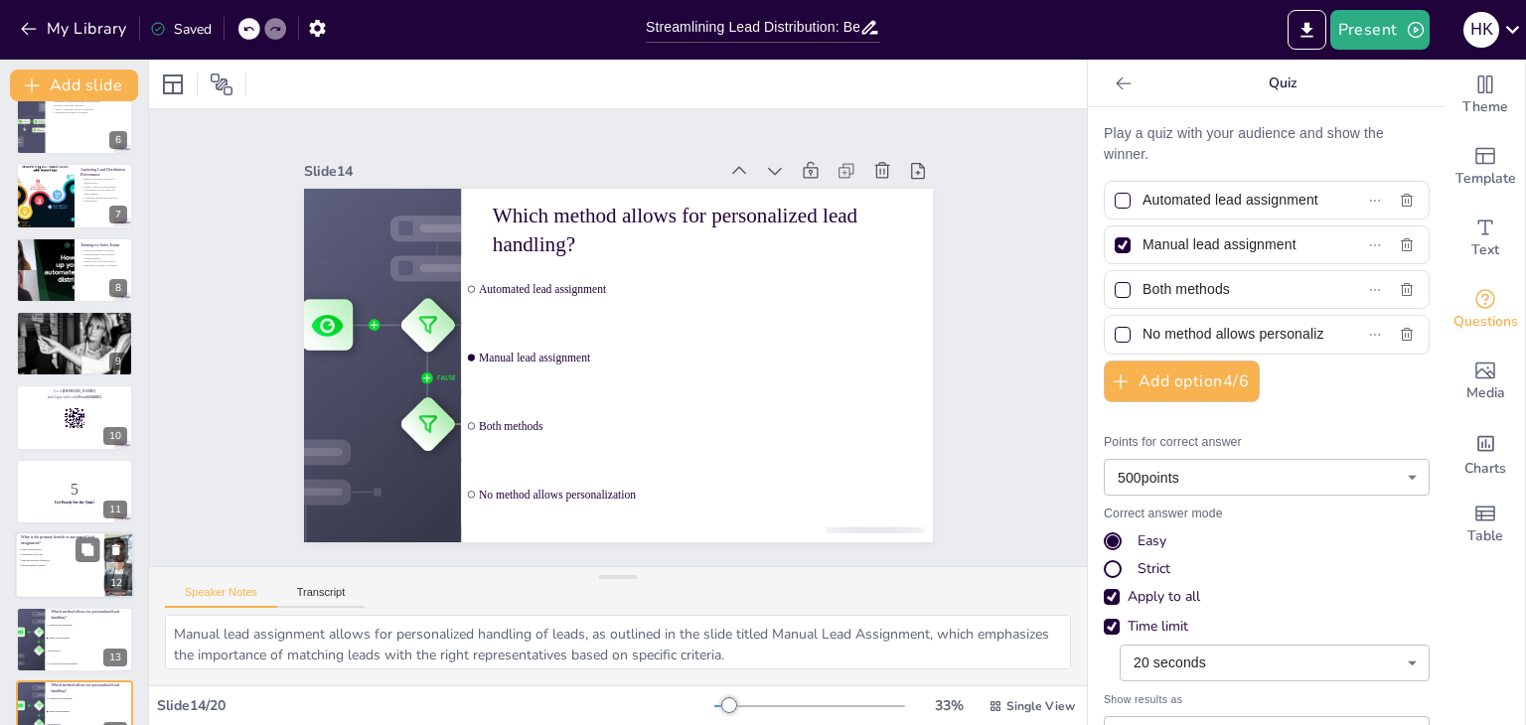
click at [47, 568] on div at bounding box center [74, 565] width 119 height 68
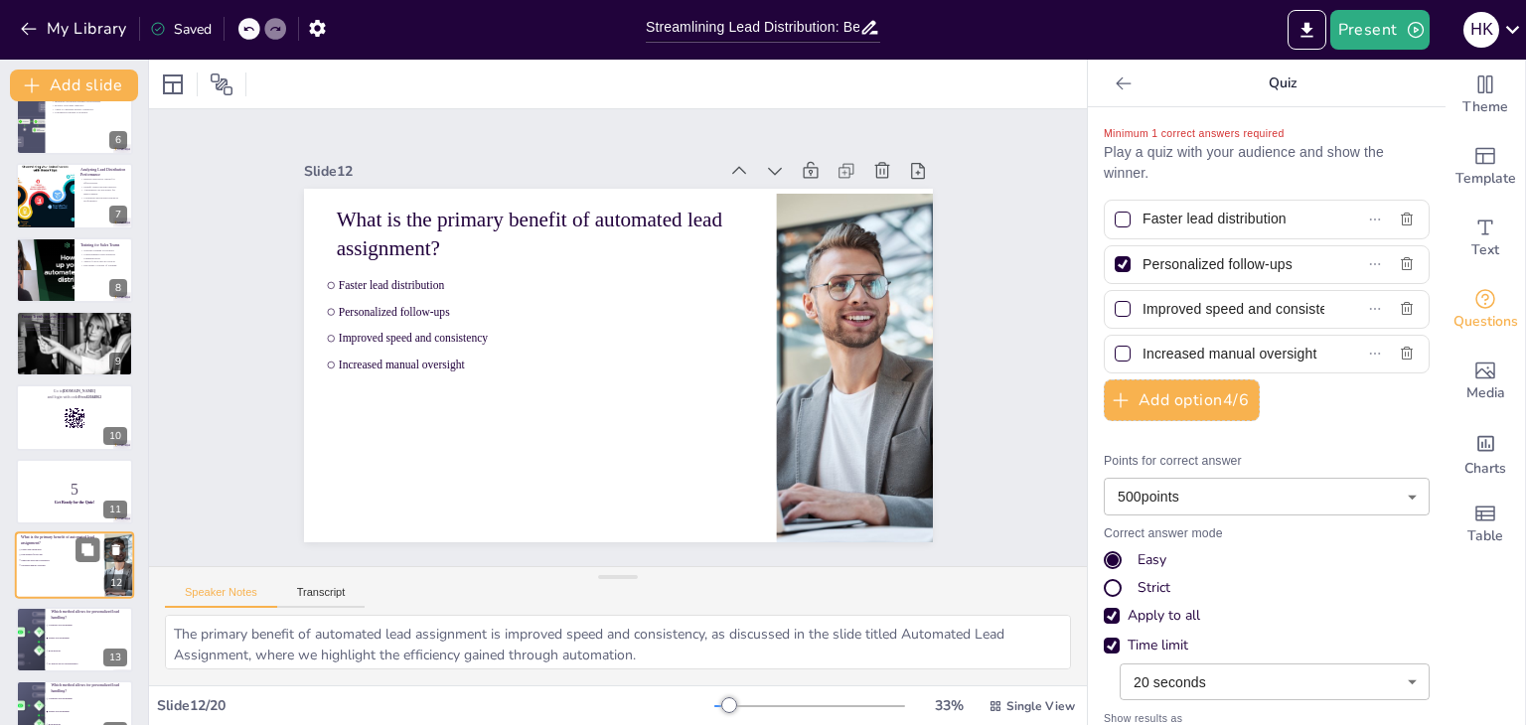
scroll to position [549, 0]
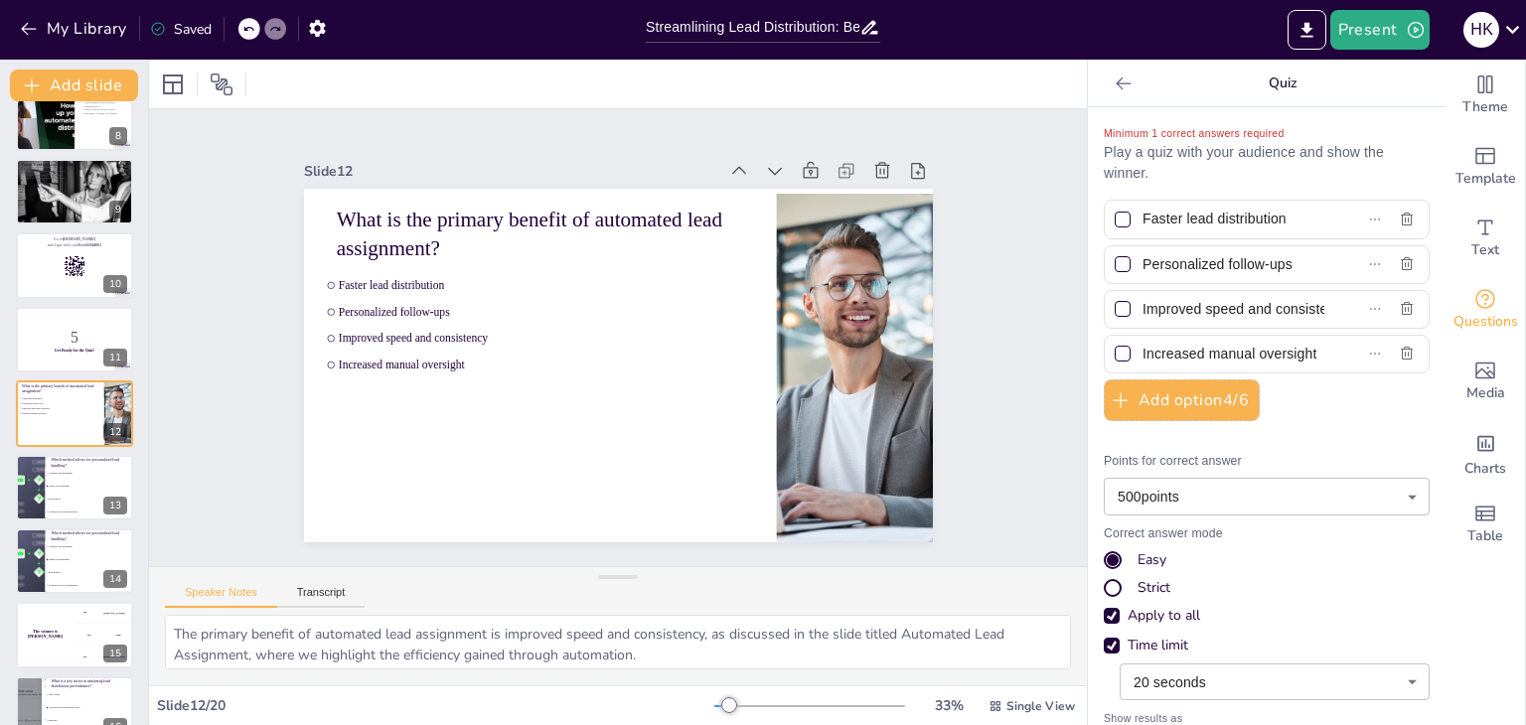
click at [1115, 314] on div at bounding box center [1123, 309] width 16 height 16
click at [1142, 314] on input "Improved speed and consistency" at bounding box center [1233, 309] width 182 height 29
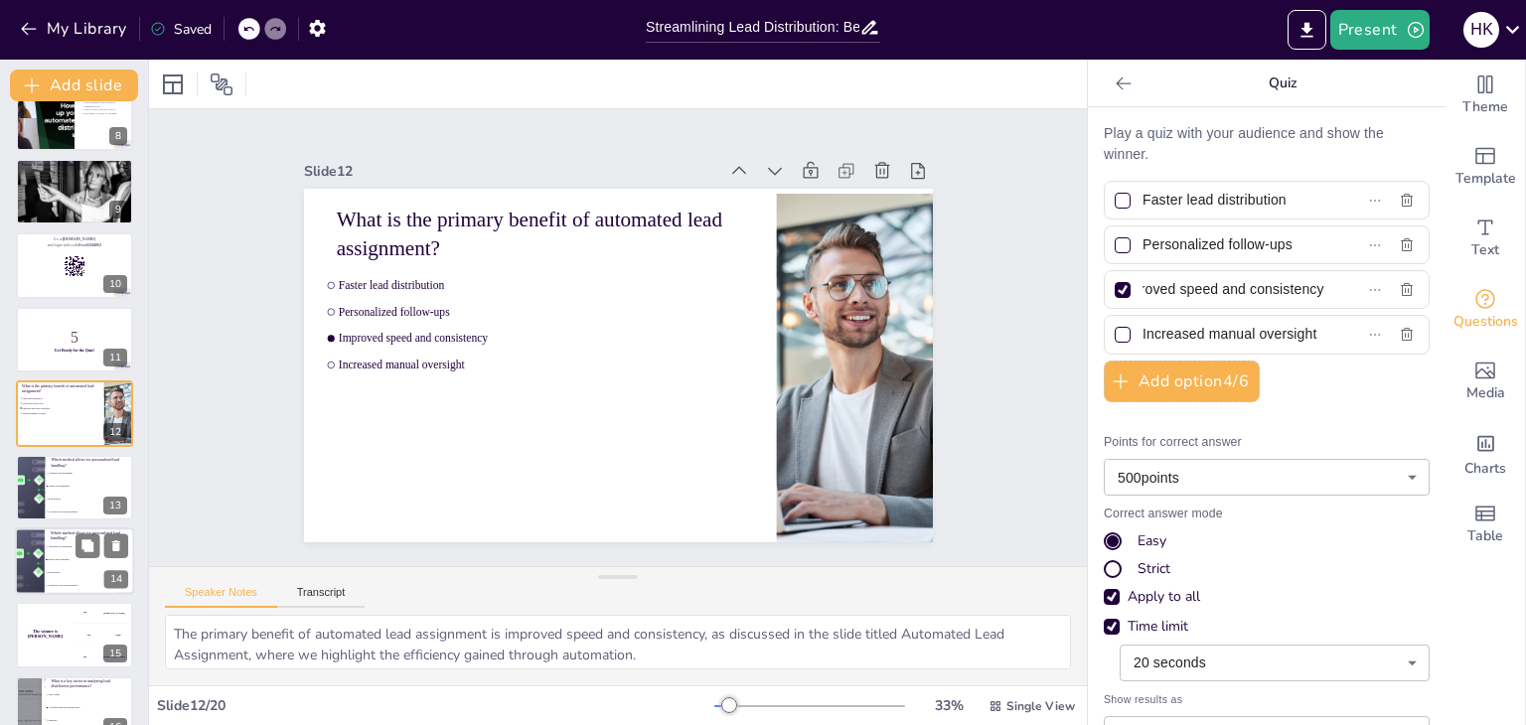
click at [60, 553] on li "Manual lead assignment" at bounding box center [89, 559] width 89 height 13
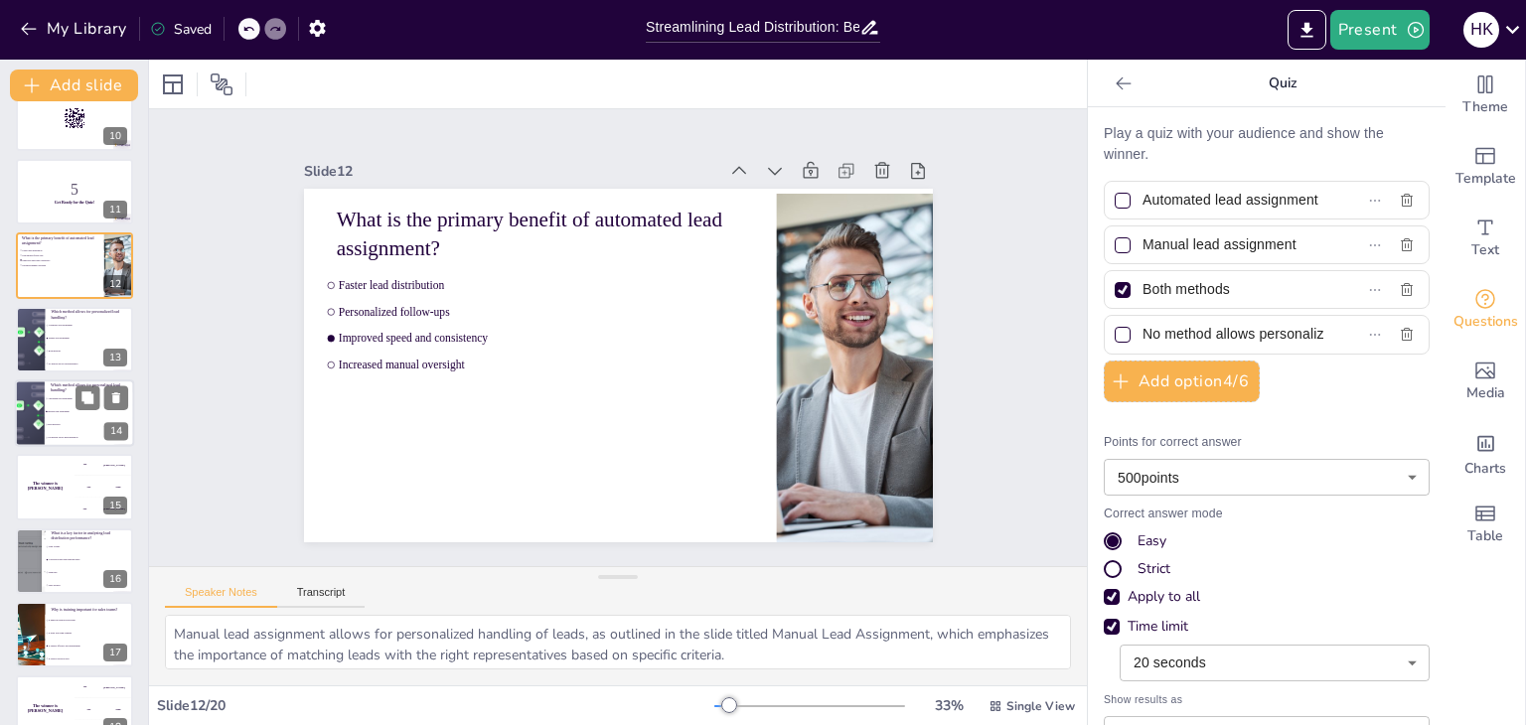
scroll to position [0, 0]
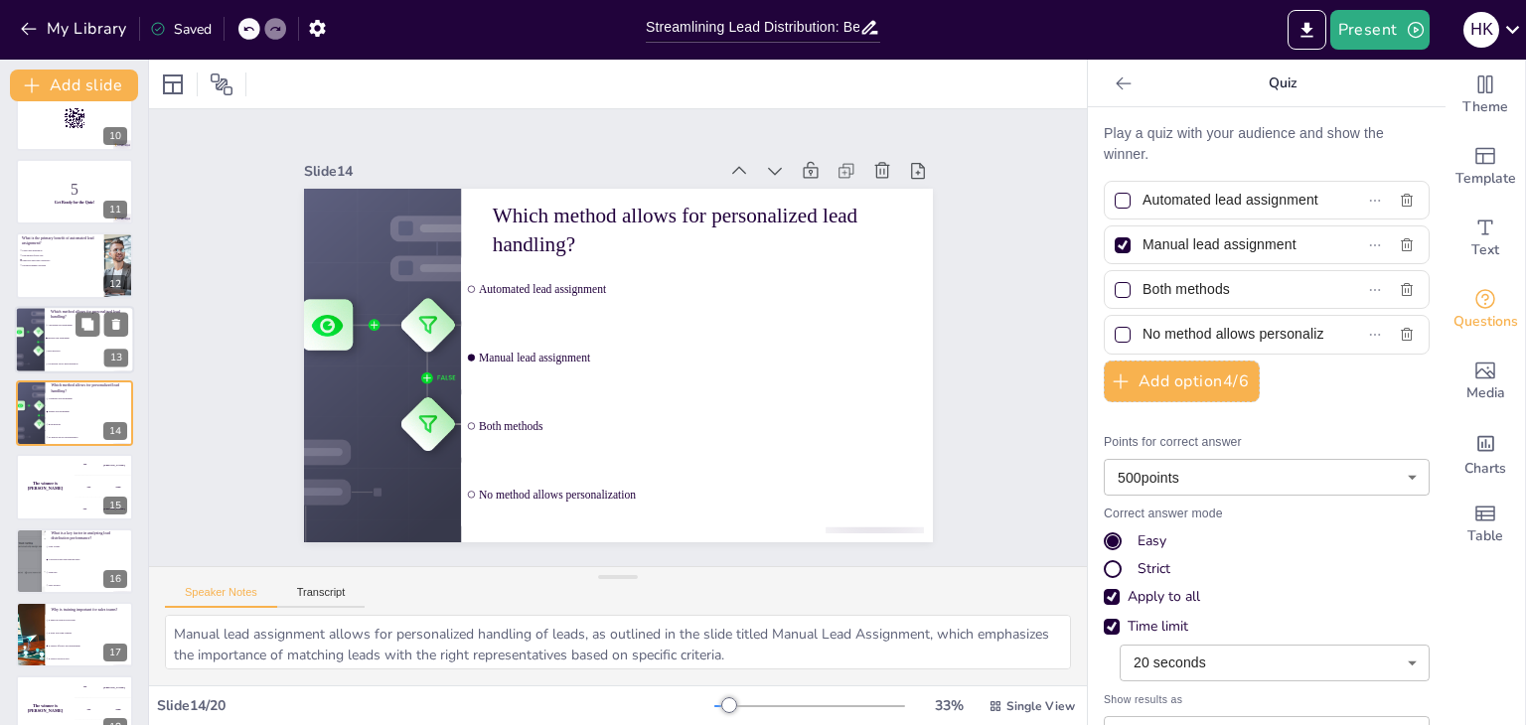
click at [69, 355] on li "Both methods" at bounding box center [89, 351] width 89 height 13
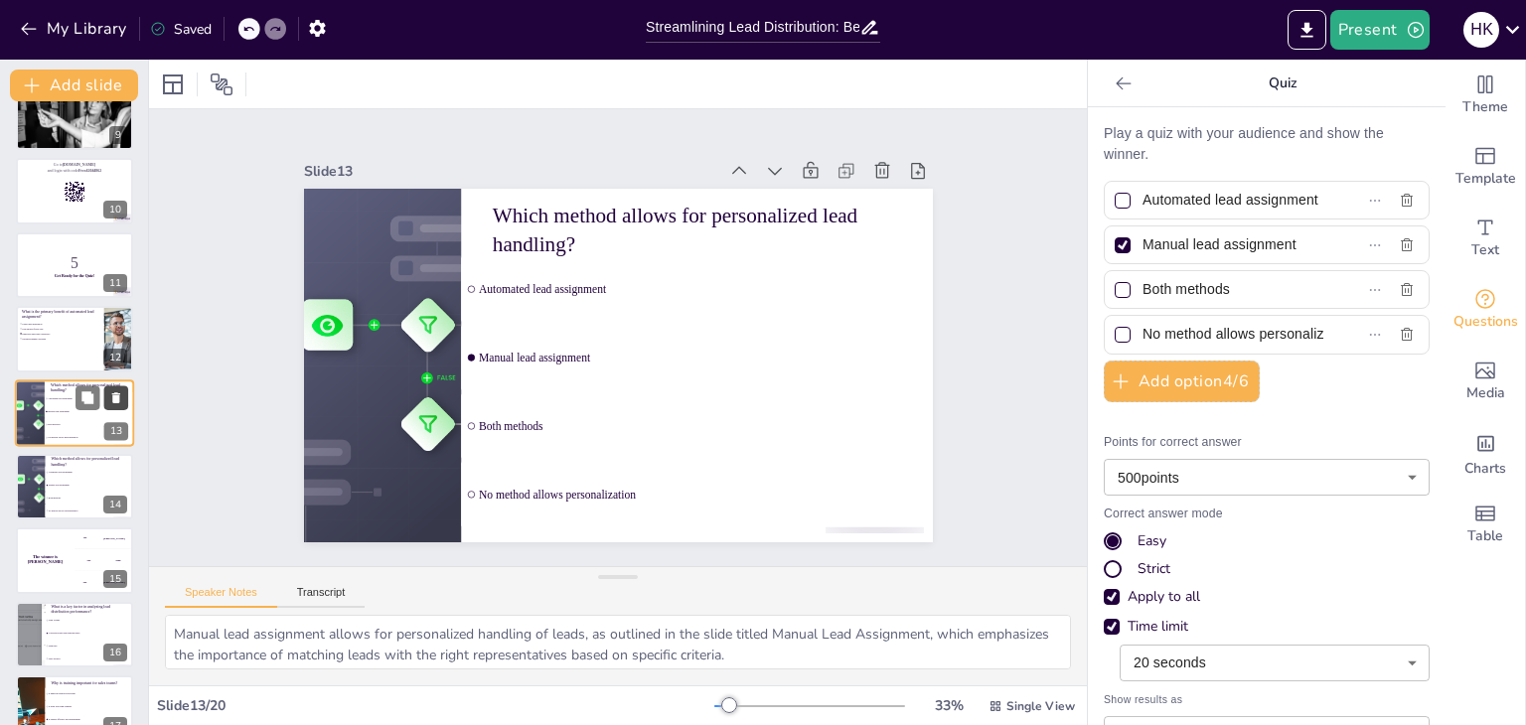
click at [115, 398] on icon at bounding box center [116, 397] width 8 height 11
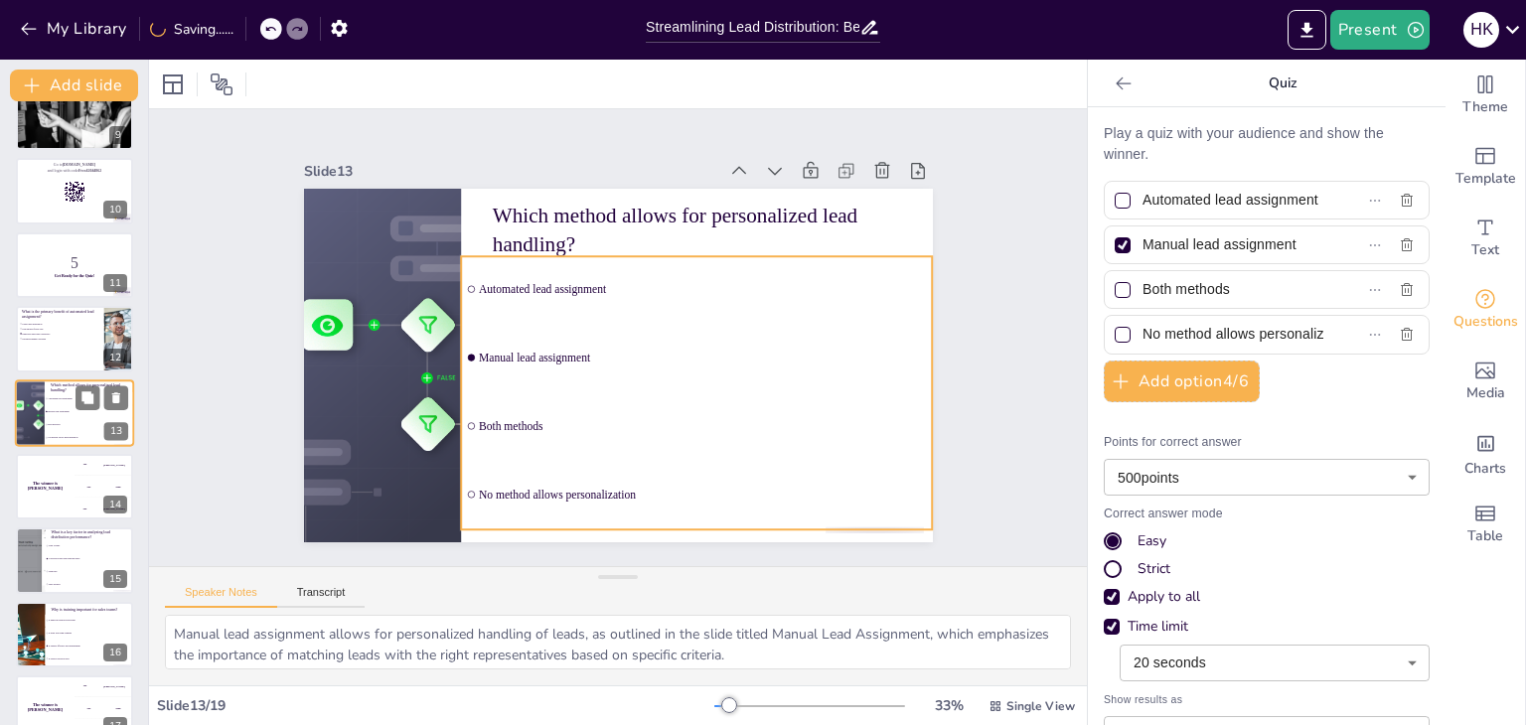
click at [75, 438] on li "No method allows personalization" at bounding box center [89, 437] width 89 height 13
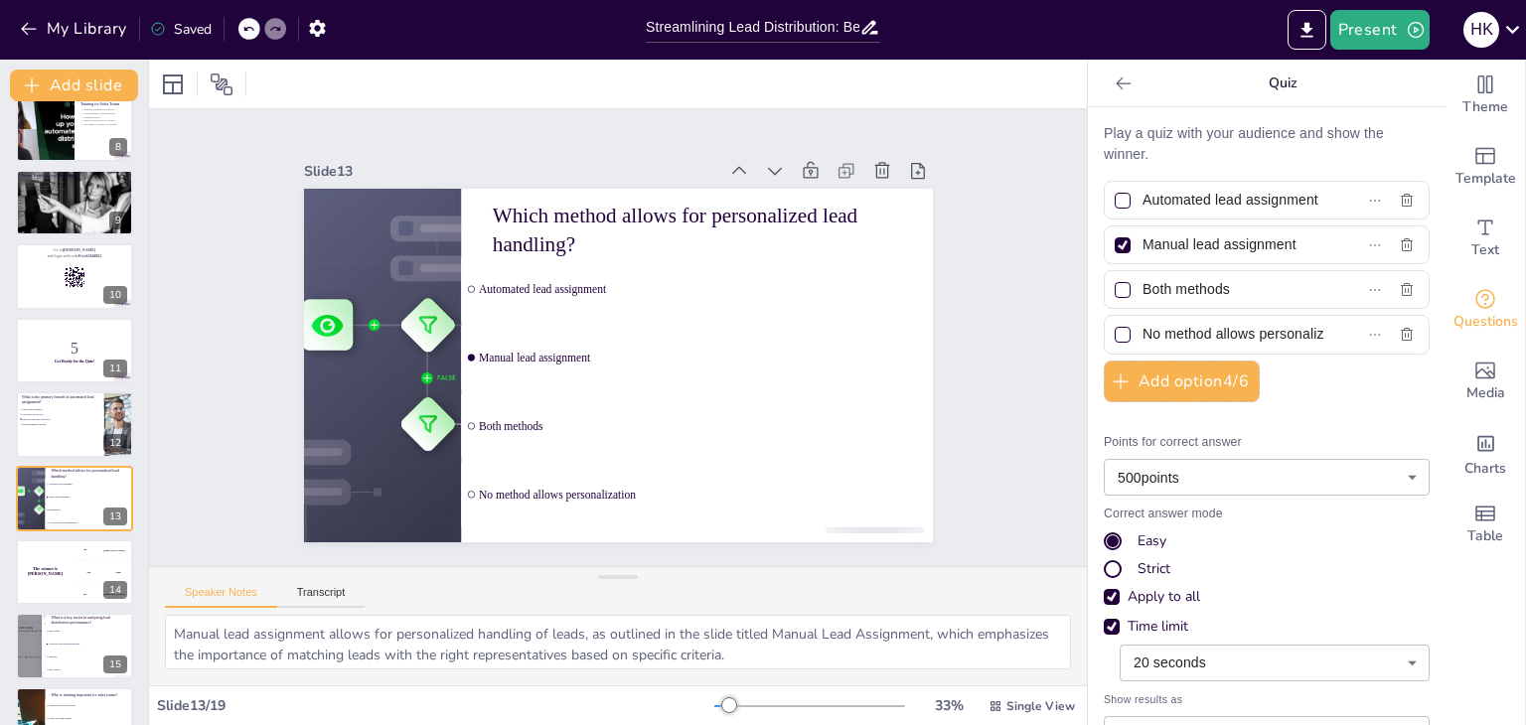
scroll to position [539, 0]
click at [251, 31] on icon at bounding box center [248, 29] width 12 height 12
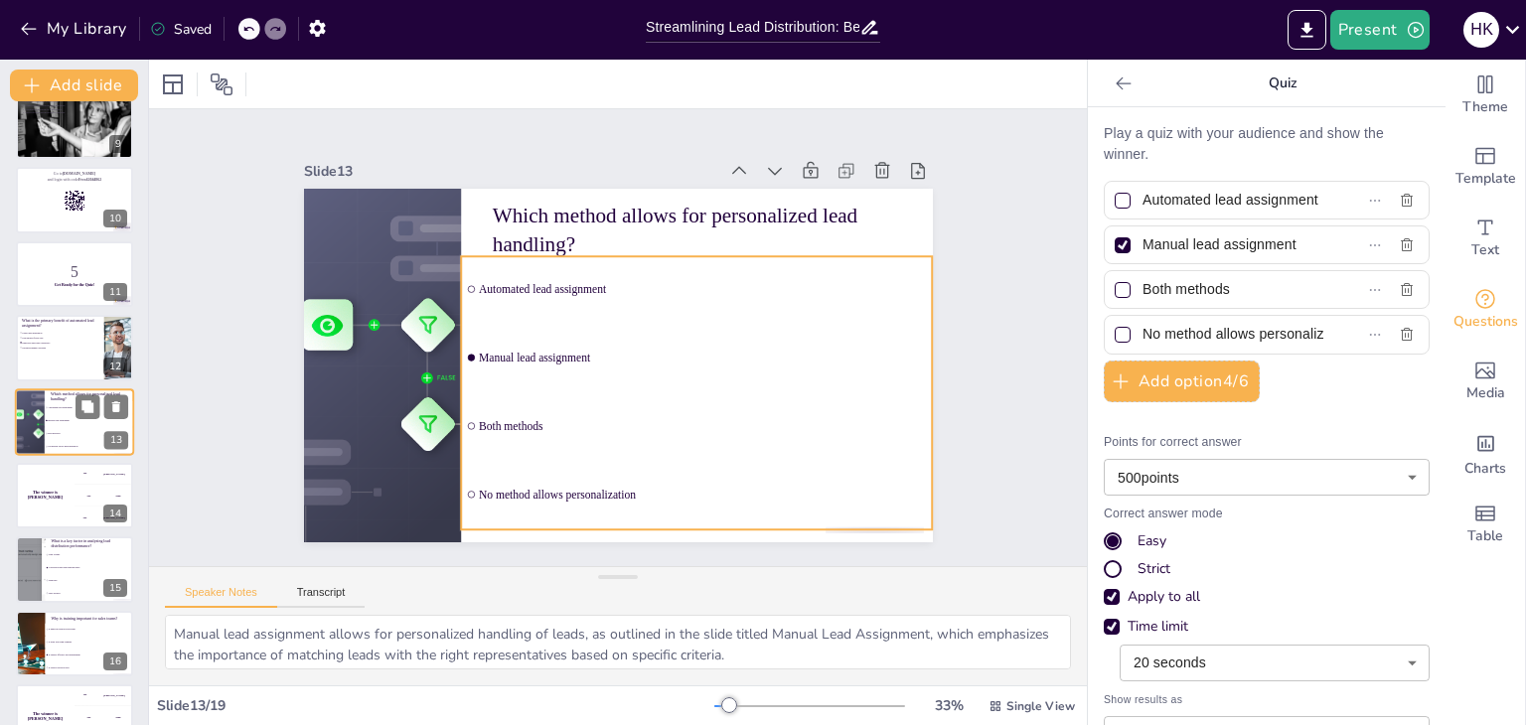
scroll to position [618, 0]
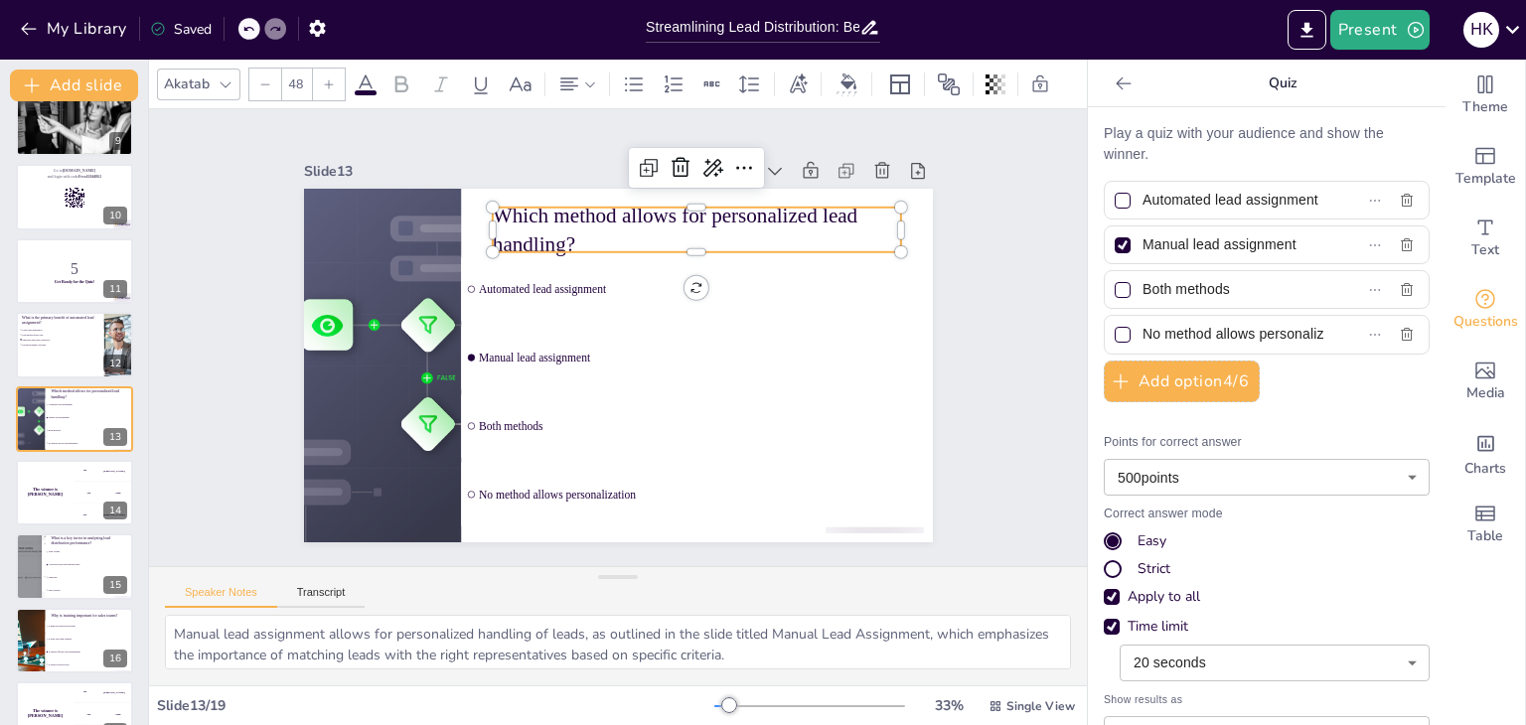
click at [501, 215] on p "Which method allows for personalized lead handling?" at bounding box center [707, 238] width 412 height 101
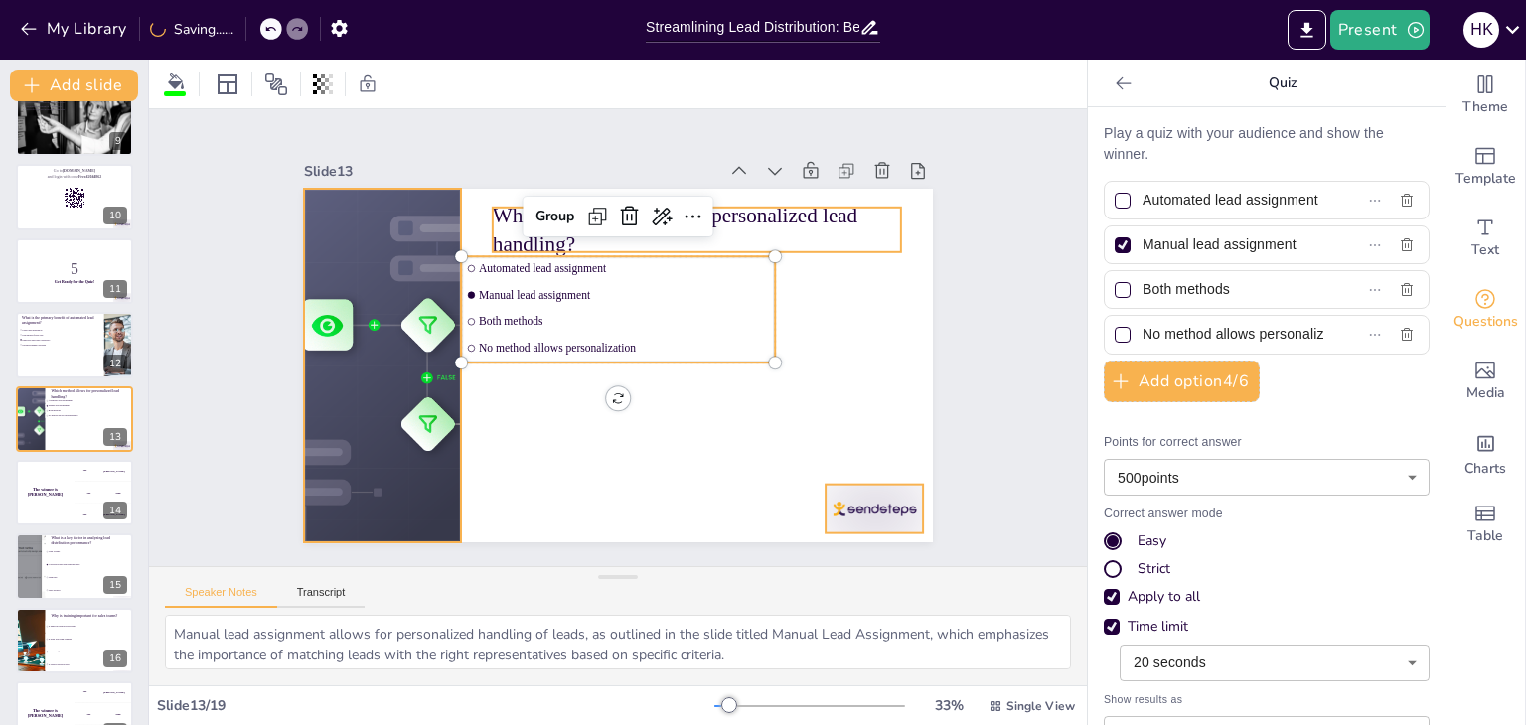
click at [604, 227] on div "Group" at bounding box center [618, 217] width 190 height 40
click at [604, 227] on div "Group" at bounding box center [630, 218] width 193 height 60
click at [604, 227] on div "Group" at bounding box center [643, 219] width 194 height 78
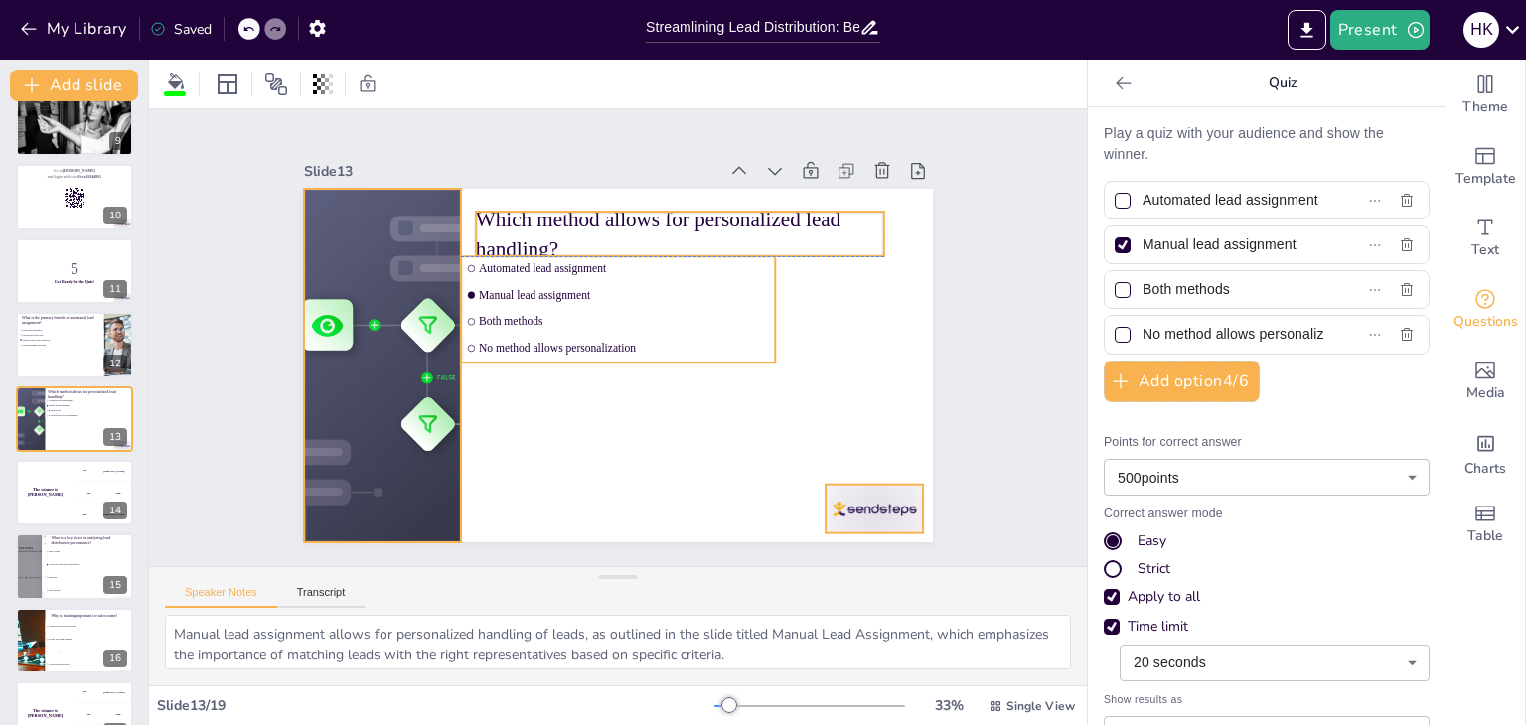
drag, startPoint x: 552, startPoint y: 232, endPoint x: 535, endPoint y: 233, distance: 16.9
click at [535, 233] on p "Which method allows for personalized lead handling?" at bounding box center [690, 241] width 412 height 101
click at [482, 213] on p "Which method allows for personalized lead handling?" at bounding box center [679, 234] width 408 height 59
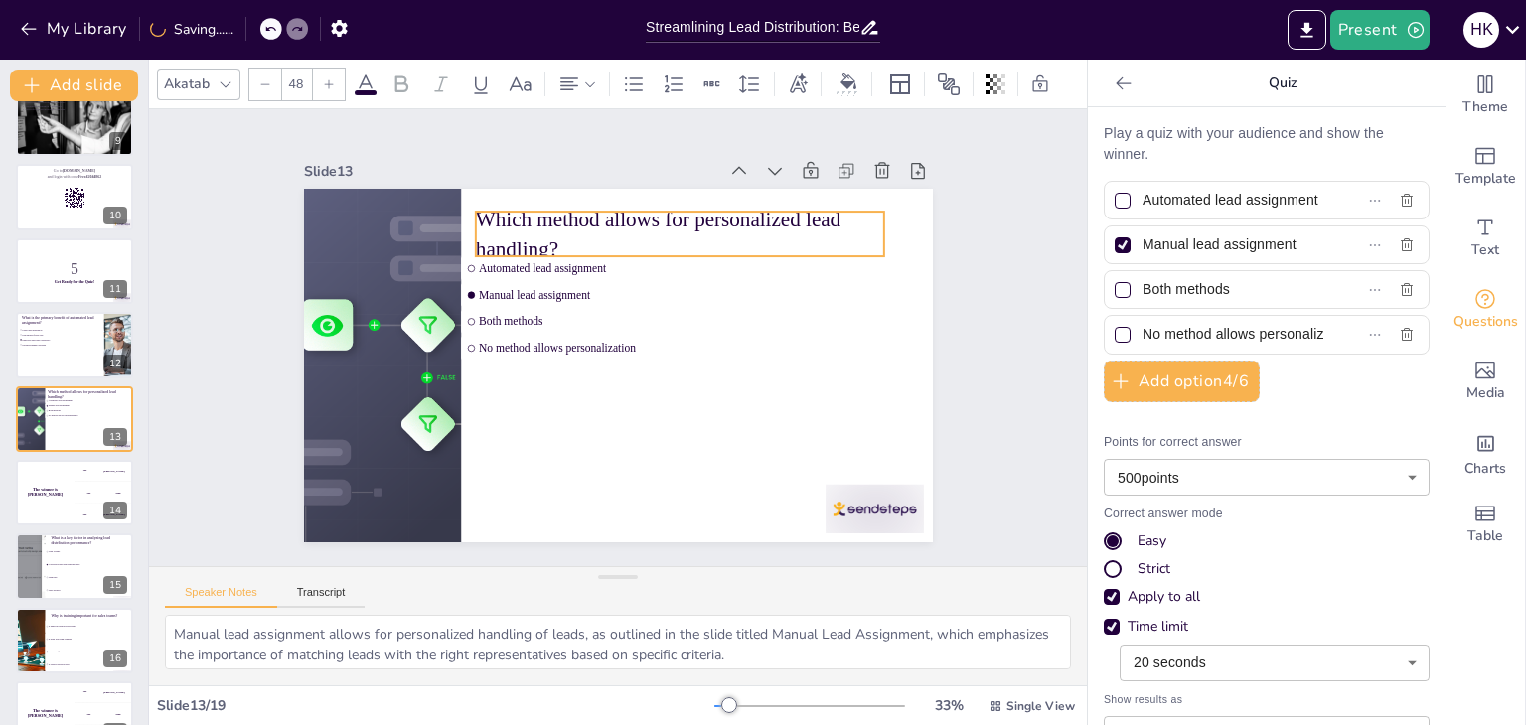
click at [482, 213] on p "Which method allows for personalized lead handling?" at bounding box center [679, 234] width 408 height 59
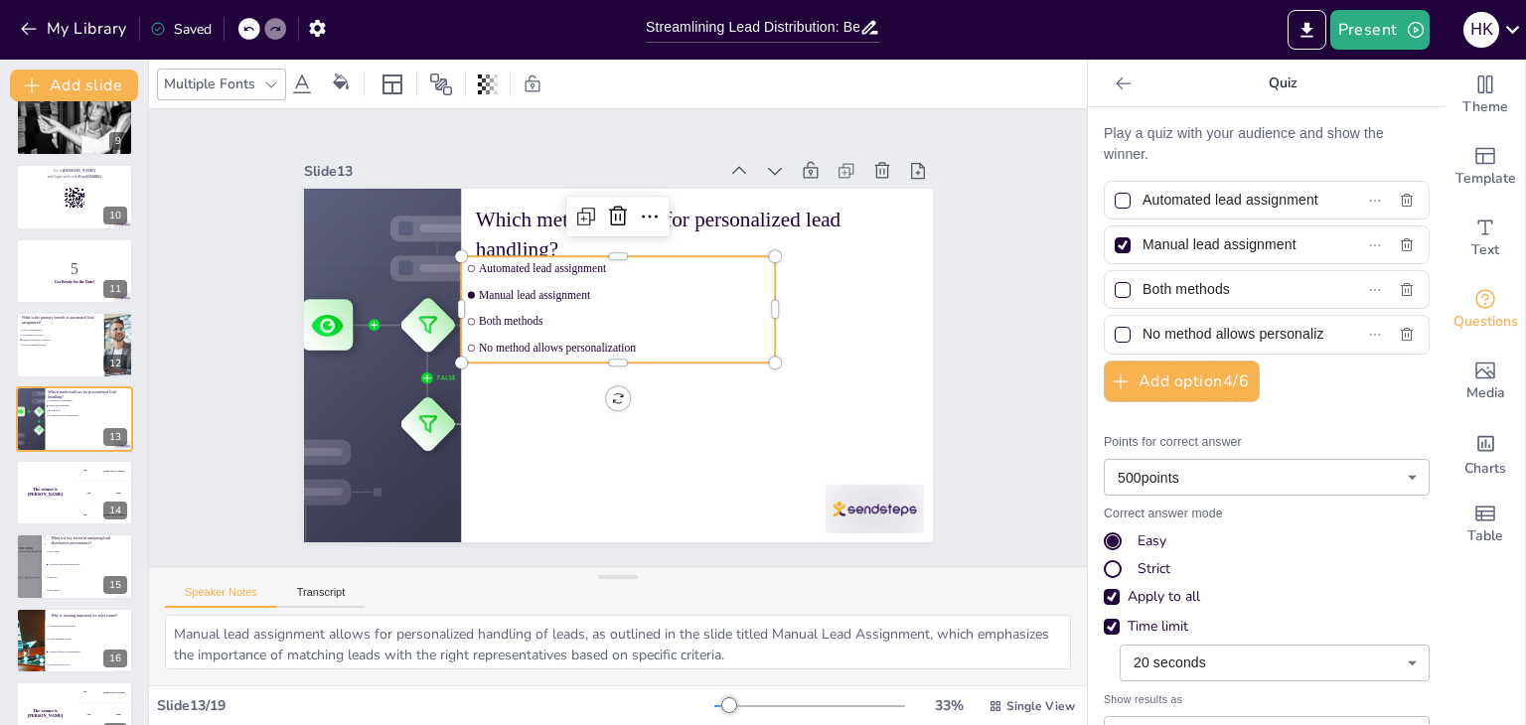
click at [505, 266] on span "Automated lead assignment" at bounding box center [645, 274] width 281 height 102
click at [486, 266] on span "Automated lead assignment" at bounding box center [631, 272] width 291 height 44
click at [663, 266] on span "Automated lead assignment" at bounding box center [685, 337] width 44 height 291
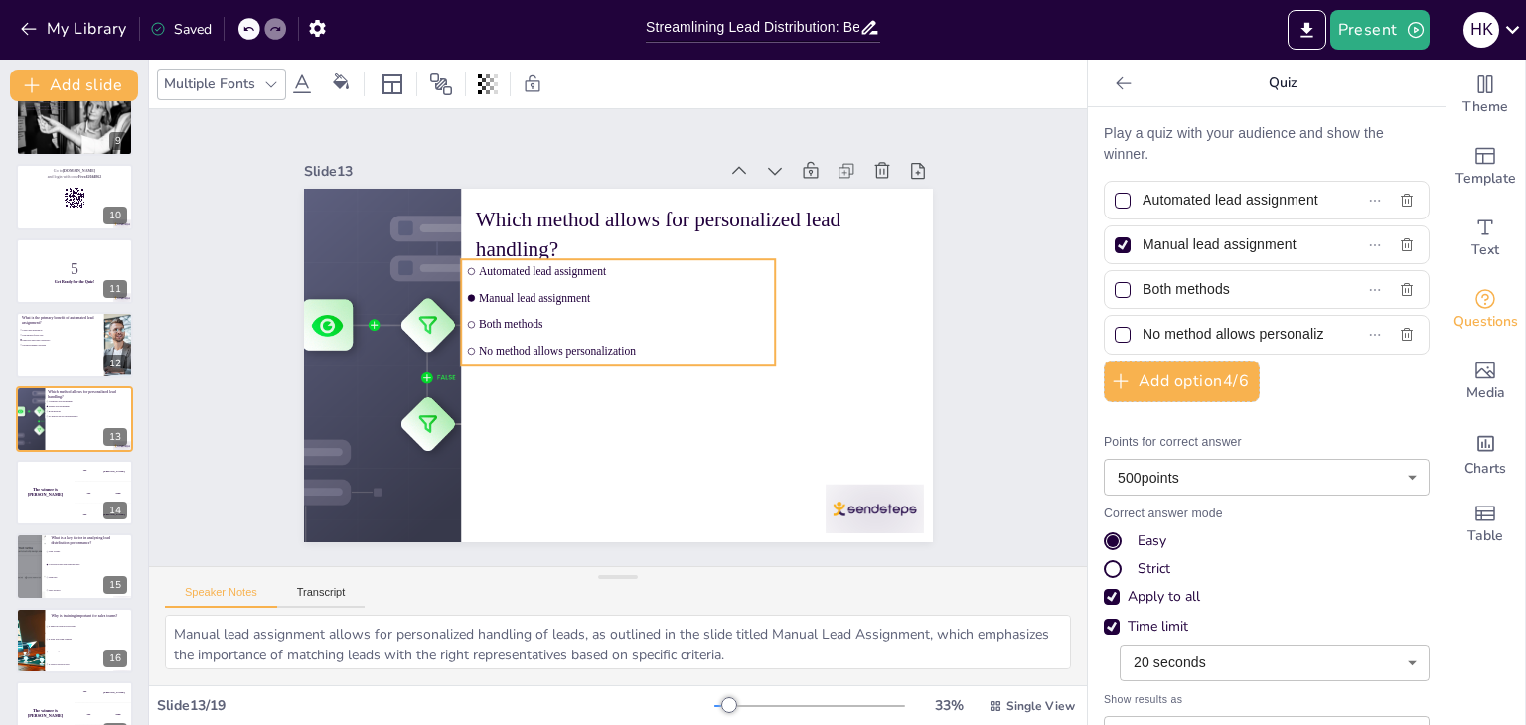
click at [486, 266] on span "Automated lead assignment" at bounding box center [631, 272] width 291 height 44
click at [479, 291] on span "Manual lead assignment" at bounding box center [624, 297] width 291 height 13
click at [483, 283] on span "Manual lead assignment" at bounding box center [628, 299] width 291 height 44
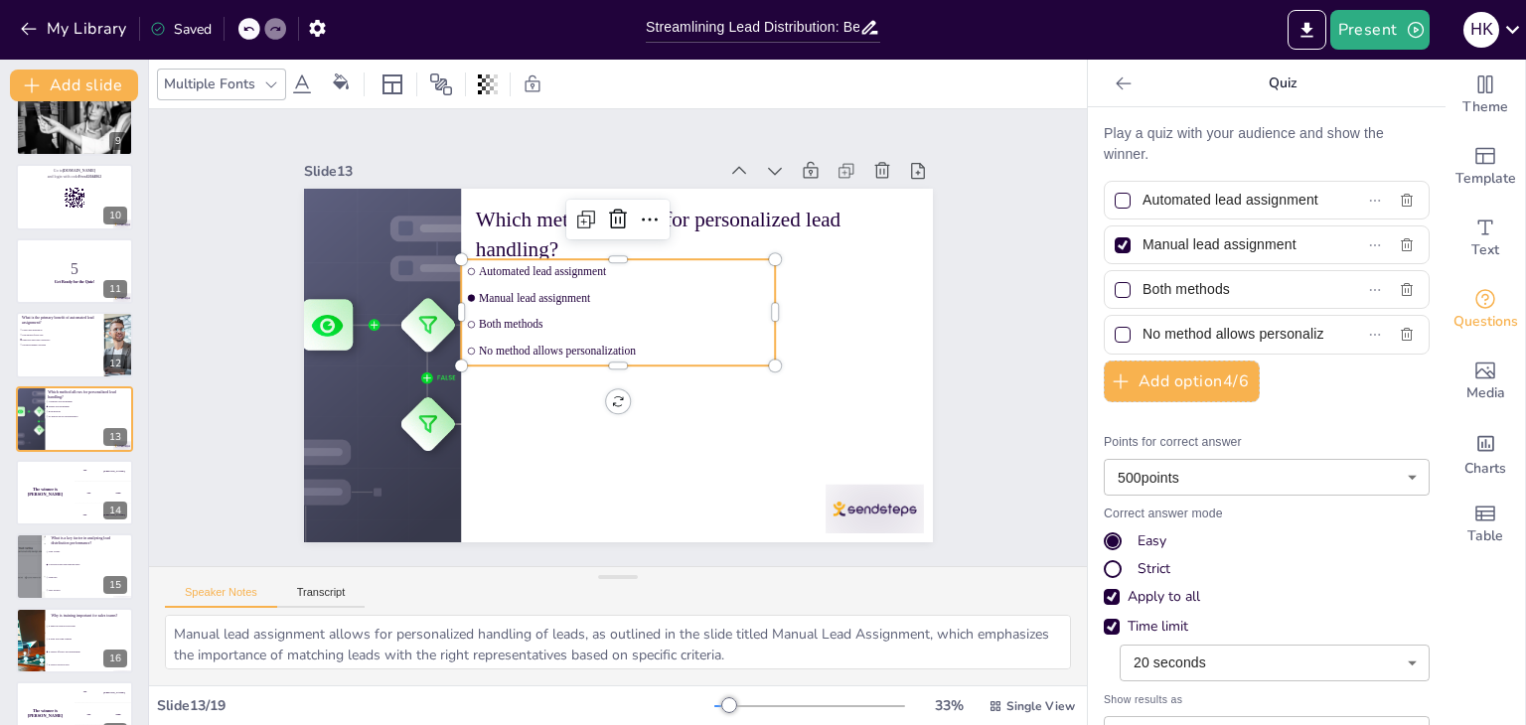
click at [1339, 202] on div "Automated lead assignment" at bounding box center [1267, 200] width 326 height 39
click at [1134, 238] on span "Manual lead assignment" at bounding box center [1225, 244] width 182 height 29
click at [1142, 238] on input "Manual lead assignment" at bounding box center [1233, 244] width 182 height 29
drag, startPoint x: 1127, startPoint y: 238, endPoint x: 1307, endPoint y: 243, distance: 179.9
click at [1307, 243] on input "Manual lead assignment" at bounding box center [1233, 244] width 182 height 29
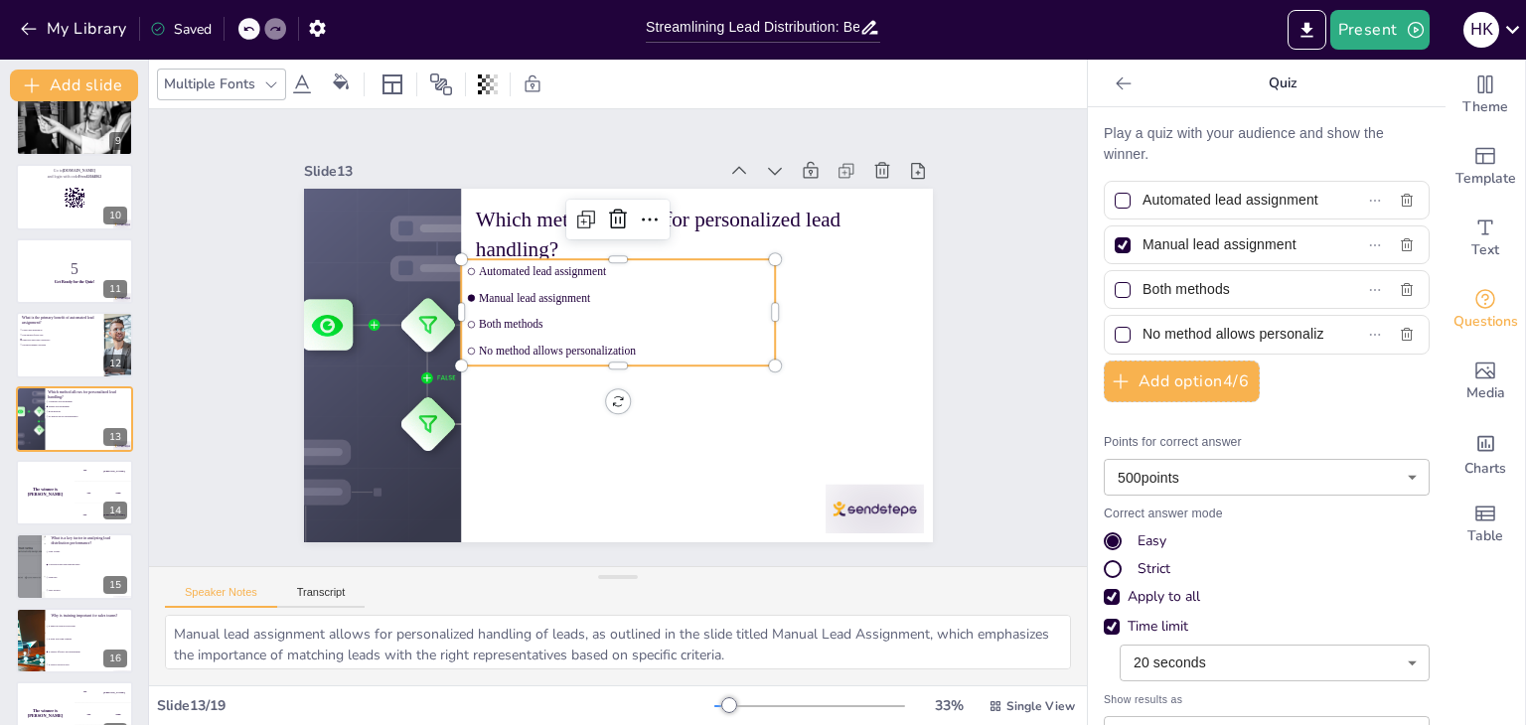
drag, startPoint x: 1127, startPoint y: 285, endPoint x: 1261, endPoint y: 281, distance: 133.2
click at [1261, 281] on input "Both methods" at bounding box center [1233, 289] width 182 height 29
click at [1134, 328] on span "No method allows personalization" at bounding box center [1225, 334] width 182 height 29
click at [1142, 328] on input "No method allows personalization" at bounding box center [1233, 334] width 182 height 29
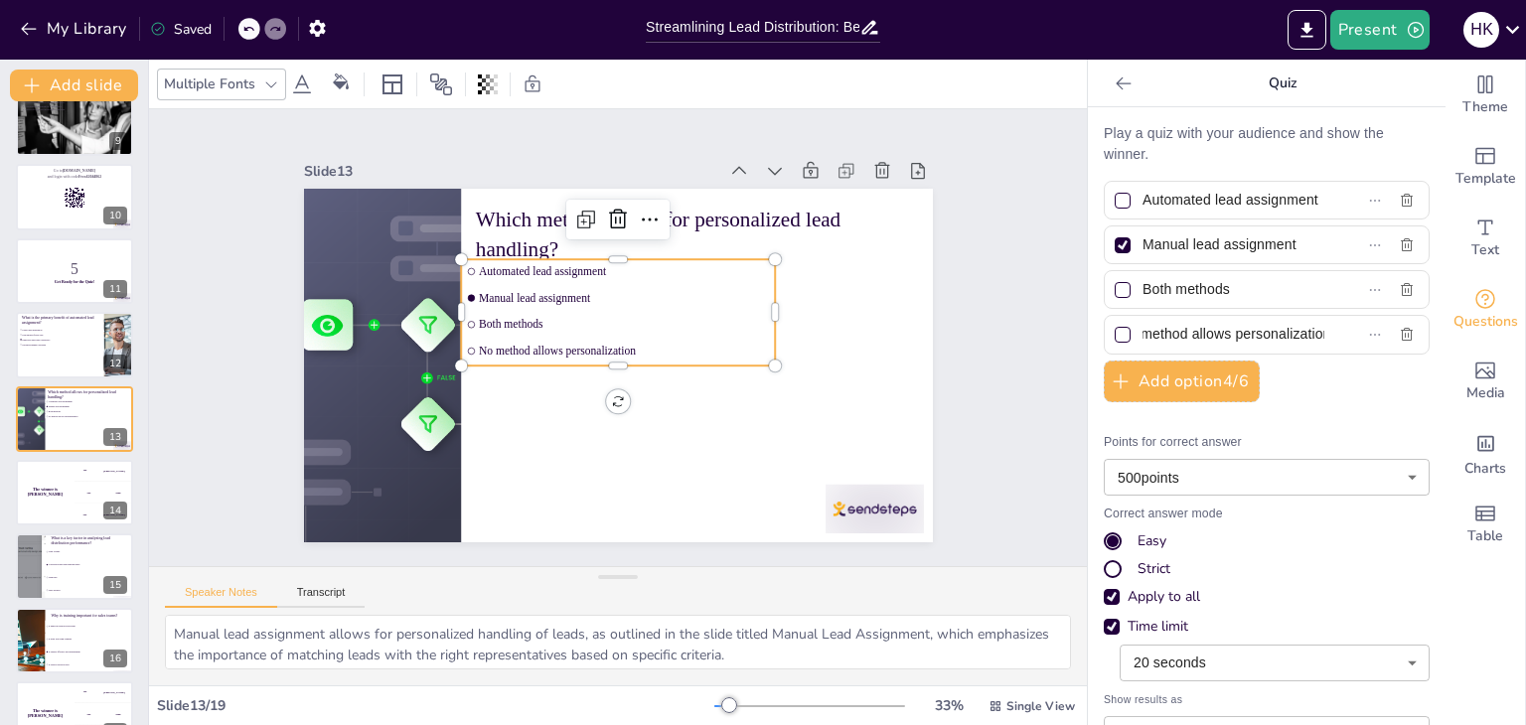
drag, startPoint x: 1128, startPoint y: 328, endPoint x: 1228, endPoint y: 319, distance: 99.7
click at [1228, 320] on input "No method allows personalization" at bounding box center [1233, 334] width 182 height 29
click at [64, 494] on div "The winner is [PERSON_NAME]" at bounding box center [45, 493] width 60 height 68
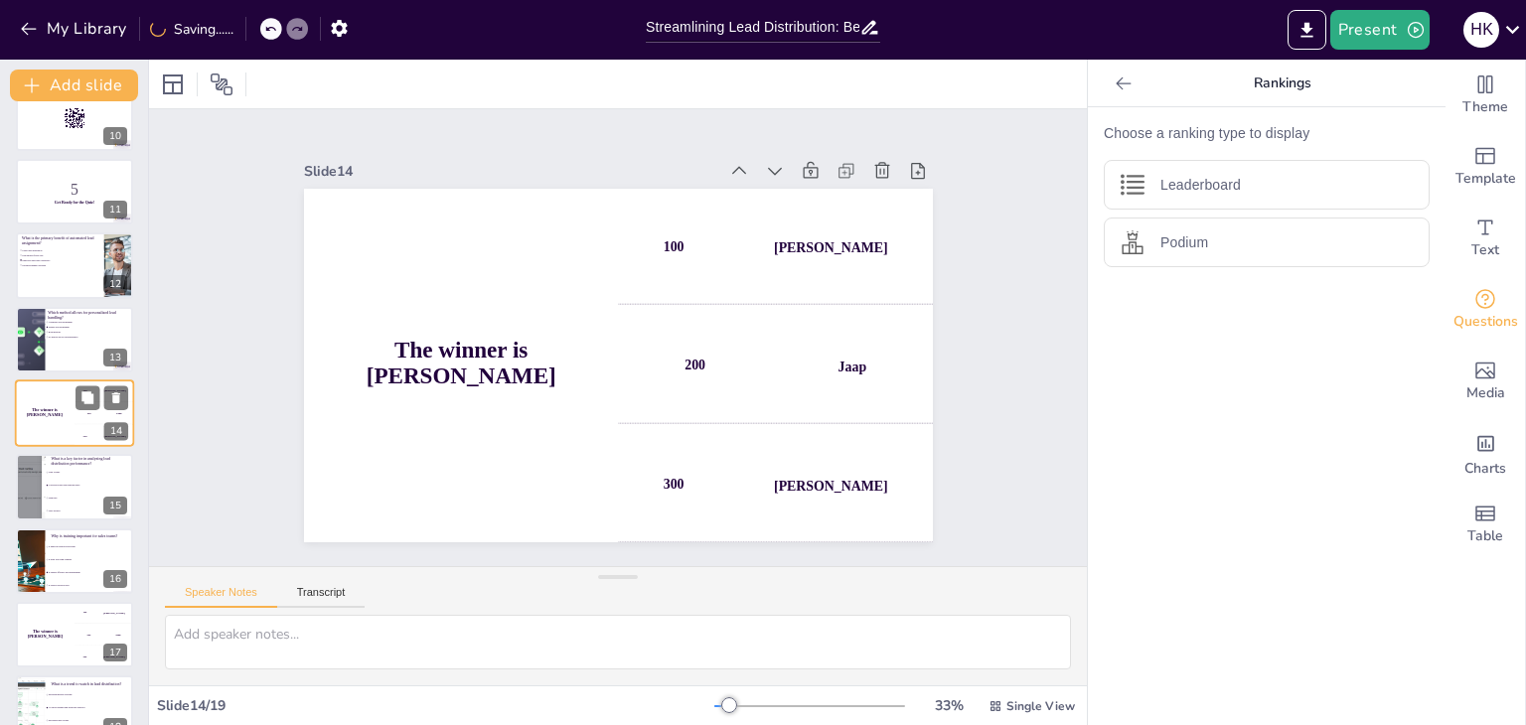
scroll to position [737, 0]
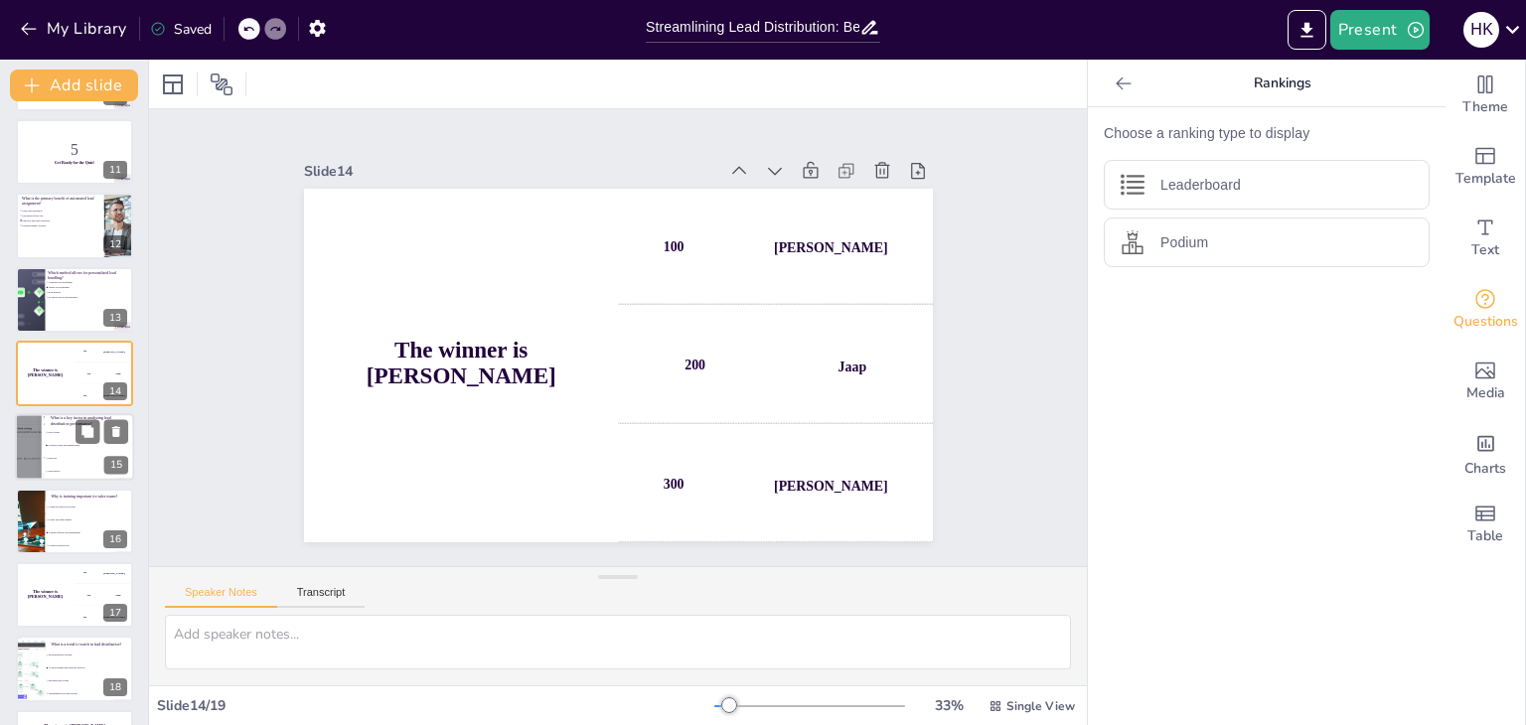
click at [56, 459] on li "Team size" at bounding box center [89, 459] width 89 height 13
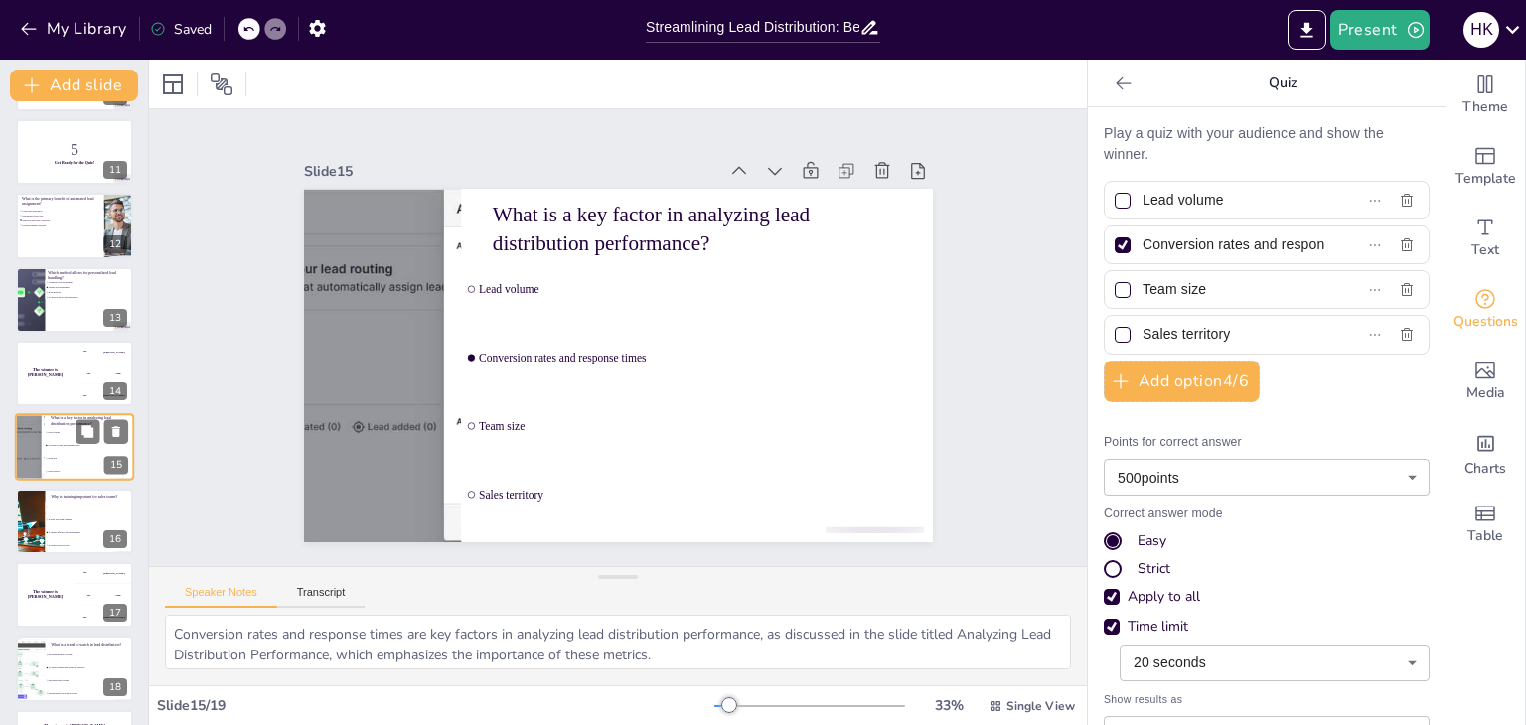
scroll to position [771, 0]
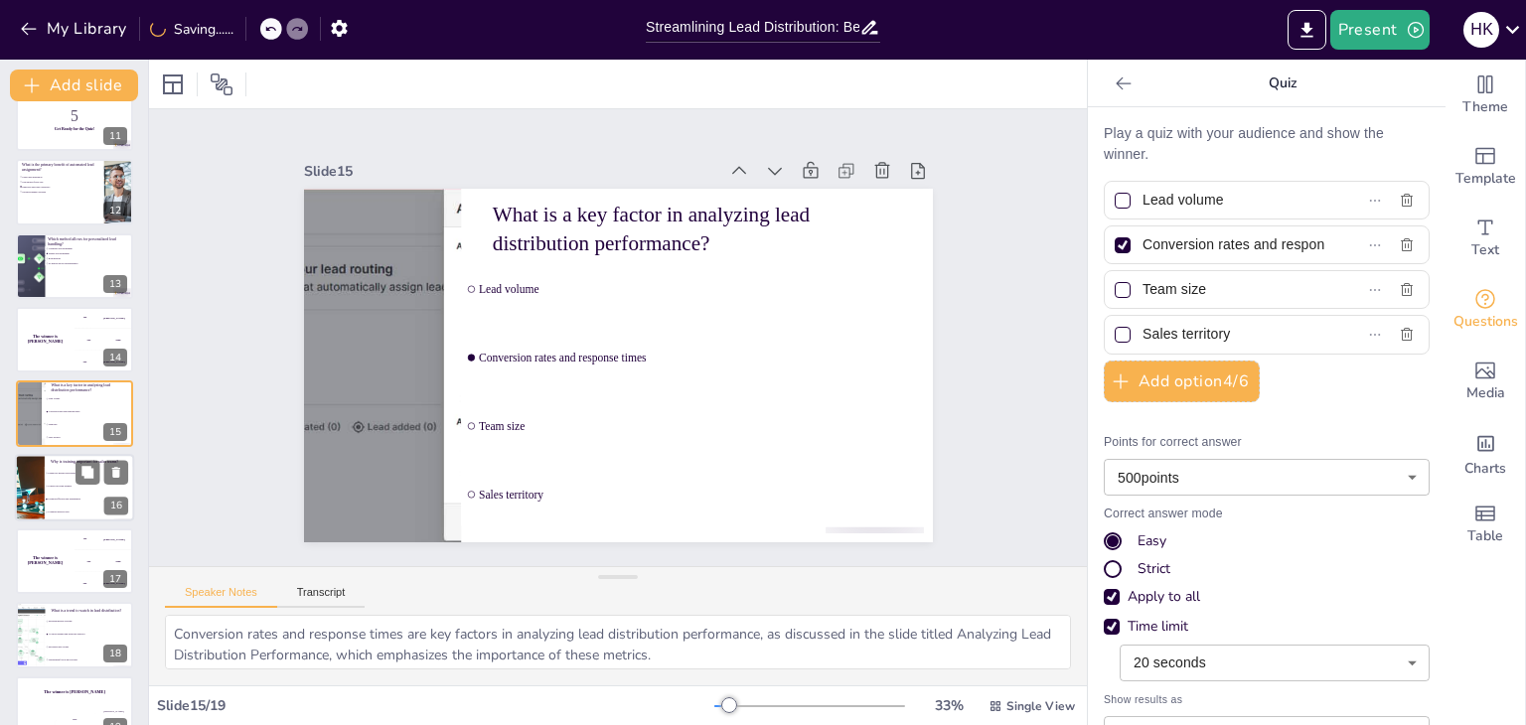
click at [63, 507] on li "It reduces turnover rates" at bounding box center [89, 512] width 89 height 13
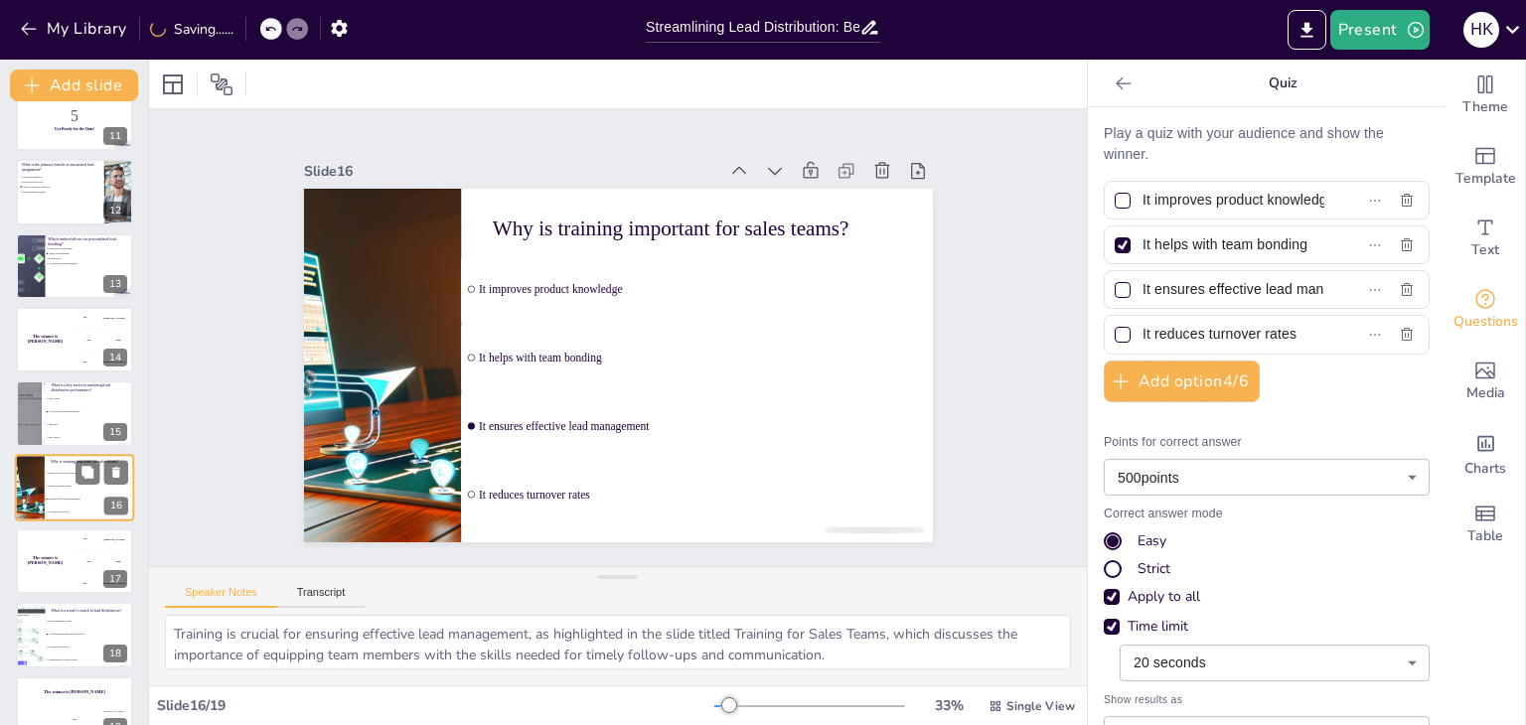
scroll to position [803, 0]
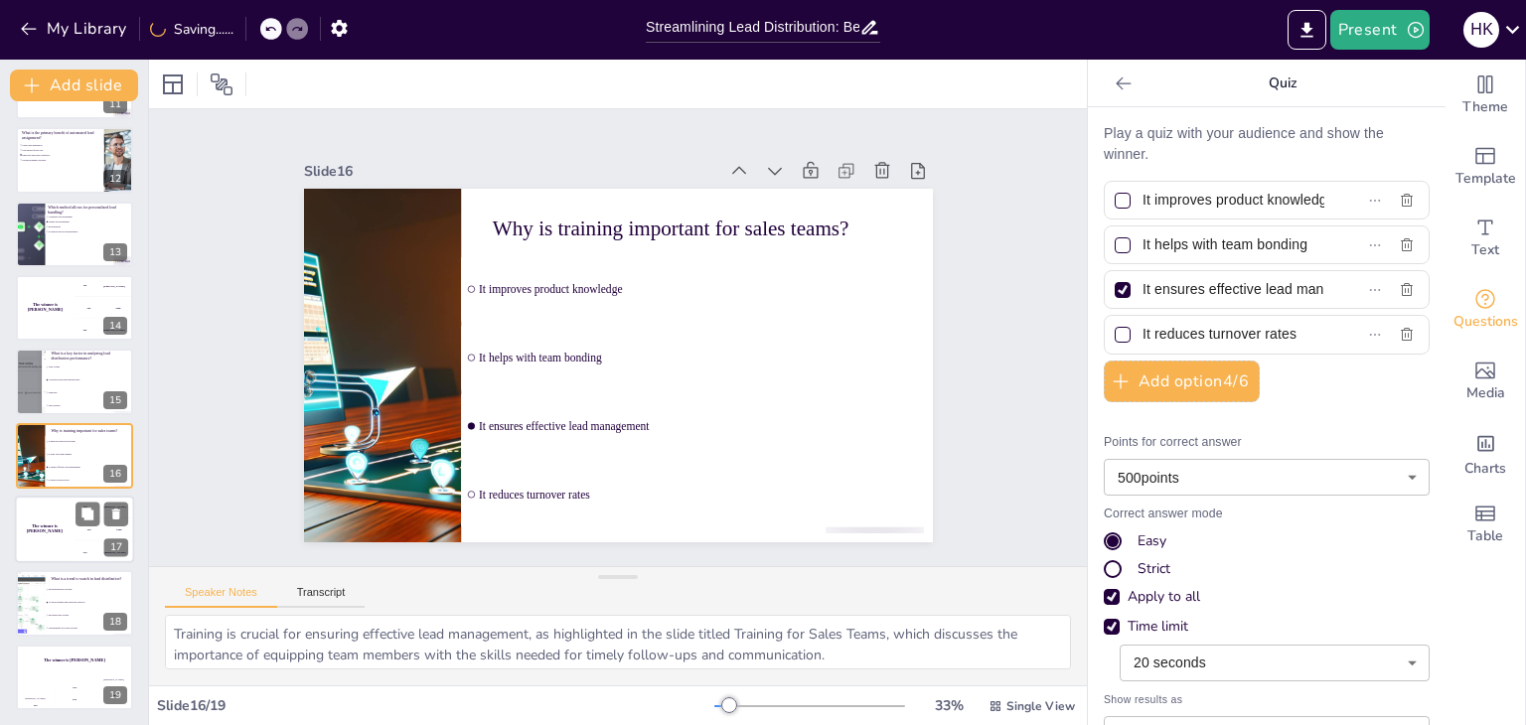
click at [63, 541] on div "The winner is [PERSON_NAME]" at bounding box center [45, 530] width 60 height 68
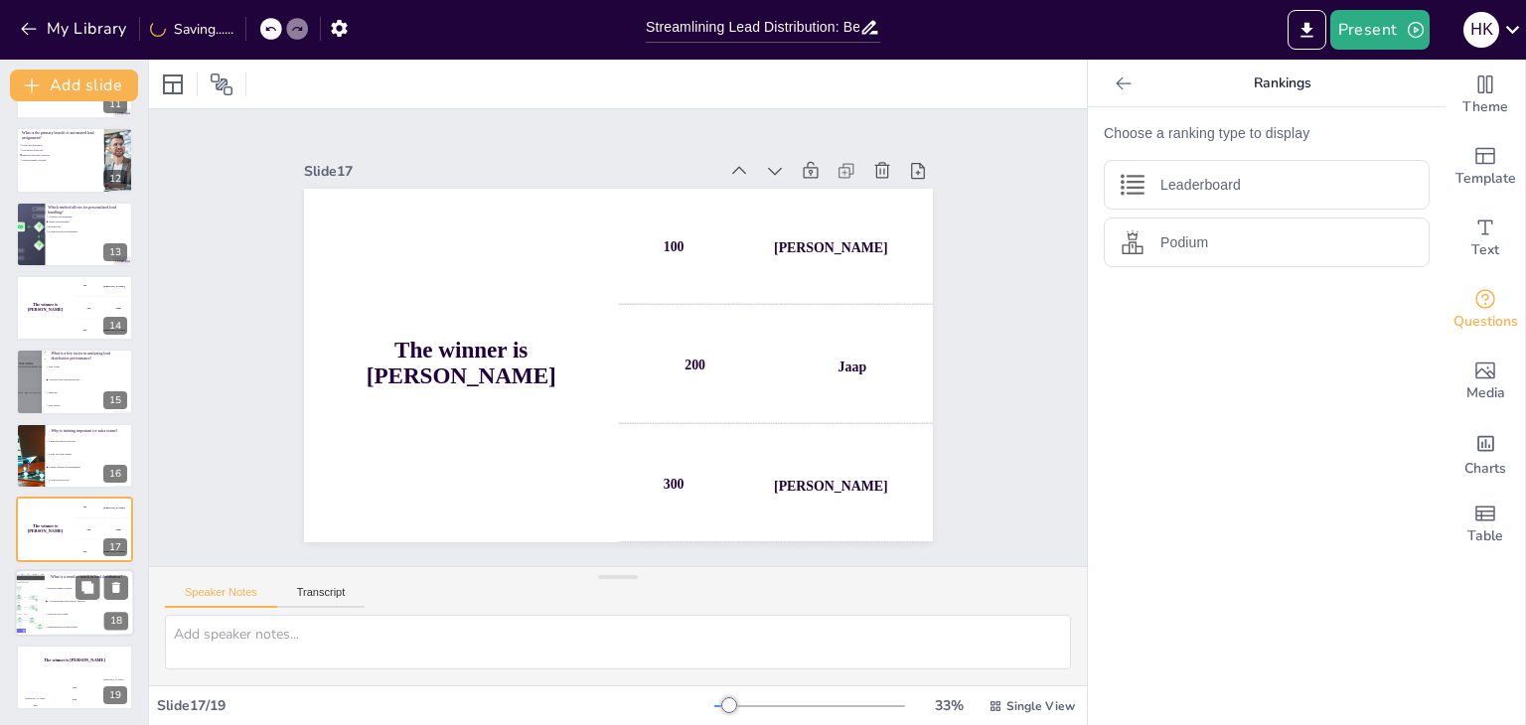
click at [71, 585] on li "Increased manual oversight" at bounding box center [89, 589] width 89 height 13
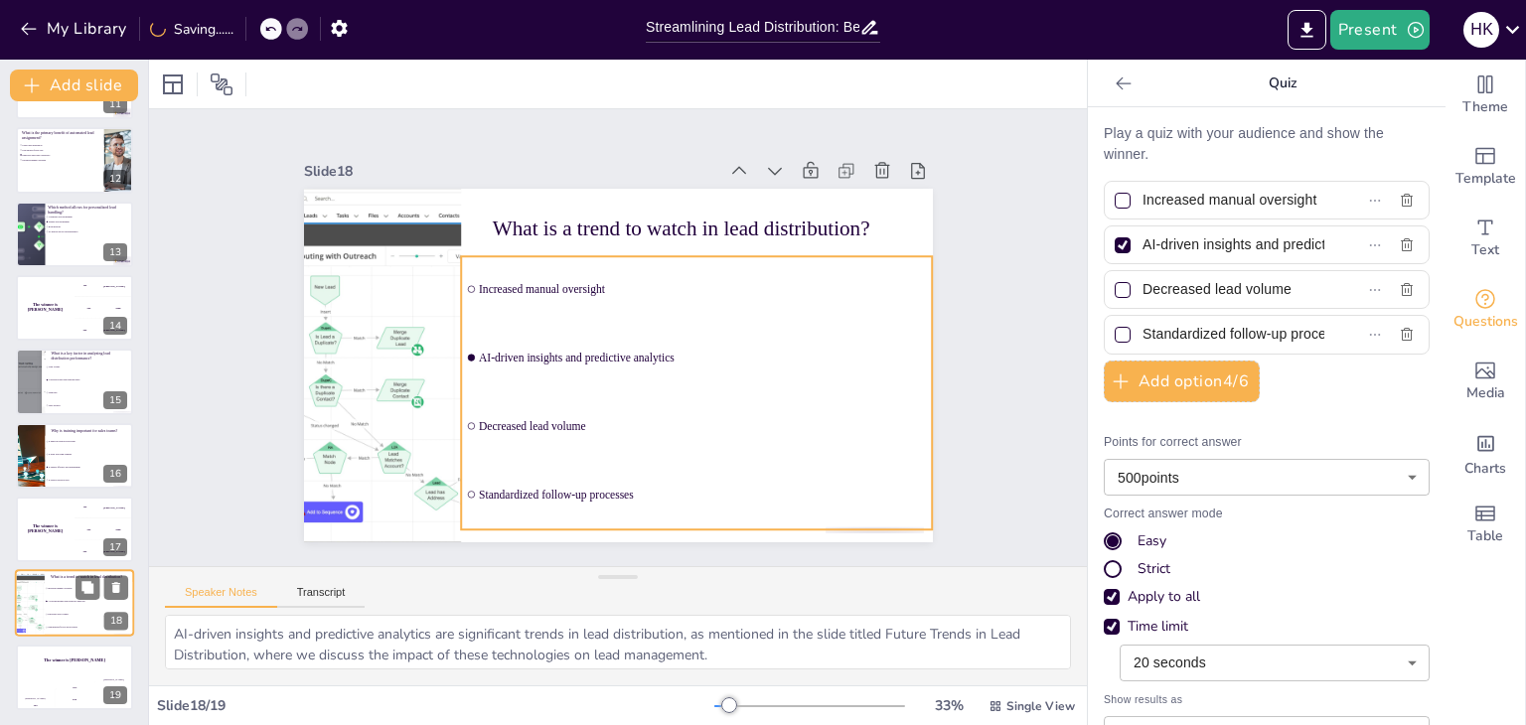
click at [63, 623] on li "Standardized follow-up processes" at bounding box center [89, 628] width 89 height 13
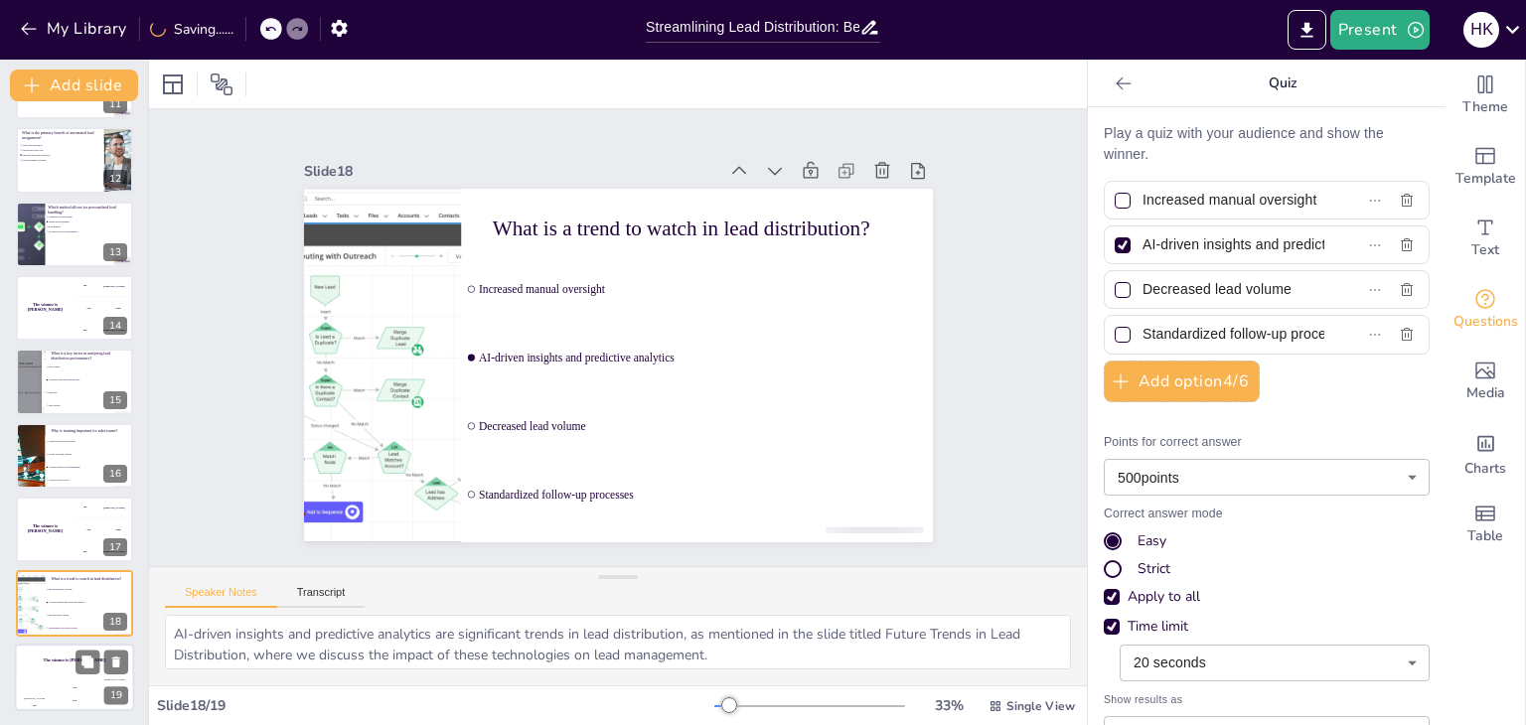
click at [73, 678] on div "Jaap 200" at bounding box center [75, 694] width 40 height 34
